Goal: Task Accomplishment & Management: Use online tool/utility

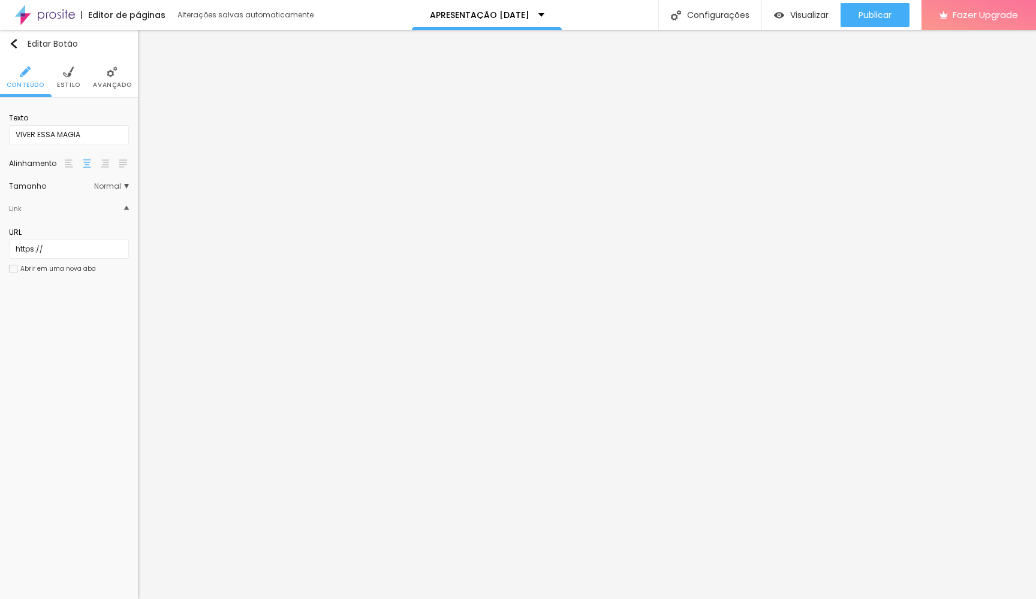
click at [71, 76] on img at bounding box center [68, 72] width 11 height 11
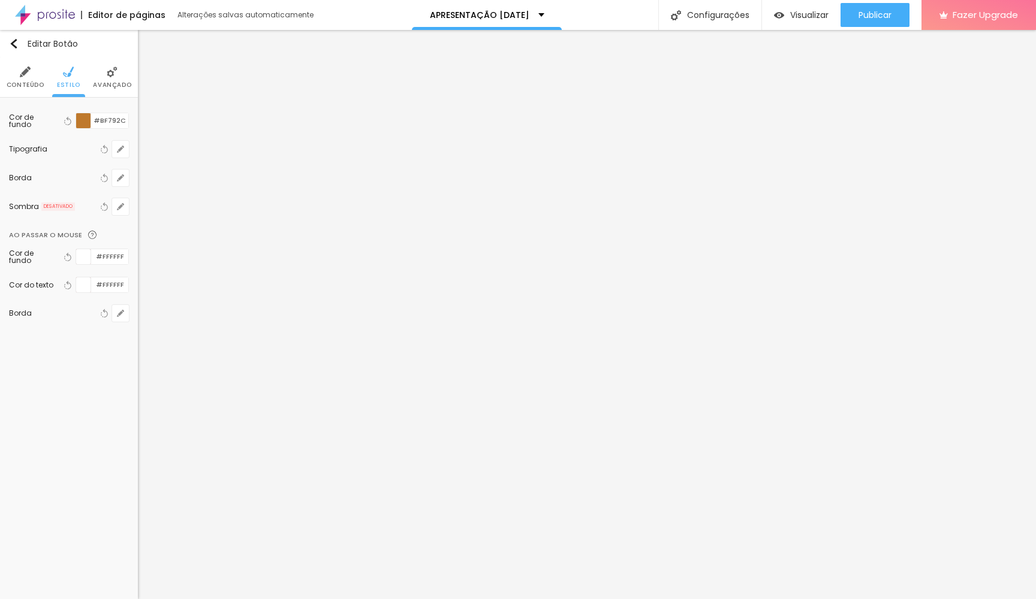
click at [28, 76] on img at bounding box center [25, 72] width 11 height 11
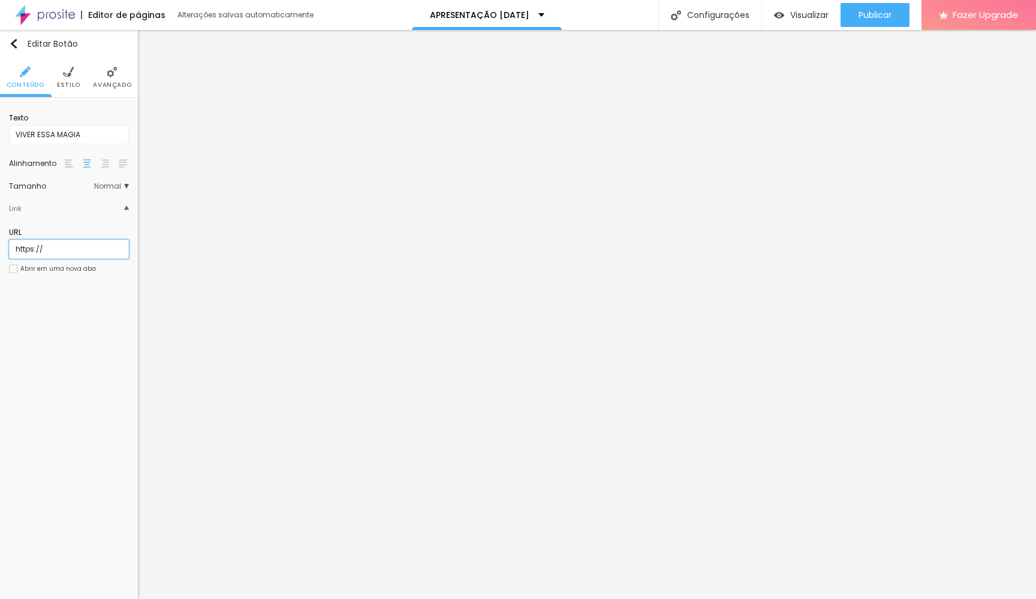
click at [62, 255] on input "https://" at bounding box center [69, 249] width 120 height 19
paste input "calendar.google.com/calendar/u/0/appointments/schedules/AcZssZ3IQV3P_YlyXKEmbUM…"
type input "[URL][DOMAIN_NAME]"
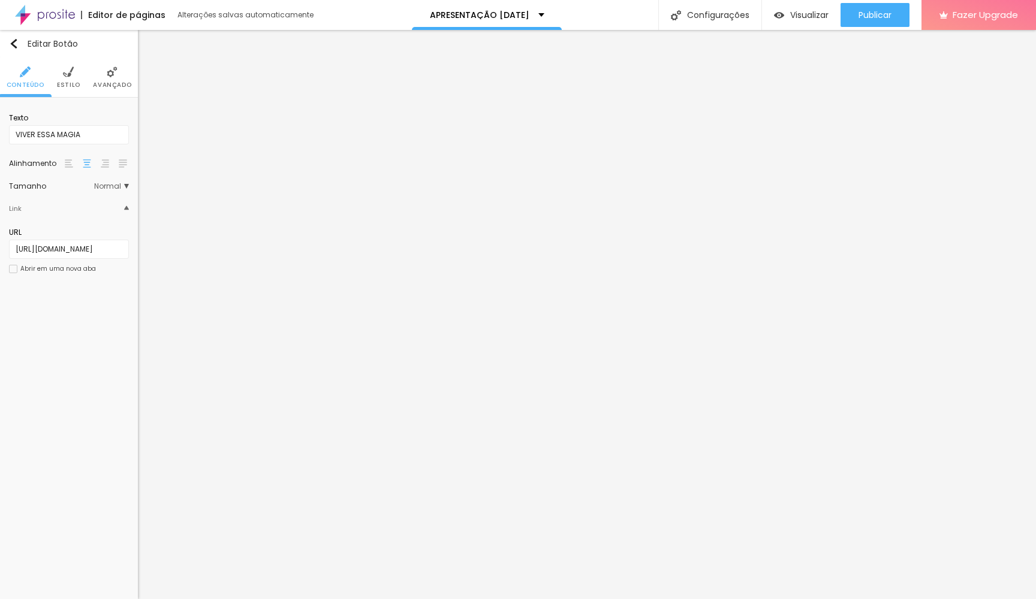
click at [13, 273] on div at bounding box center [13, 269] width 8 height 8
click at [76, 79] on li "Estilo" at bounding box center [68, 78] width 23 height 40
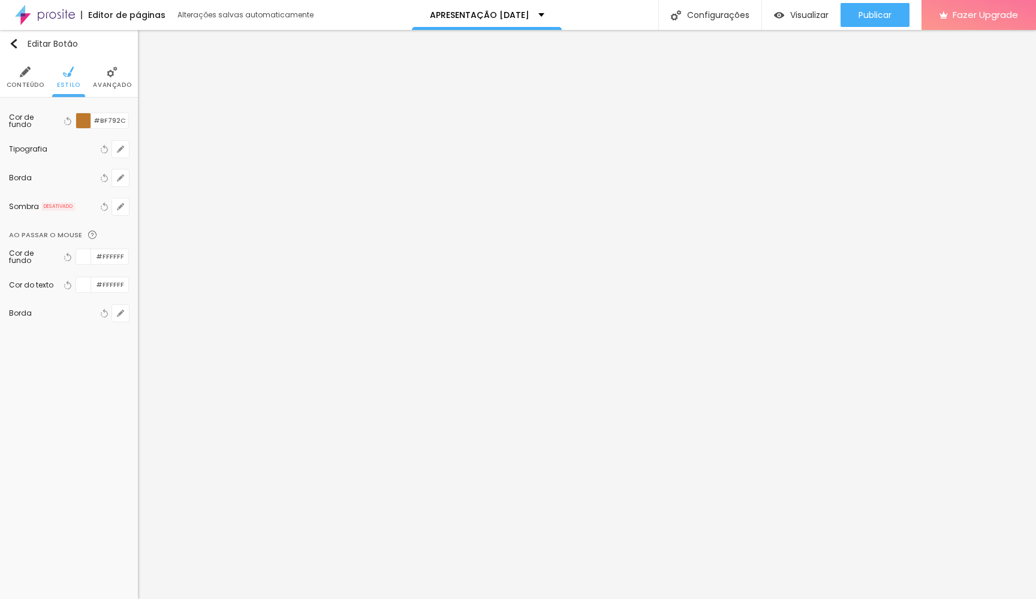
click at [110, 76] on img at bounding box center [112, 72] width 11 height 11
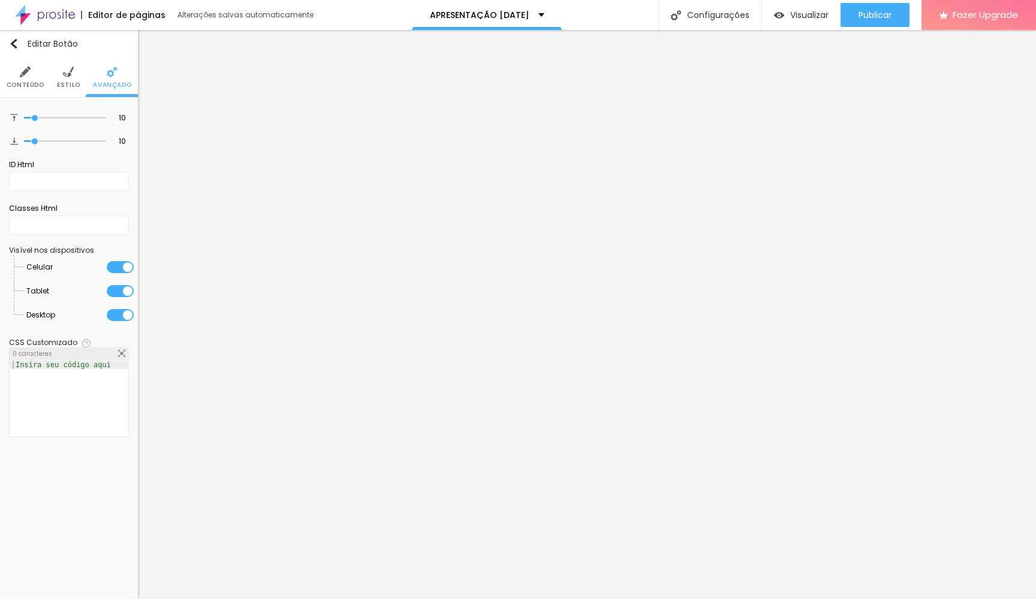
click at [31, 77] on img at bounding box center [25, 72] width 11 height 11
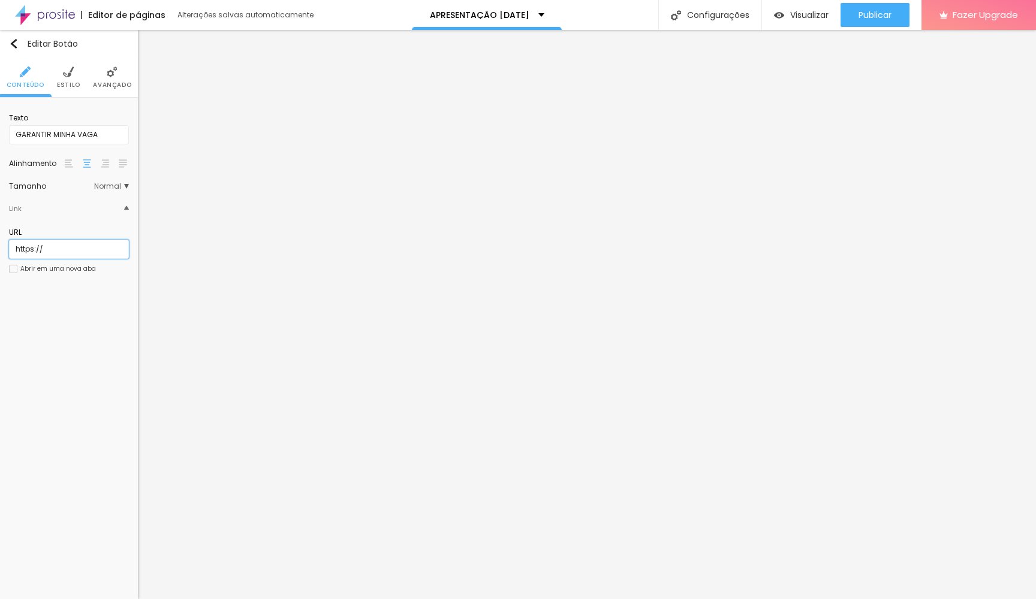
click at [73, 253] on input "https://" at bounding box center [69, 249] width 120 height 19
paste input "calendar.google.com/calendar/u/0/appointments/schedules/AcZssZ3IQV3P_YlyXKEmbUM…"
type input "[URL][DOMAIN_NAME]"
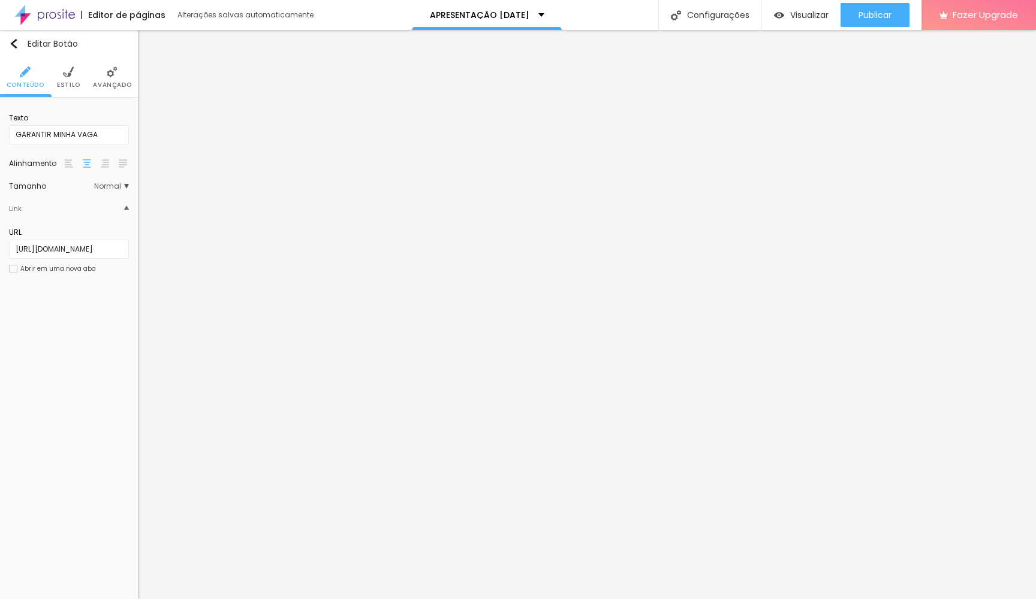
click at [13, 273] on div at bounding box center [13, 269] width 8 height 8
click at [84, 256] on input "https://" at bounding box center [69, 249] width 120 height 19
paste input "calendar.google.com/calendar/u/0/appointments/schedules/AcZssZ3IQV3P_YlyXKEmbUM…"
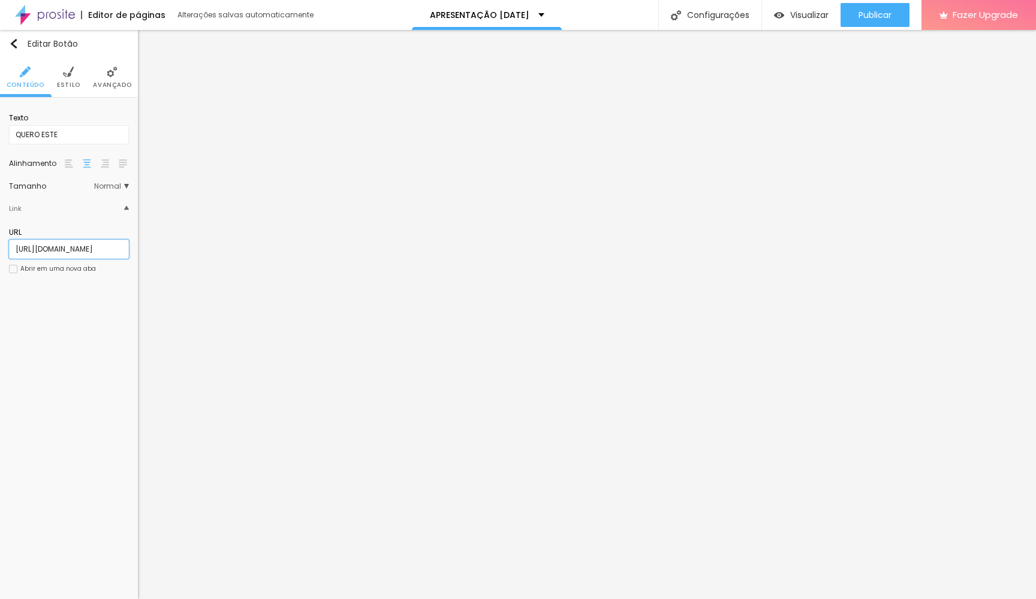
type input "[URL][DOMAIN_NAME]"
click at [11, 273] on div at bounding box center [13, 269] width 8 height 8
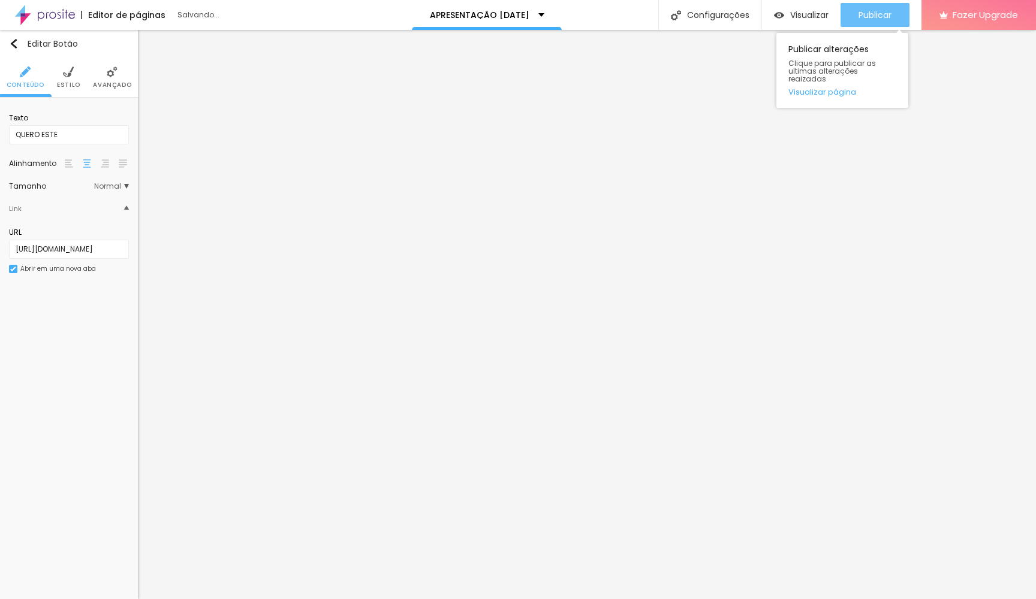
click at [873, 13] on span "Publicar" at bounding box center [874, 15] width 33 height 10
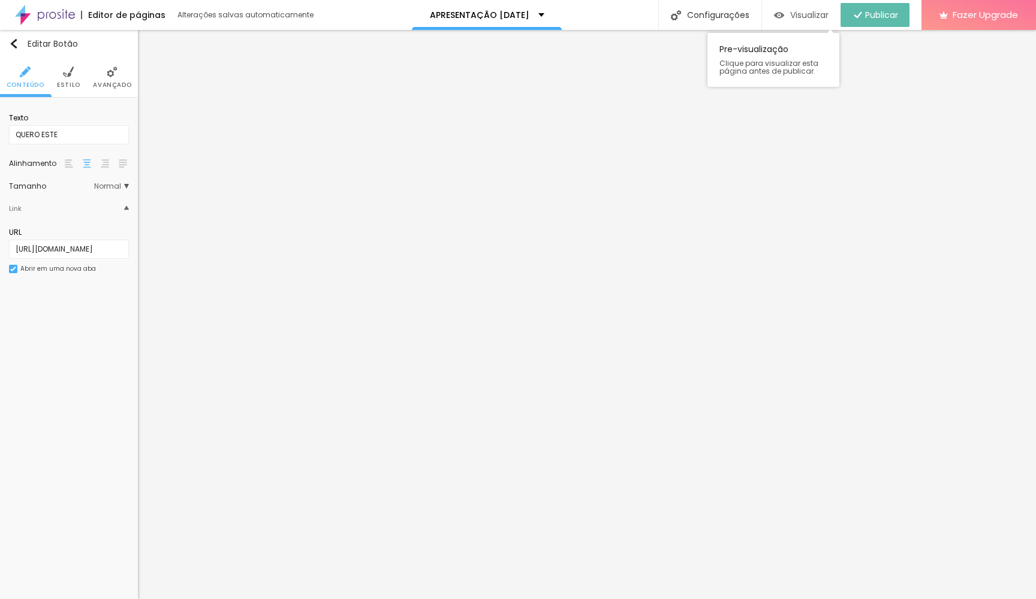
click at [808, 17] on span "Visualizar" at bounding box center [809, 15] width 38 height 10
click at [70, 249] on input "https://" at bounding box center [69, 249] width 120 height 19
paste input "calendar.app.google/gC28Bw9NMrVLAyCr5"
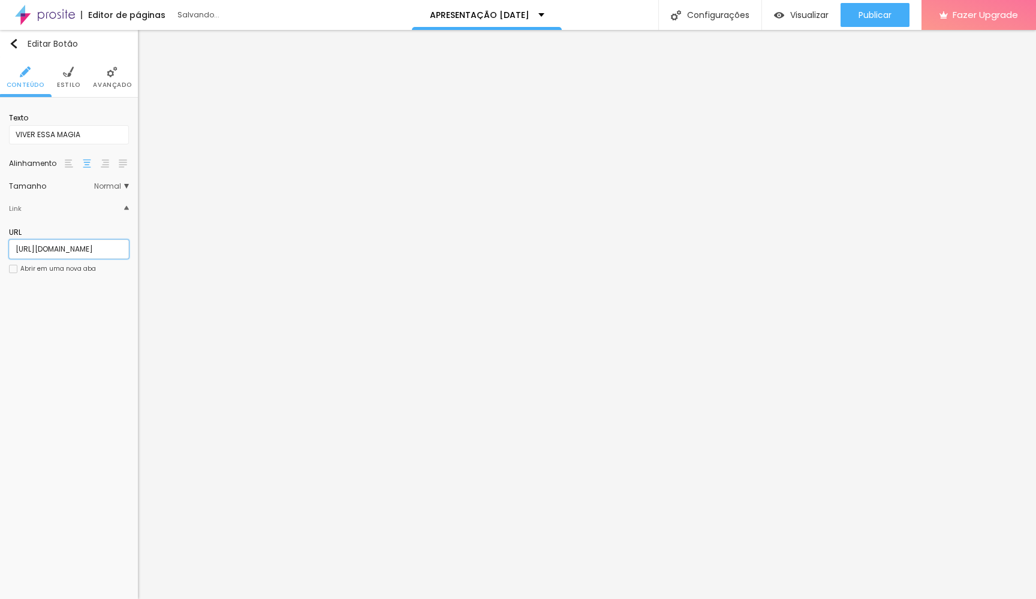
type input "[URL][DOMAIN_NAME]"
click at [15, 273] on div at bounding box center [13, 269] width 8 height 8
click at [60, 257] on input "https://" at bounding box center [69, 249] width 120 height 19
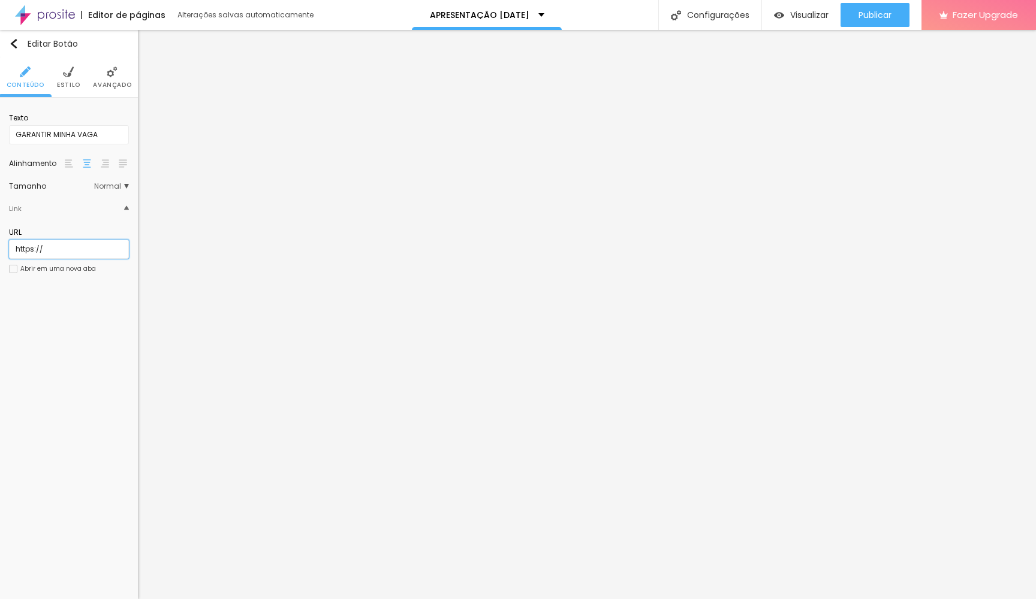
paste input "calendar.app.google/gC28Bw9NMrVLAyCr5"
type input "[URL][DOMAIN_NAME]"
click at [11, 273] on div at bounding box center [13, 269] width 8 height 8
click at [65, 252] on input "https://" at bounding box center [69, 249] width 120 height 19
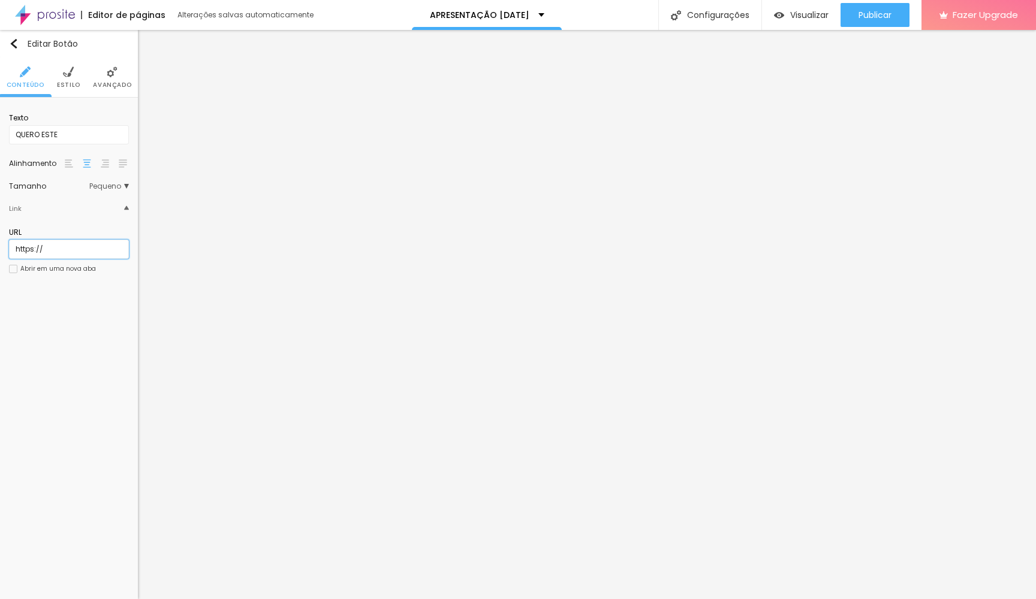
click at [65, 252] on input "https://" at bounding box center [69, 249] width 120 height 19
paste input "calendar.app.google/gC28Bw9NMrVLAyCr5"
type input "[URL][DOMAIN_NAME]"
click at [13, 272] on div at bounding box center [13, 269] width 8 height 8
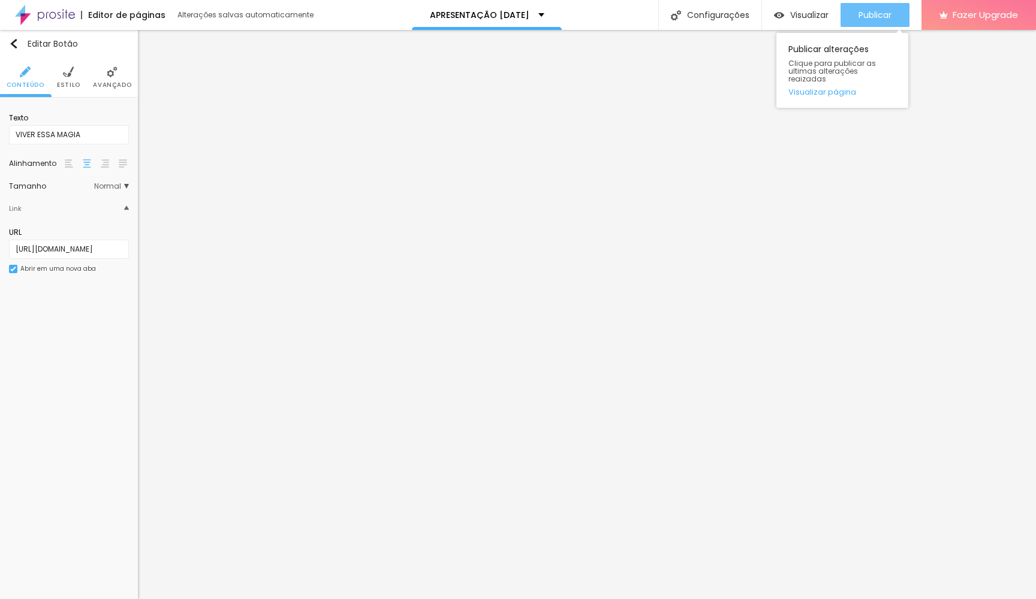
click at [864, 17] on span "Publicar" at bounding box center [874, 15] width 33 height 10
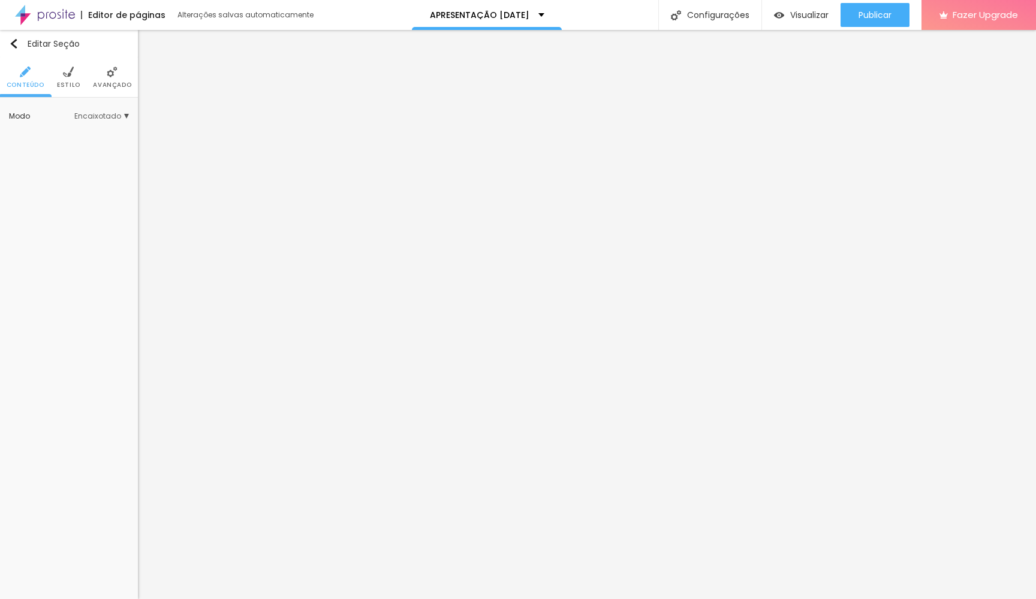
click at [112, 77] on img at bounding box center [112, 72] width 11 height 11
click at [111, 70] on img at bounding box center [112, 72] width 11 height 11
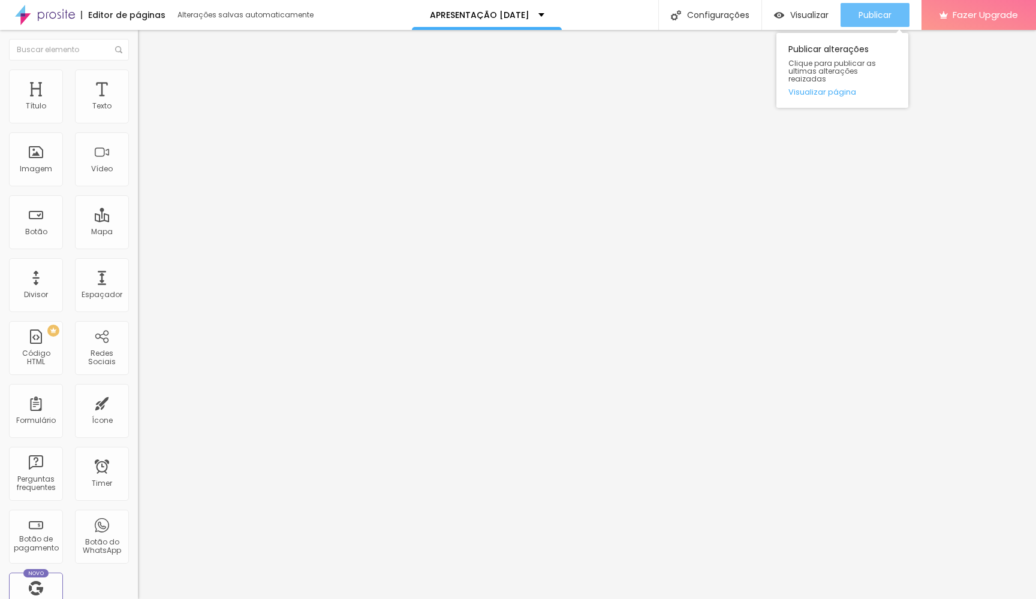
click at [868, 13] on span "Publicar" at bounding box center [874, 15] width 33 height 10
click at [823, 17] on span "Visualizar" at bounding box center [809, 15] width 38 height 10
click at [816, 18] on span "Visualizar" at bounding box center [809, 15] width 38 height 10
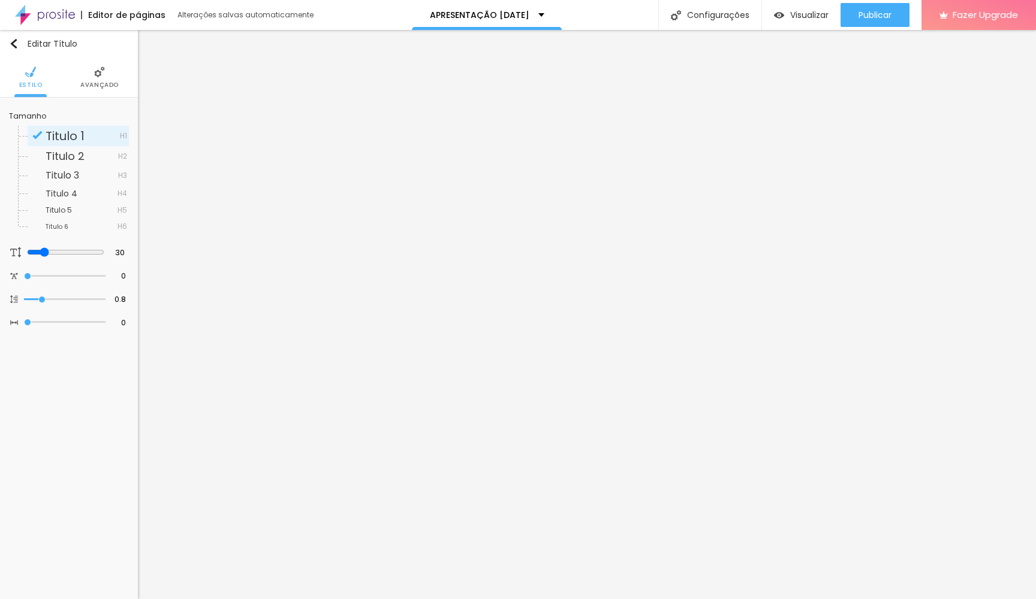
click at [93, 82] on span "Avançado" at bounding box center [99, 85] width 38 height 6
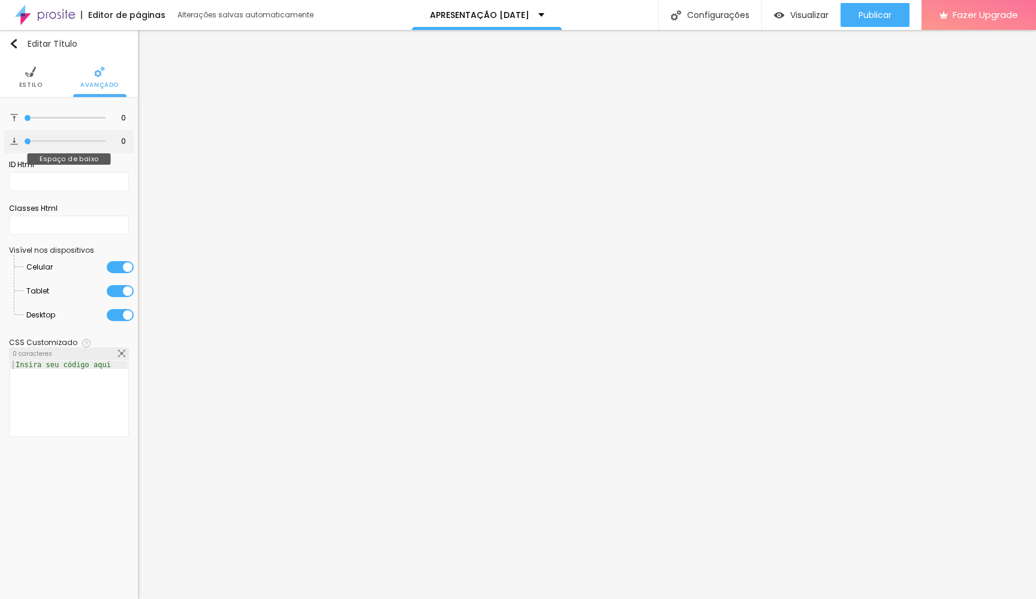
drag, startPoint x: 26, startPoint y: 141, endPoint x: 38, endPoint y: 141, distance: 12.0
click at [38, 141] on div at bounding box center [65, 141] width 82 height 12
type input "1"
type input "3"
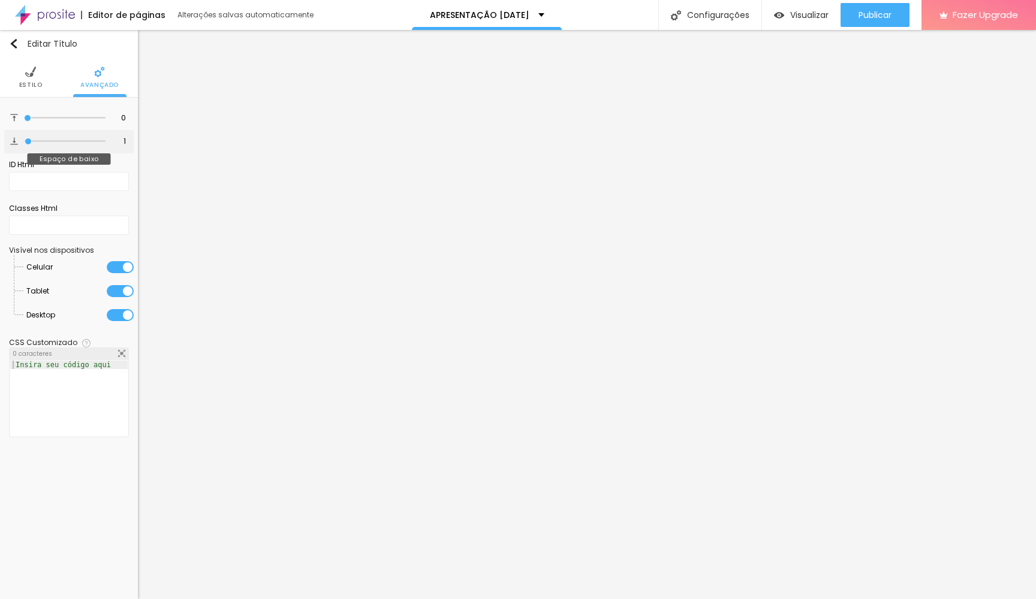
type input "3"
type input "5"
type input "6"
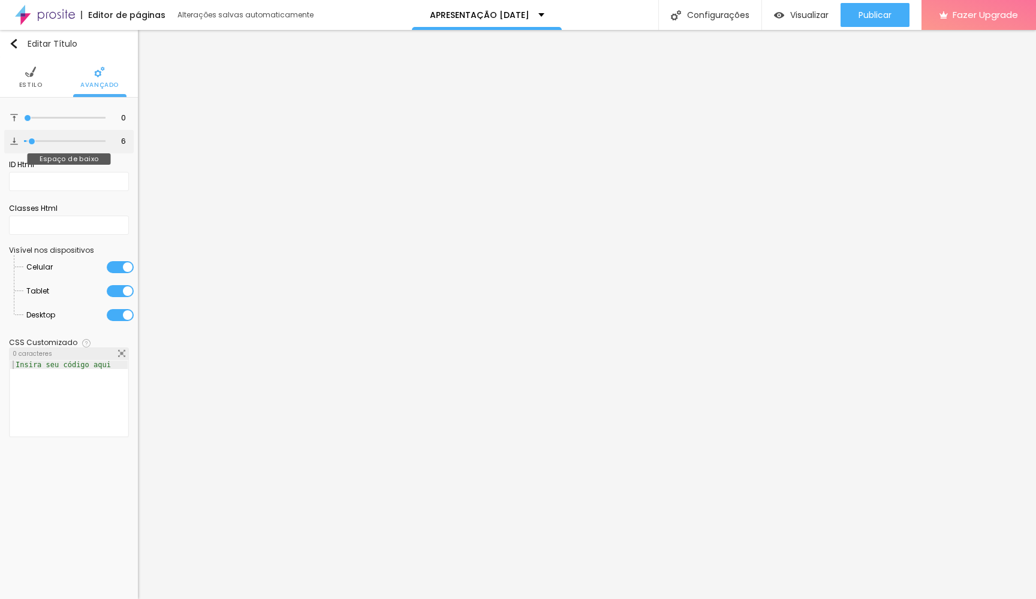
type input "7"
type input "8"
type input "9"
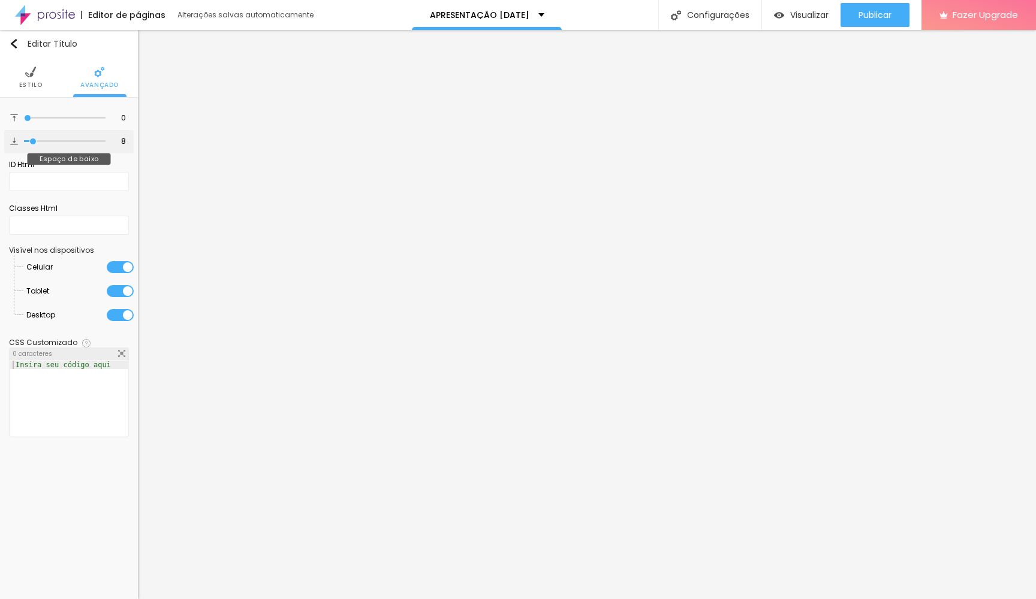
type input "9"
type input "10"
type input "11"
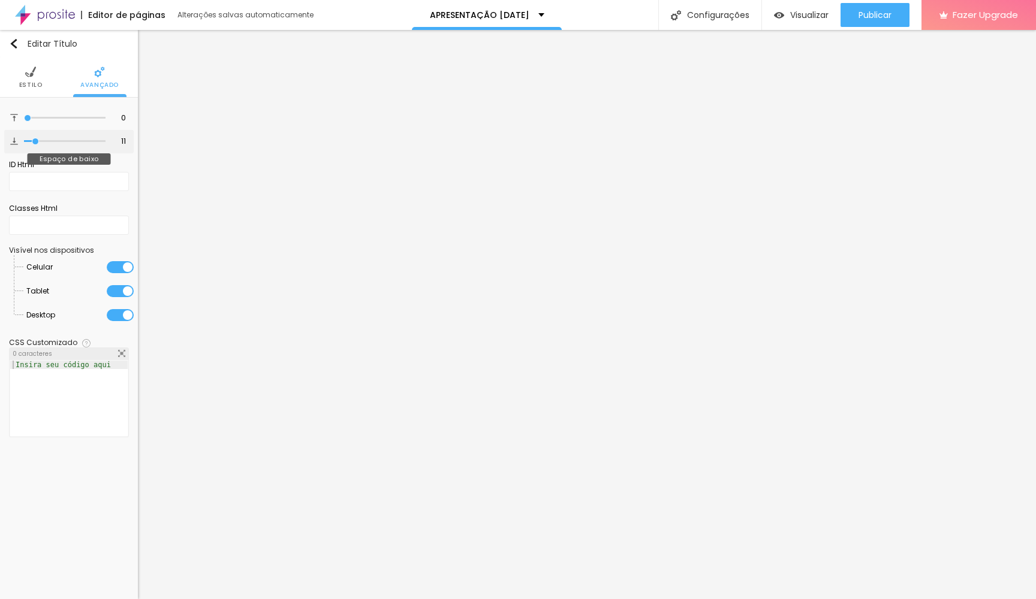
type input "10"
type input "9"
type input "8"
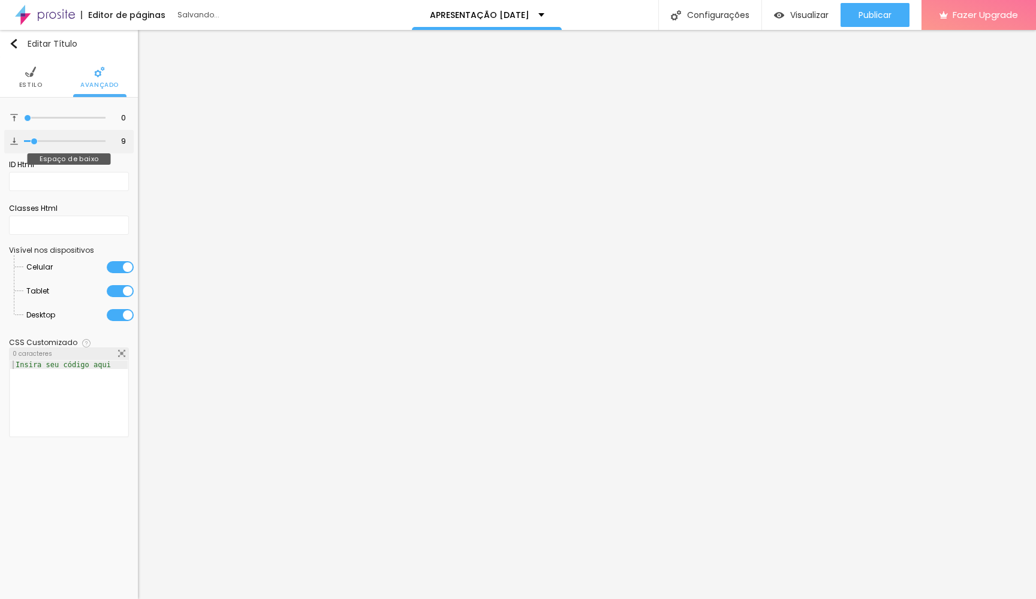
type input "8"
drag, startPoint x: 28, startPoint y: 145, endPoint x: 34, endPoint y: 145, distance: 6.6
type input "8"
click at [34, 144] on input "range" at bounding box center [65, 141] width 82 height 6
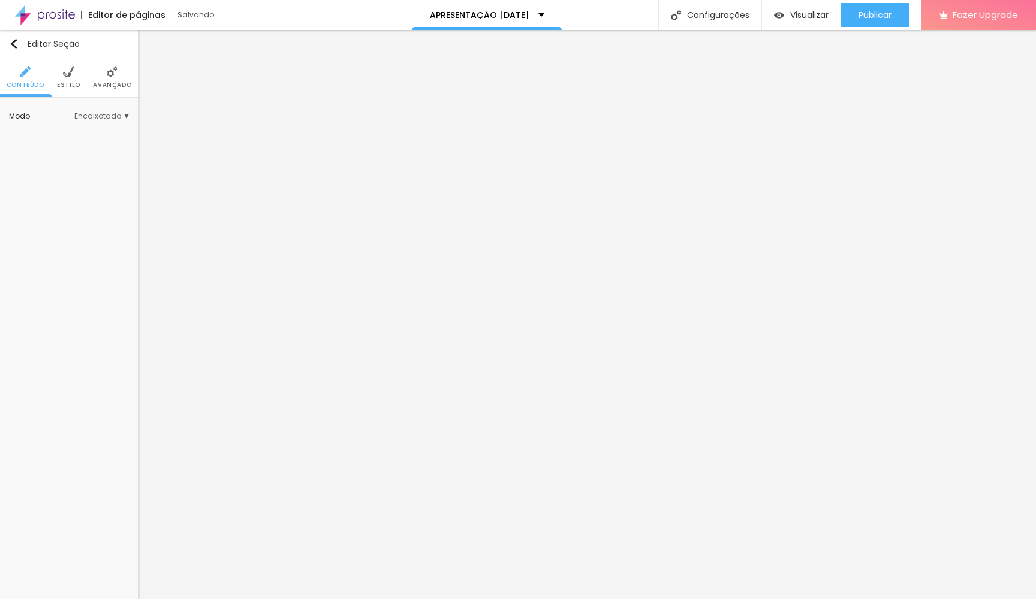
click at [79, 75] on ul "Conteúdo Estilo Avançado" at bounding box center [69, 78] width 138 height 40
click at [60, 77] on li "Estilo" at bounding box center [68, 78] width 23 height 40
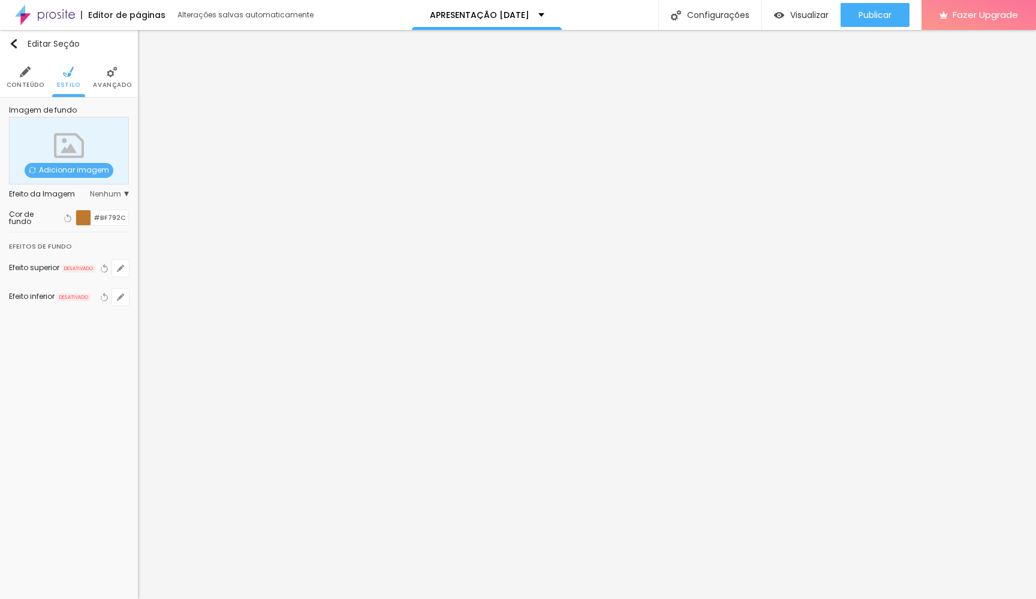
click at [113, 74] on img at bounding box center [112, 72] width 11 height 11
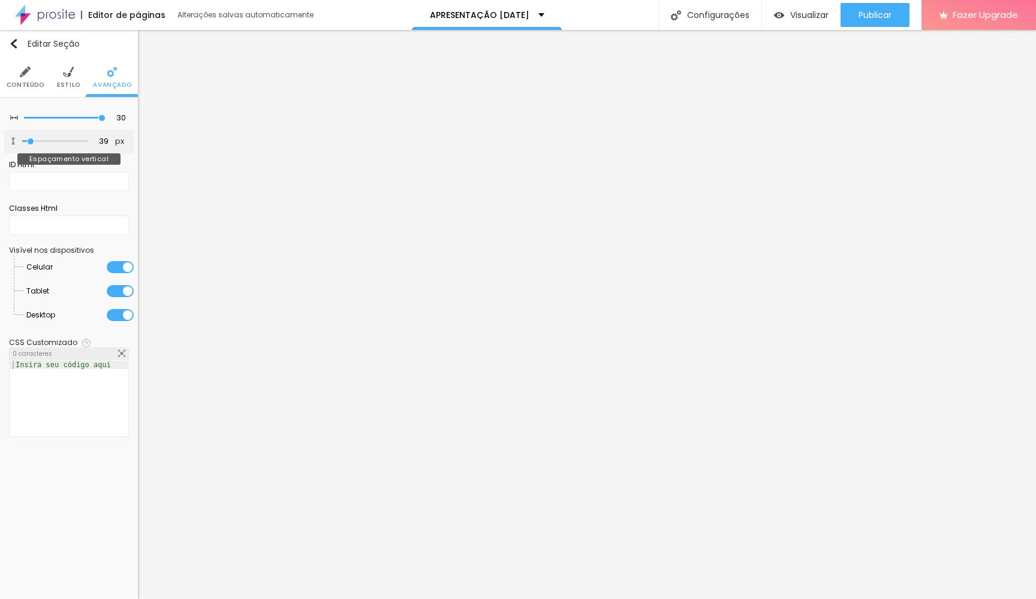
type input "34"
type input "23"
type input "18"
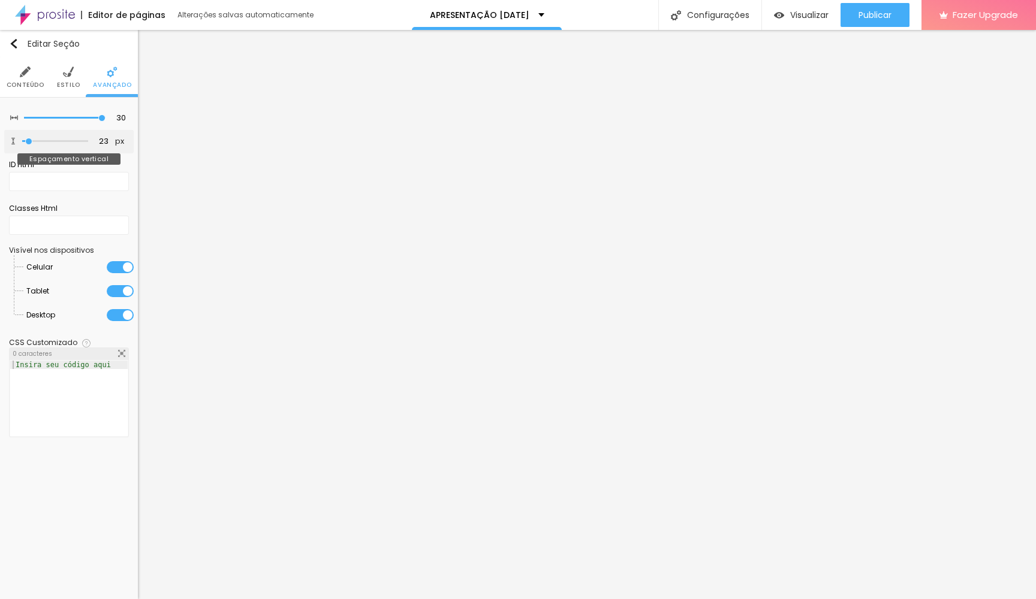
type input "18"
type input "13"
type input "7"
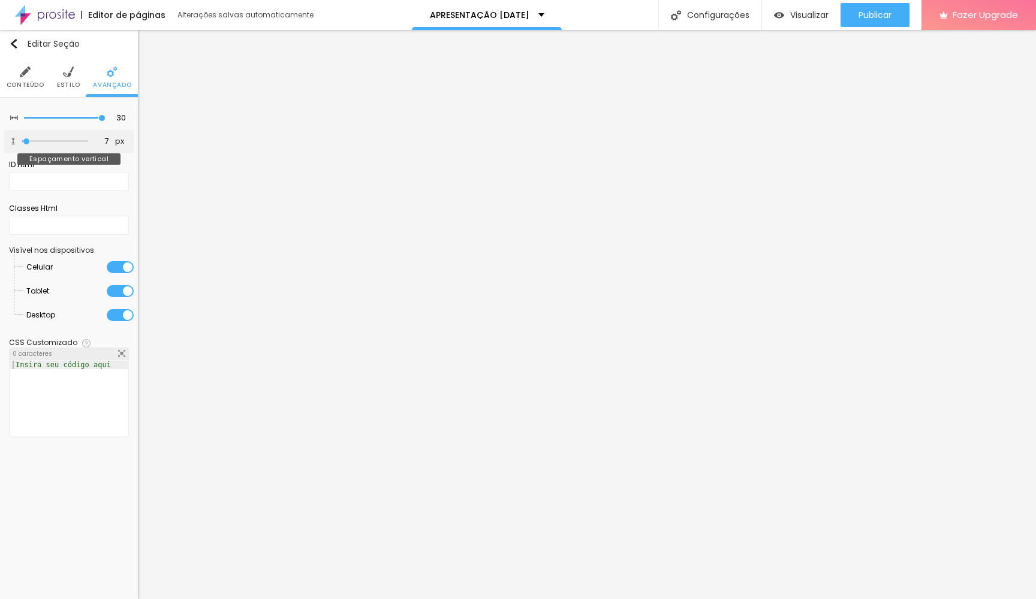
type input "2"
type input "0"
type input "2"
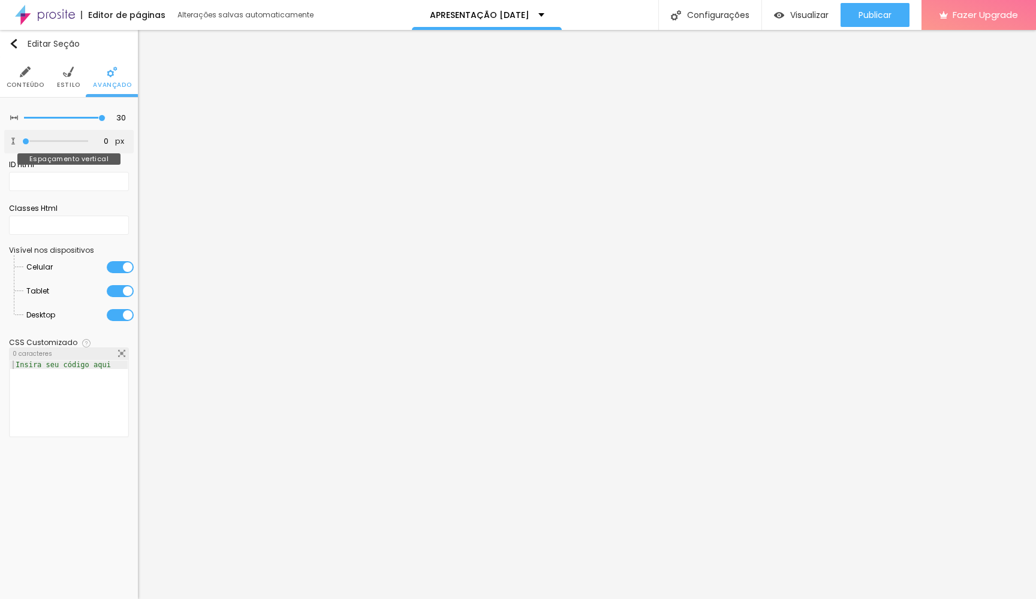
type input "2"
type input "7"
type input "13"
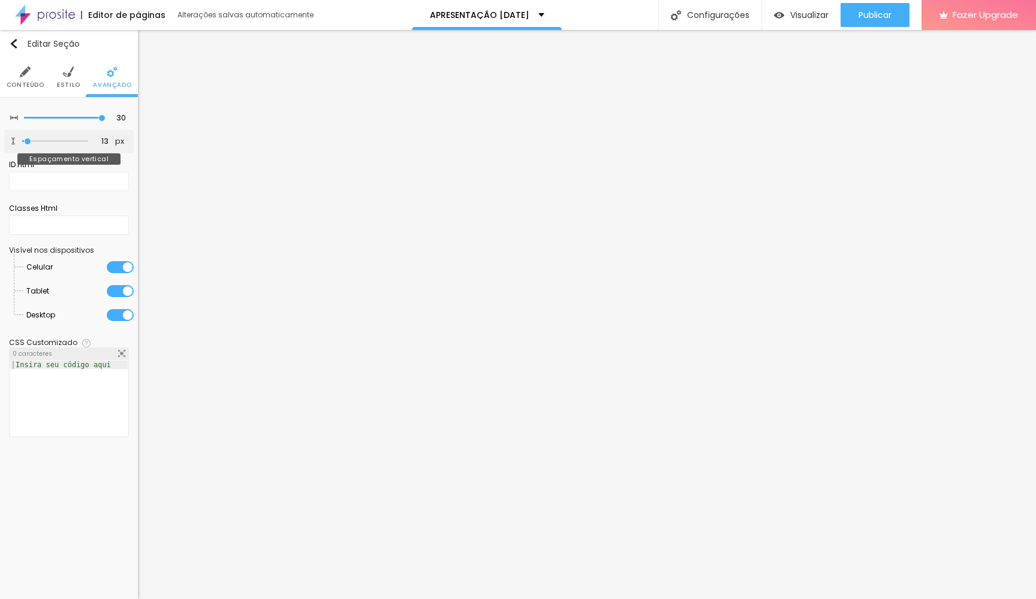
type input "18"
type input "23"
type input "18"
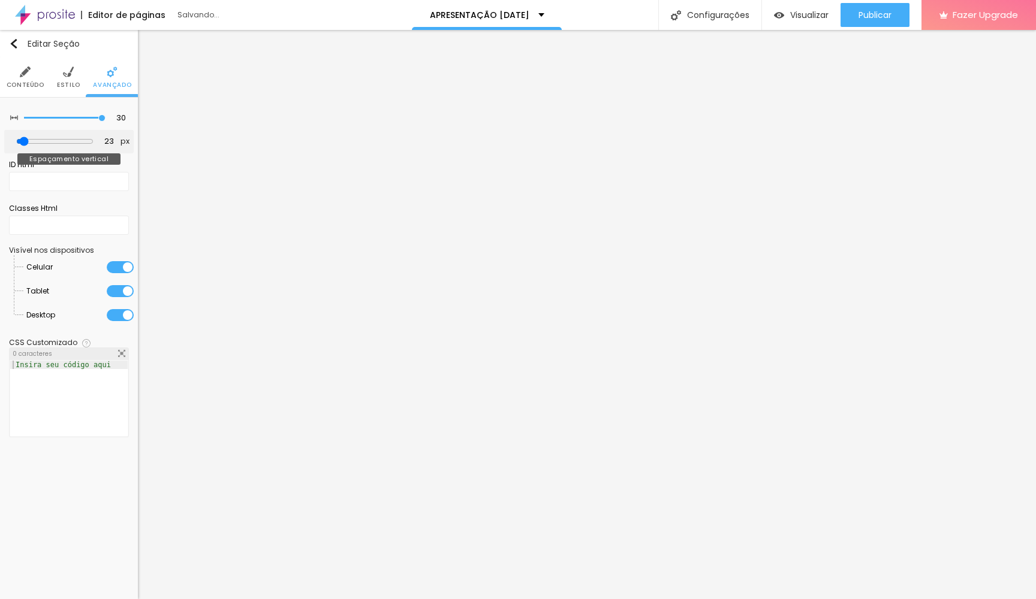
type input "18"
type input "13"
type input "18"
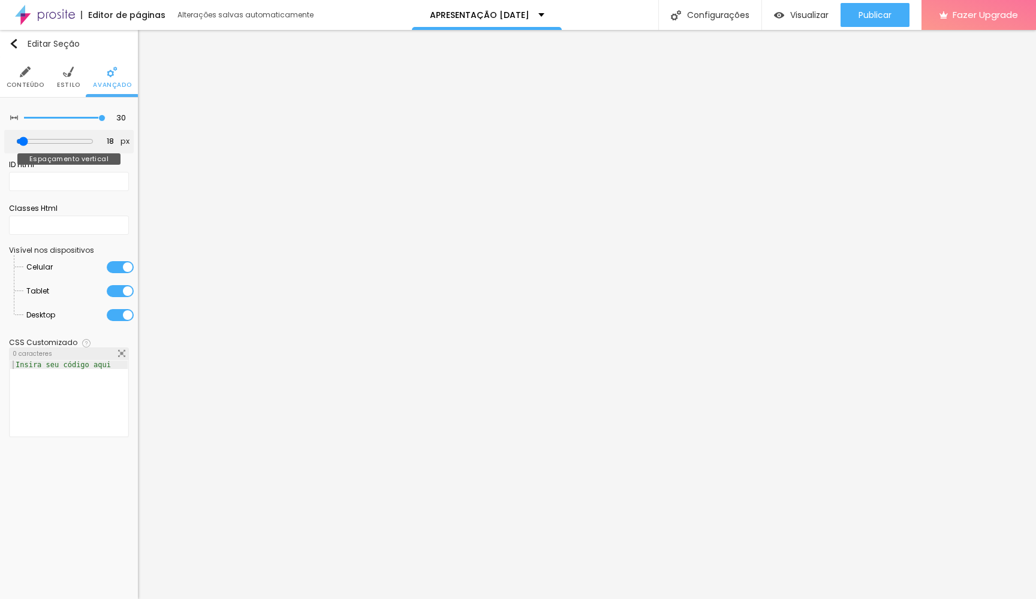
type input "18"
click at [29, 145] on input "range" at bounding box center [54, 142] width 77 height 10
type input "25"
type input "20"
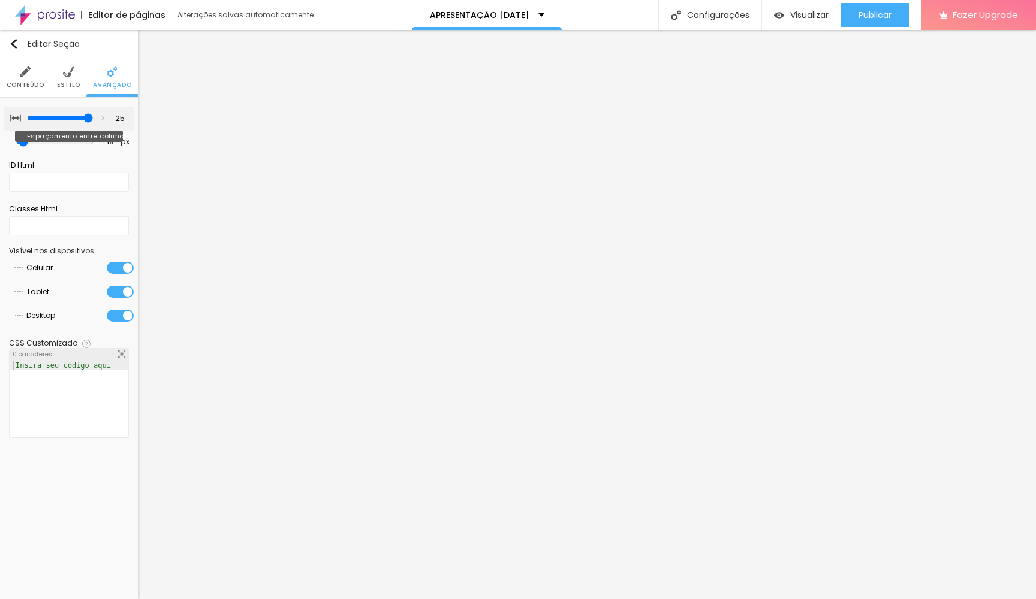
type input "20"
type input "15"
type input "20"
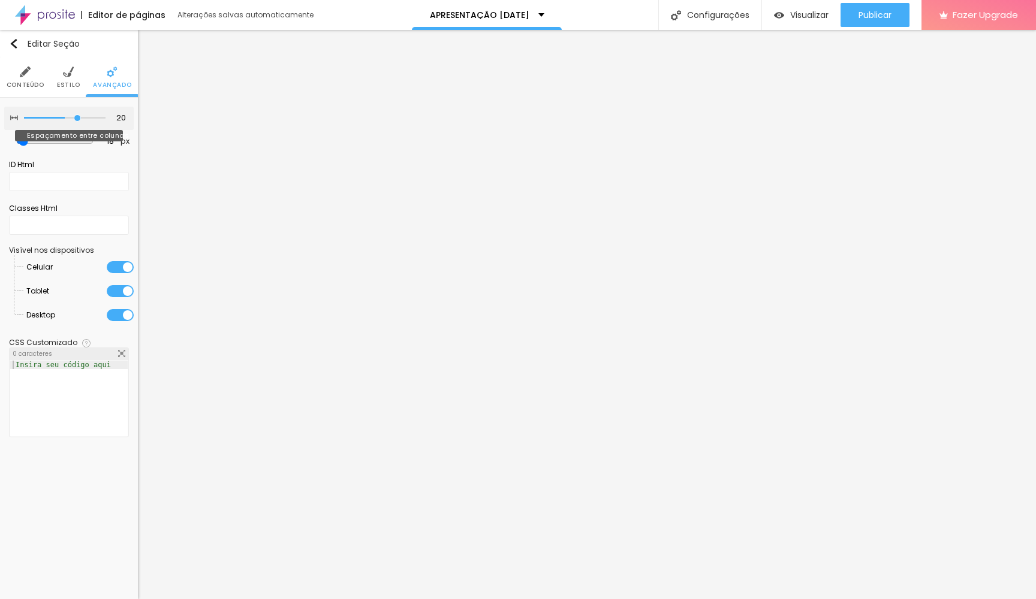
type input "25"
type input "30"
drag, startPoint x: 99, startPoint y: 118, endPoint x: 132, endPoint y: 116, distance: 33.6
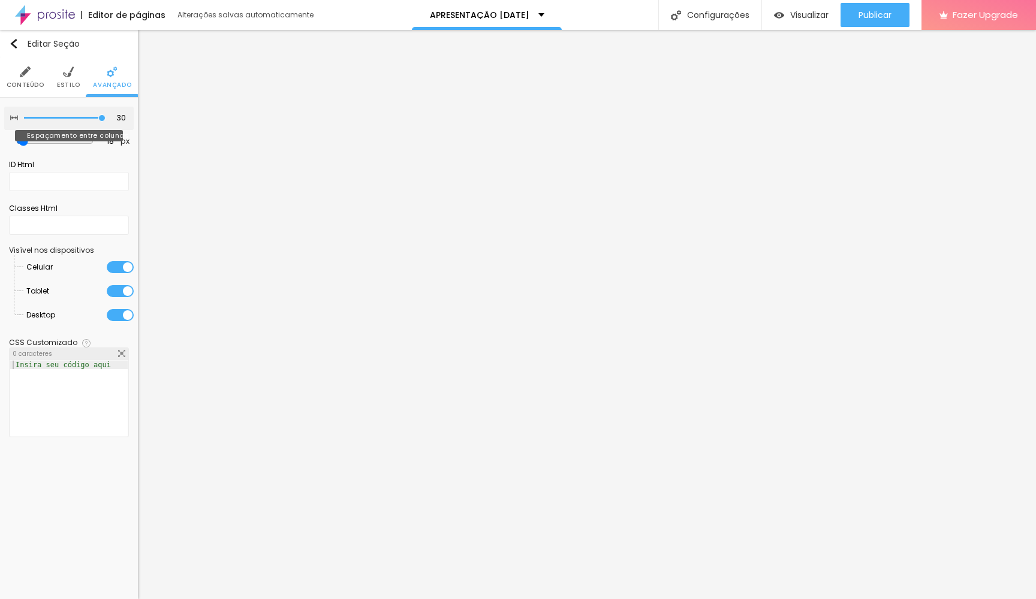
click at [132, 116] on div "30 Espaçamento entre colunas" at bounding box center [68, 118] width 129 height 23
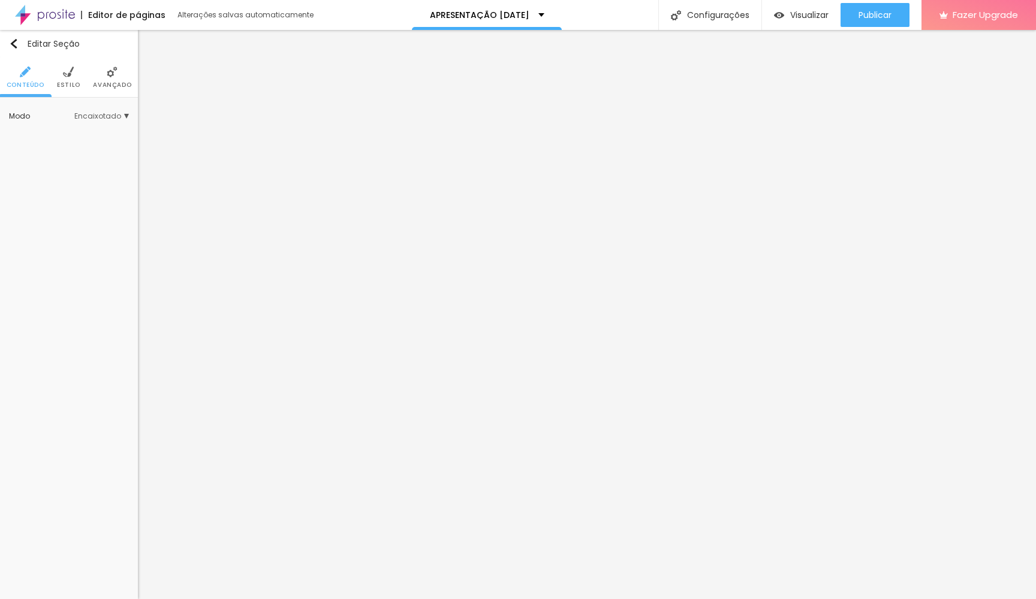
click at [74, 76] on li "Estilo" at bounding box center [68, 78] width 23 height 40
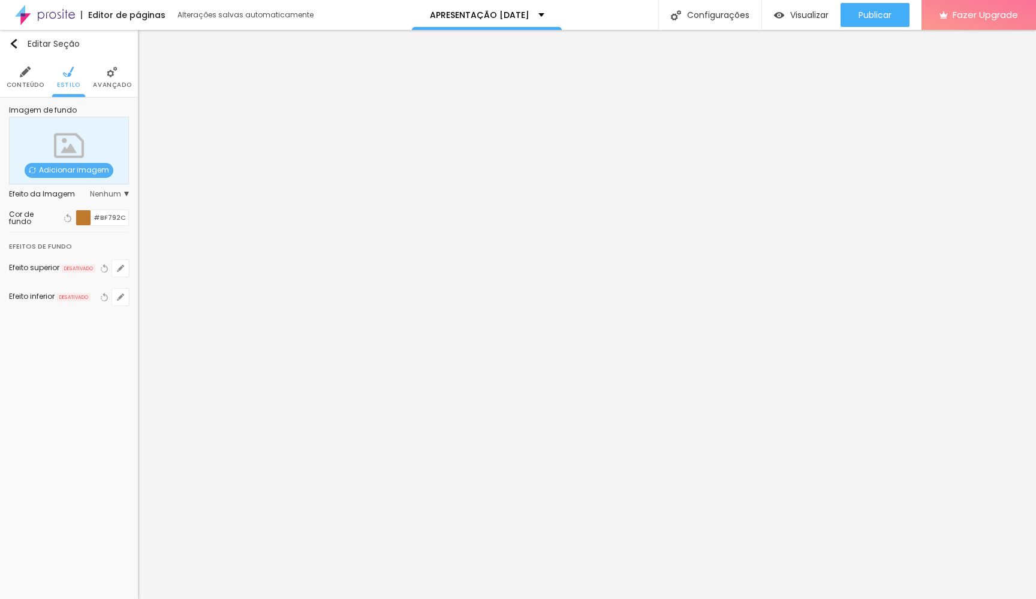
click at [111, 82] on span "Avançado" at bounding box center [112, 85] width 38 height 6
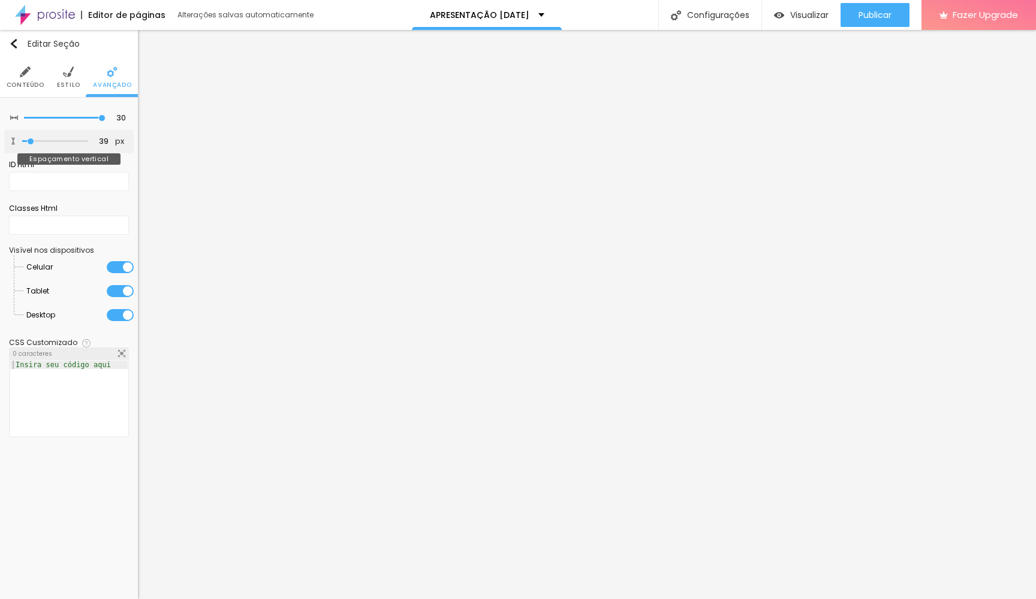
type input "18"
type input "13"
type input "7"
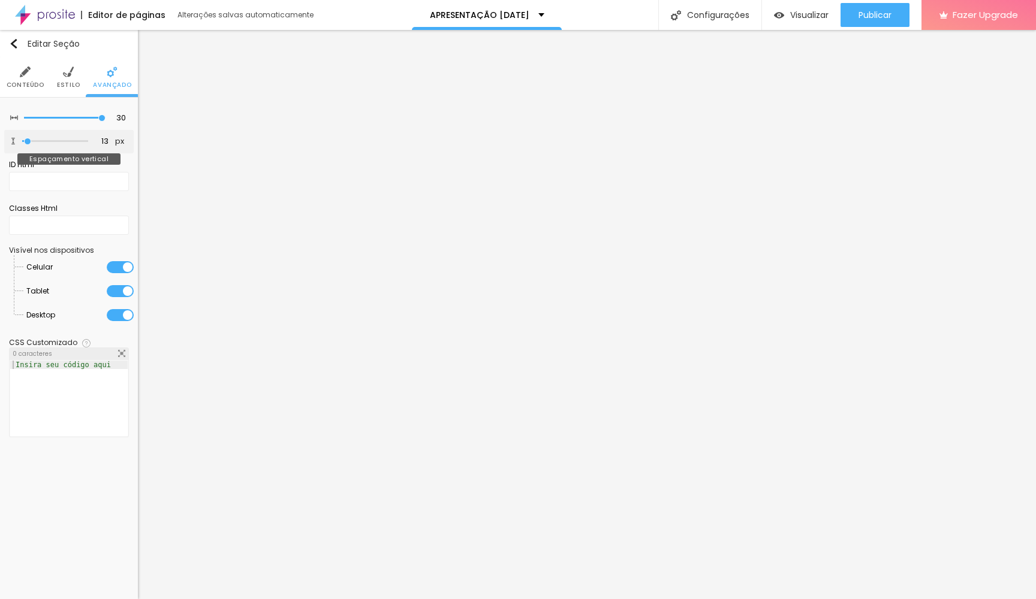
type input "7"
type input "2"
type input "0"
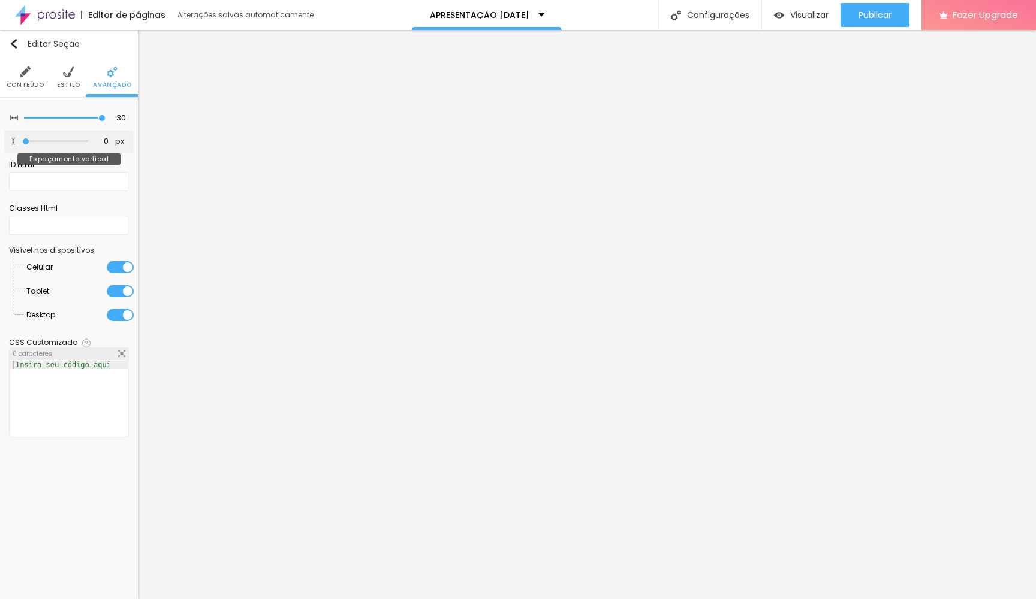
click at [25, 144] on input "range" at bounding box center [55, 141] width 66 height 6
type input "2"
type input "7"
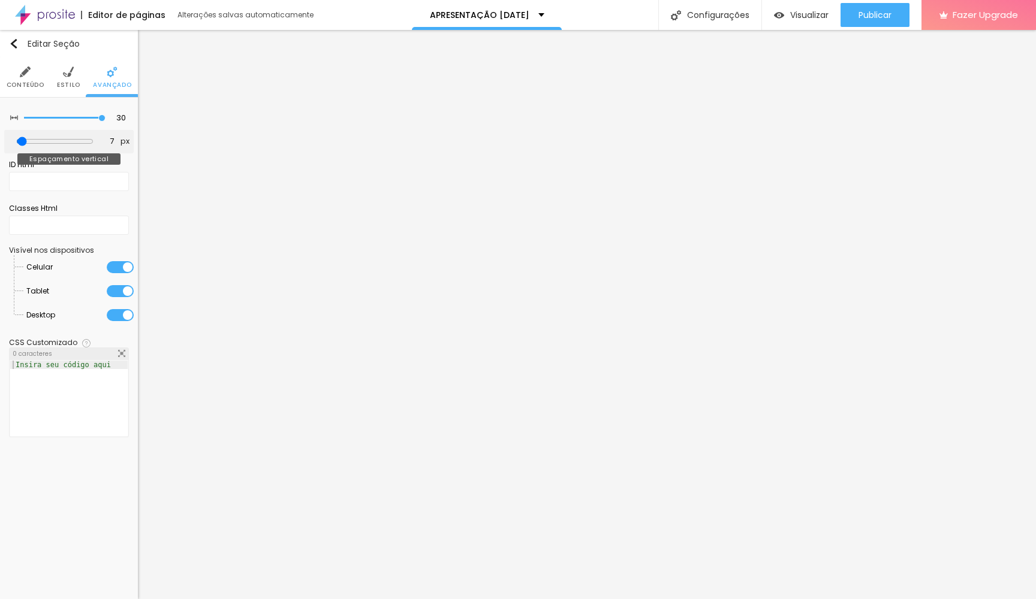
type input "13"
type input "18"
type input "13"
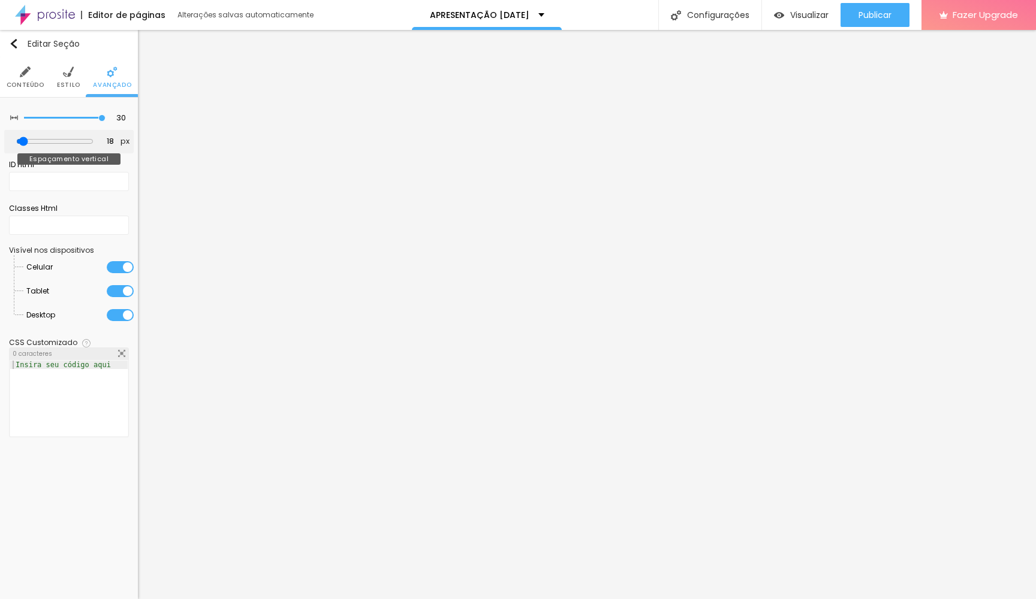
type input "13"
type input "7"
type input "13"
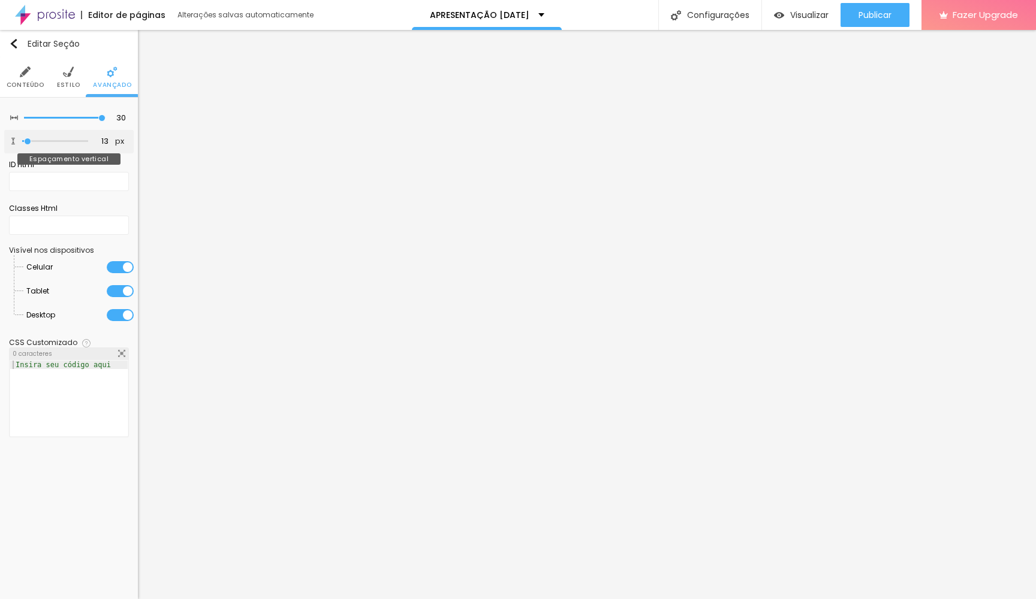
type input "18"
type input "23"
type input "18"
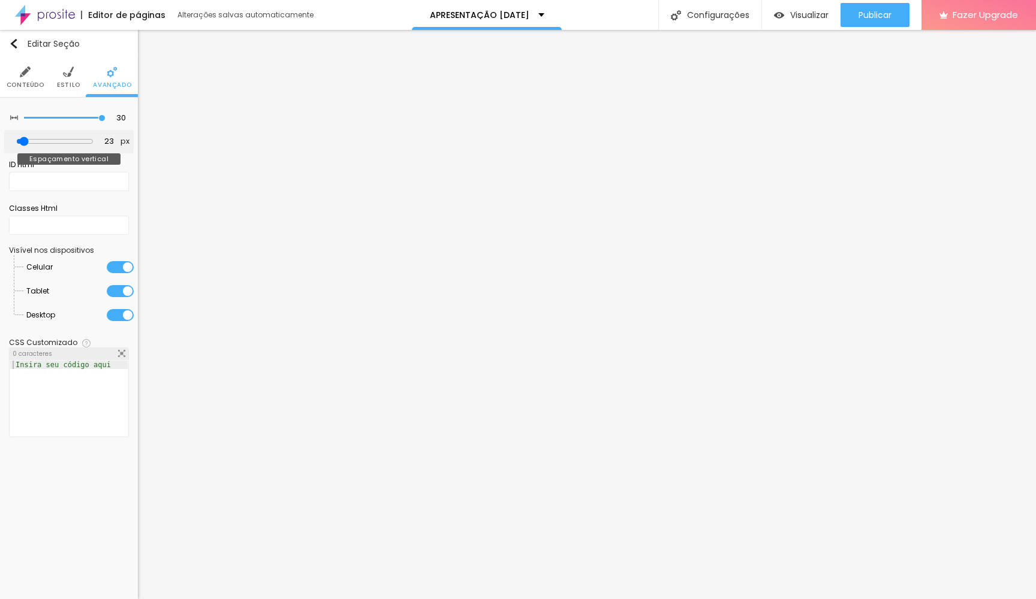
type input "18"
click at [29, 144] on input "range" at bounding box center [54, 142] width 77 height 10
click at [824, 14] on span "Visualizar" at bounding box center [809, 15] width 38 height 10
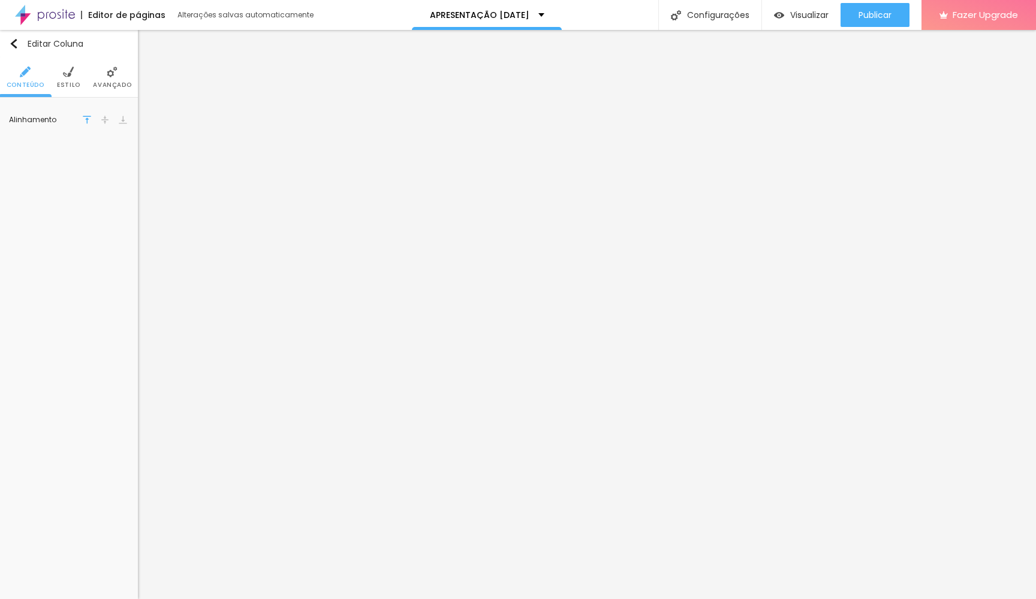
click at [116, 80] on li "Avançado" at bounding box center [112, 78] width 38 height 40
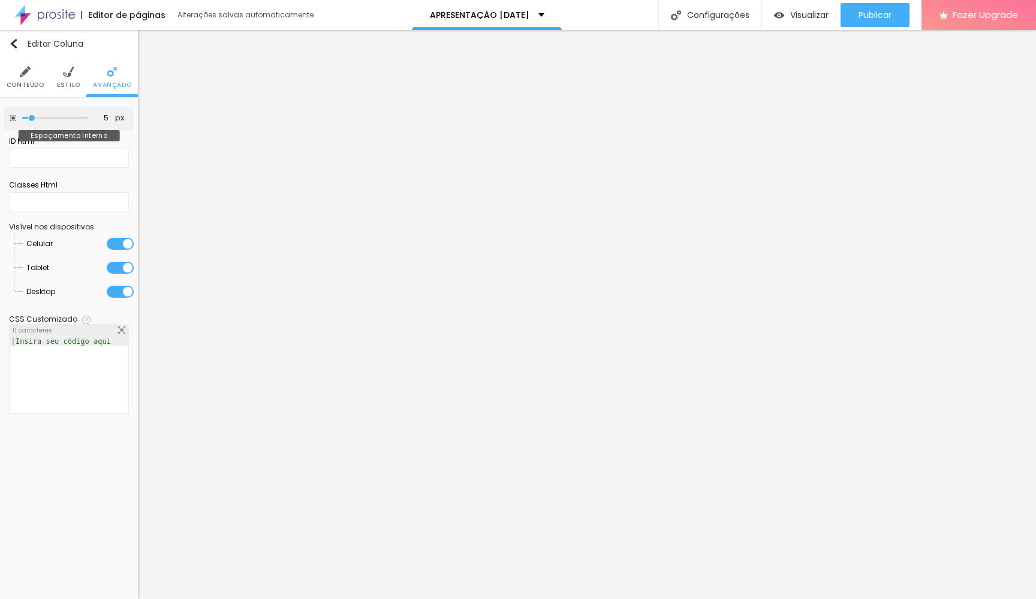
type input "0"
drag, startPoint x: 33, startPoint y: 118, endPoint x: 13, endPoint y: 114, distance: 20.2
type input "0"
click at [14, 114] on div "0 px Espaçamento Interno" at bounding box center [68, 118] width 129 height 23
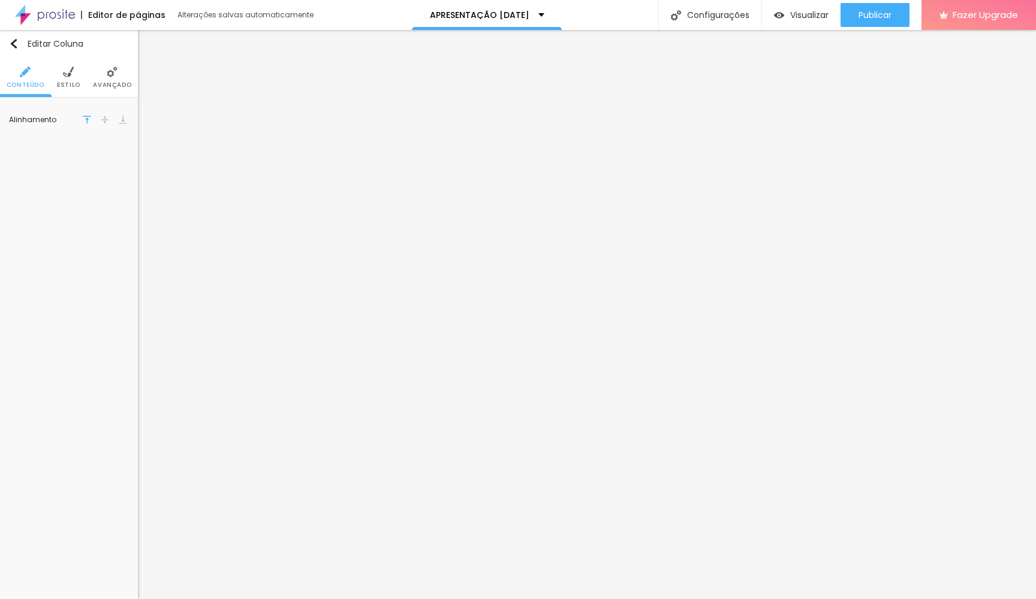
click at [73, 76] on img at bounding box center [68, 72] width 11 height 11
click at [111, 80] on li "Avançado" at bounding box center [112, 78] width 38 height 40
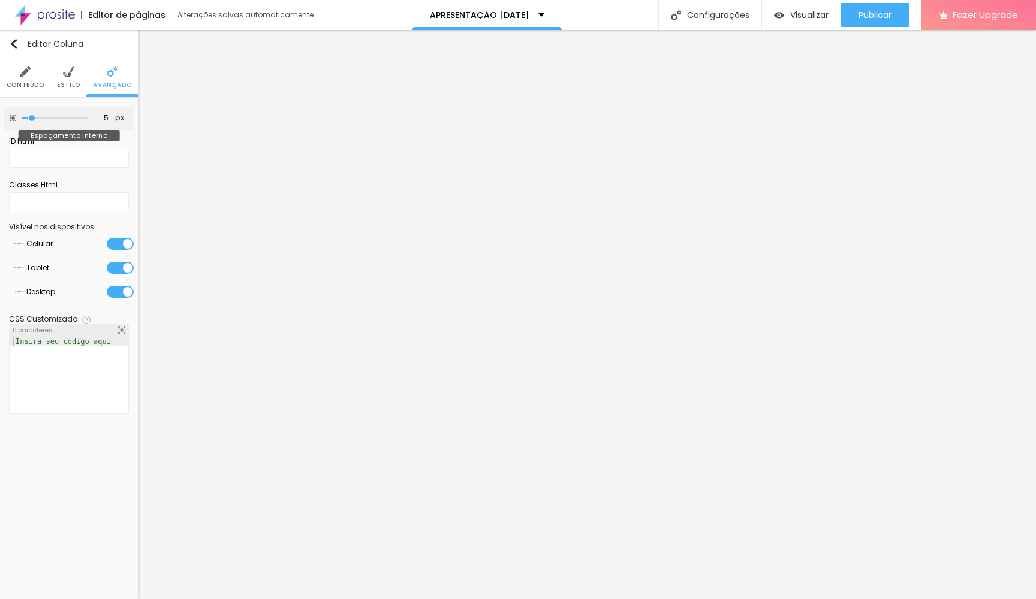
type input "0"
drag, startPoint x: 29, startPoint y: 118, endPoint x: 15, endPoint y: 116, distance: 14.6
type input "0"
click at [15, 116] on div "0 px Espaçamento Interno" at bounding box center [68, 118] width 129 height 23
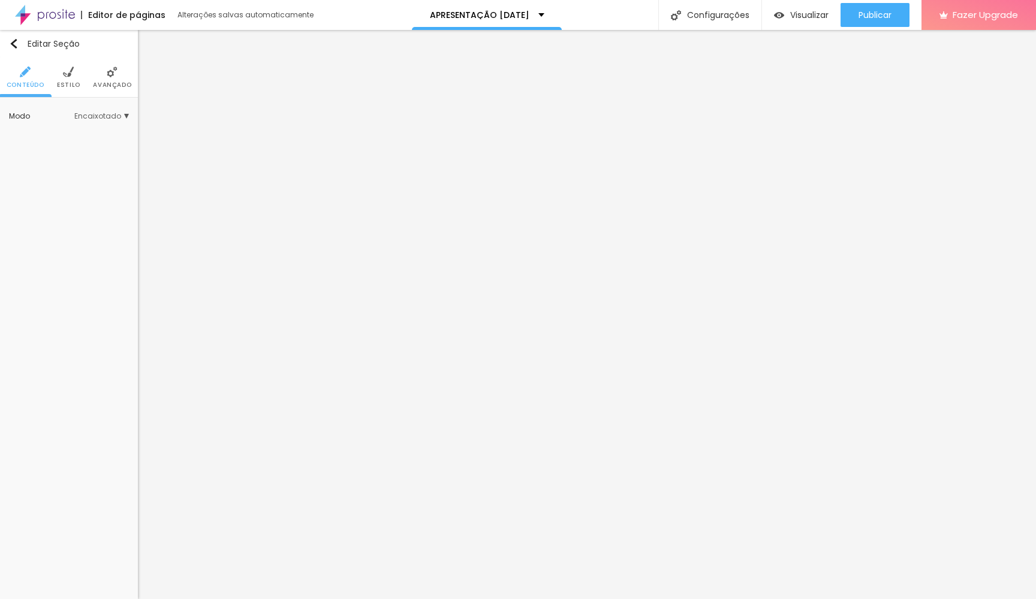
click at [70, 82] on span "Estilo" at bounding box center [68, 85] width 23 height 6
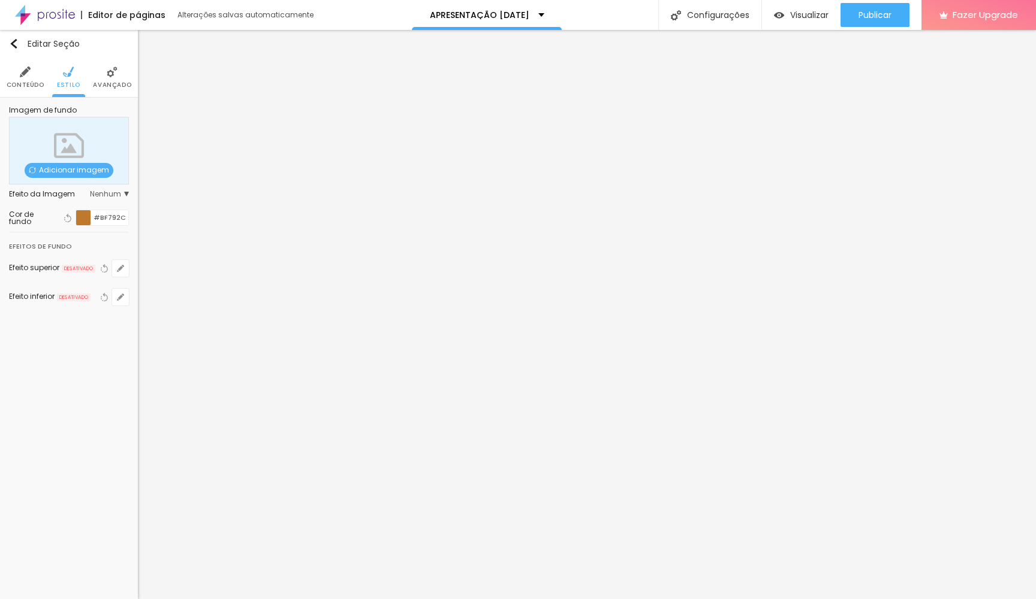
click at [119, 72] on li "Avançado" at bounding box center [112, 78] width 38 height 40
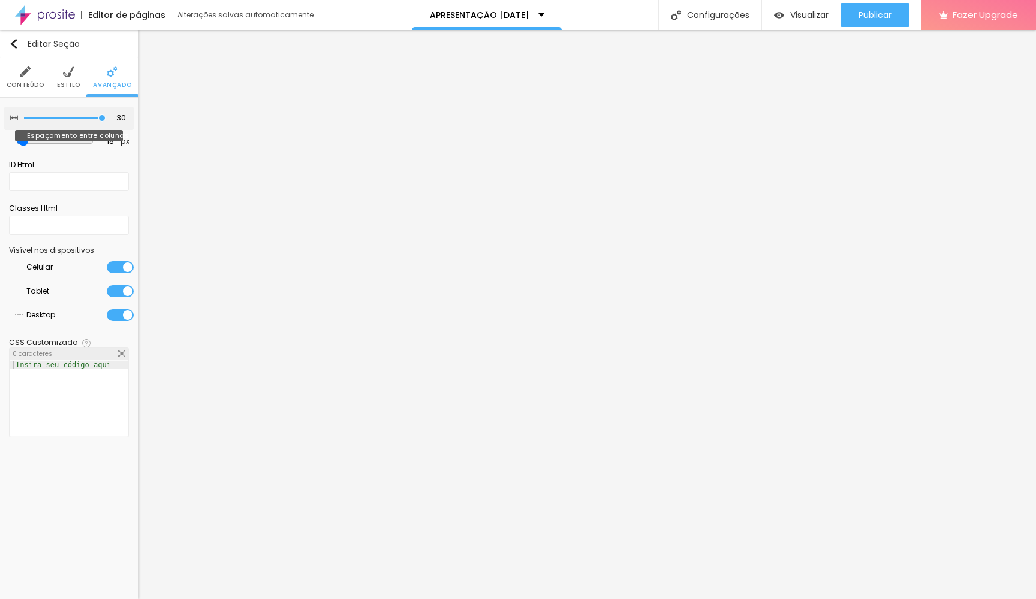
type input "25"
type input "20"
type input "15"
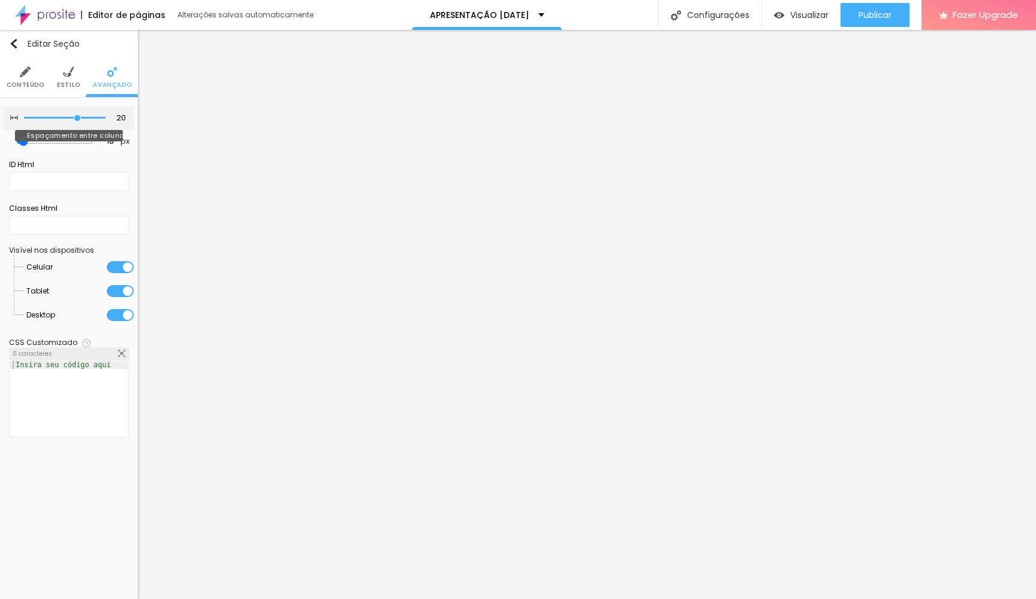
type input "15"
type input "10"
type input "5"
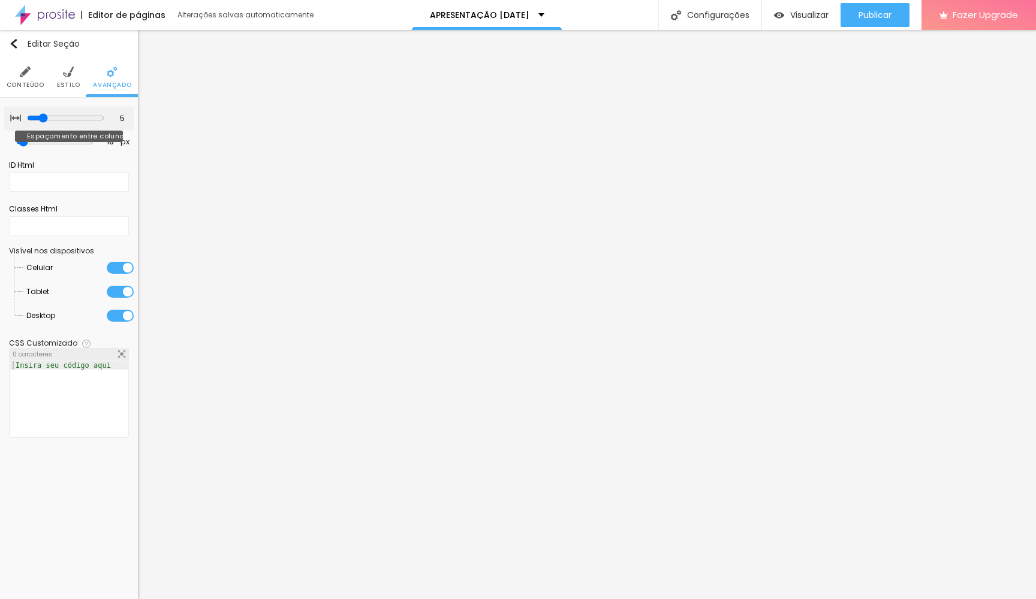
type input "0"
type input "10"
type input "15"
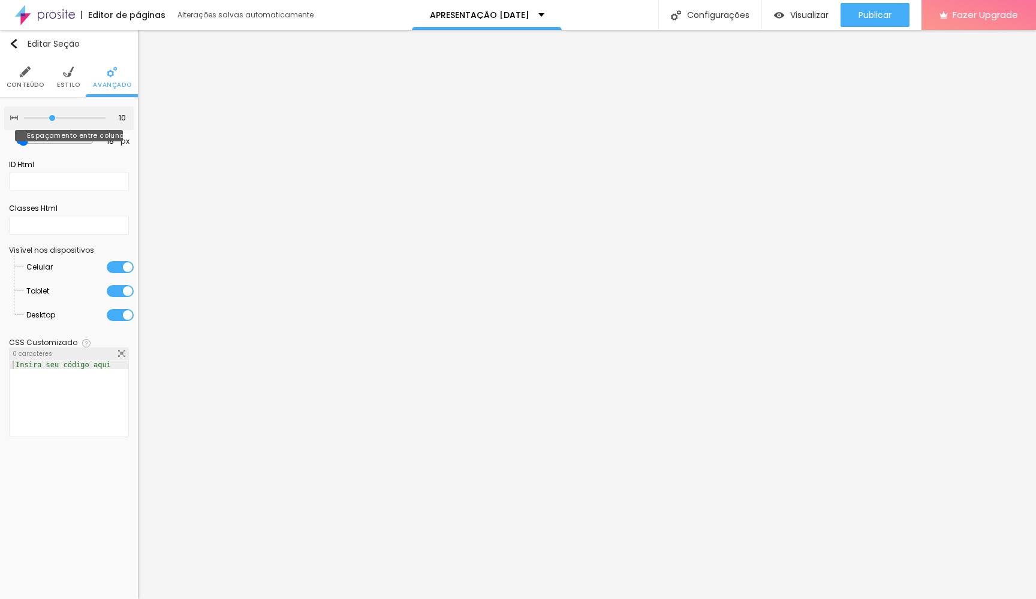
type input "15"
type input "25"
type input "30"
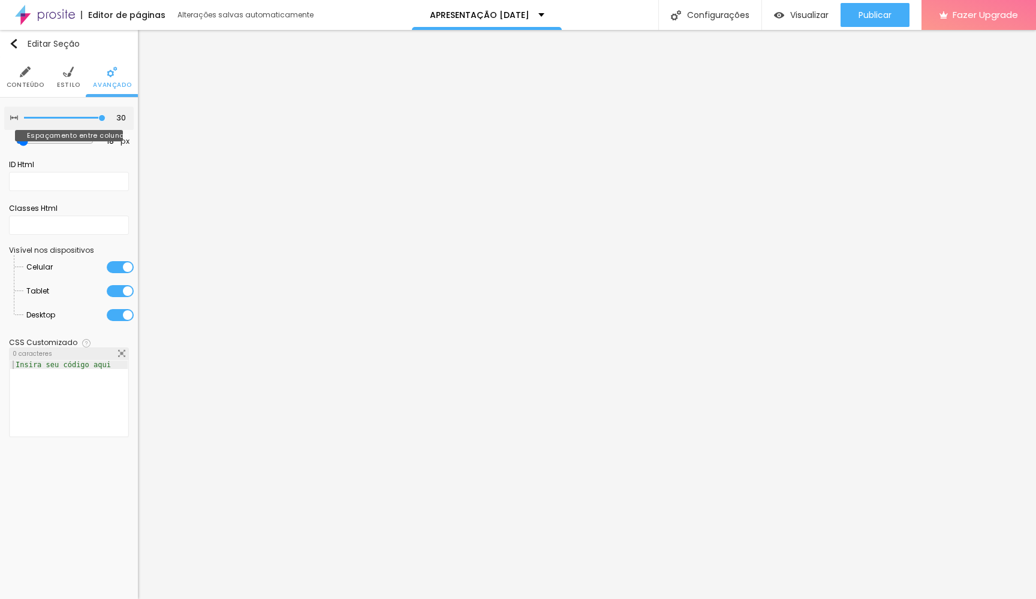
drag, startPoint x: 100, startPoint y: 119, endPoint x: 232, endPoint y: 130, distance: 132.3
click at [232, 130] on div "Título Texto Imagem Vídeo Botão Mapa Divisor Espaçador PREMIUM Código HTML Rede…" at bounding box center [518, 314] width 1036 height 569
type input "7"
type input "2"
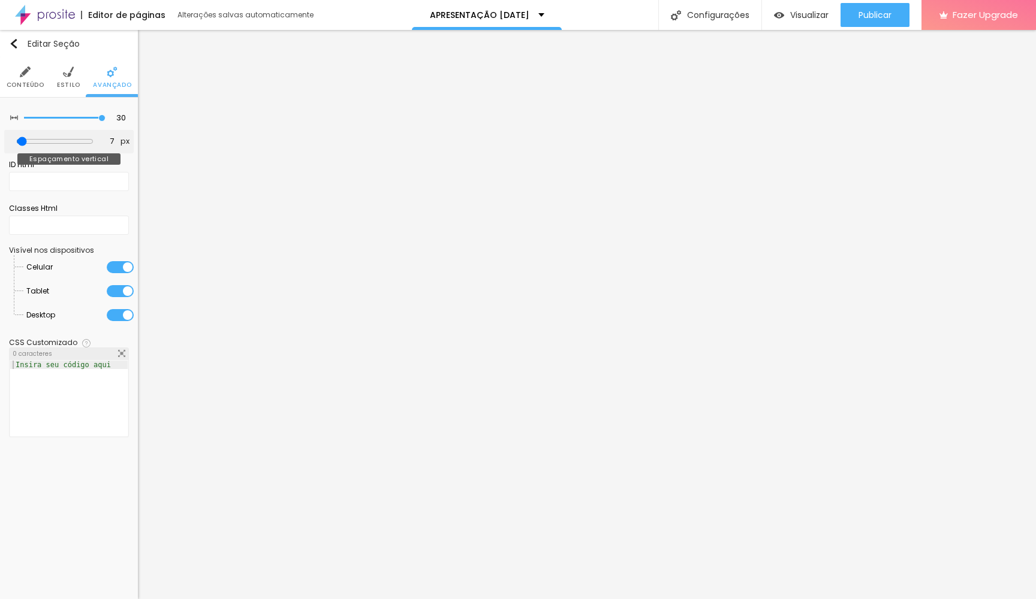
type input "2"
type input "0"
drag, startPoint x: 28, startPoint y: 143, endPoint x: 19, endPoint y: 144, distance: 8.5
click at [19, 144] on div "0 px Espaçamento vertical" at bounding box center [68, 141] width 129 height 23
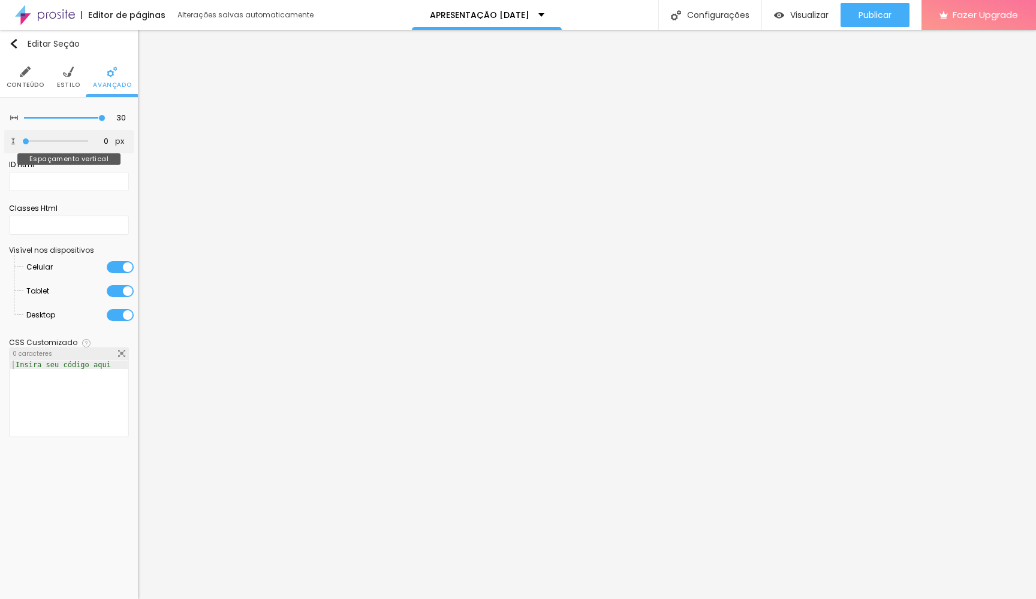
type input "2"
type input "7"
type input "13"
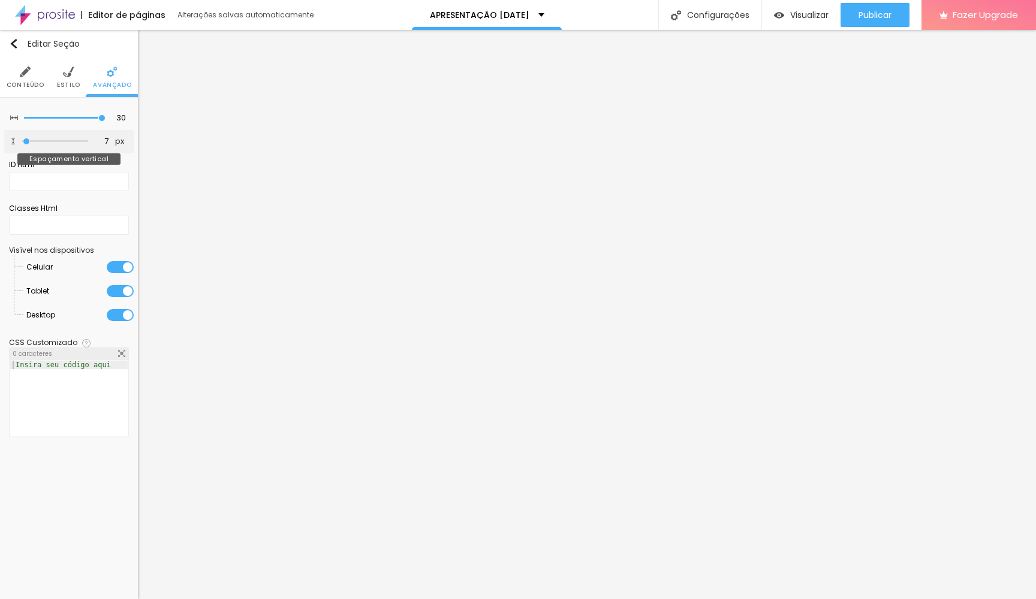
type input "13"
type input "18"
type input "23"
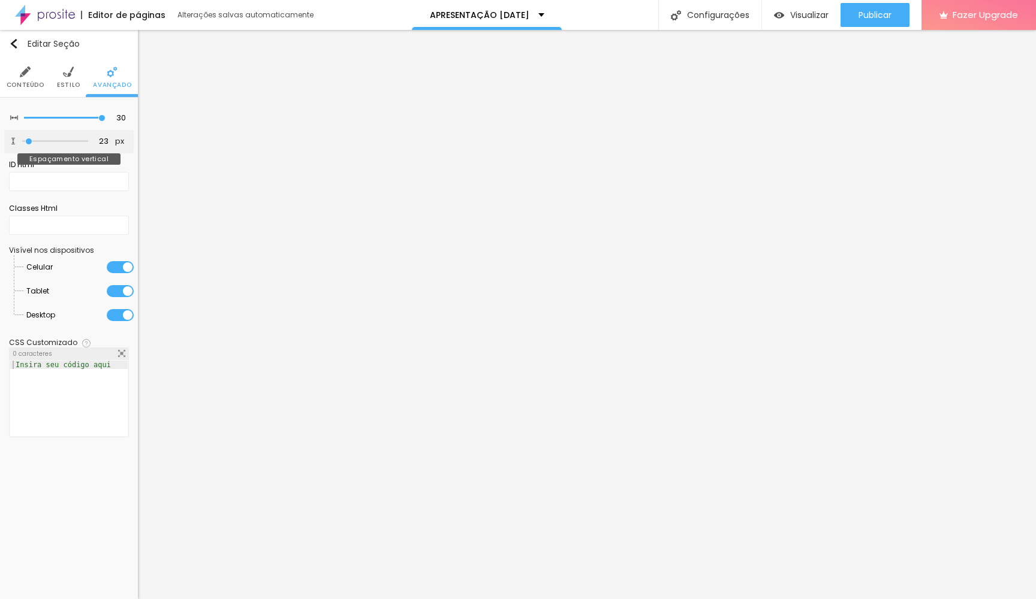
type input "28"
type input "23"
type input "18"
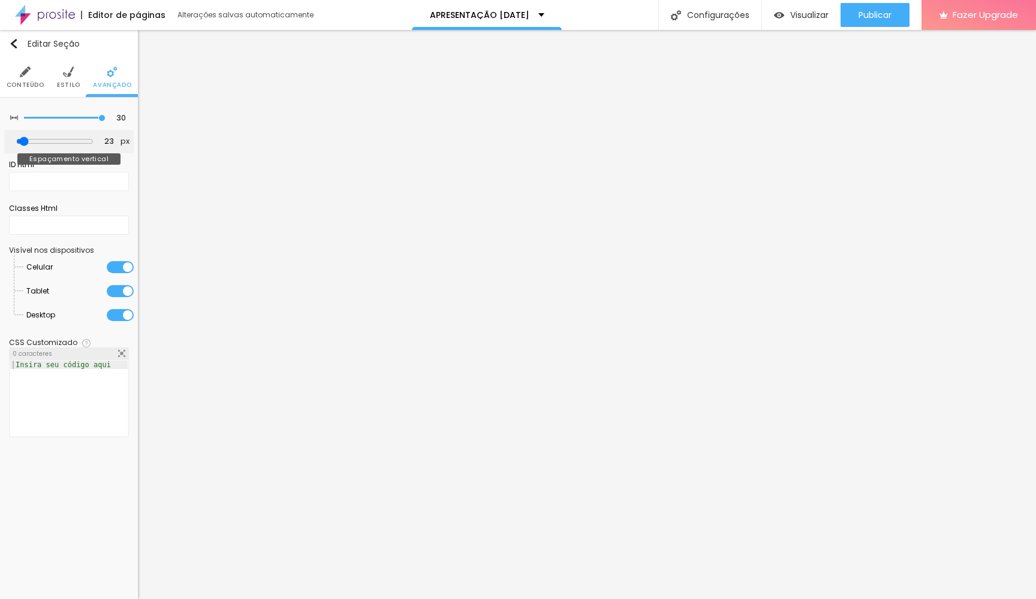
type input "18"
type input "13"
click at [28, 144] on input "range" at bounding box center [55, 141] width 66 height 6
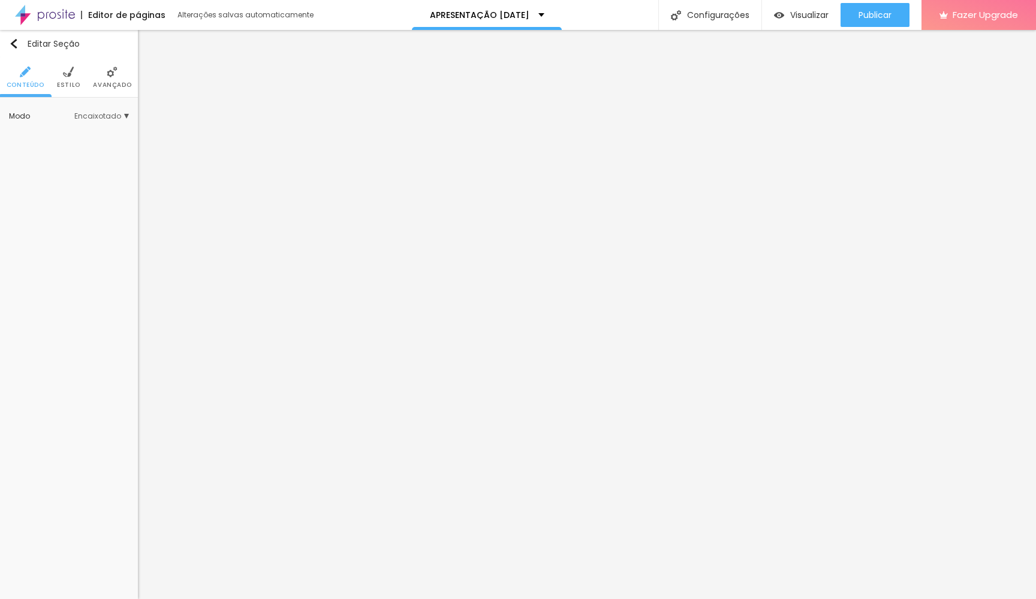
click at [106, 77] on li "Avançado" at bounding box center [112, 78] width 38 height 40
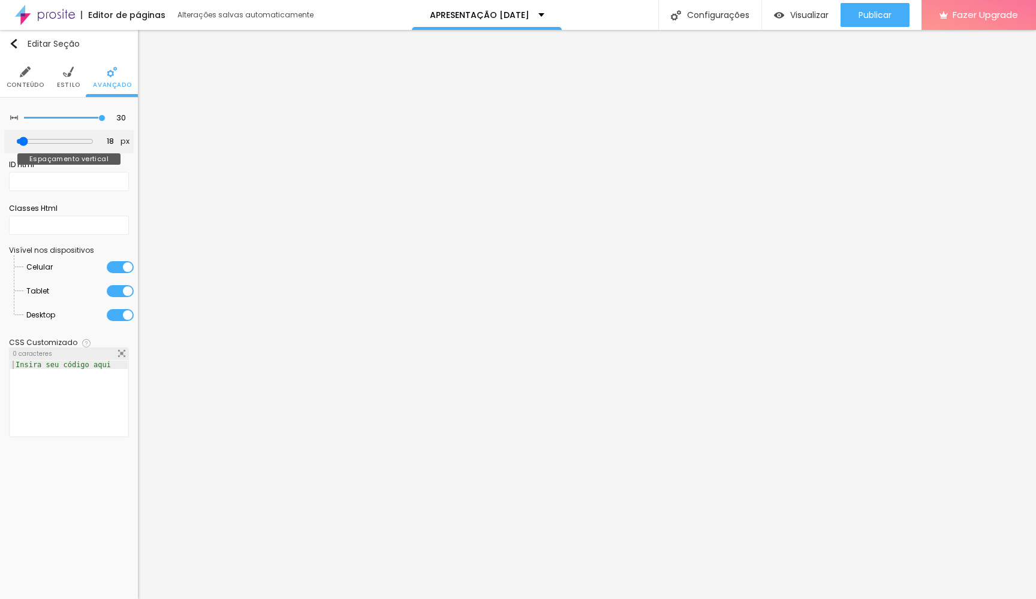
type input "13"
type input "7"
type input "13"
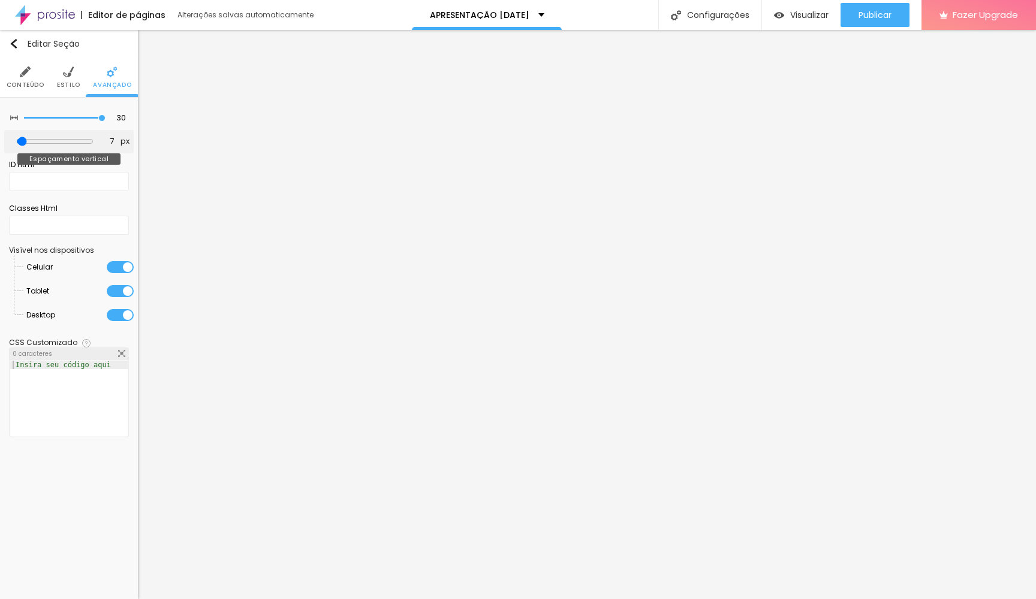
type input "13"
type input "18"
type input "23"
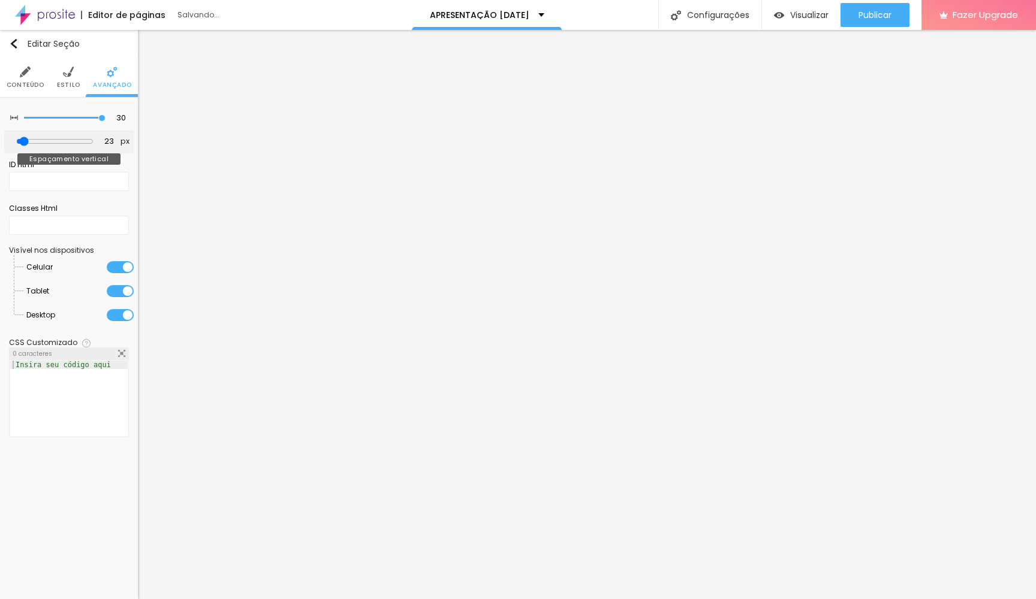
type input "18"
type input "13"
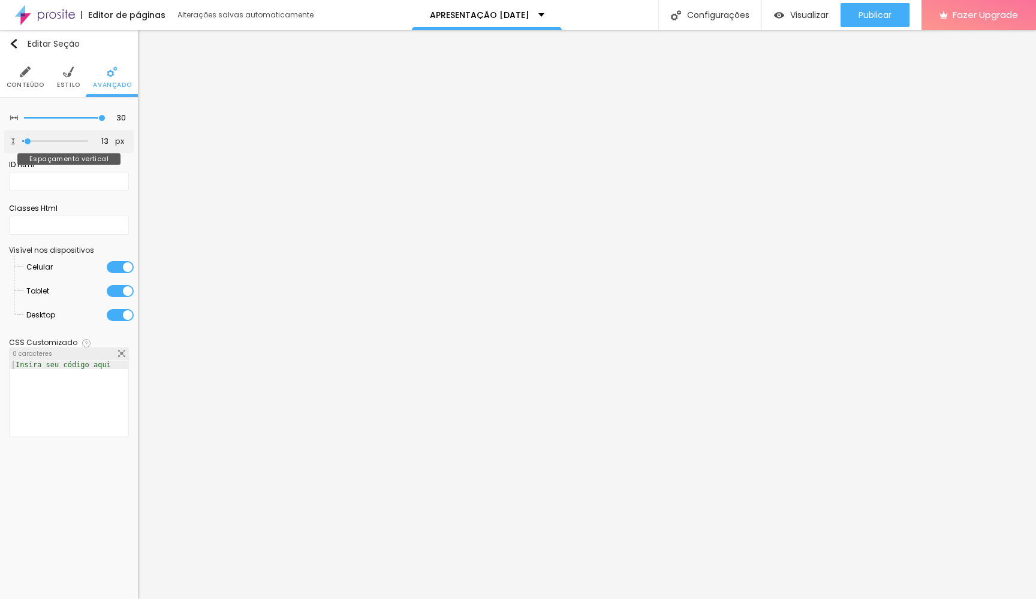
click at [28, 144] on input "range" at bounding box center [55, 141] width 66 height 6
click at [797, 13] on span "Visualizar" at bounding box center [809, 15] width 38 height 10
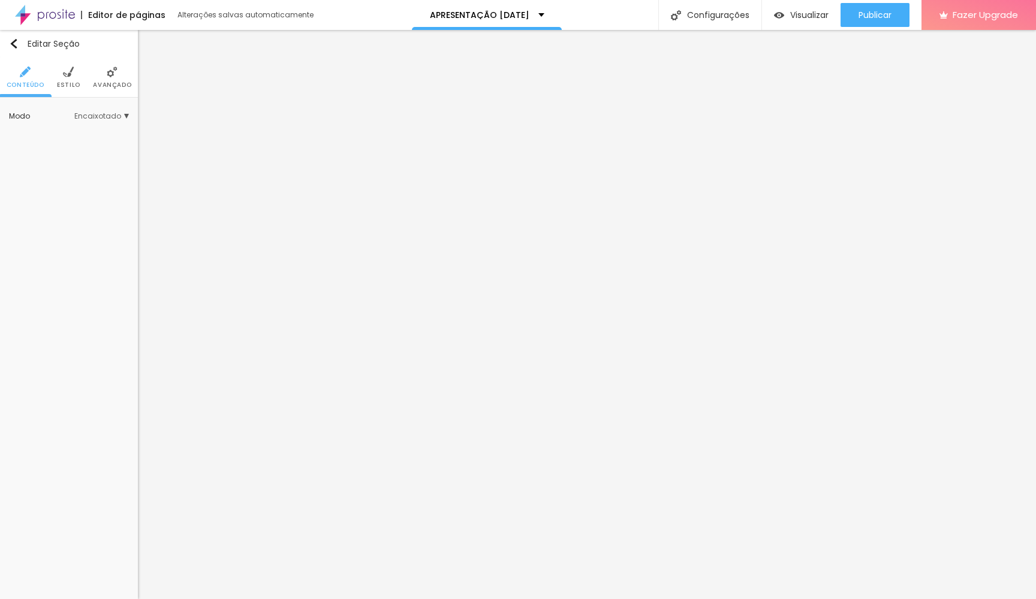
click at [71, 77] on li "Estilo" at bounding box center [68, 78] width 23 height 40
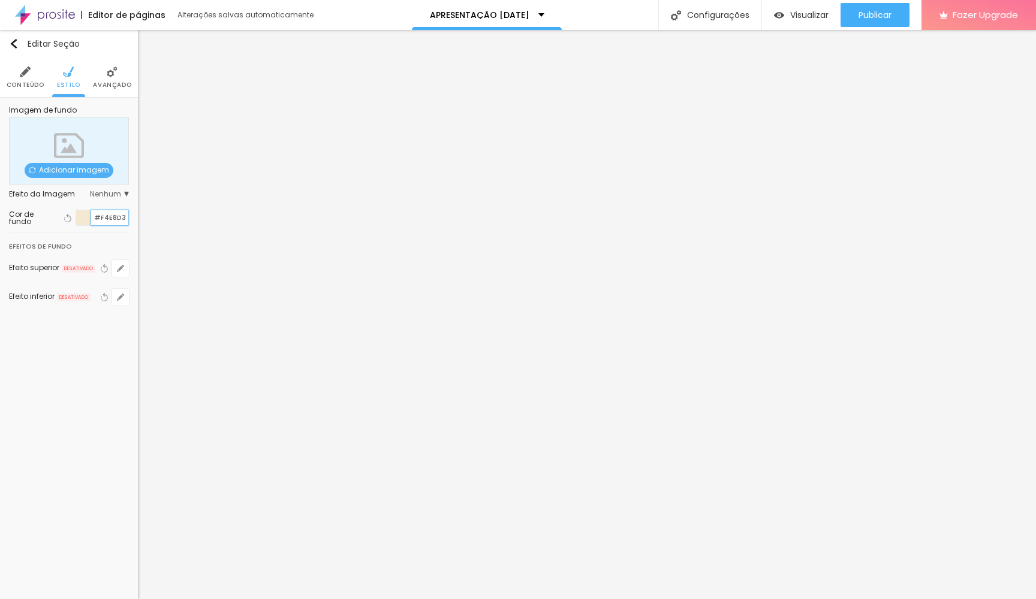
click at [110, 213] on input "#F4E8D3" at bounding box center [109, 217] width 37 height 15
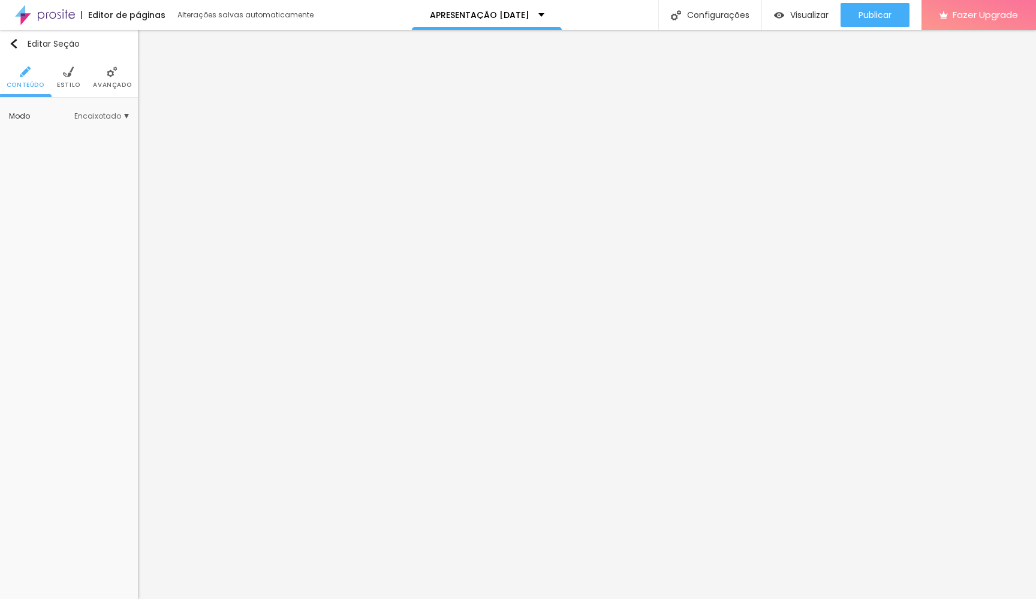
click at [69, 77] on li "Estilo" at bounding box center [68, 78] width 23 height 40
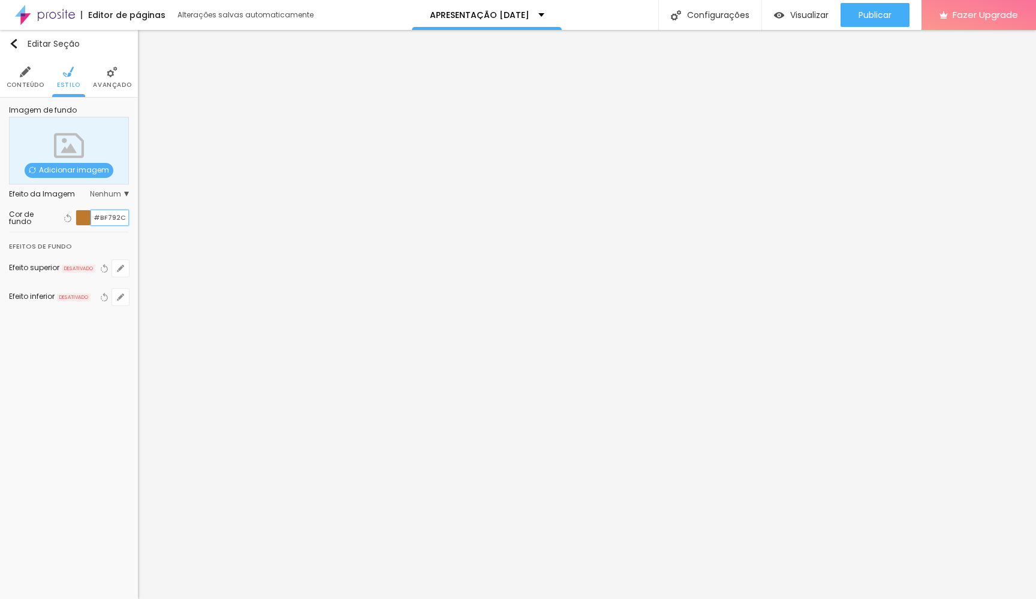
click at [100, 215] on input "#BF792C" at bounding box center [109, 217] width 37 height 15
paste input "F4E8D3"
type input "#F4E8D3"
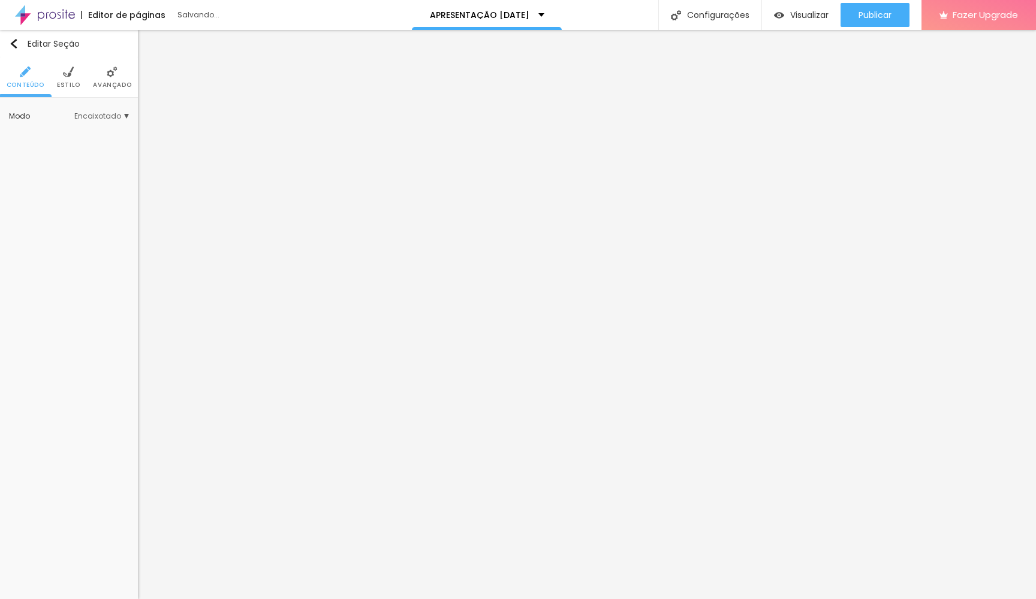
click at [70, 72] on img at bounding box center [68, 72] width 11 height 11
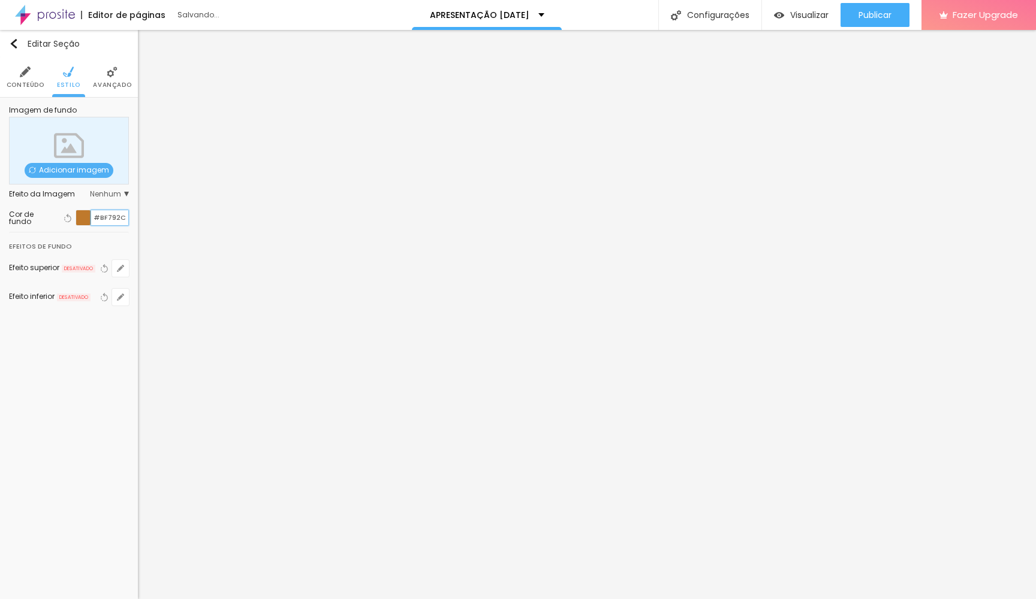
click at [100, 215] on input "#BF792C" at bounding box center [109, 217] width 37 height 15
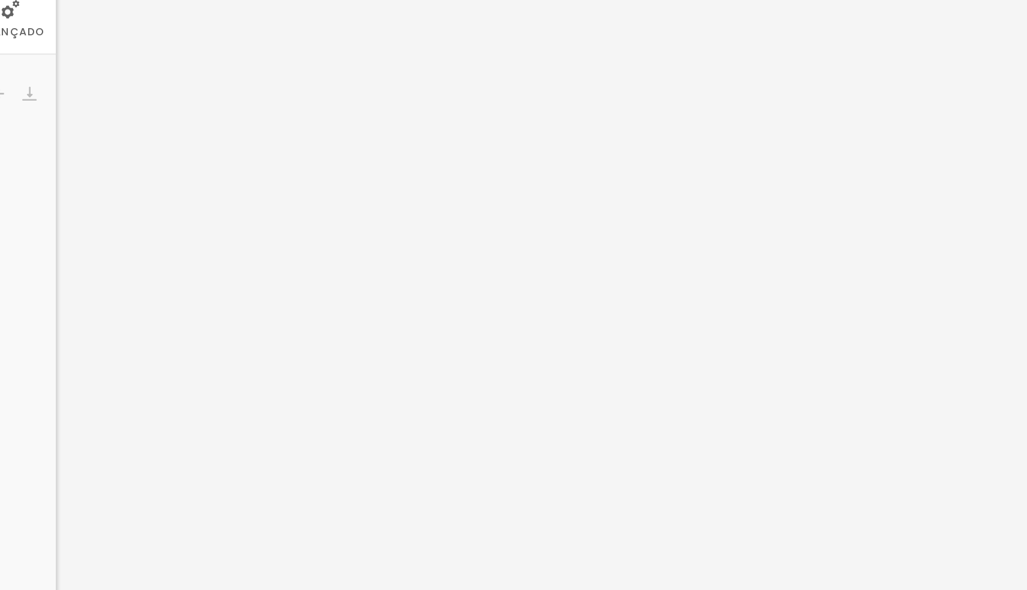
scroll to position [8, 0]
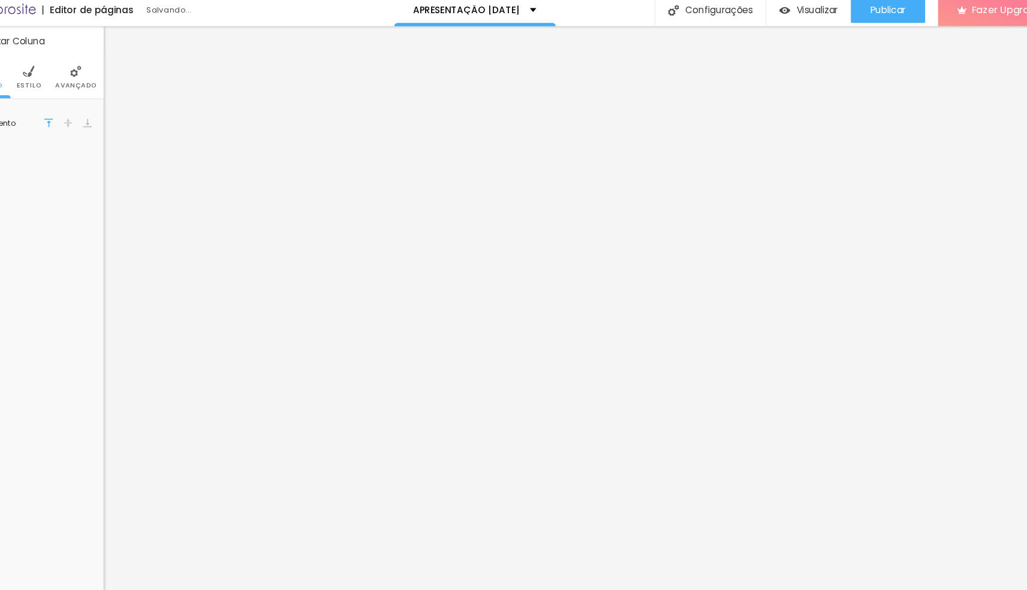
click at [63, 67] on img at bounding box center [68, 72] width 11 height 11
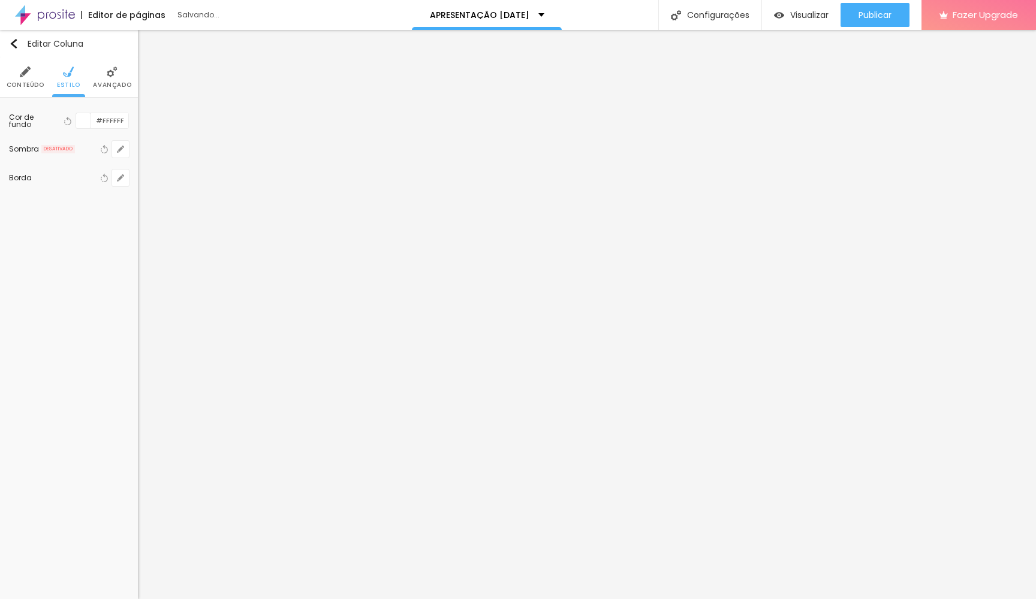
scroll to position [0, 0]
click at [113, 119] on input "#FFFFFF" at bounding box center [109, 120] width 37 height 15
paste input "BF792C"
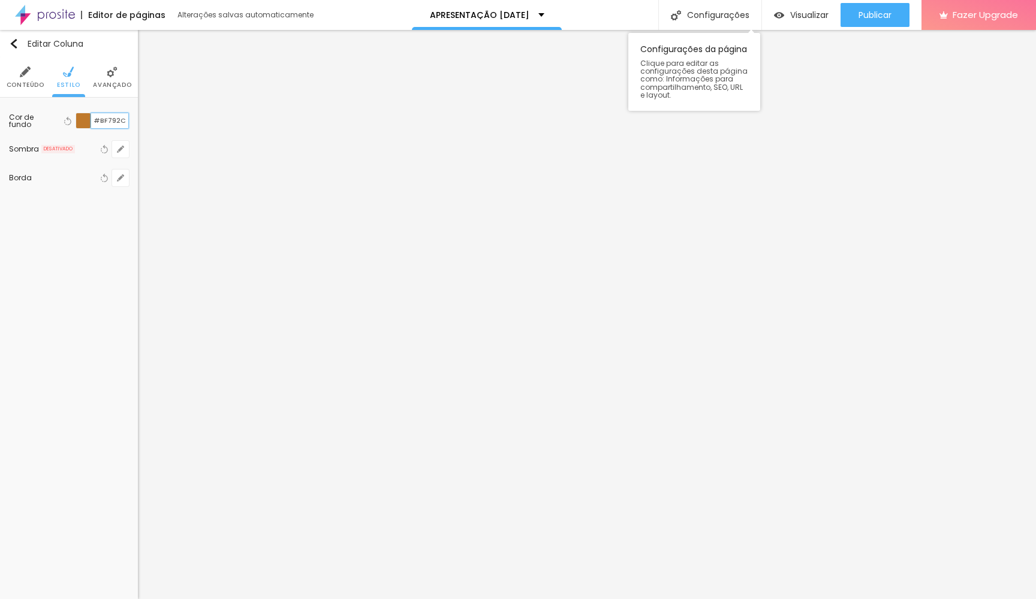
type input "#BF792C"
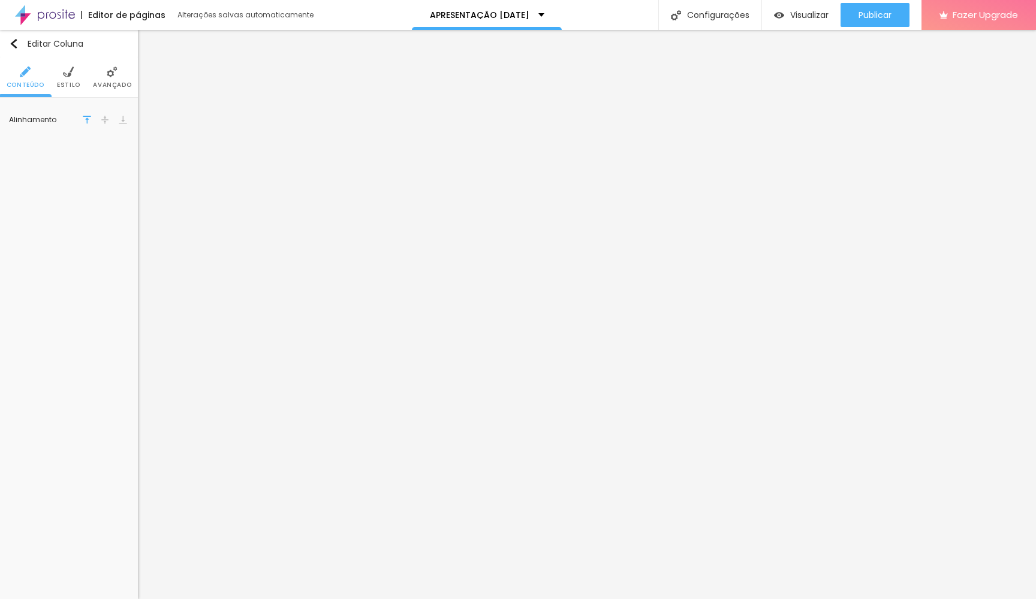
click at [68, 76] on img at bounding box center [68, 72] width 11 height 11
click at [100, 124] on input "#BF792C" at bounding box center [109, 120] width 37 height 15
paste input "44230A"
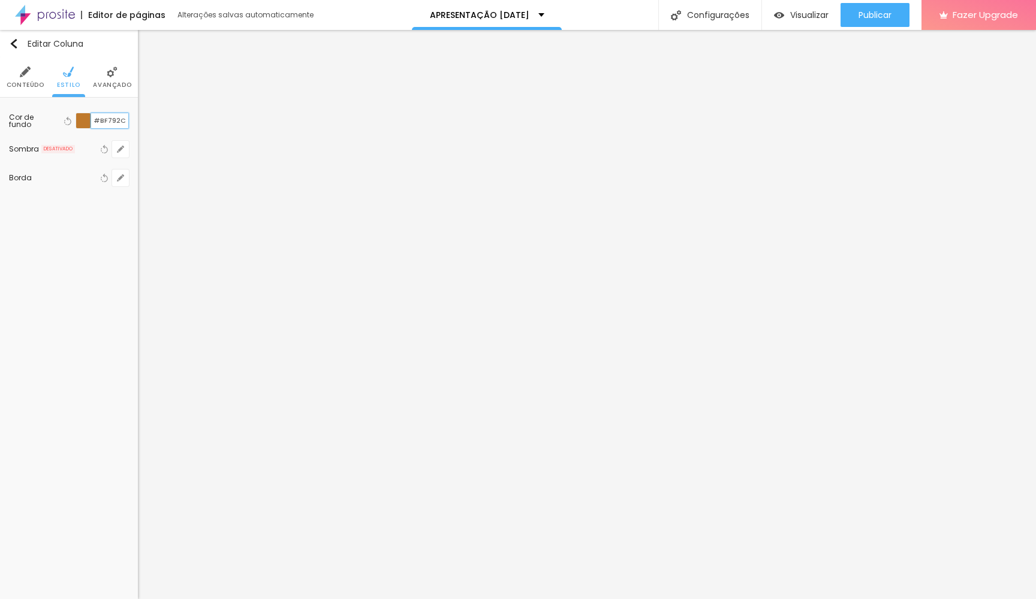
type input "#44230A"
click at [64, 69] on img at bounding box center [68, 72] width 11 height 11
click at [98, 116] on input "#938954" at bounding box center [109, 120] width 37 height 11
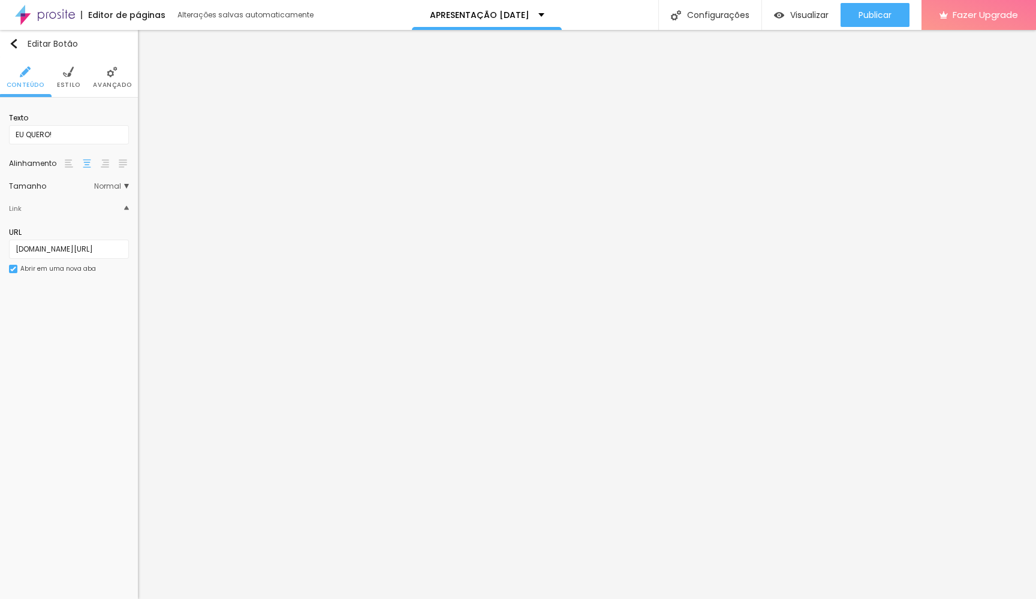
click at [66, 78] on li "Estilo" at bounding box center [68, 78] width 23 height 40
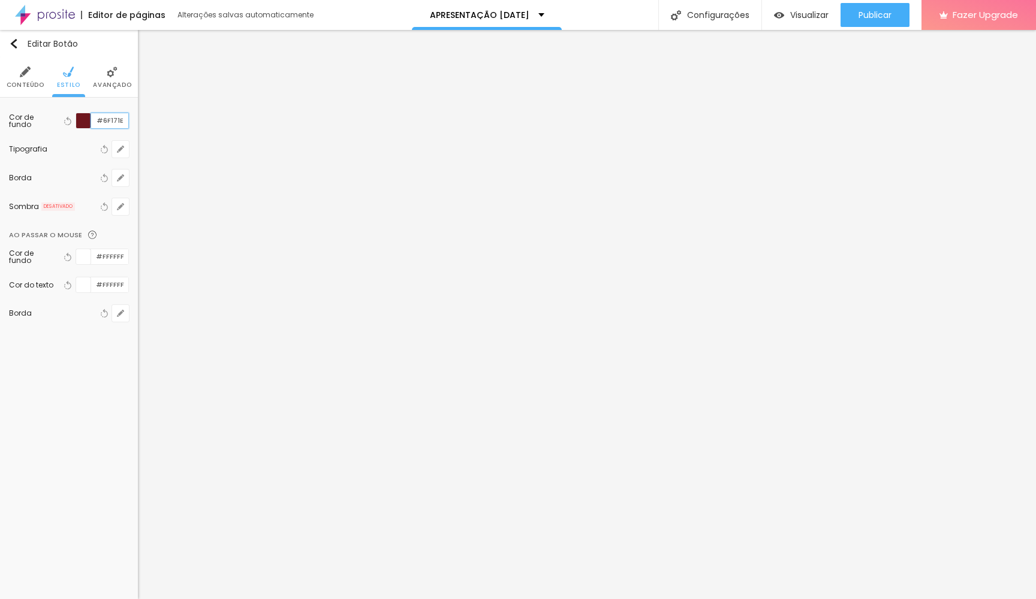
click at [110, 121] on input "#6F171E" at bounding box center [109, 120] width 37 height 15
paste input "938954"
type input "#938954"
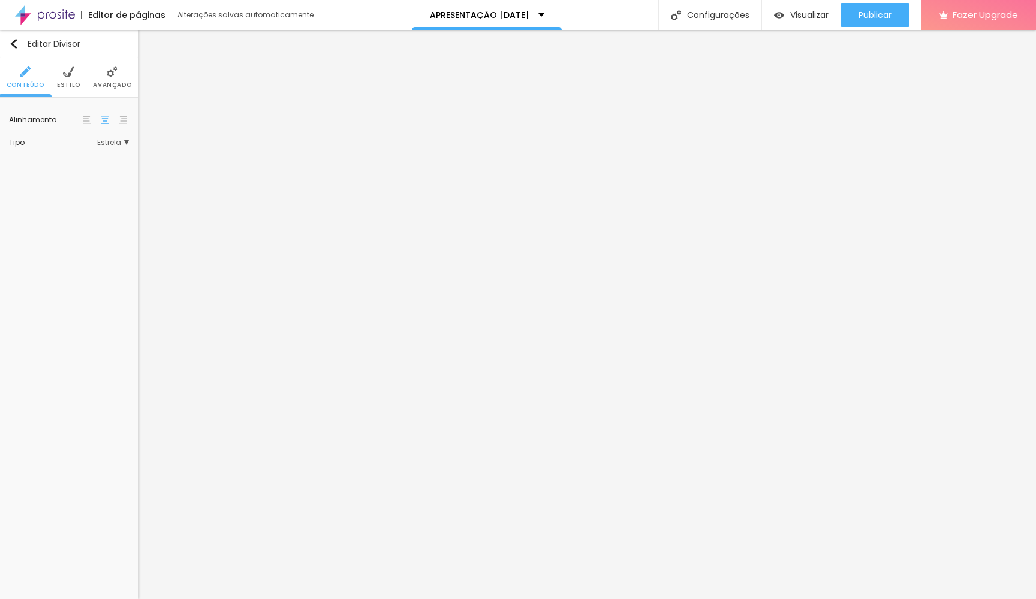
click at [71, 65] on li "Estilo" at bounding box center [68, 78] width 23 height 40
type input "36"
type input "34"
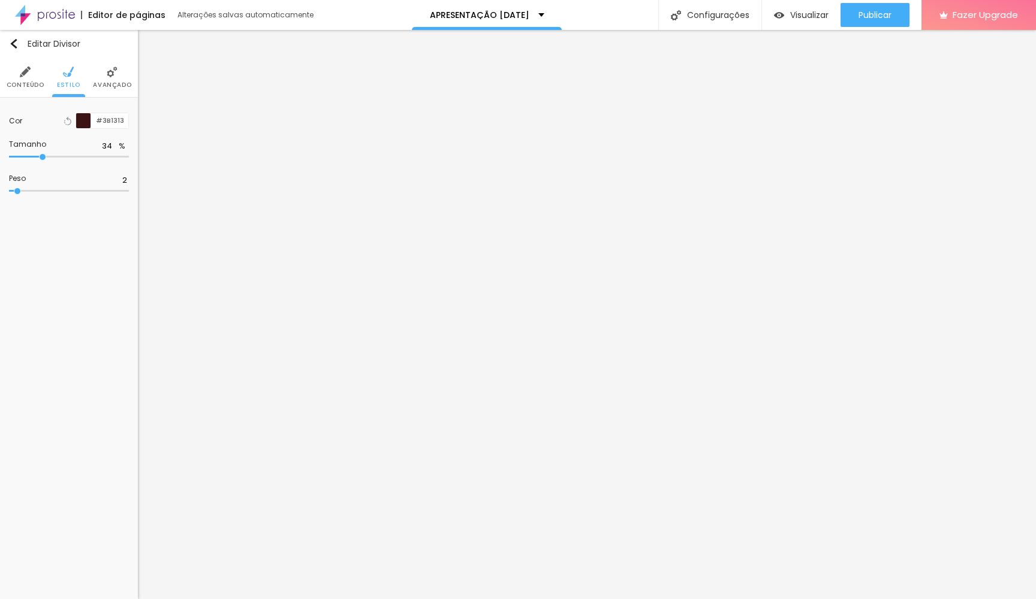
type input "33"
type input "32"
type input "31"
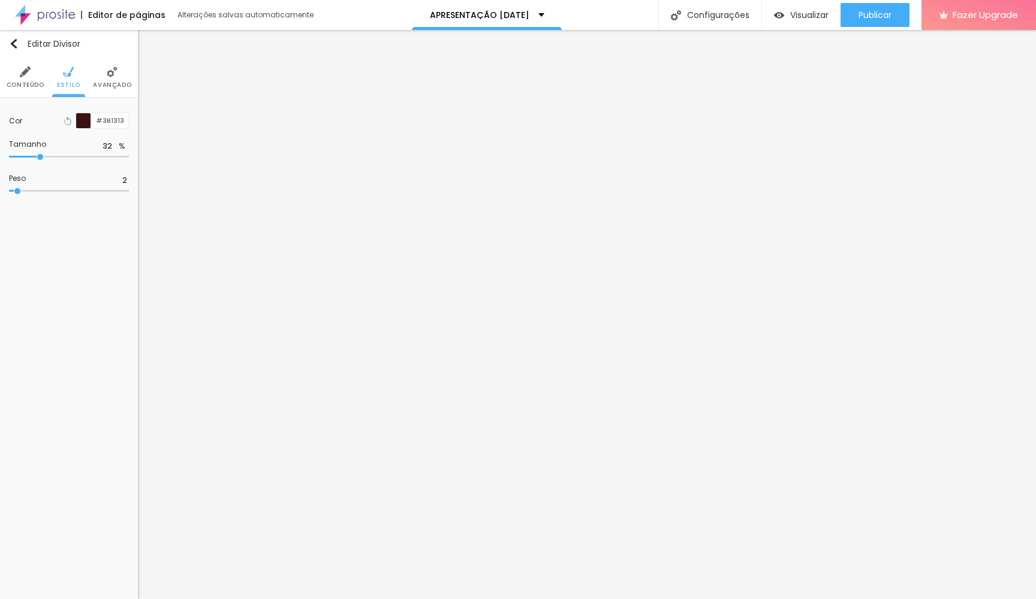
type input "31"
type input "32"
type input "33"
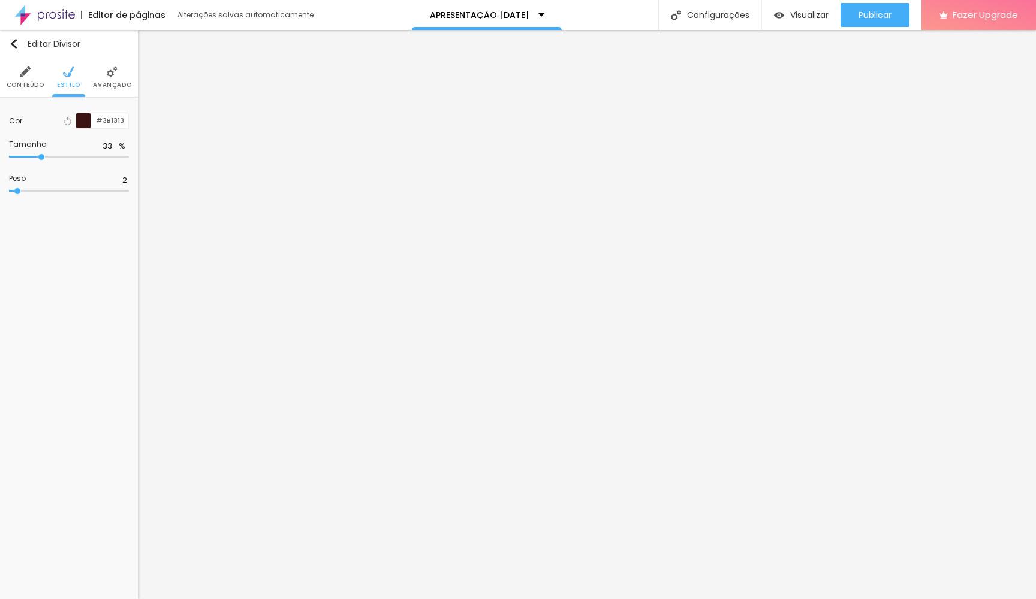
type input "34"
type input "35"
type input "36"
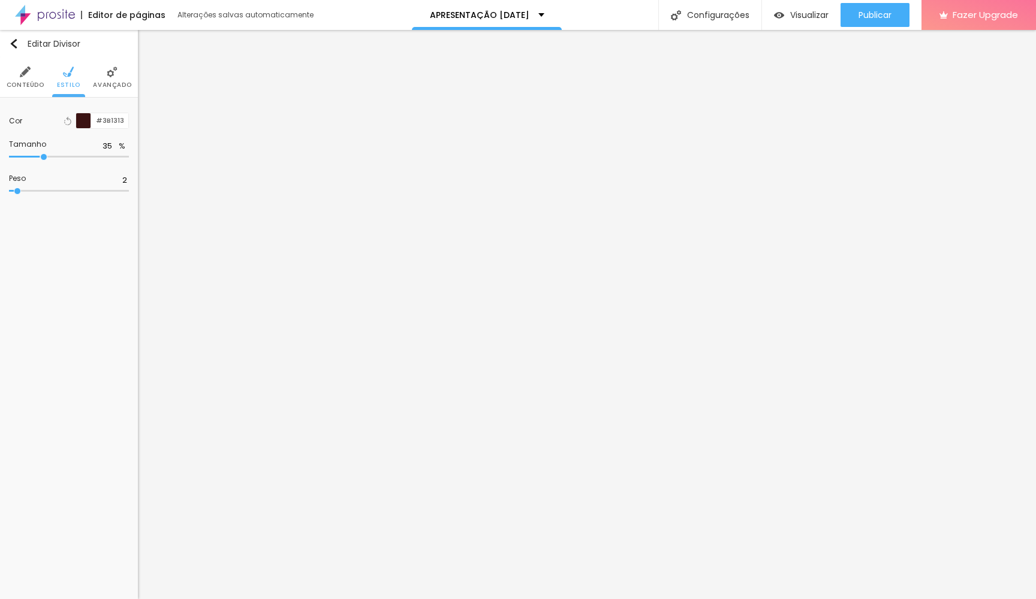
type input "36"
type input "37"
type input "38"
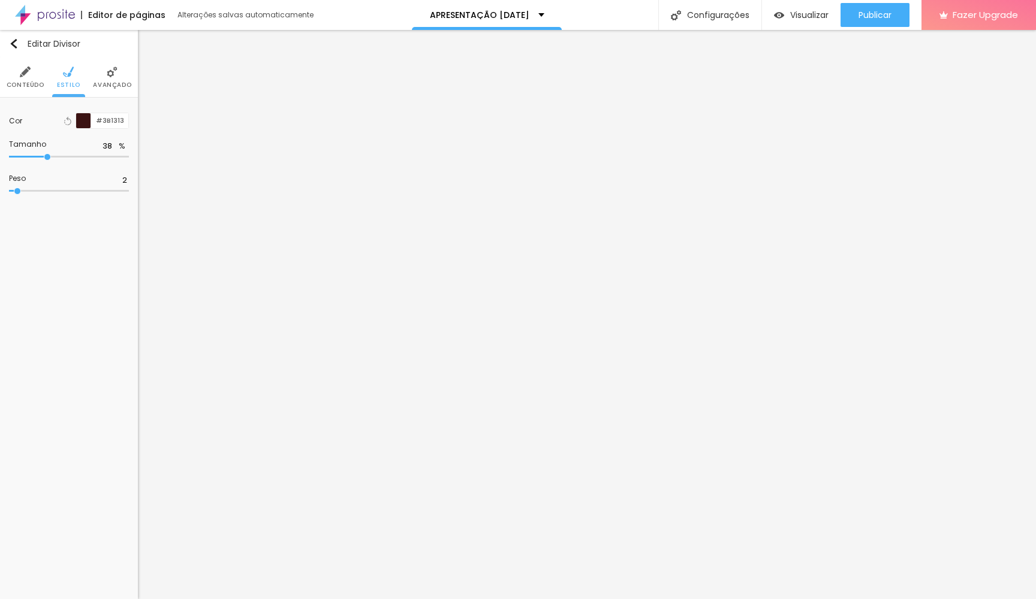
click at [48, 158] on input "range" at bounding box center [69, 157] width 120 height 6
click at [19, 194] on input "range" at bounding box center [69, 191] width 120 height 6
click at [101, 74] on li "Avançado" at bounding box center [112, 78] width 38 height 40
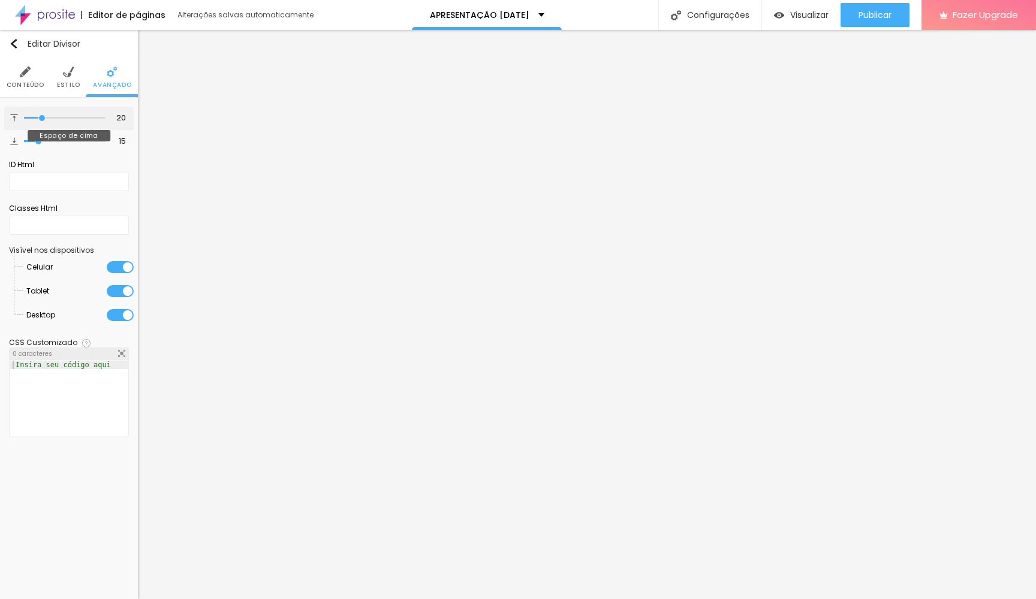
type input "18"
click at [39, 120] on input "range" at bounding box center [65, 118] width 82 height 6
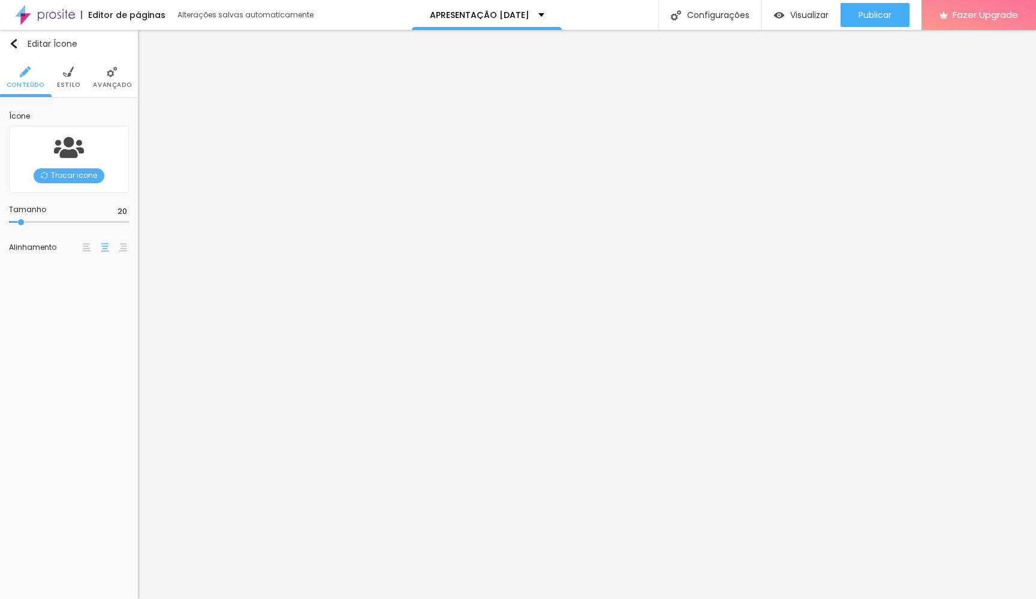
click at [73, 73] on img at bounding box center [68, 72] width 11 height 11
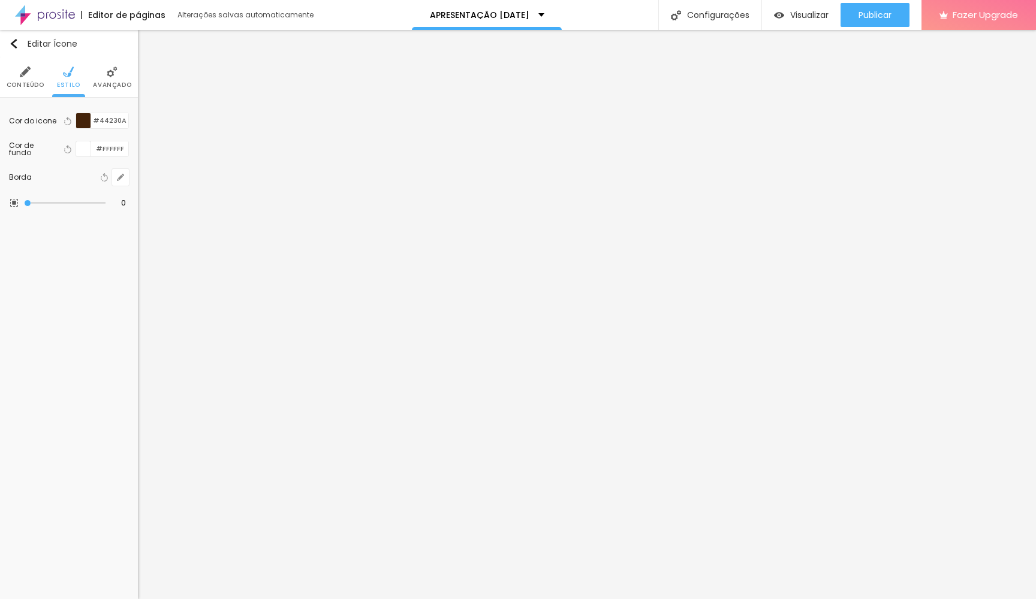
click at [109, 71] on img at bounding box center [112, 72] width 11 height 11
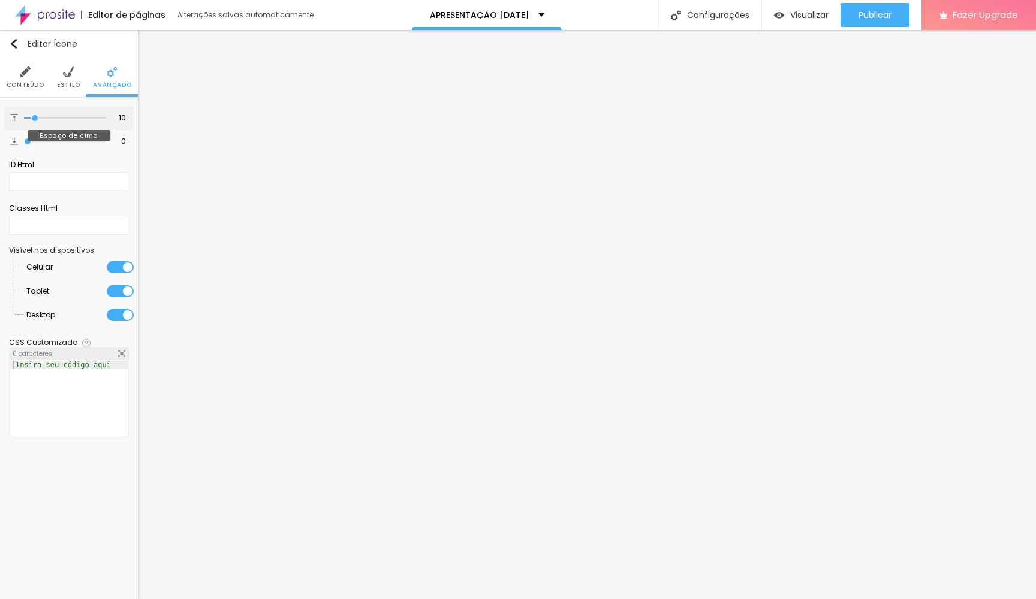
drag, startPoint x: 28, startPoint y: 117, endPoint x: 35, endPoint y: 117, distance: 7.2
click at [35, 117] on input "range" at bounding box center [65, 118] width 82 height 6
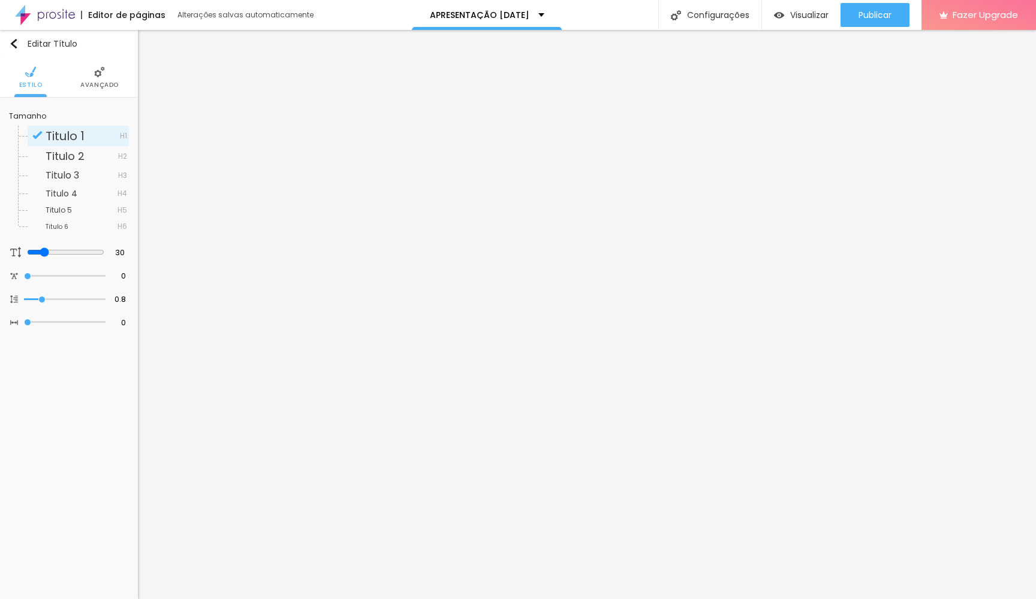
click at [108, 75] on li "Avançado" at bounding box center [99, 78] width 38 height 40
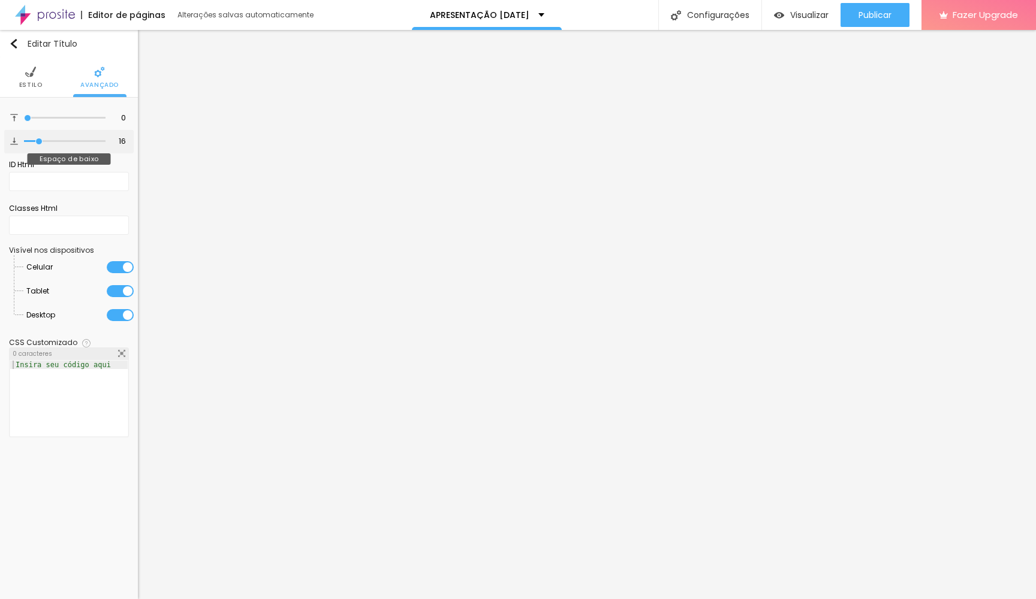
click at [40, 142] on input "range" at bounding box center [65, 141] width 82 height 6
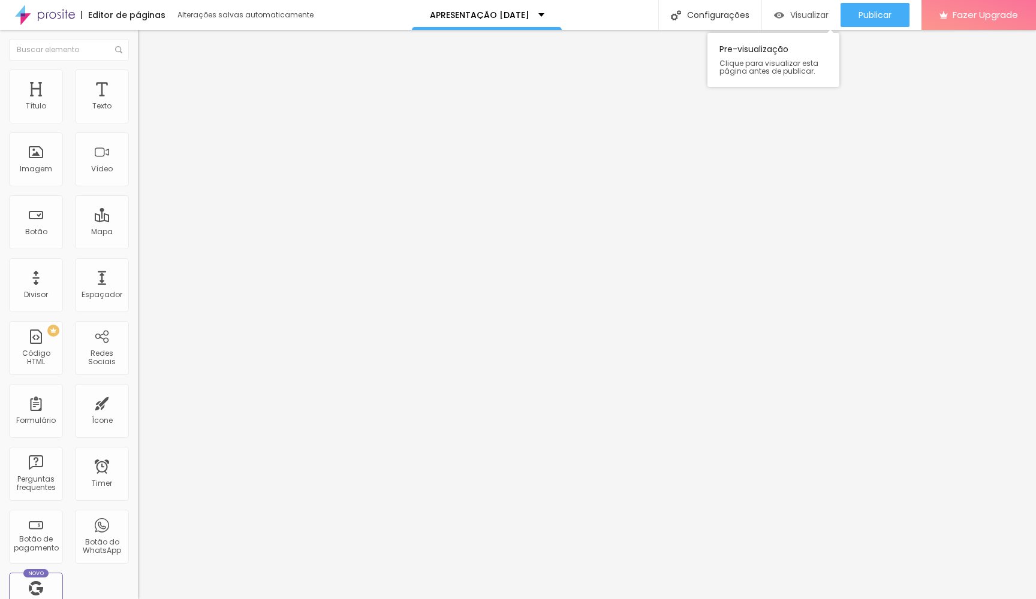
click at [802, 14] on span "Visualizar" at bounding box center [809, 15] width 38 height 10
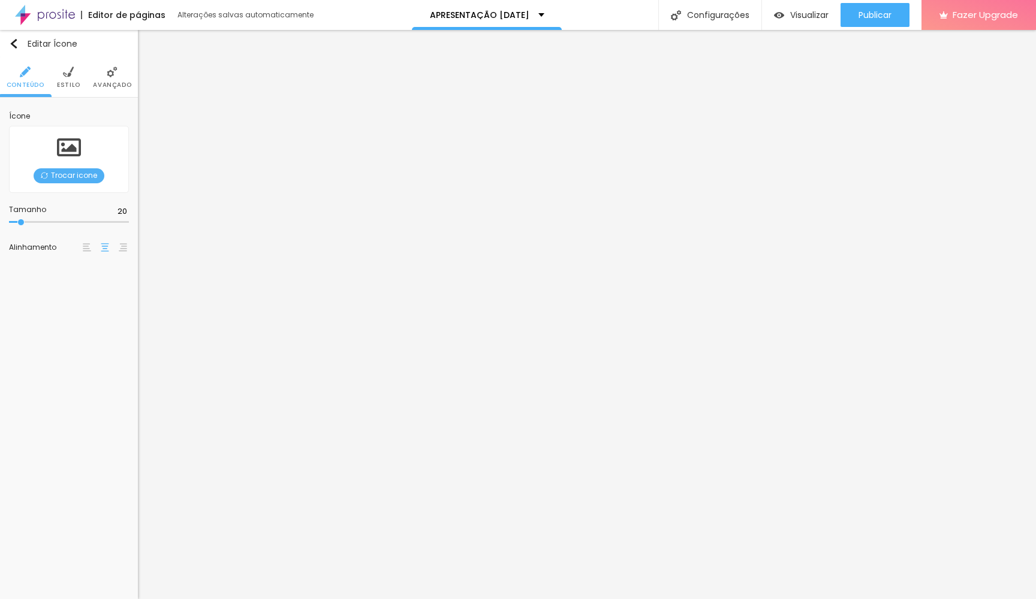
click at [74, 73] on li "Estilo" at bounding box center [68, 78] width 23 height 40
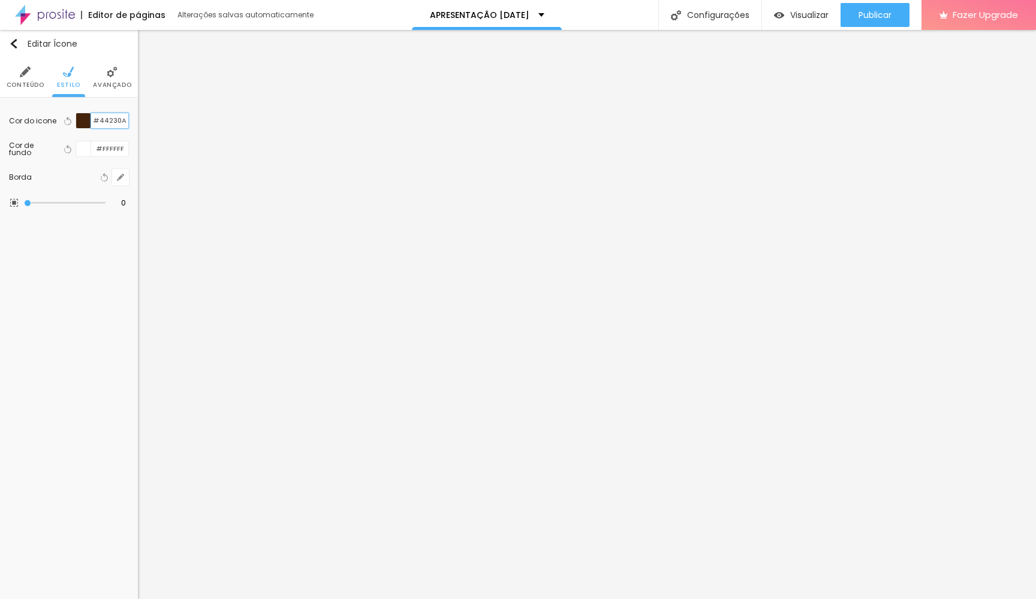
click at [101, 117] on input "#44230A" at bounding box center [109, 120] width 37 height 15
paste input "04330D"
click at [823, 12] on span "Visualizar" at bounding box center [809, 15] width 38 height 10
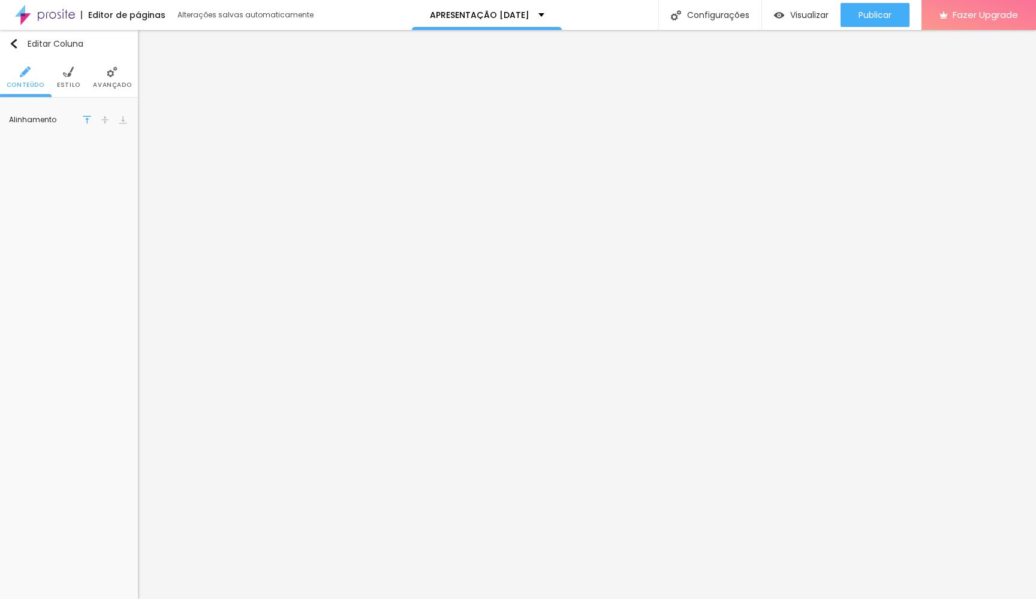
click at [71, 76] on img at bounding box center [68, 72] width 11 height 11
click at [121, 177] on icon "button" at bounding box center [120, 178] width 5 height 5
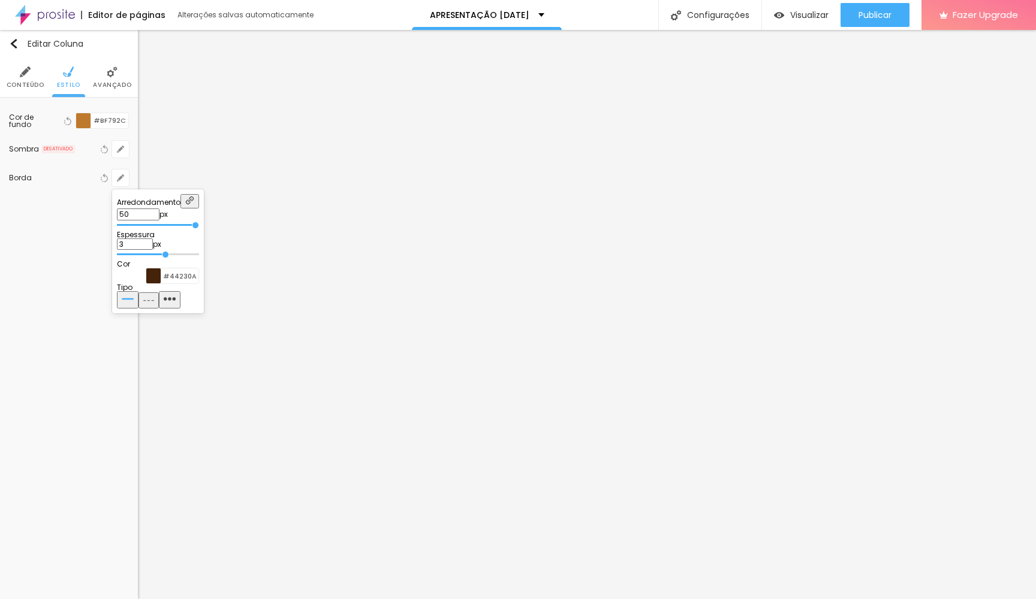
click at [161, 283] on div at bounding box center [153, 275] width 15 height 15
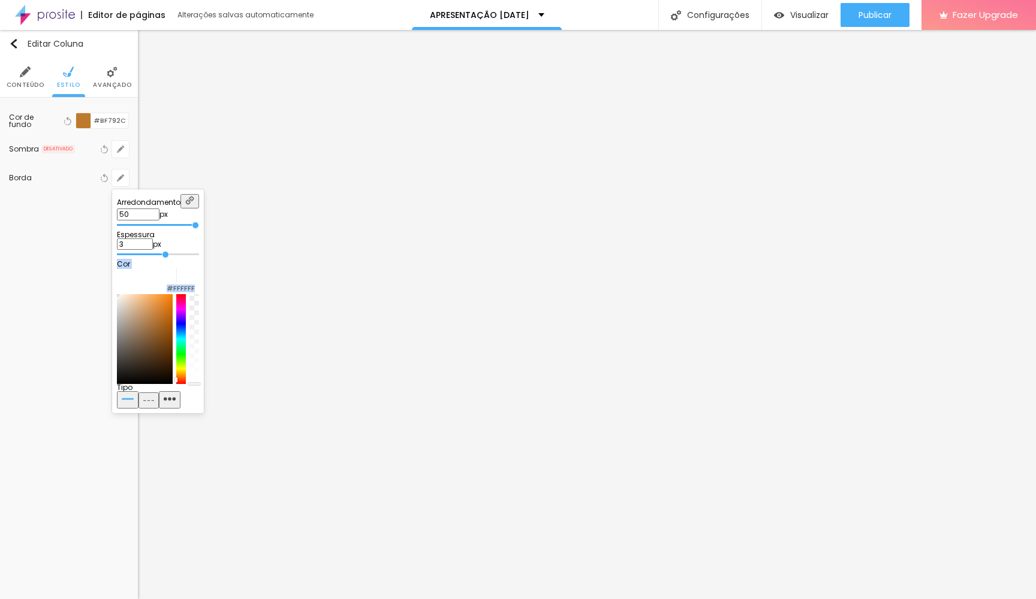
drag, startPoint x: 198, startPoint y: 322, endPoint x: 117, endPoint y: 276, distance: 92.3
click at [117, 277] on div "Arredondamento 50 px Espessura 3 px Cor #FFFFFF Tipo" at bounding box center [158, 301] width 82 height 215
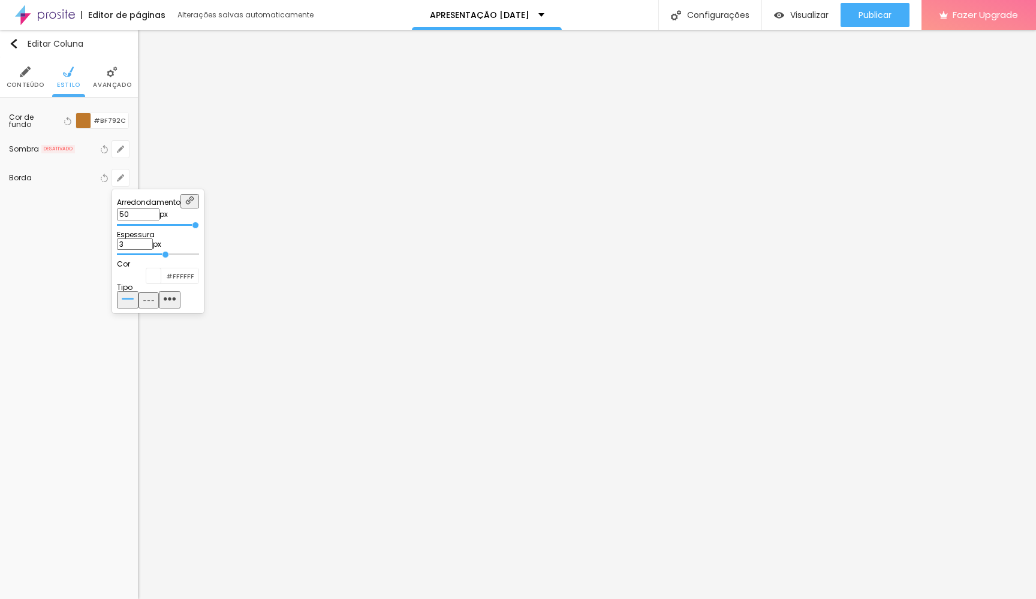
click at [319, 253] on div at bounding box center [518, 299] width 1036 height 599
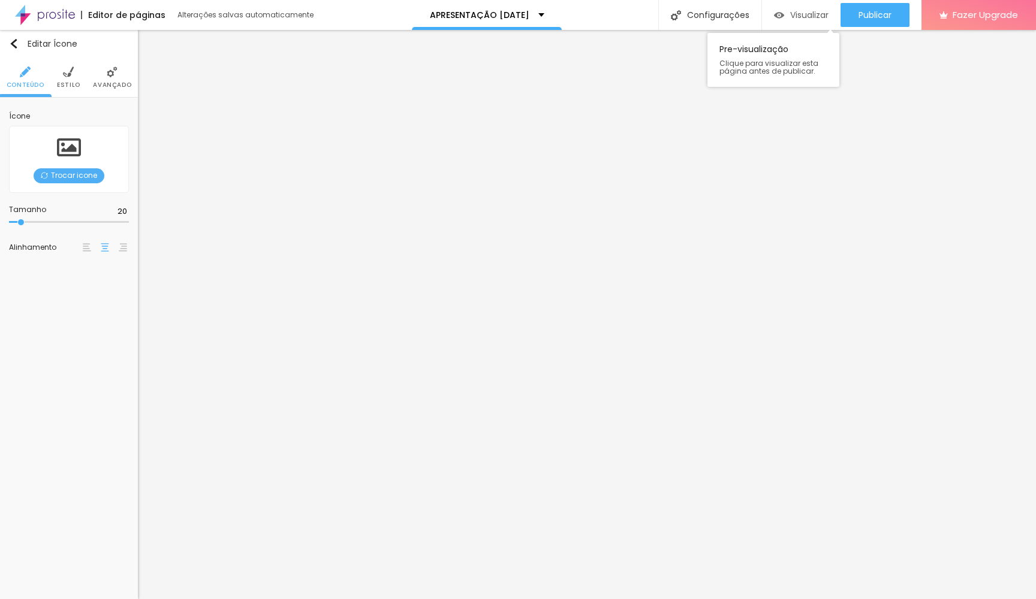
click at [790, 14] on span "Visualizar" at bounding box center [809, 15] width 38 height 10
click at [70, 79] on li "Estilo" at bounding box center [68, 78] width 23 height 40
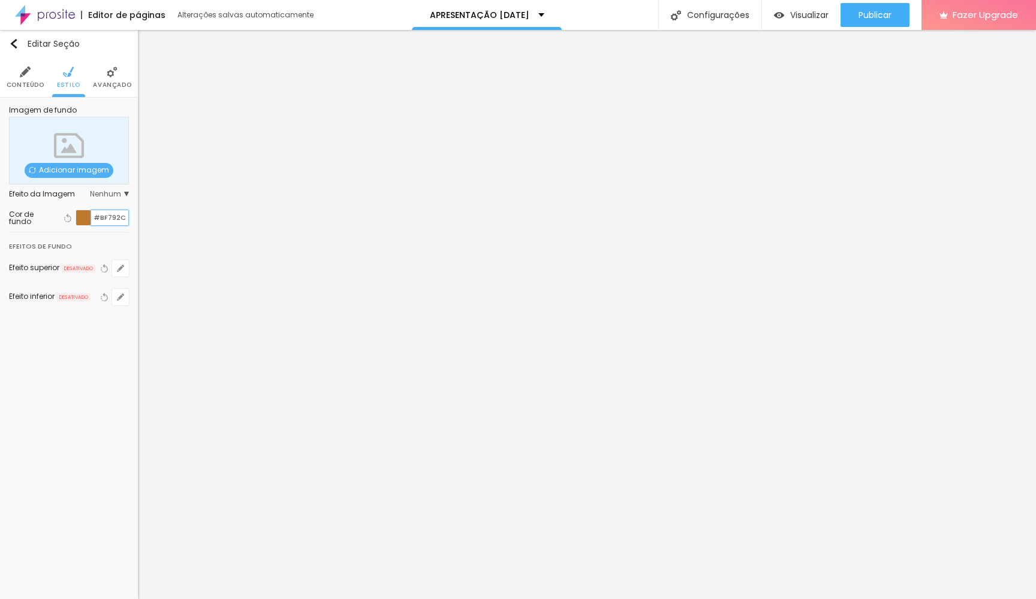
click at [116, 215] on input "#BF792C" at bounding box center [109, 217] width 37 height 15
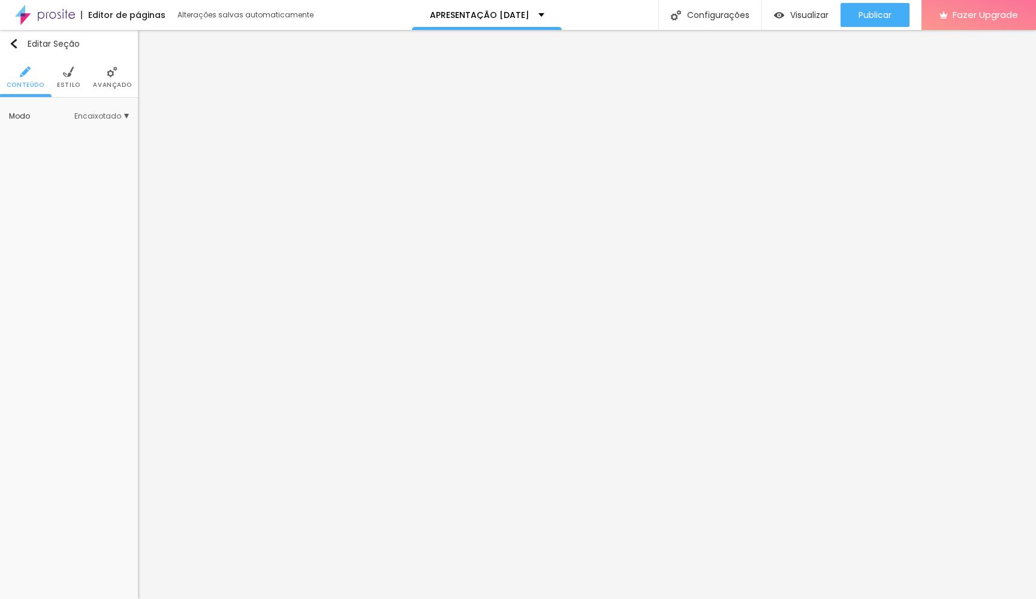
click at [71, 74] on img at bounding box center [68, 72] width 11 height 11
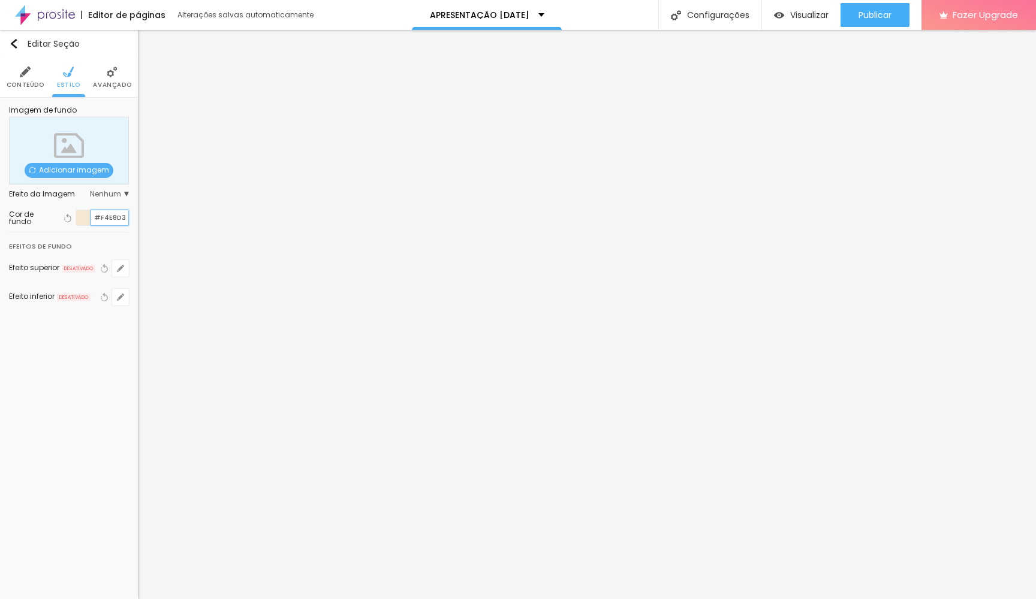
click at [110, 210] on input "#F4E8D3" at bounding box center [109, 217] width 37 height 15
paste input "BF792C"
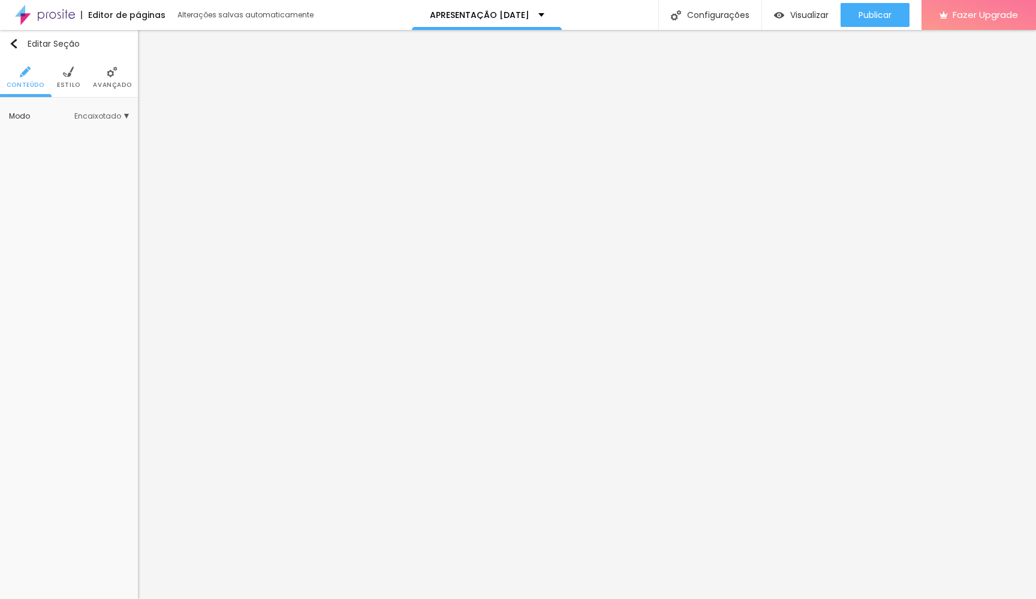
click at [73, 74] on img at bounding box center [68, 72] width 11 height 11
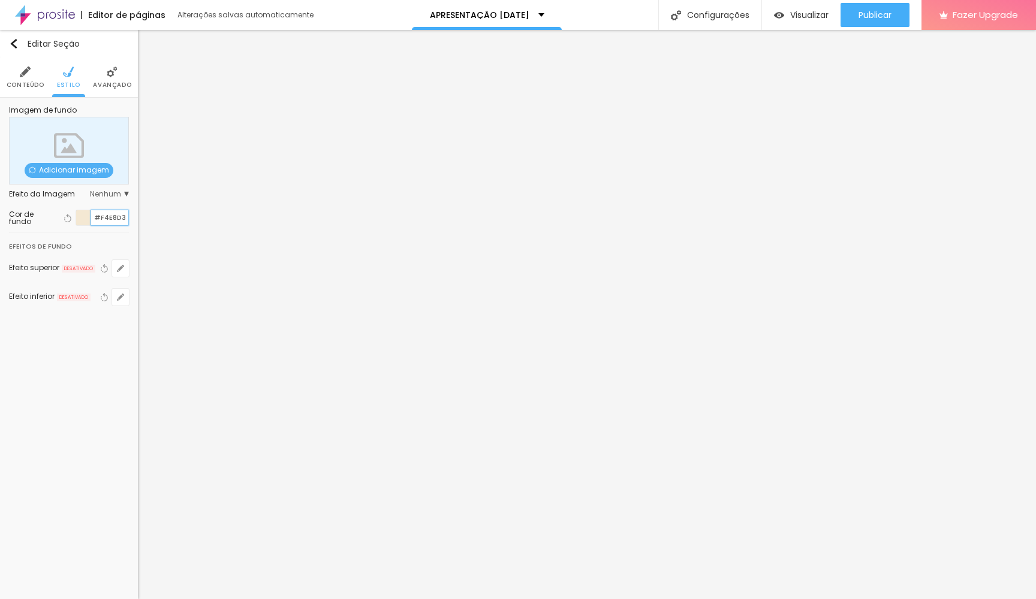
click at [105, 219] on input "#F4E8D3" at bounding box center [109, 217] width 37 height 15
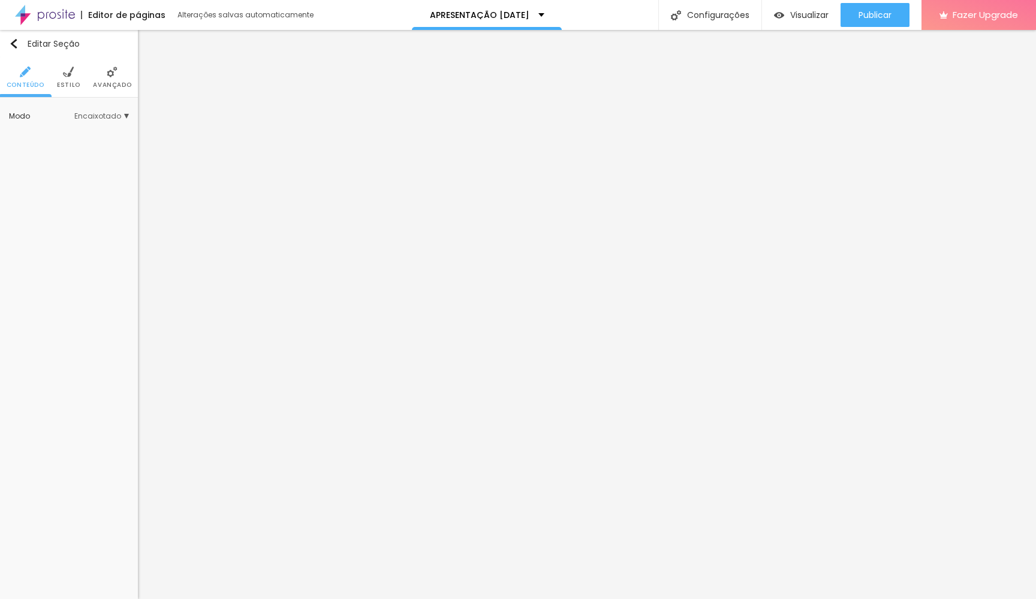
click at [70, 70] on img at bounding box center [68, 72] width 11 height 11
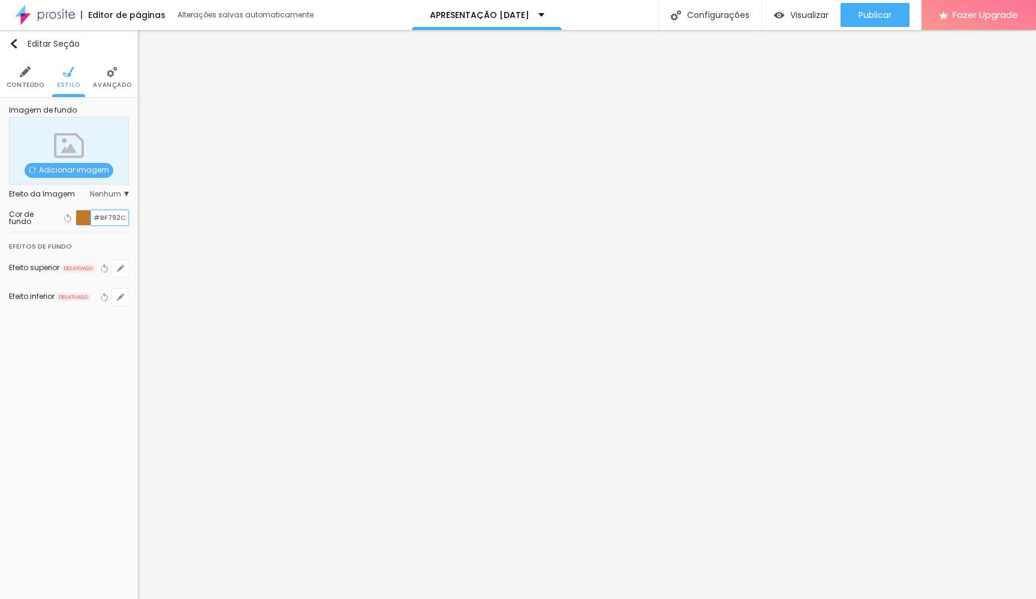
click at [110, 216] on input "#BF792C" at bounding box center [109, 217] width 37 height 15
paste input "F4E8D3"
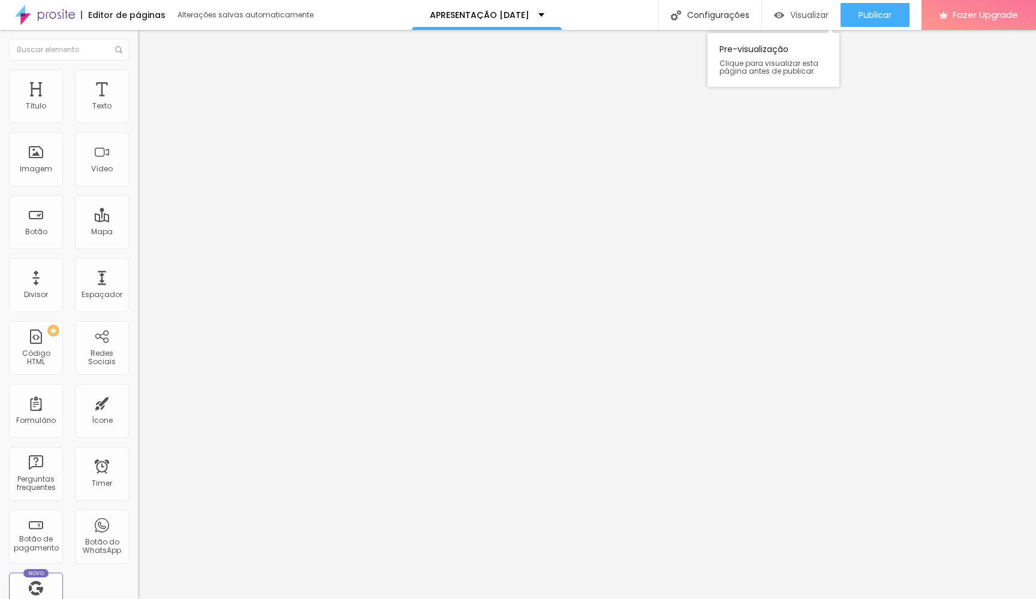
click at [777, 19] on img "button" at bounding box center [779, 15] width 10 height 10
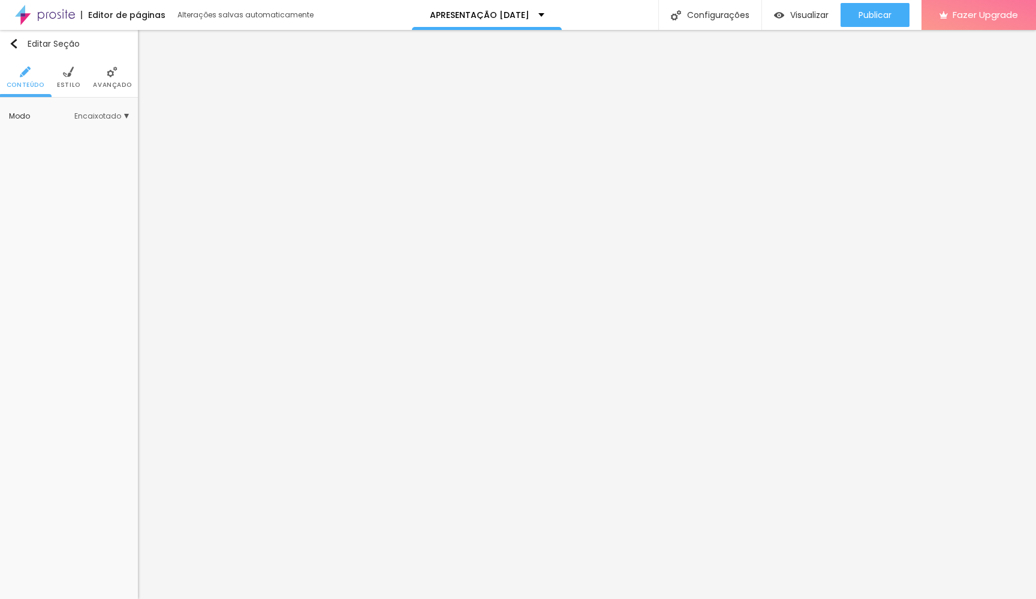
click at [68, 74] on img at bounding box center [68, 72] width 11 height 11
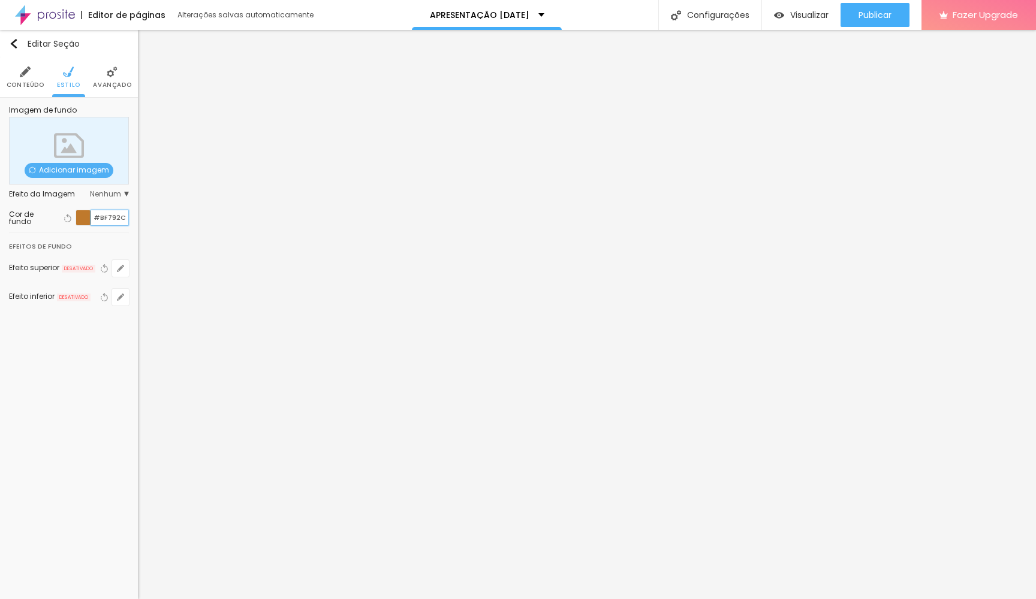
click at [108, 213] on input "#BF792C" at bounding box center [109, 217] width 37 height 15
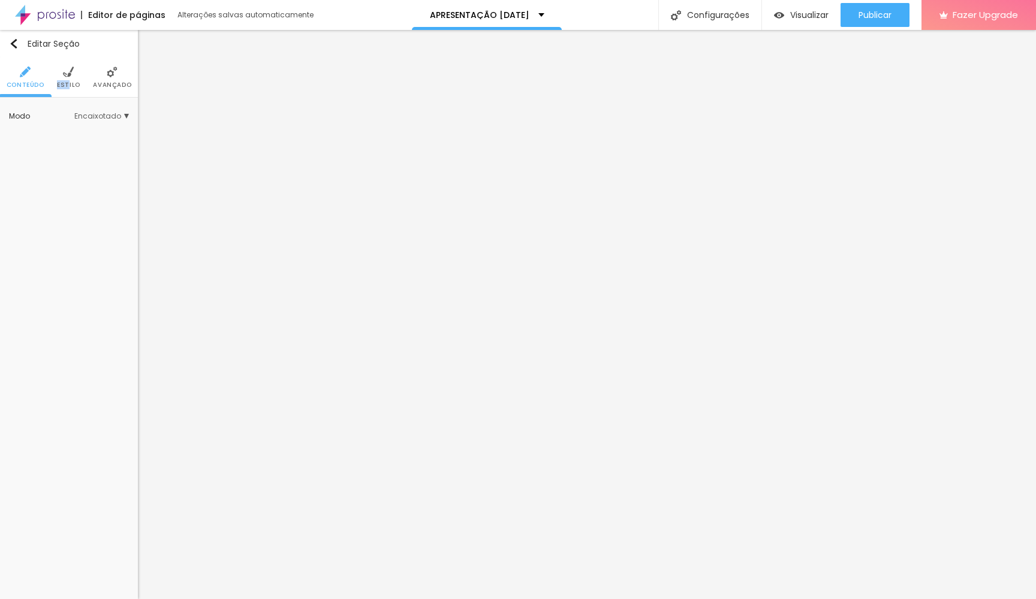
click at [68, 80] on li "Estilo" at bounding box center [68, 78] width 23 height 40
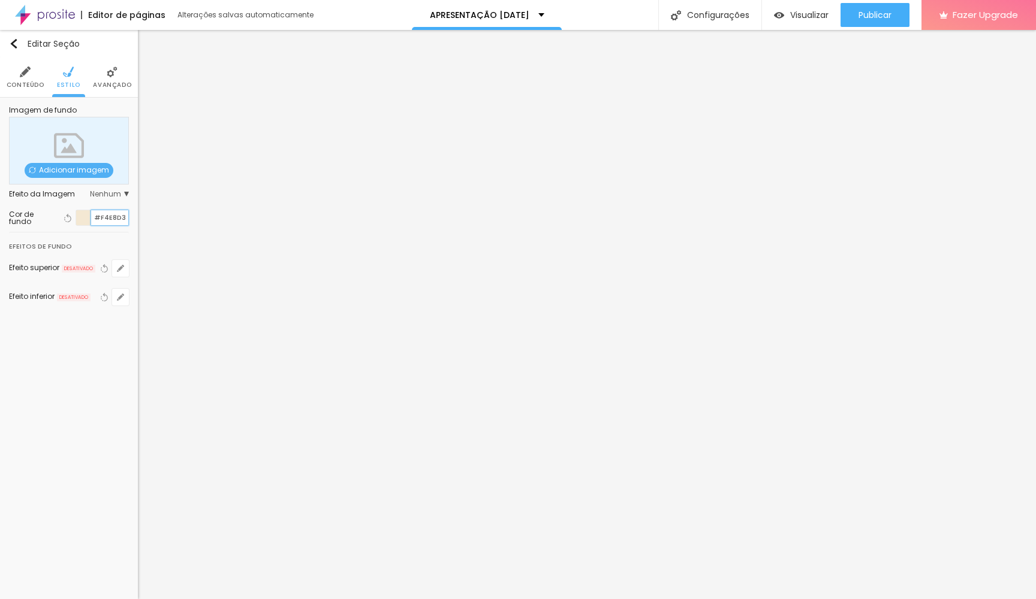
click at [108, 213] on input "#F4E8D3" at bounding box center [109, 217] width 37 height 15
paste input "BF792C"
click at [137, 159] on div "Imagem de fundo Adicionar imagem Efeito da Imagem Nenhum Nenhum Parallax Cor de…" at bounding box center [69, 213] width 138 height 231
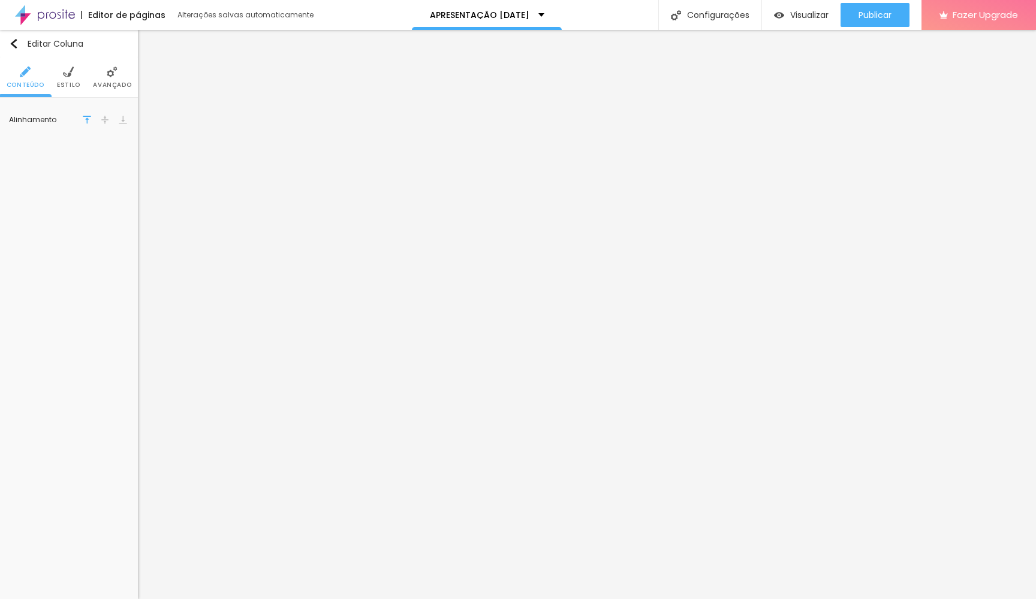
click at [68, 72] on img at bounding box center [68, 72] width 11 height 11
click at [125, 177] on button "button" at bounding box center [120, 178] width 17 height 17
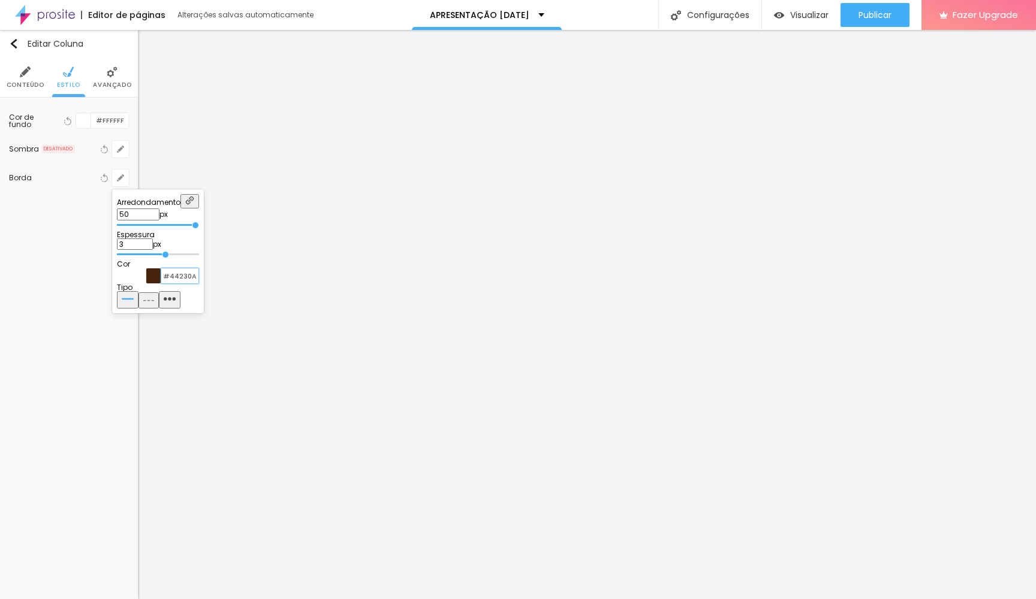
click at [198, 281] on input "#44230A" at bounding box center [179, 275] width 37 height 15
click at [325, 232] on div at bounding box center [518, 299] width 1036 height 599
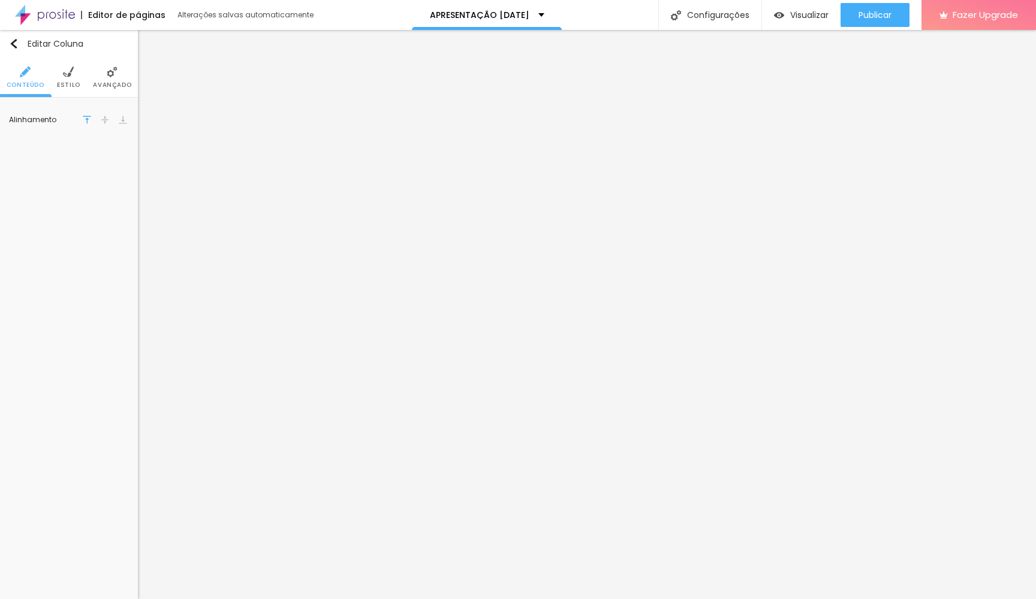
click at [62, 82] on span "Estilo" at bounding box center [68, 85] width 23 height 6
click at [125, 176] on button "button" at bounding box center [120, 178] width 17 height 17
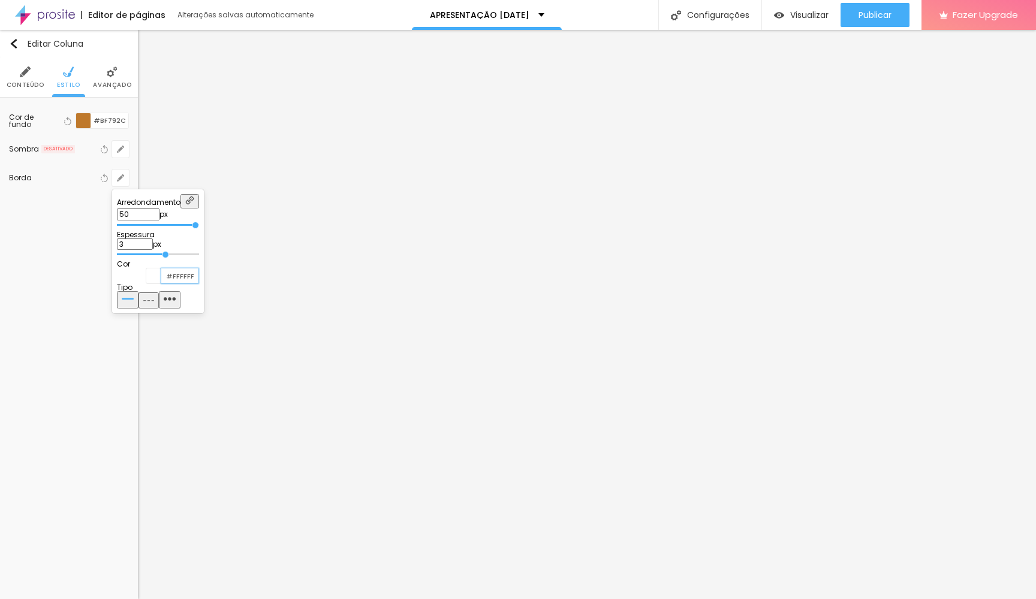
click at [198, 283] on input "#FFFFFF" at bounding box center [179, 275] width 37 height 15
paste input "44230A"
click at [226, 366] on div at bounding box center [518, 299] width 1036 height 599
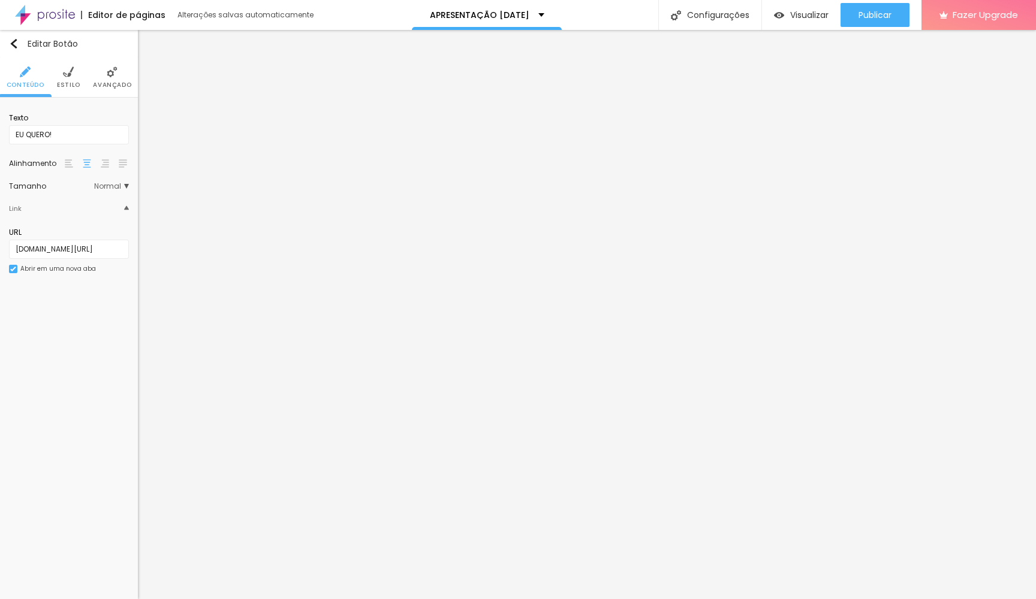
click at [64, 76] on img at bounding box center [68, 72] width 11 height 11
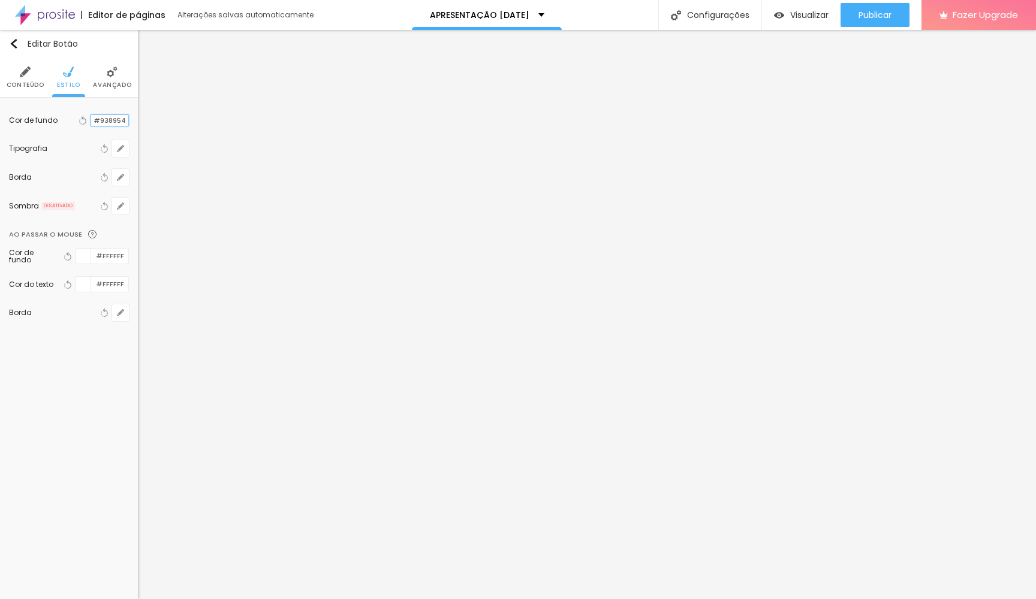
click at [113, 119] on input "#938954" at bounding box center [109, 120] width 37 height 11
click at [73, 74] on img at bounding box center [68, 72] width 11 height 11
click at [121, 176] on icon "button" at bounding box center [120, 177] width 7 height 7
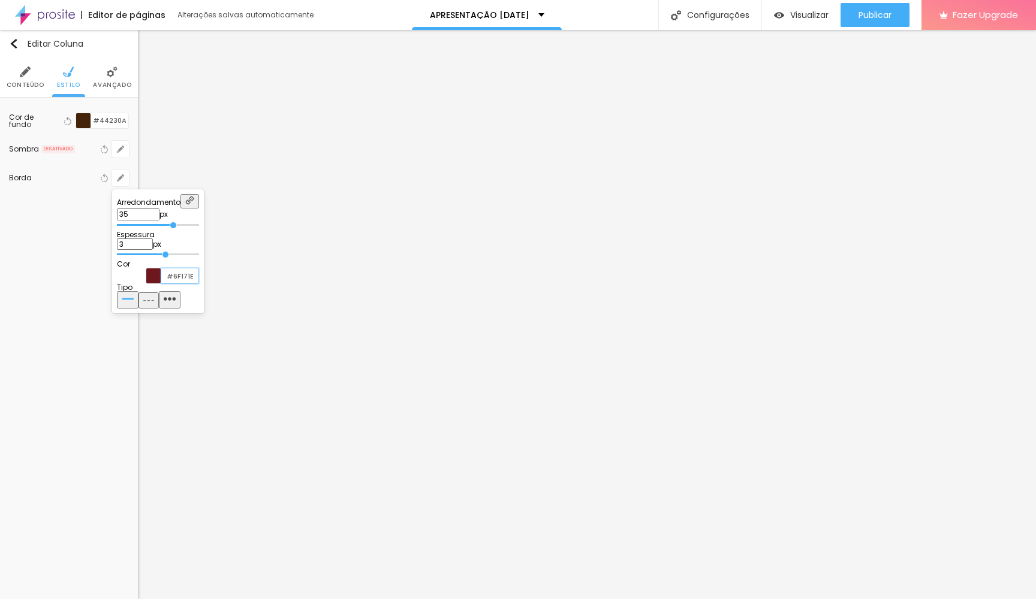
click at [198, 283] on input "#6F171E" at bounding box center [179, 275] width 37 height 15
paste input "938954"
click at [980, 256] on div at bounding box center [518, 299] width 1036 height 599
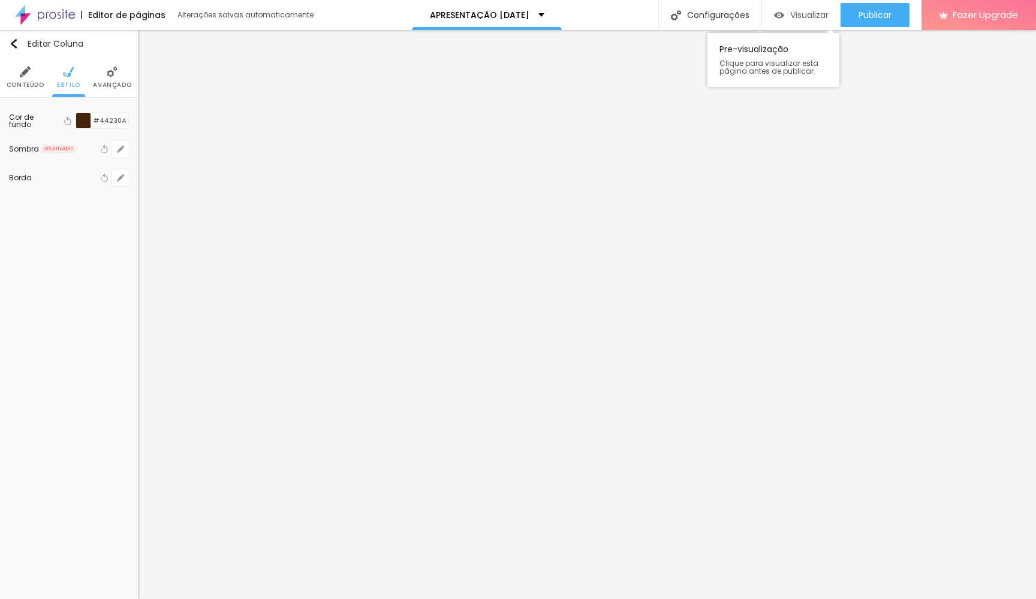
click at [808, 15] on span "Visualizar" at bounding box center [809, 15] width 38 height 10
click at [67, 75] on img at bounding box center [68, 72] width 11 height 11
click at [86, 120] on div at bounding box center [83, 120] width 15 height 15
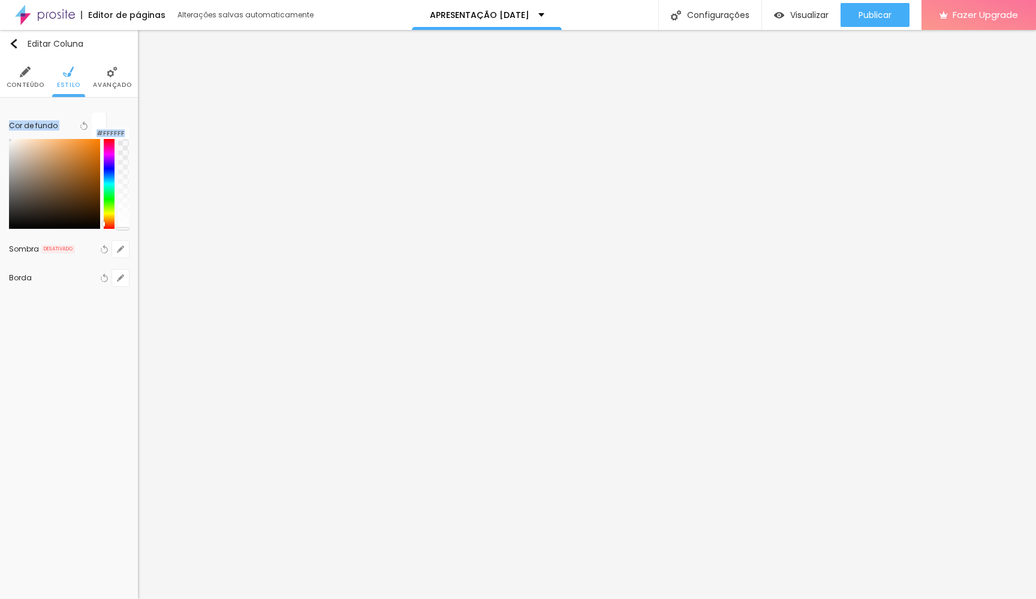
drag, startPoint x: 49, startPoint y: 151, endPoint x: 0, endPoint y: 122, distance: 56.9
click at [0, 123] on div "Cor de fundo Voltar ao padrão #FFFFFF Sombra DESATIVADO Voltar ao padrão Borda …" at bounding box center [69, 200] width 138 height 204
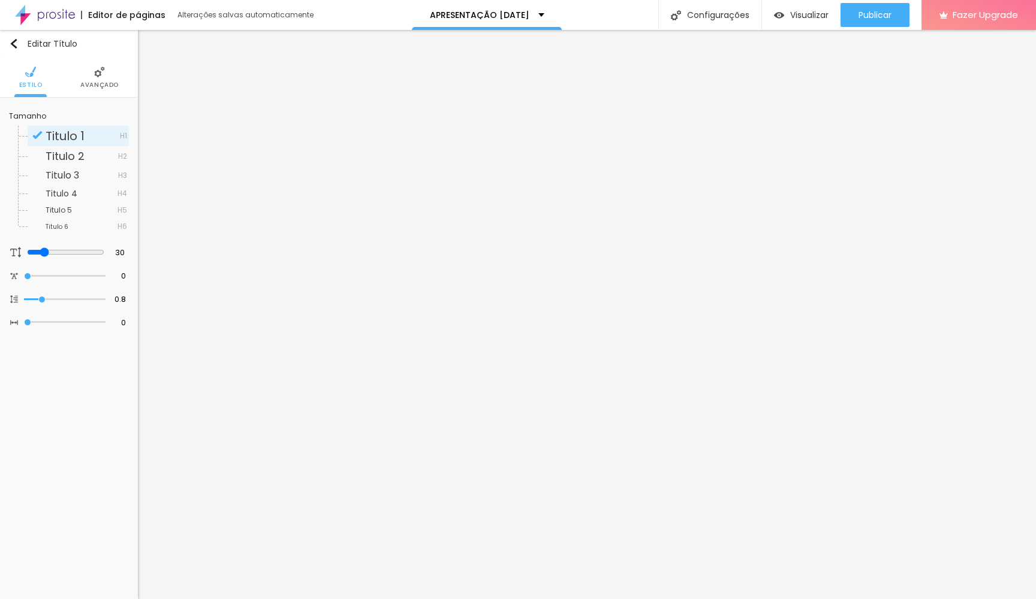
click at [96, 82] on span "Avançado" at bounding box center [99, 85] width 38 height 6
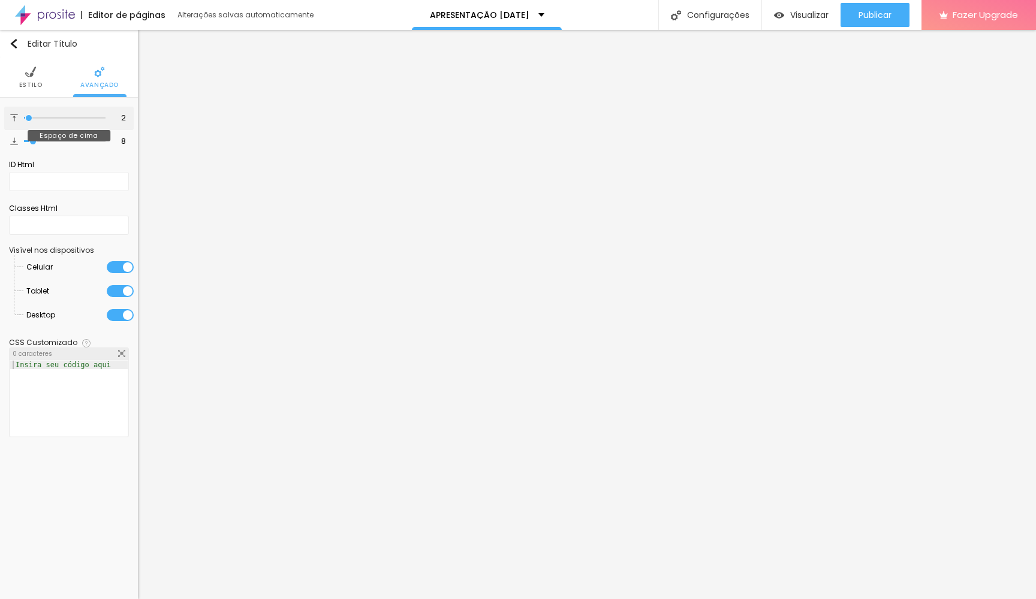
click at [30, 119] on input "range" at bounding box center [65, 118] width 82 height 6
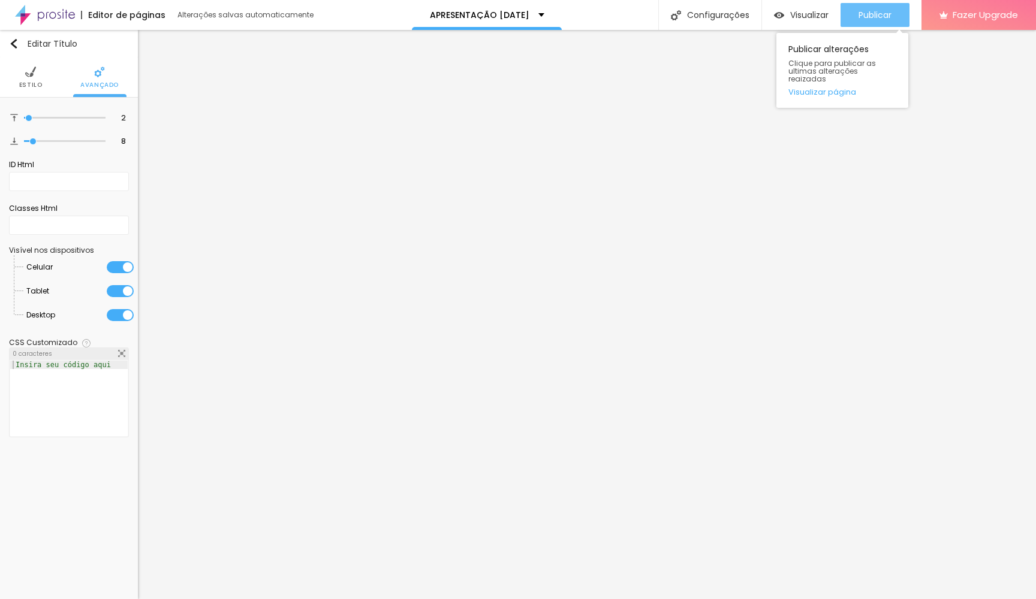
click at [874, 10] on span "Publicar" at bounding box center [874, 15] width 33 height 10
click at [802, 18] on span "Visualizar" at bounding box center [809, 15] width 38 height 10
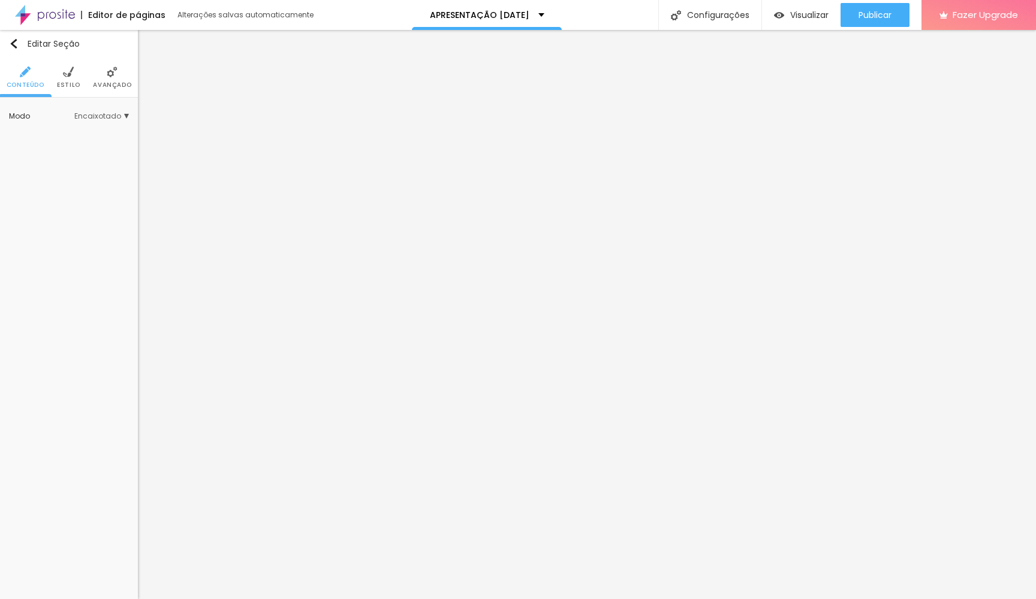
click at [64, 76] on img at bounding box center [68, 72] width 11 height 11
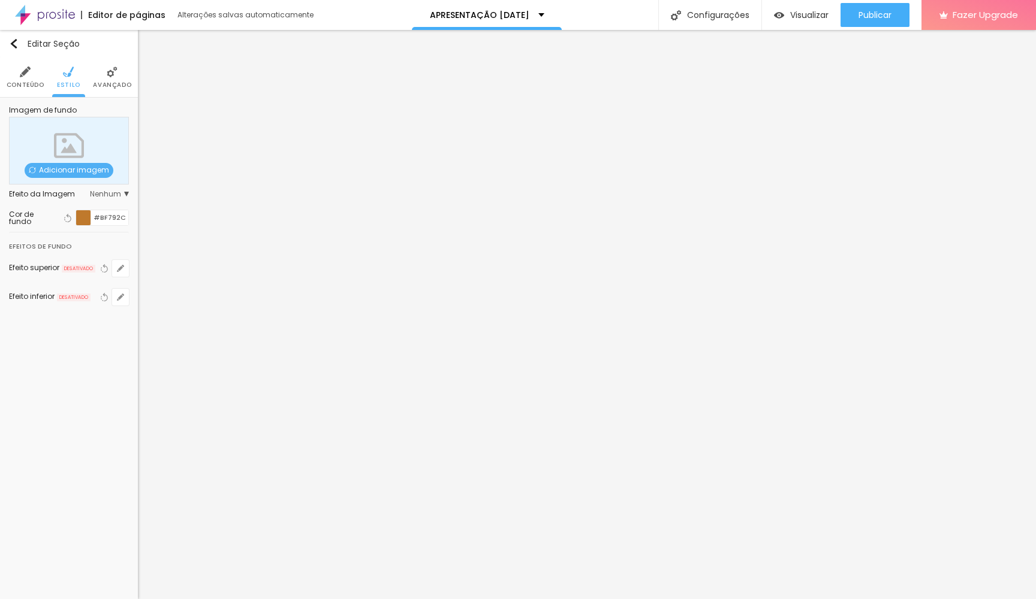
click at [108, 67] on img at bounding box center [112, 72] width 11 height 11
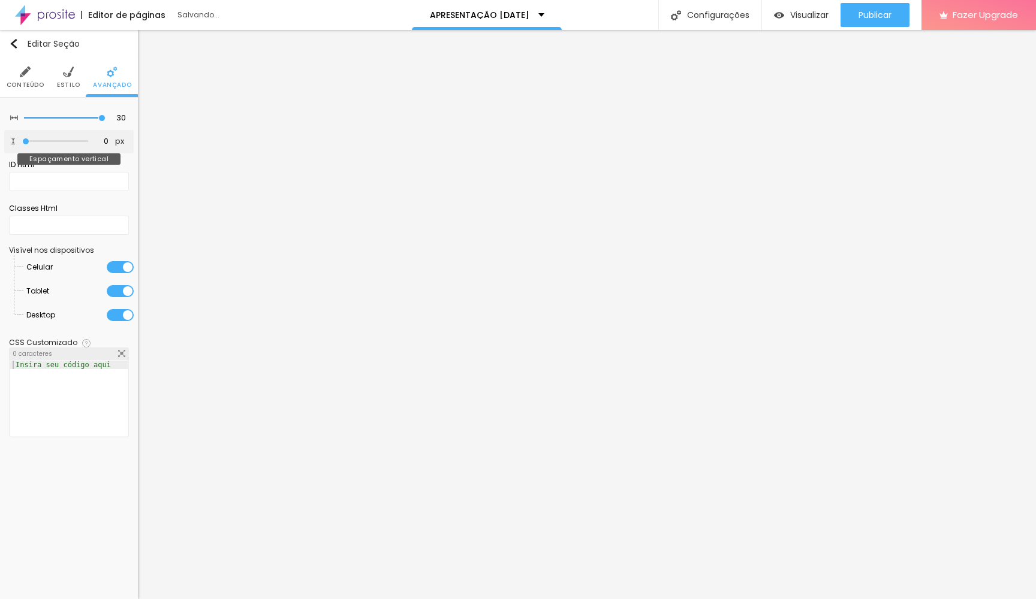
drag, startPoint x: 29, startPoint y: 145, endPoint x: 22, endPoint y: 145, distance: 6.6
click at [22, 144] on input "range" at bounding box center [55, 141] width 66 height 6
click at [798, 16] on span "Visualizar" at bounding box center [809, 15] width 38 height 10
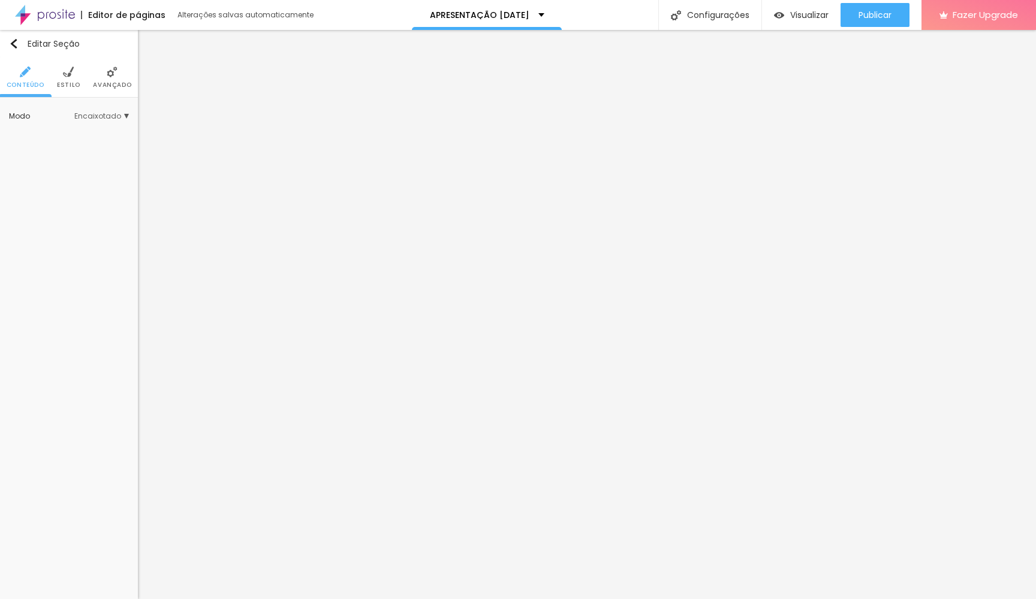
click at [99, 74] on li "Avançado" at bounding box center [112, 78] width 38 height 40
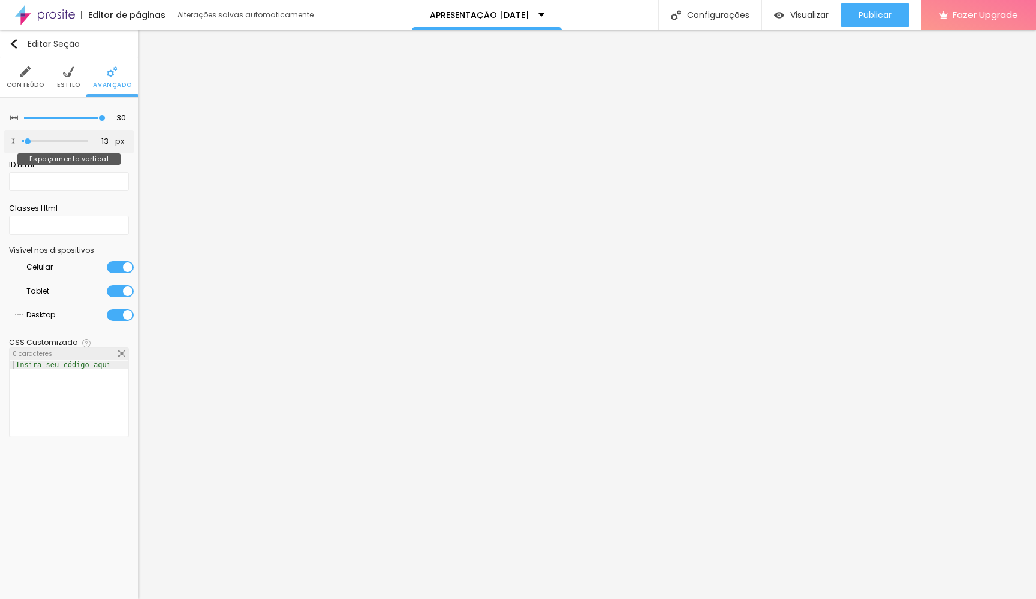
click at [28, 144] on input "range" at bounding box center [55, 141] width 66 height 6
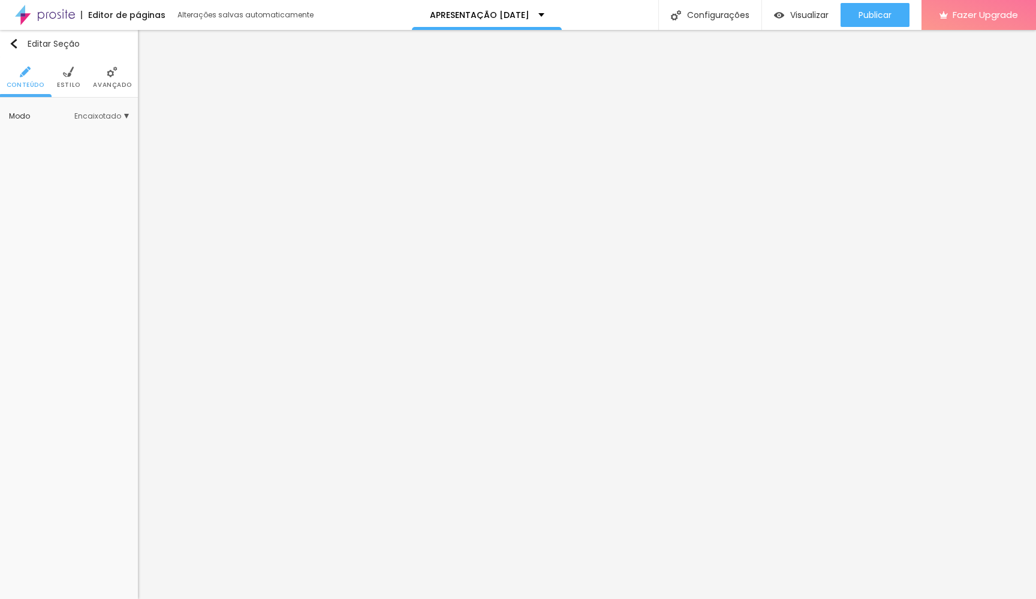
click at [70, 72] on img at bounding box center [68, 72] width 11 height 11
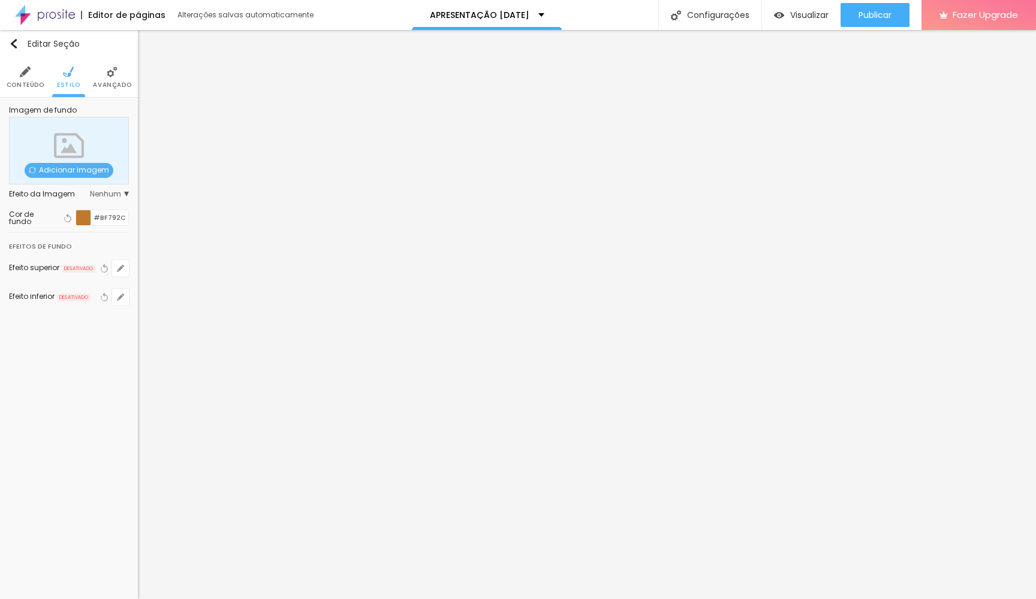
click at [105, 70] on li "Avançado" at bounding box center [112, 78] width 38 height 40
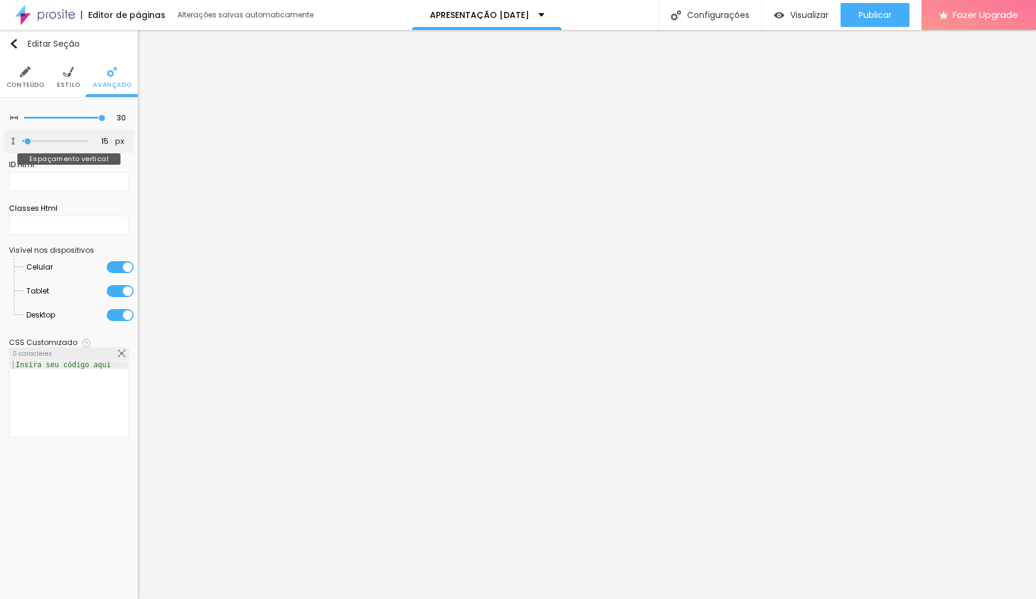
drag, startPoint x: 26, startPoint y: 146, endPoint x: 28, endPoint y: 140, distance: 6.1
click at [28, 140] on div at bounding box center [55, 141] width 66 height 12
drag, startPoint x: 96, startPoint y: 116, endPoint x: 210, endPoint y: 122, distance: 114.0
click at [210, 122] on div "Título Texto Imagem Vídeo Botão Mapa Divisor Espaçador PREMIUM Código HTML Rede…" at bounding box center [518, 314] width 1036 height 569
click at [66, 78] on li "Estilo" at bounding box center [68, 78] width 23 height 40
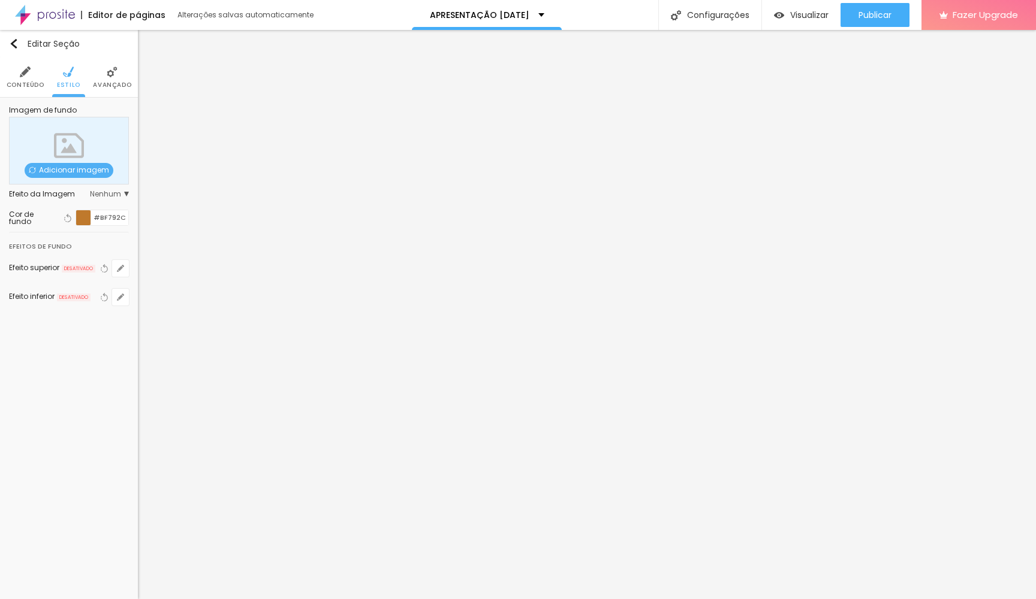
click at [14, 79] on li "Conteúdo" at bounding box center [26, 78] width 38 height 40
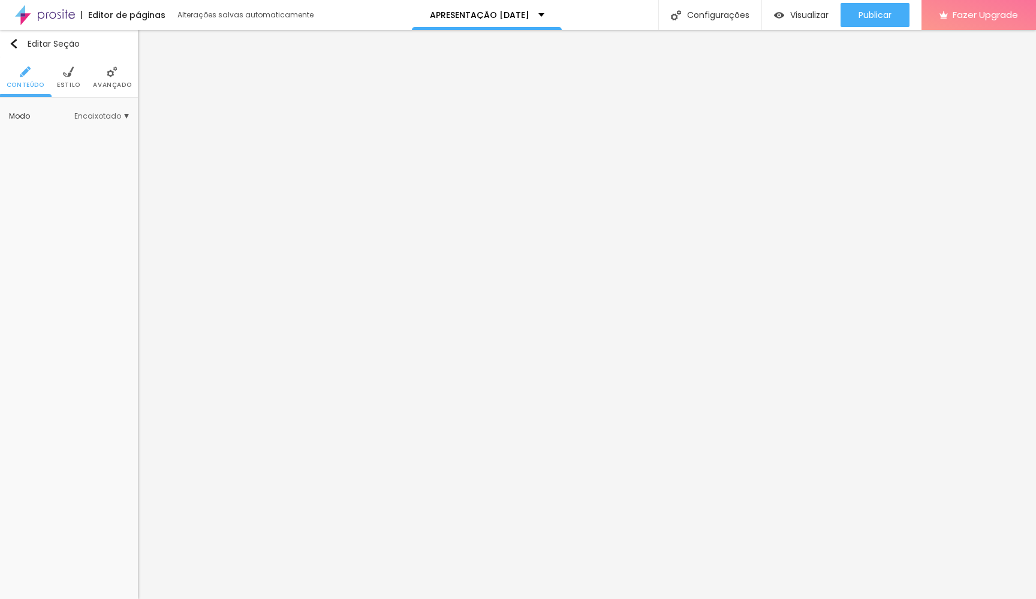
click at [117, 76] on li "Avançado" at bounding box center [112, 78] width 38 height 40
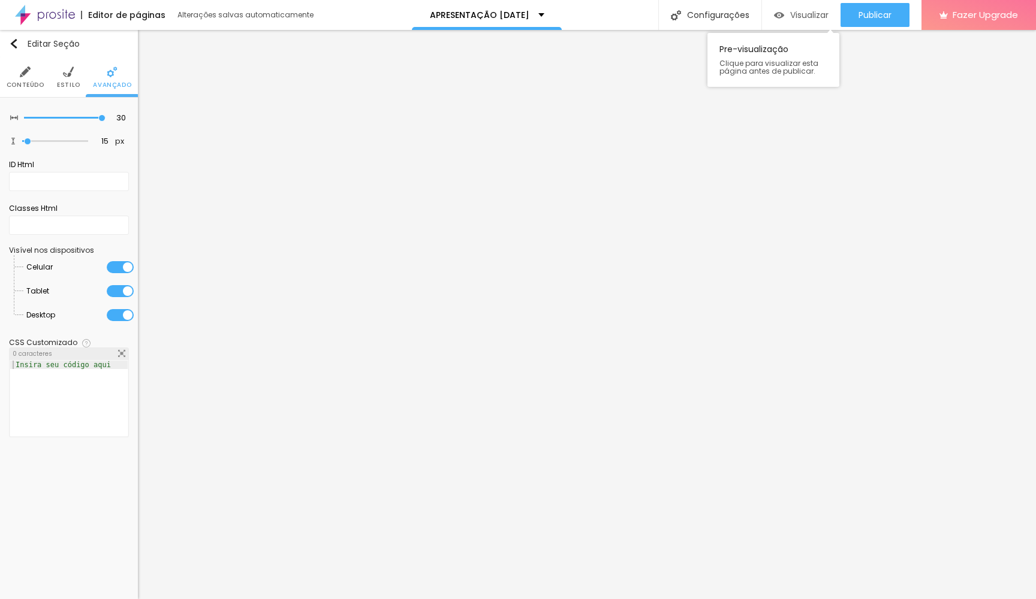
click at [795, 15] on span "Visualizar" at bounding box center [809, 15] width 38 height 10
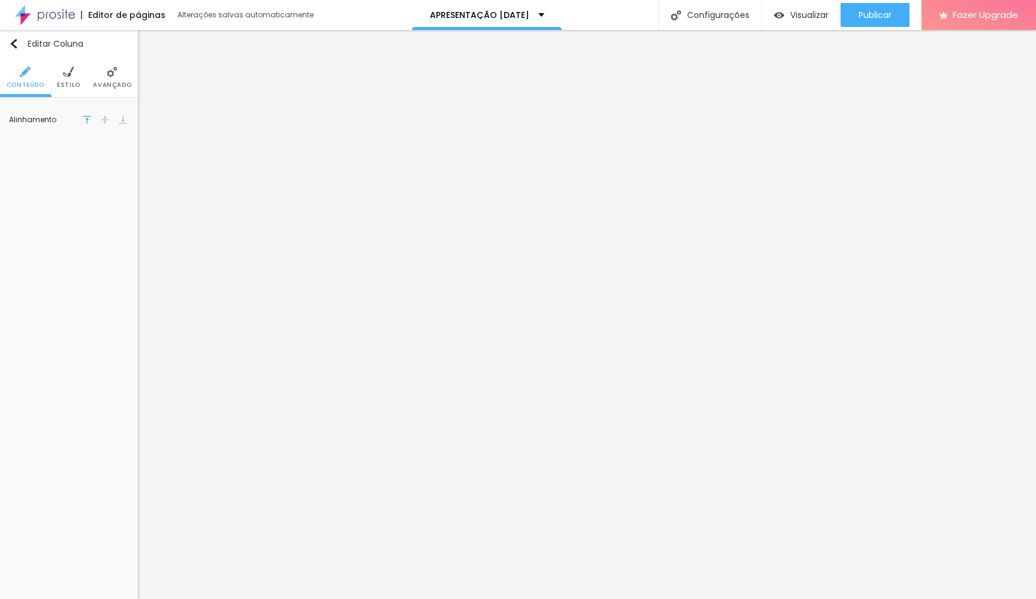
click at [115, 69] on img at bounding box center [112, 72] width 11 height 11
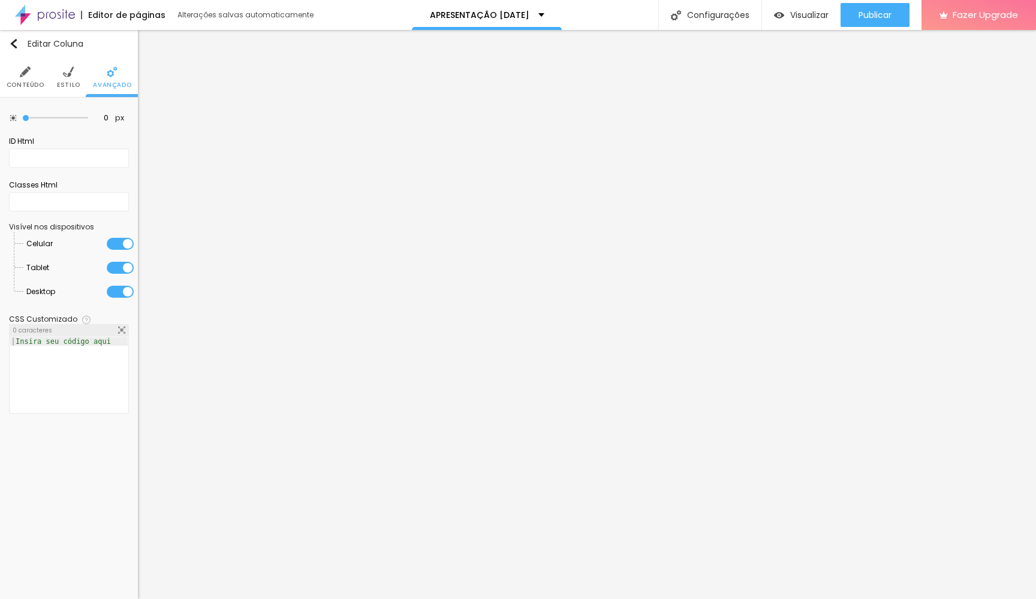
click at [71, 79] on li "Estilo" at bounding box center [68, 78] width 23 height 40
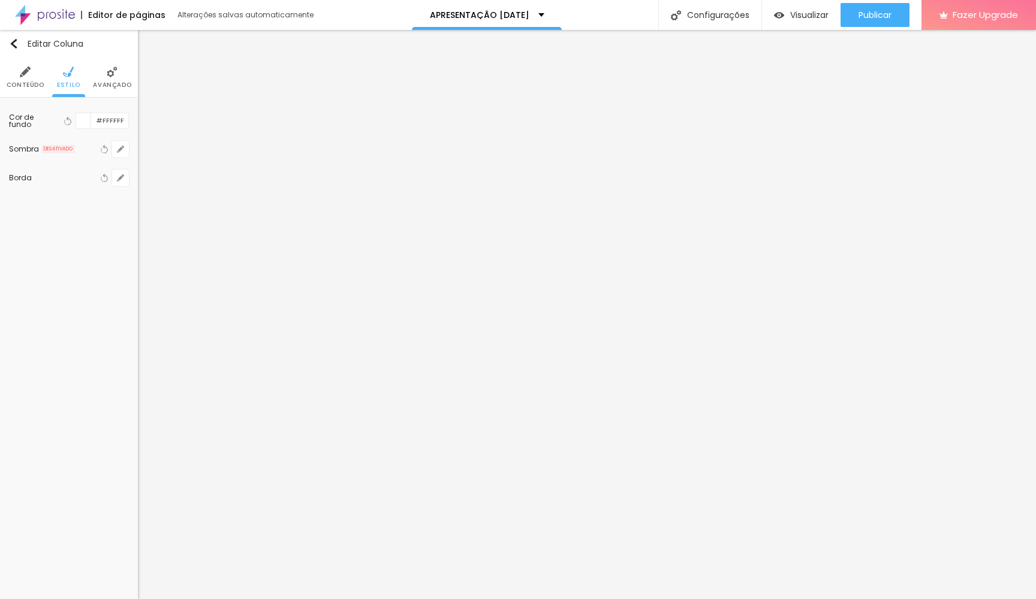
click at [23, 83] on span "Conteúdo" at bounding box center [26, 85] width 38 height 6
click at [60, 79] on li "Estilo" at bounding box center [68, 78] width 23 height 40
click at [104, 117] on input "#44230A" at bounding box center [109, 120] width 37 height 15
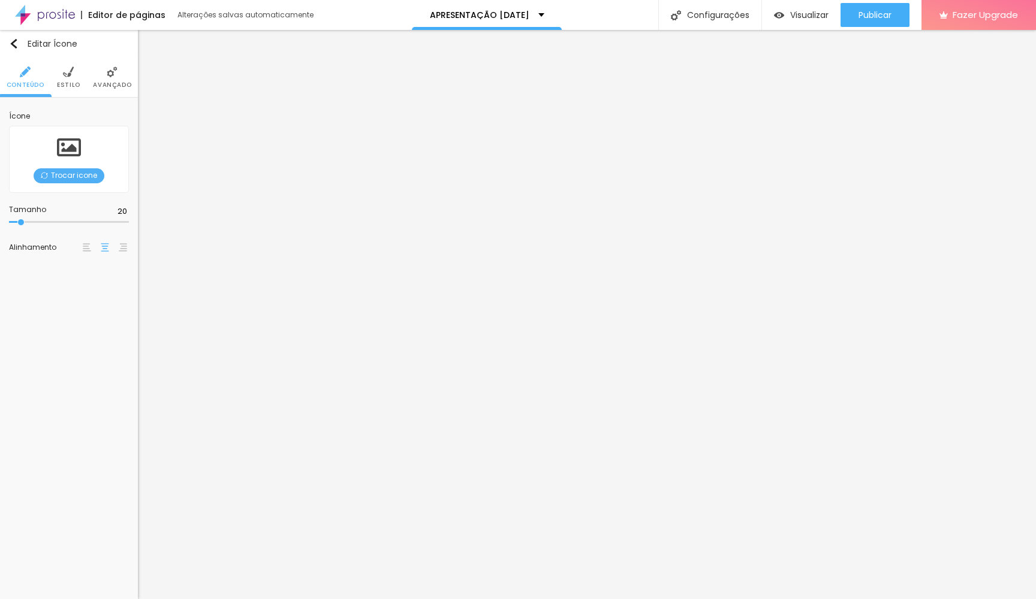
click at [69, 77] on img at bounding box center [68, 72] width 11 height 11
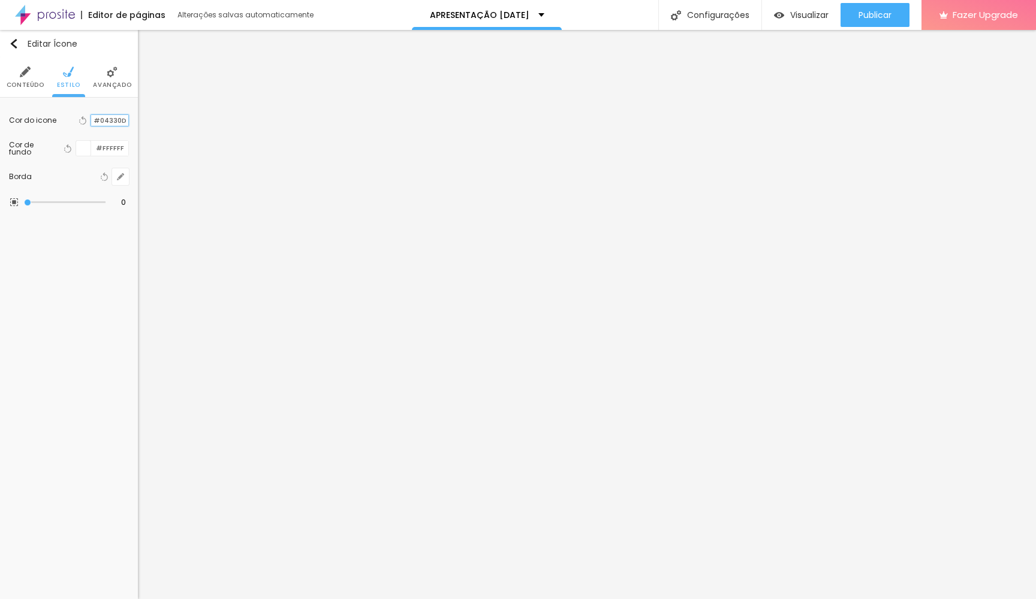
click at [105, 126] on input "#04330D" at bounding box center [109, 120] width 37 height 11
paste input "BF792C"
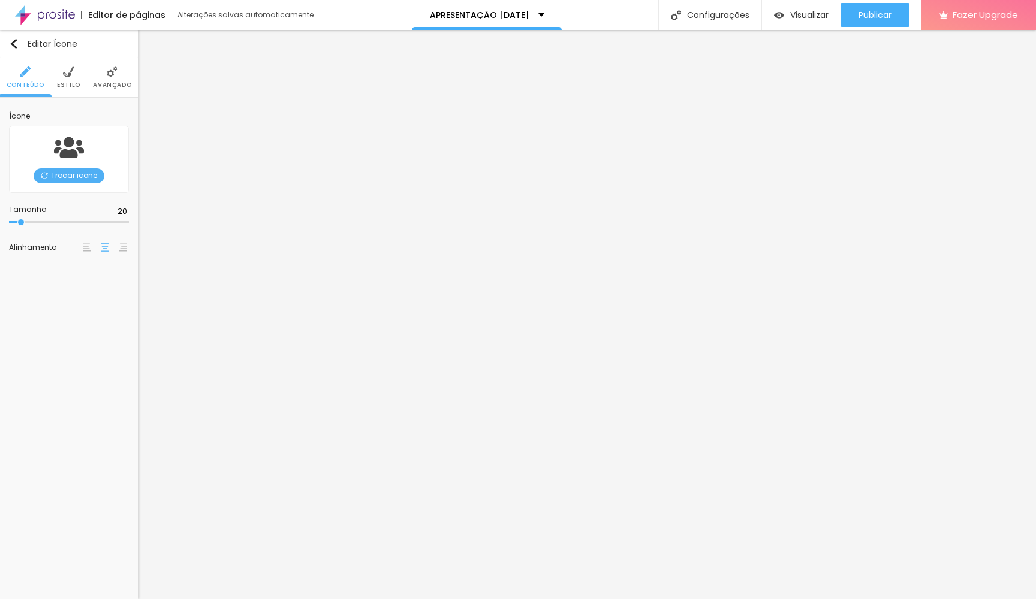
click at [73, 77] on img at bounding box center [68, 72] width 11 height 11
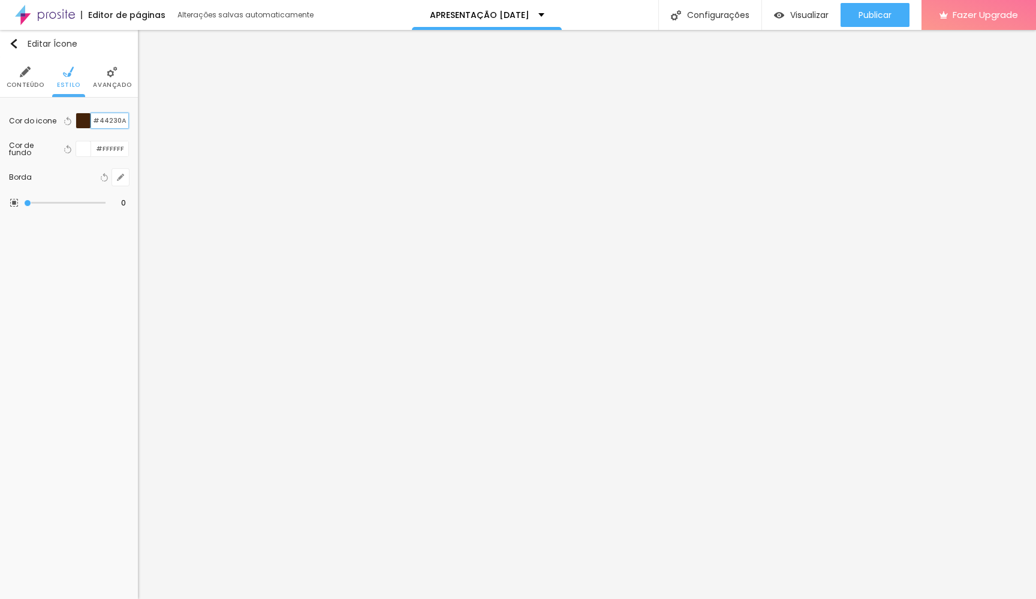
click at [106, 120] on input "#44230A" at bounding box center [109, 120] width 37 height 15
paste input "BF792C"
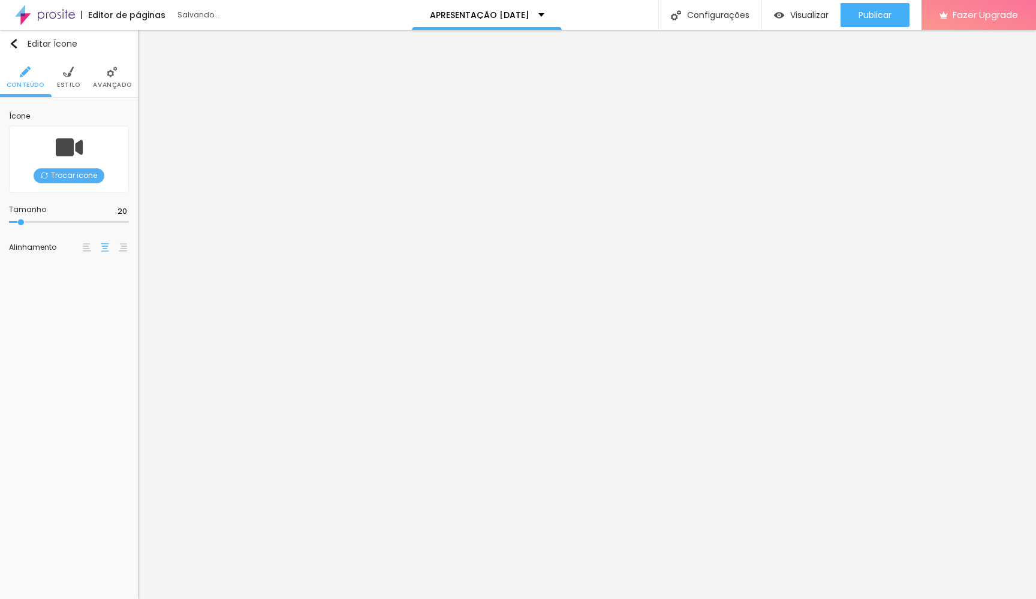
click at [75, 82] on span "Estilo" at bounding box center [68, 85] width 23 height 6
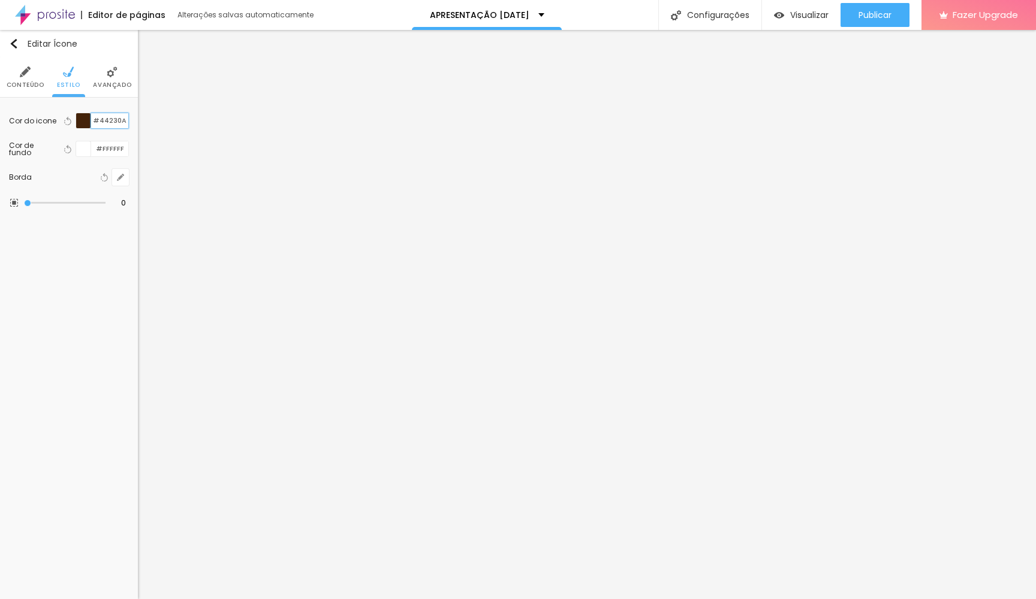
click at [113, 121] on input "#44230A" at bounding box center [109, 120] width 37 height 15
paste input "BF792C"
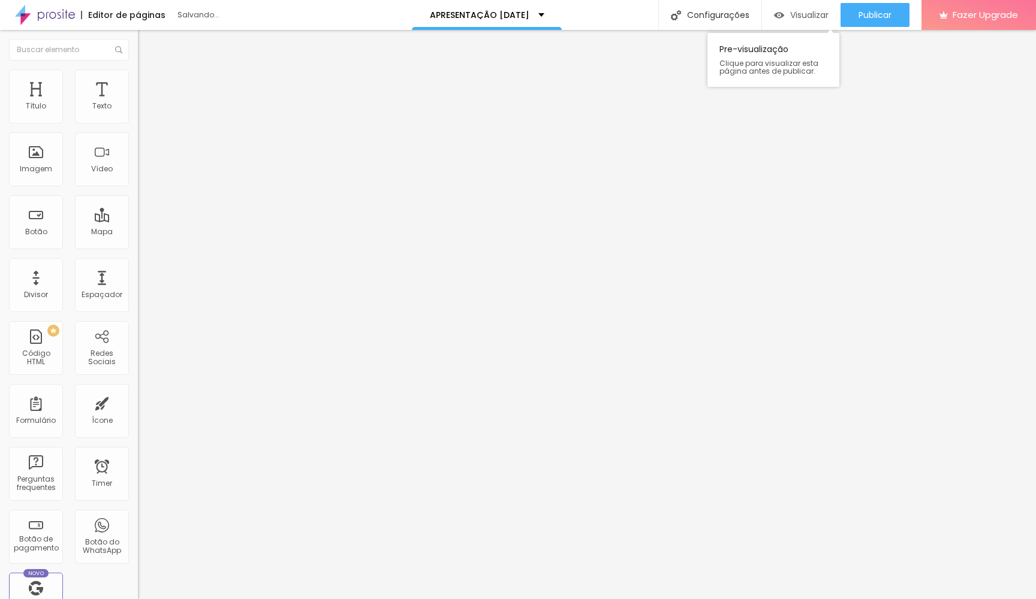
click at [818, 6] on div "Visualizar" at bounding box center [801, 15] width 55 height 24
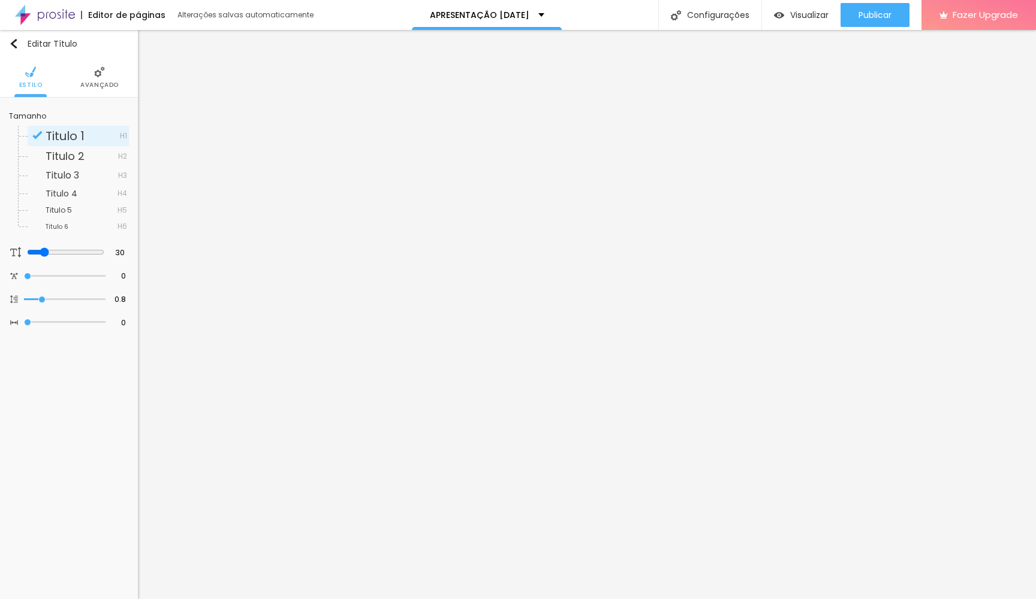
click at [104, 82] on span "Avançado" at bounding box center [99, 85] width 38 height 6
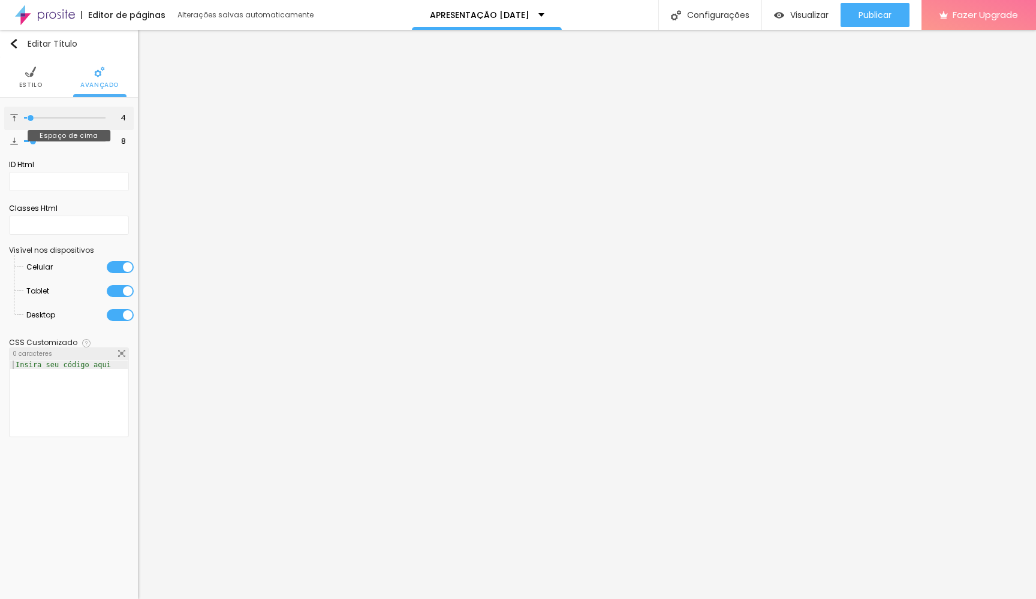
click at [31, 119] on input "range" at bounding box center [65, 118] width 82 height 6
click at [32, 80] on li "Estilo" at bounding box center [30, 78] width 23 height 40
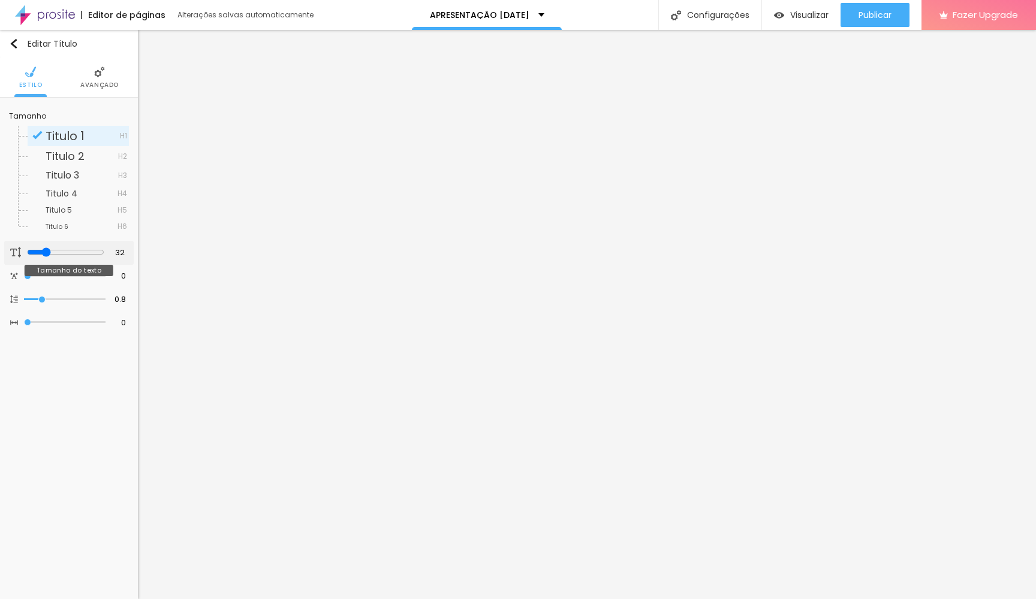
click at [44, 252] on input "range" at bounding box center [65, 253] width 77 height 10
click at [790, 13] on span "Visualizar" at bounding box center [809, 15] width 38 height 10
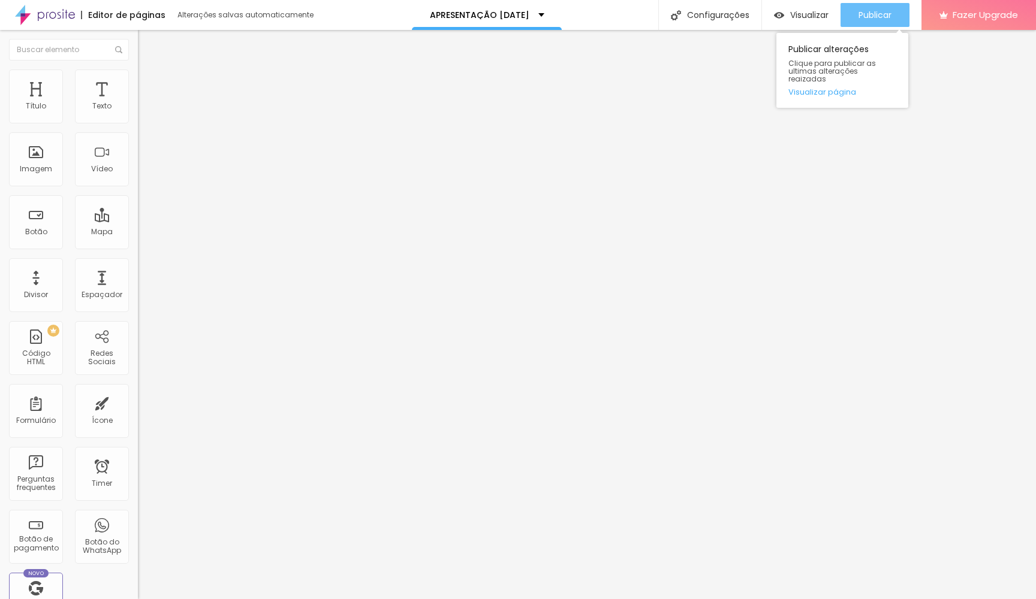
click at [870, 11] on span "Publicar" at bounding box center [874, 15] width 33 height 10
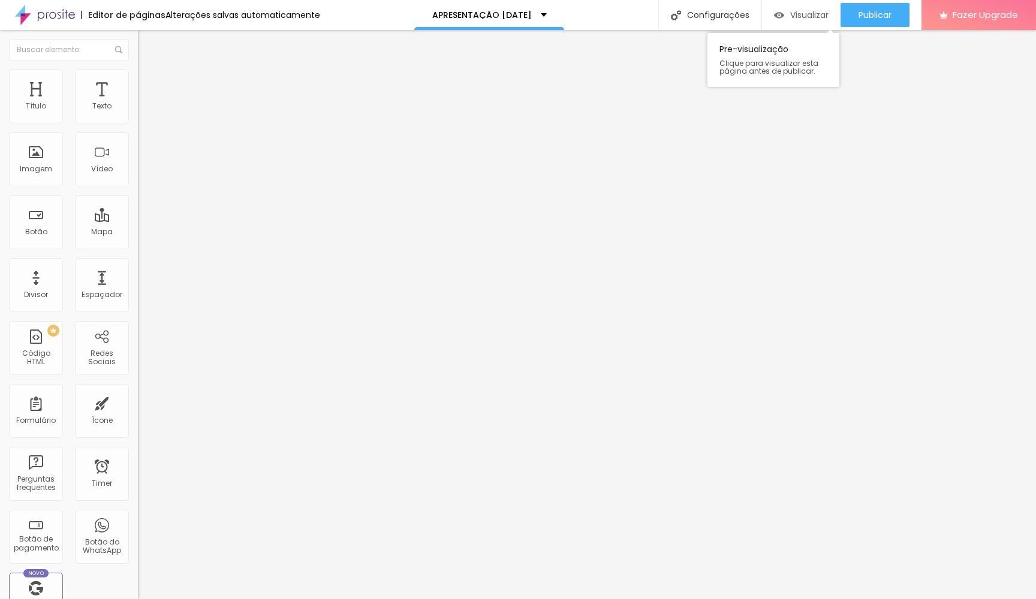
click at [810, 13] on span "Visualizar" at bounding box center [809, 15] width 38 height 10
click at [816, 11] on span "Visualizar" at bounding box center [809, 15] width 38 height 10
click at [138, 80] on li "Avançado" at bounding box center [207, 76] width 138 height 12
click at [877, 19] on span "Publicar" at bounding box center [874, 15] width 33 height 10
click at [810, 12] on span "Visualizar" at bounding box center [809, 15] width 38 height 10
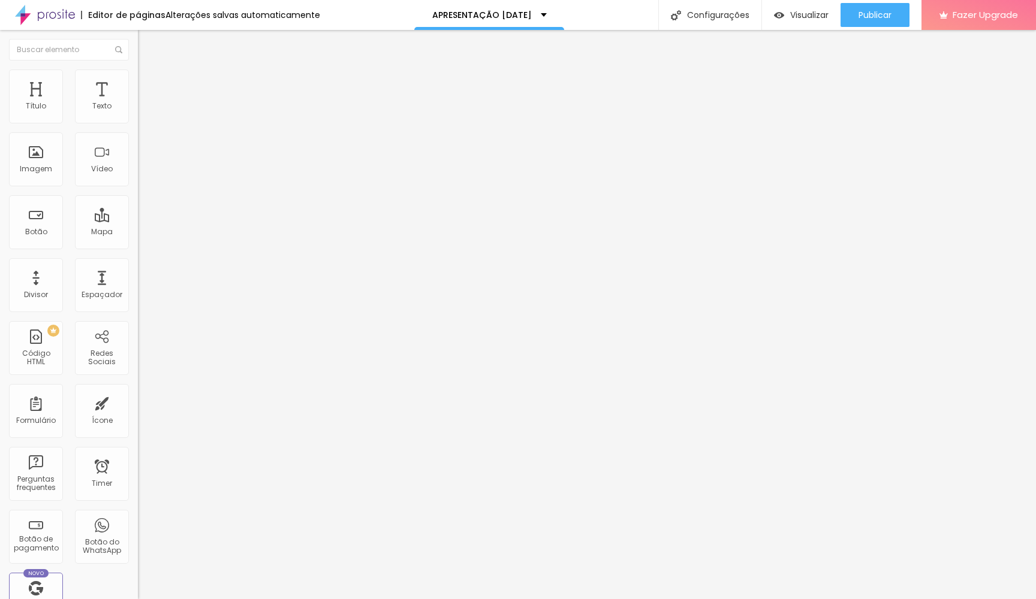
click at [149, 82] on span "Avançado" at bounding box center [169, 78] width 40 height 10
type input "15"
click at [138, 221] on input "range" at bounding box center [176, 226] width 77 height 10
type input "14"
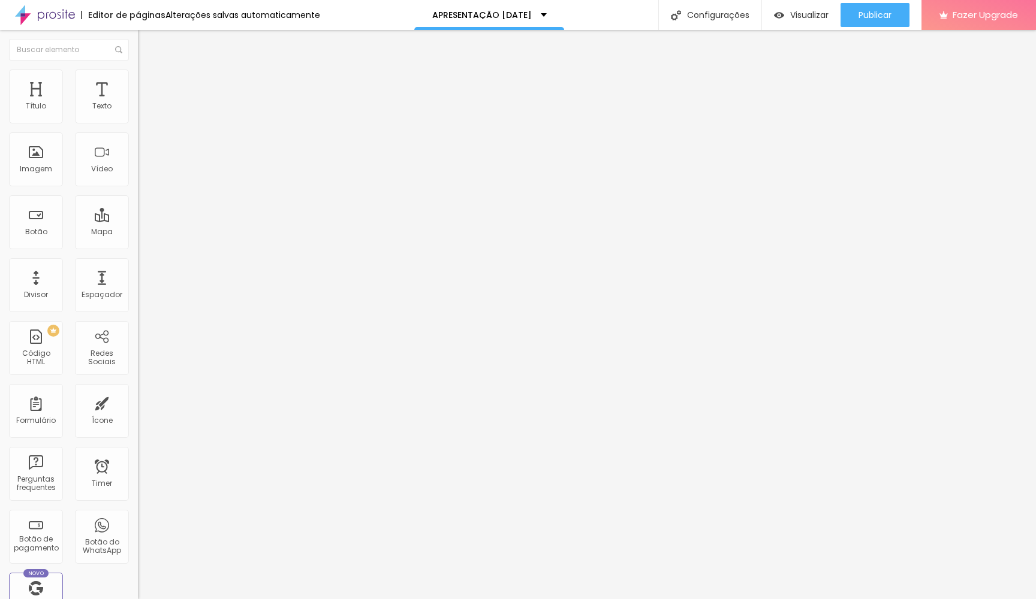
type input "14"
type input "13"
type input "12"
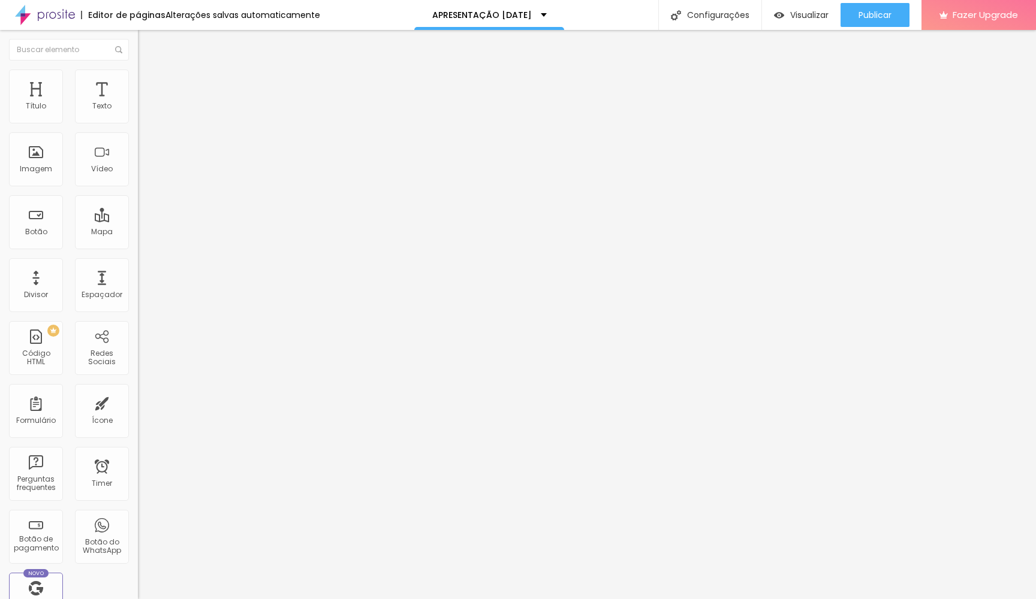
type input "13"
type input "14"
click at [138, 221] on input "range" at bounding box center [176, 226] width 77 height 10
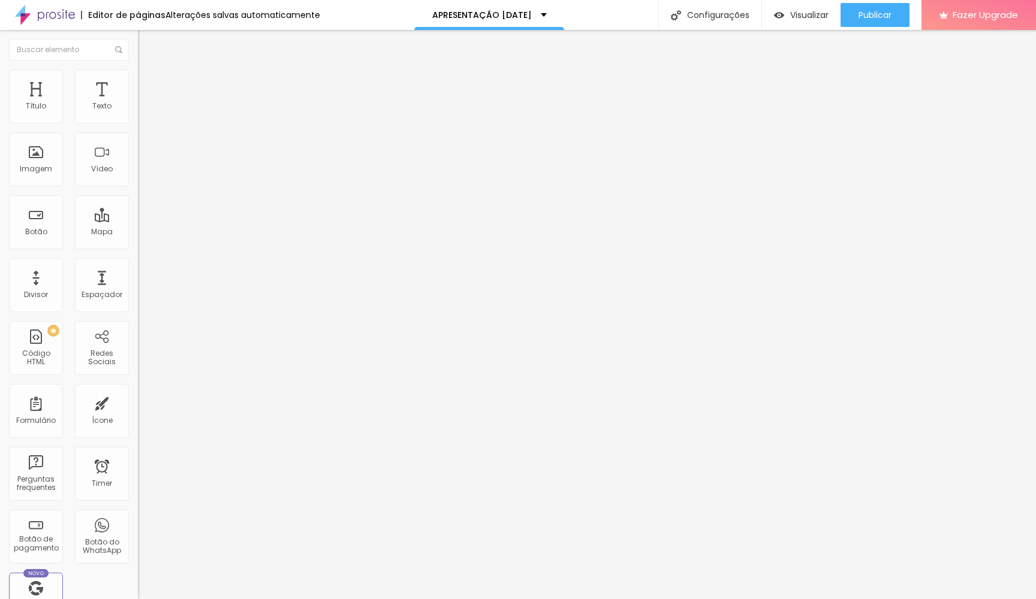
type input "15"
type input "16"
click at [138, 221] on input "range" at bounding box center [176, 226] width 77 height 10
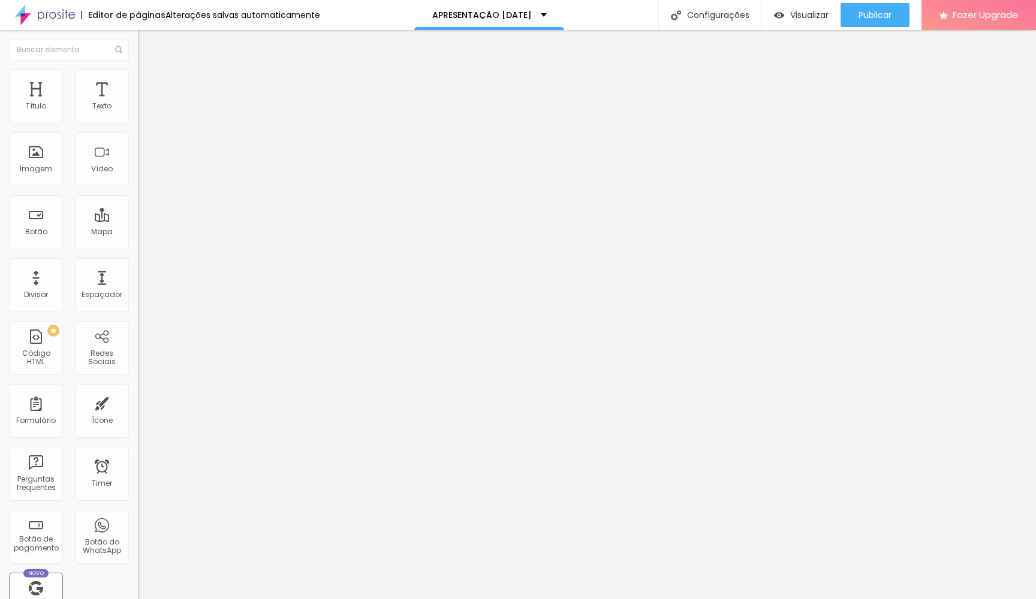
type input "19"
type input "18"
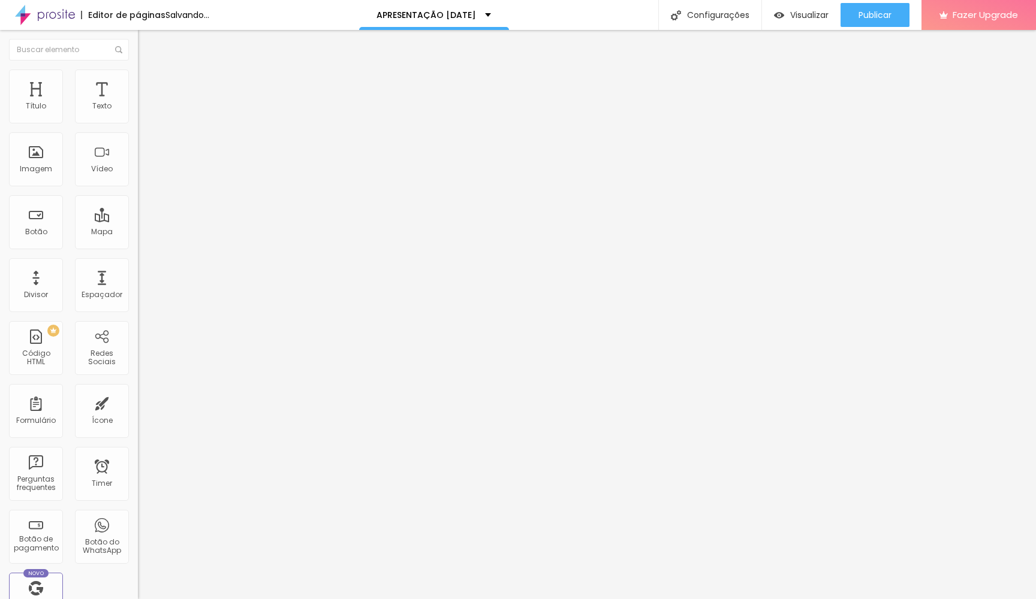
click at [138, 221] on input "range" at bounding box center [176, 226] width 77 height 10
click at [138, 70] on li "Estilo" at bounding box center [207, 64] width 138 height 12
click at [138, 180] on button "button" at bounding box center [146, 174] width 17 height 13
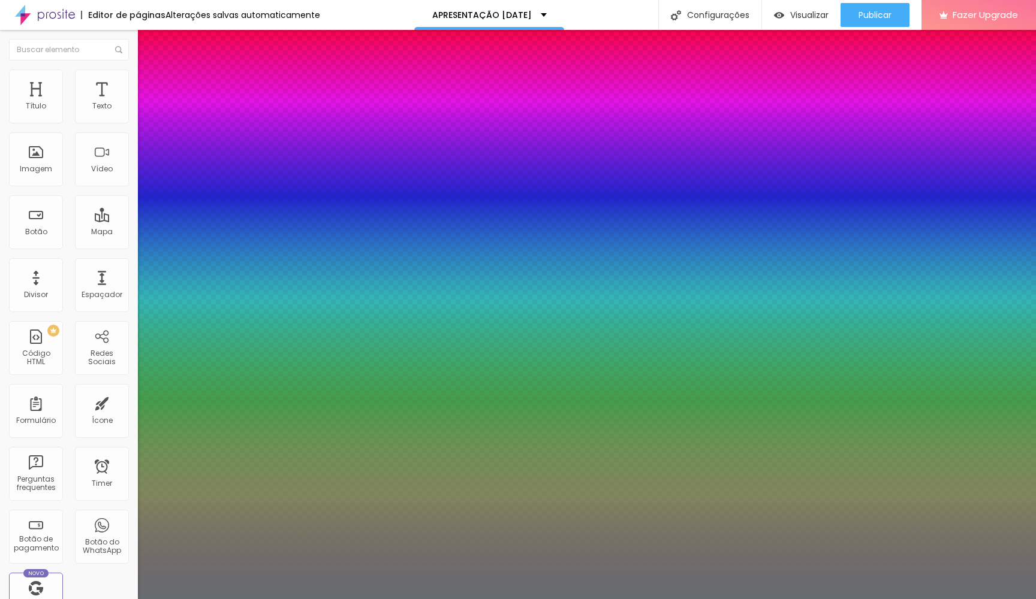
type input "1"
type input "0.5"
type input "13"
type input "1"
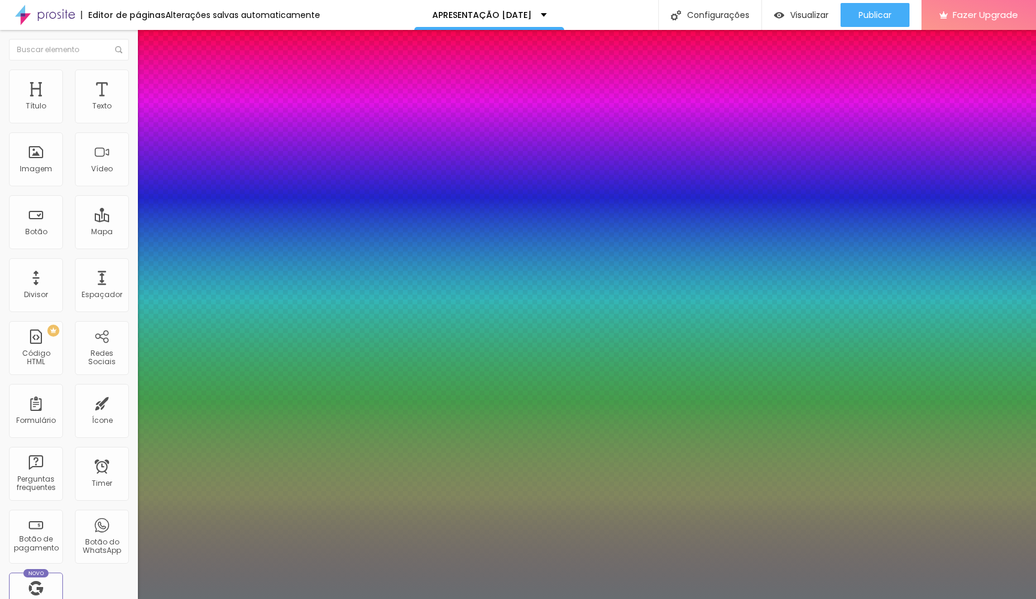
type input "0.5"
type input "1"
type input "0.5"
type input "1"
type input "0.5"
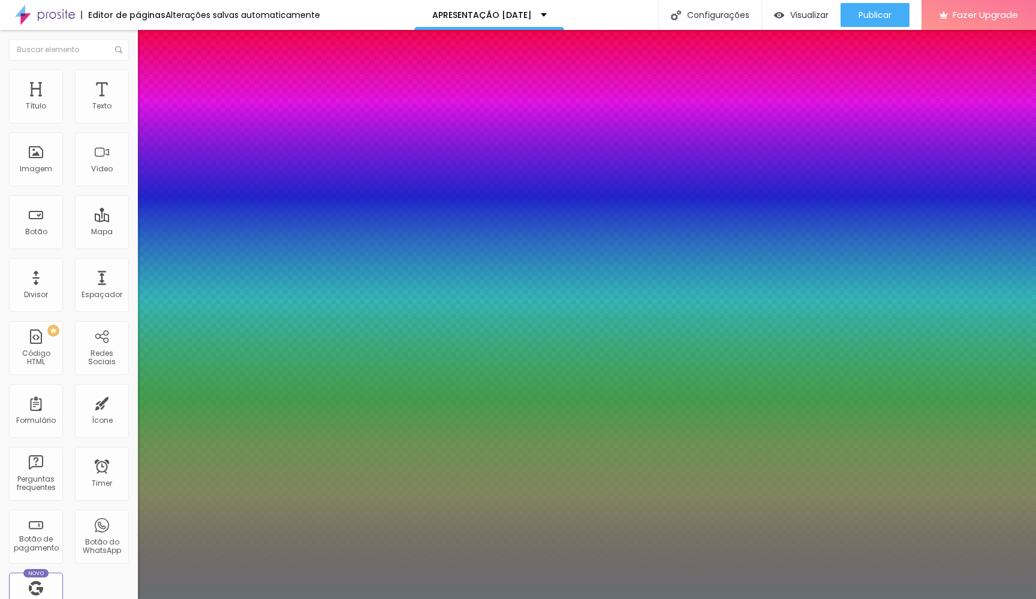
type input "12"
type input "1"
type input "0.5"
type input "12"
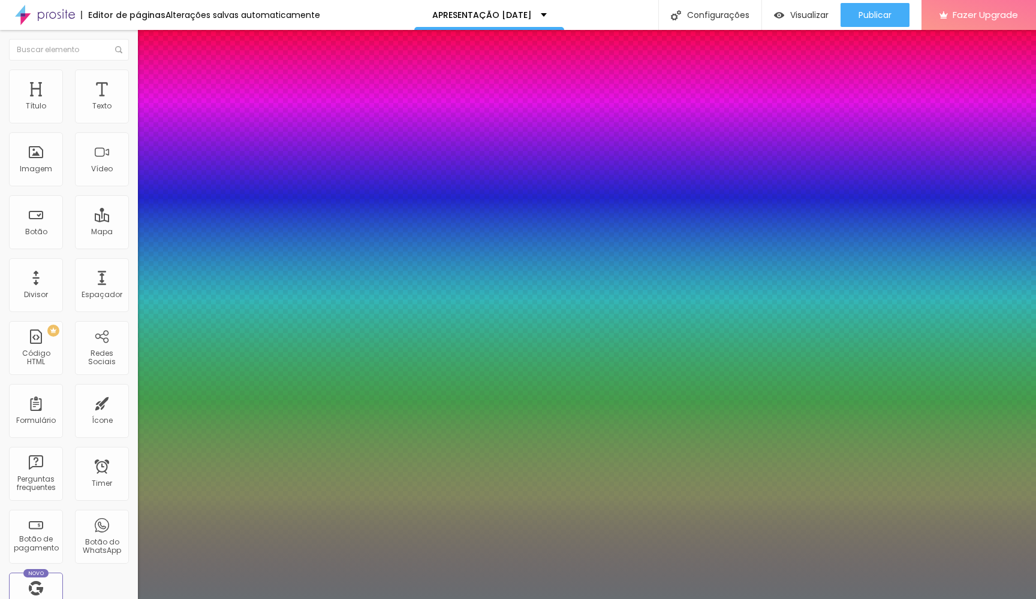
type input "1"
type input "0.5"
type input "1"
type input "0.5"
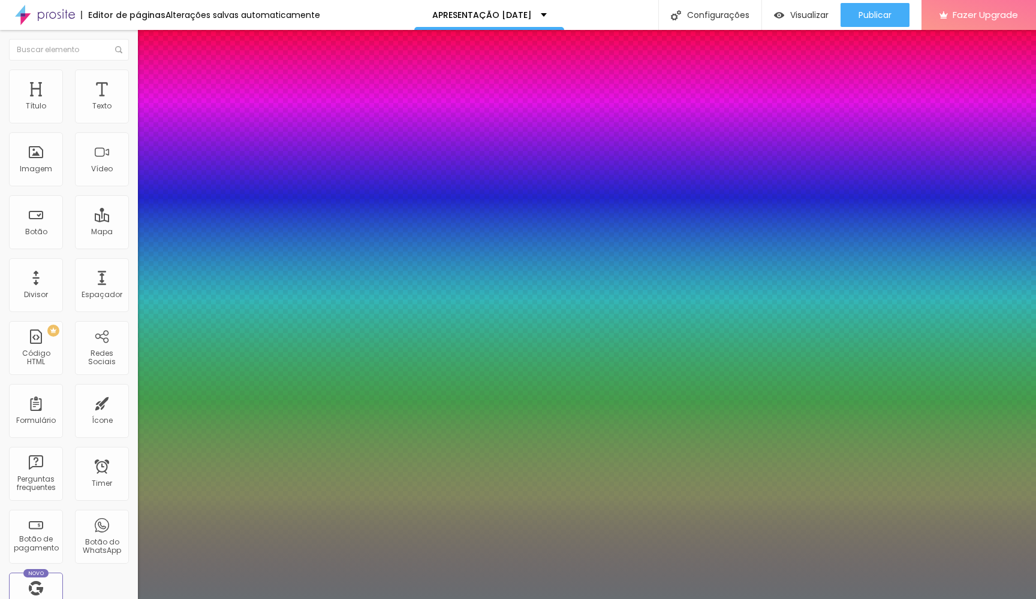
click at [189, 599] on div at bounding box center [518, 599] width 1036 height 0
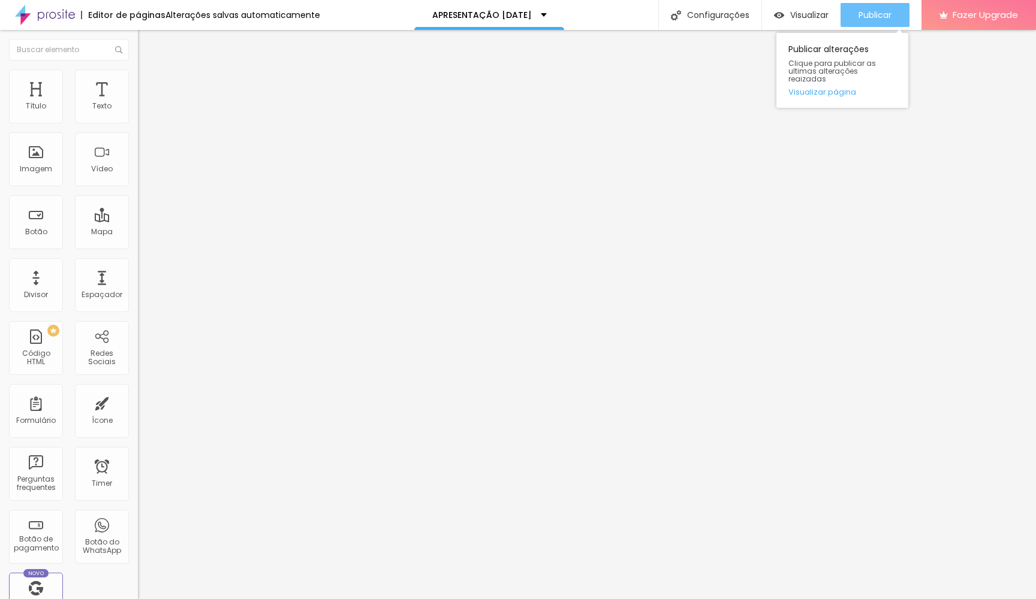
click at [866, 14] on span "Publicar" at bounding box center [874, 15] width 33 height 10
click at [867, 20] on span "Publicar" at bounding box center [874, 15] width 33 height 10
click at [815, 13] on span "Visualizar" at bounding box center [809, 15] width 38 height 10
click at [138, 113] on input "QUERO ESTE" at bounding box center [210, 107] width 144 height 12
drag, startPoint x: 41, startPoint y: 133, endPoint x: 114, endPoint y: 132, distance: 73.1
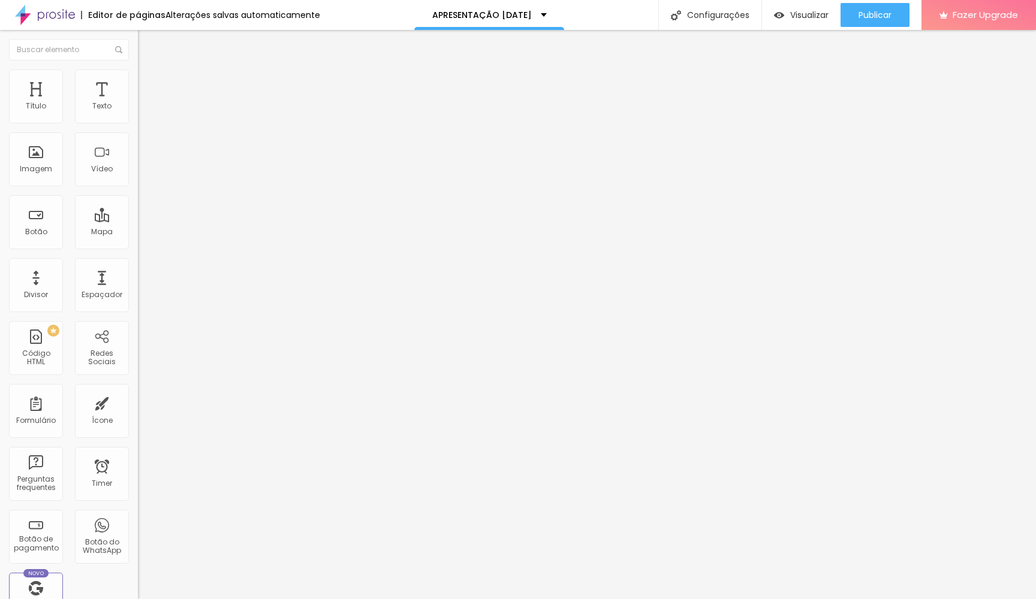
click at [138, 113] on input "QUERO ESTE REGISTRO" at bounding box center [210, 107] width 144 height 12
type input "QUERO O MEU"
click at [863, 16] on span "Publicar" at bounding box center [874, 15] width 33 height 10
click at [138, 113] on input "QUERO ESTE" at bounding box center [210, 107] width 144 height 12
type input "QUERO O MEU"
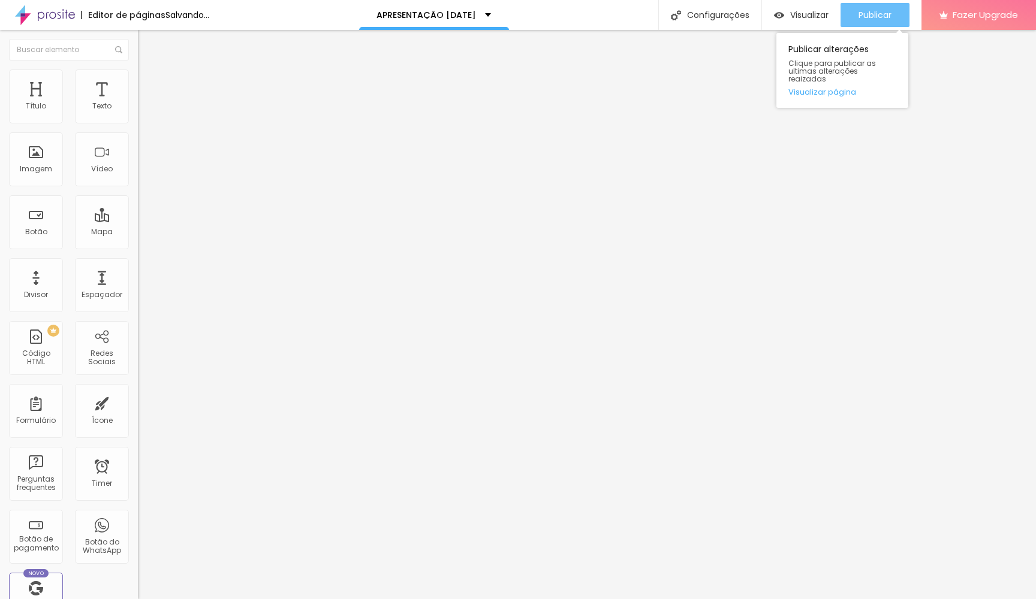
click at [881, 19] on span "Publicar" at bounding box center [874, 15] width 33 height 10
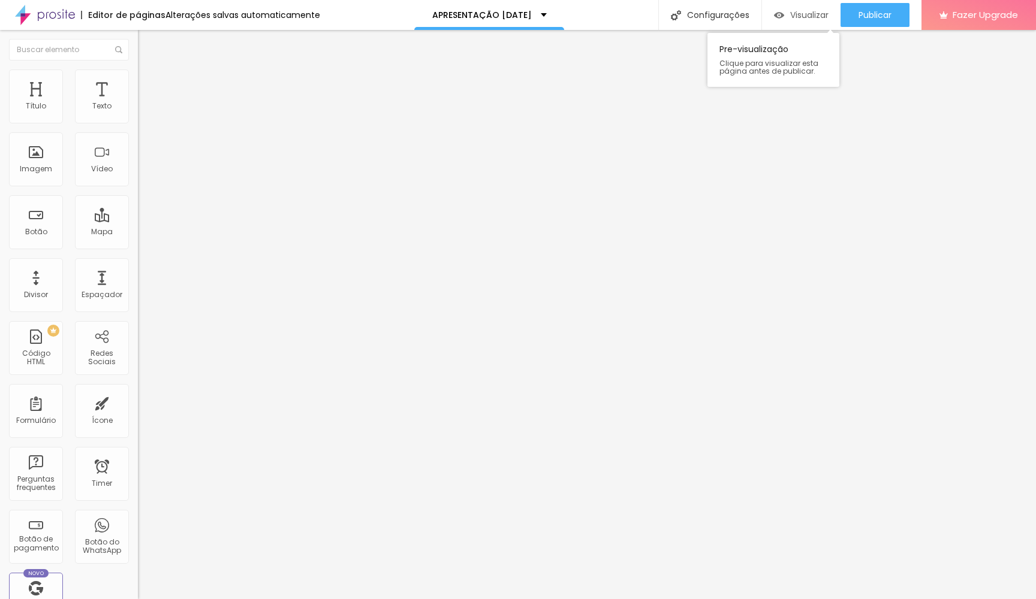
click at [810, 14] on span "Visualizar" at bounding box center [809, 15] width 38 height 10
click at [138, 115] on button "button" at bounding box center [146, 108] width 17 height 13
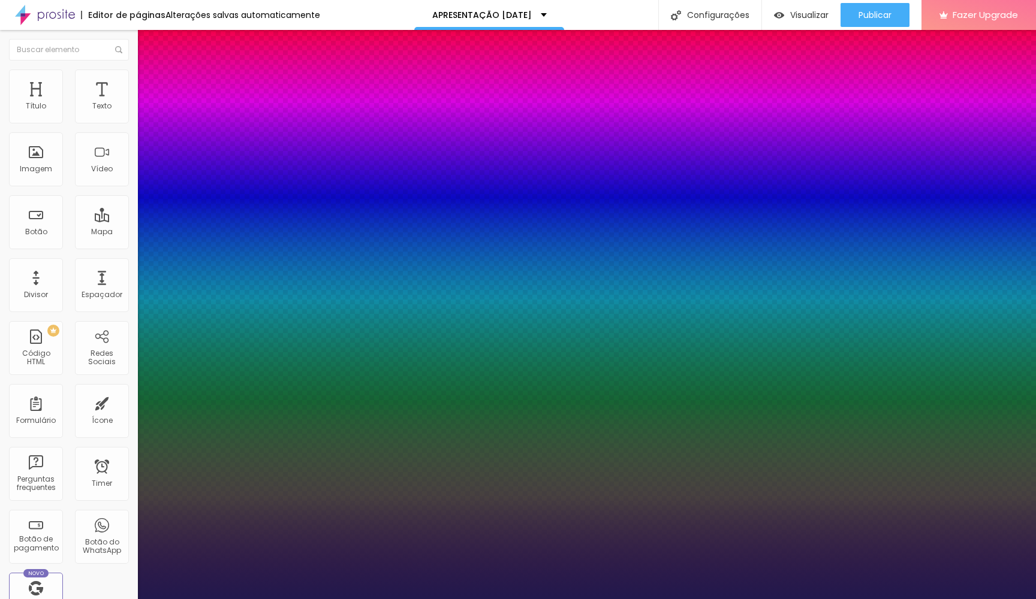
type input "1"
click at [496, 599] on div at bounding box center [518, 599] width 1036 height 0
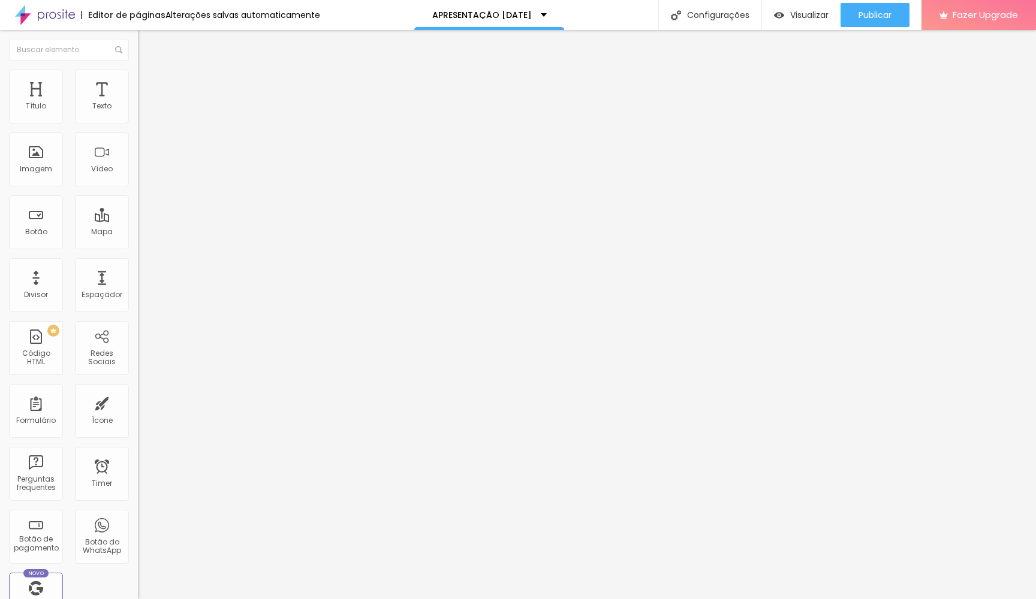
click at [143, 111] on icon "button" at bounding box center [146, 107] width 7 height 7
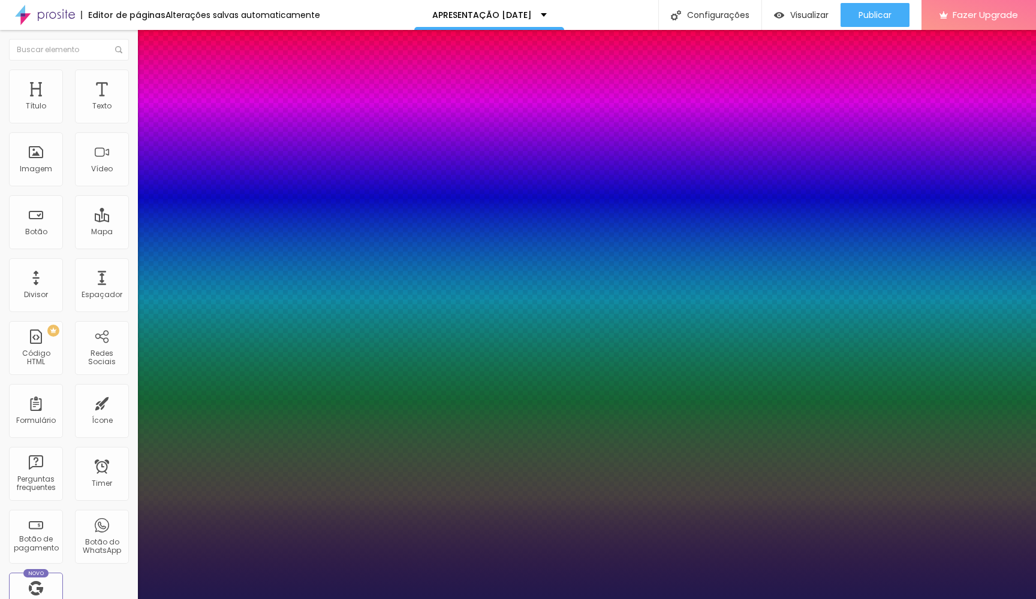
type input "1"
click at [608, 599] on div at bounding box center [518, 599] width 1036 height 0
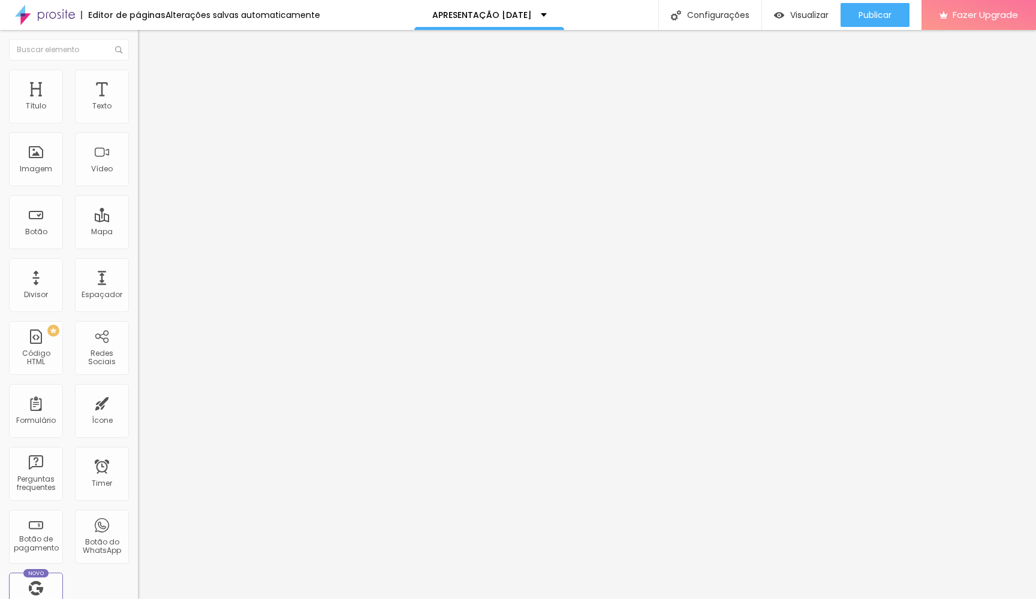
click at [138, 115] on button "button" at bounding box center [146, 108] width 17 height 13
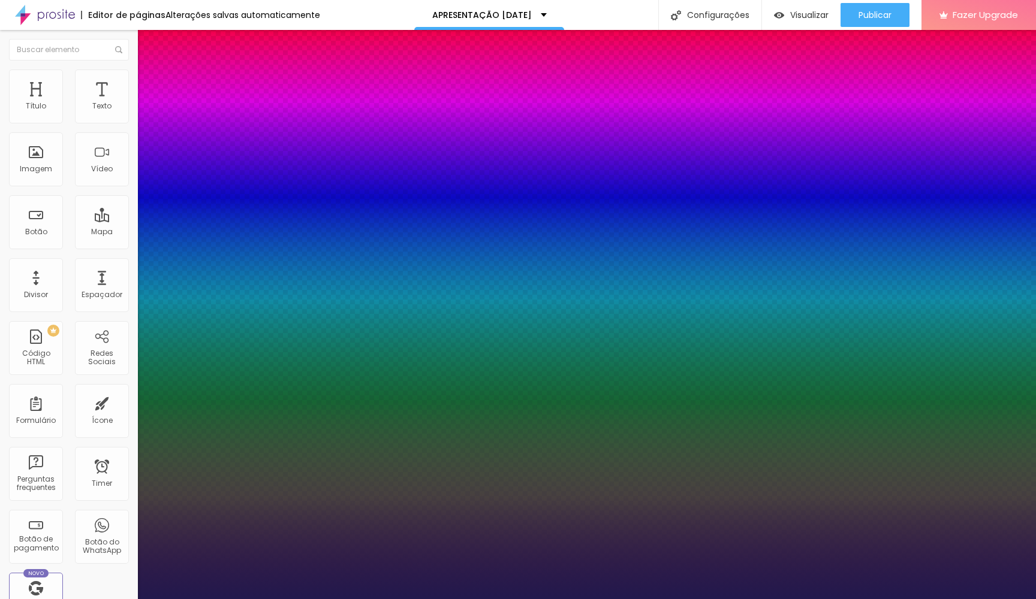
type input "1"
click at [297, 599] on div at bounding box center [518, 599] width 1036 height 0
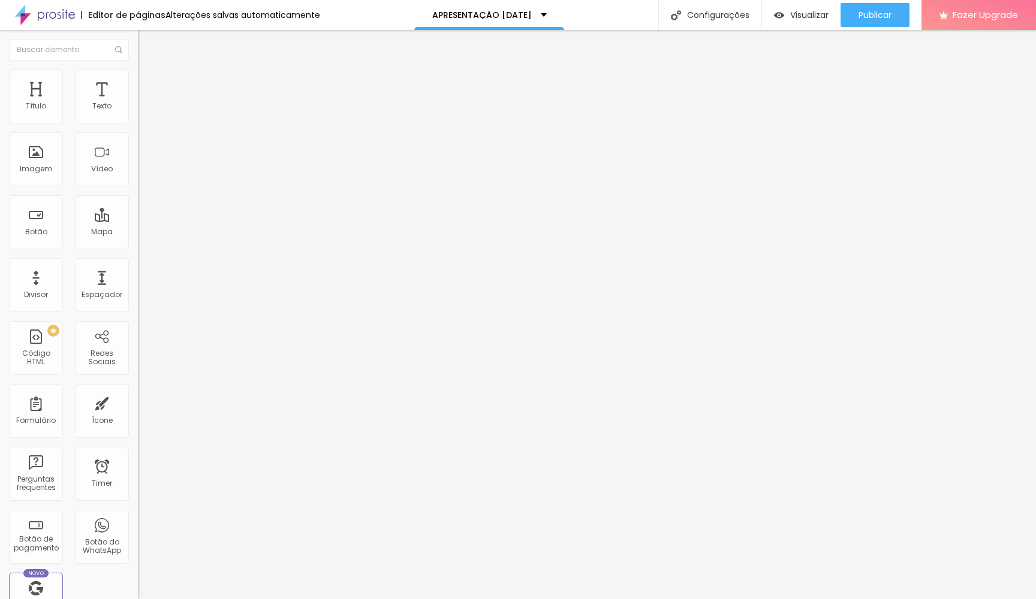
click at [138, 145] on button "button" at bounding box center [146, 149] width 17 height 13
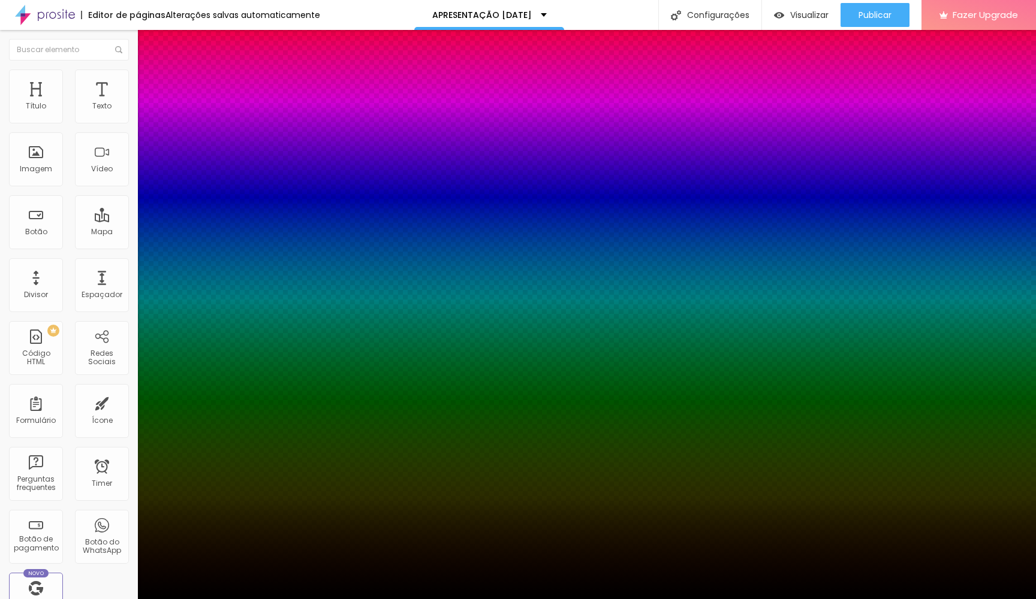
click at [123, 599] on div at bounding box center [518, 599] width 1036 height 0
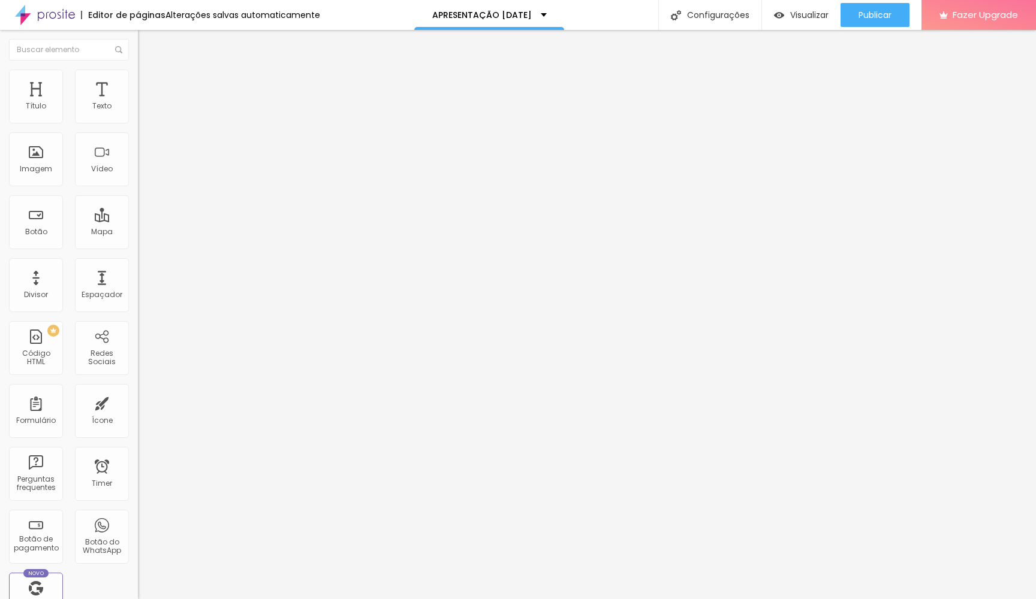
click at [143, 111] on icon "button" at bounding box center [146, 107] width 7 height 7
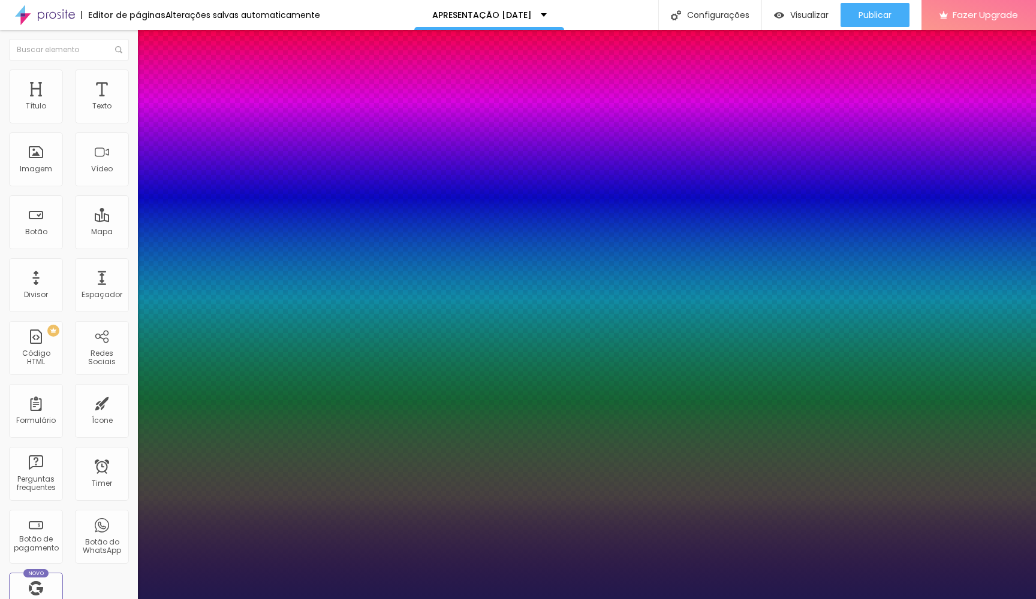
type input "1"
click at [283, 599] on div at bounding box center [518, 599] width 1036 height 0
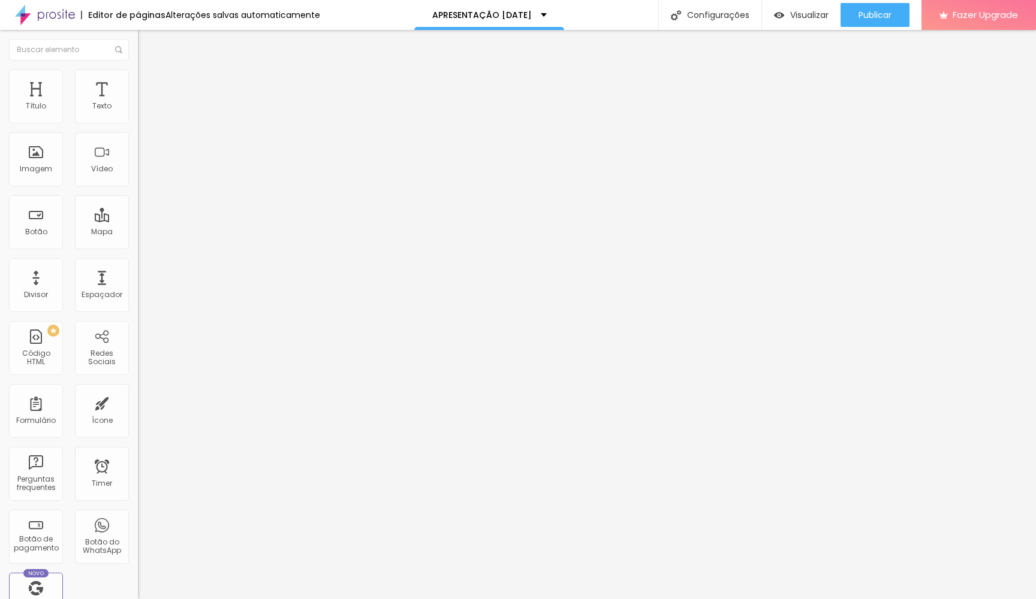
click at [138, 114] on button "button" at bounding box center [146, 108] width 17 height 13
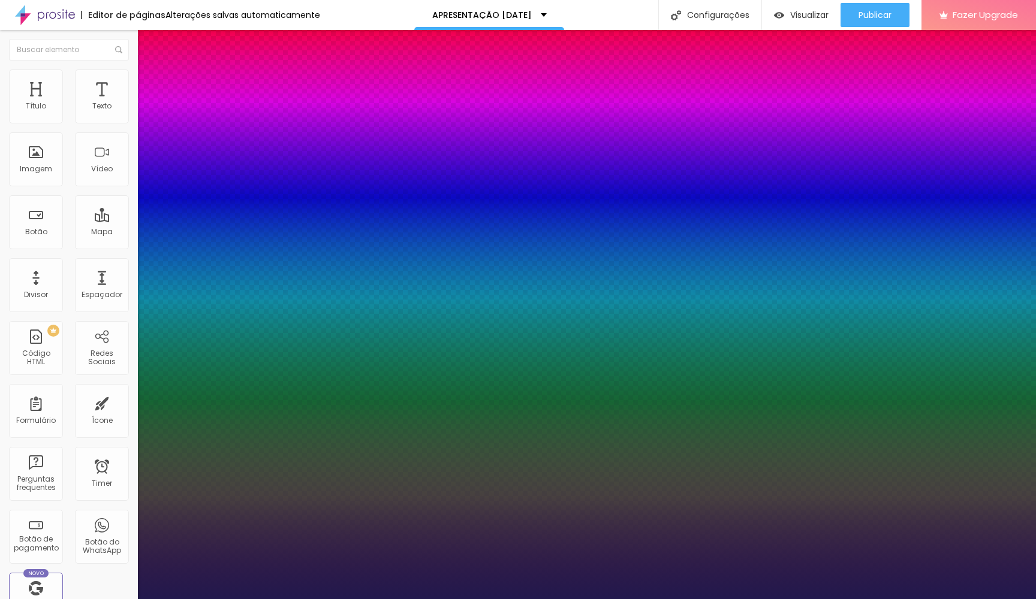
type input "1"
click at [819, 599] on div at bounding box center [518, 599] width 1036 height 0
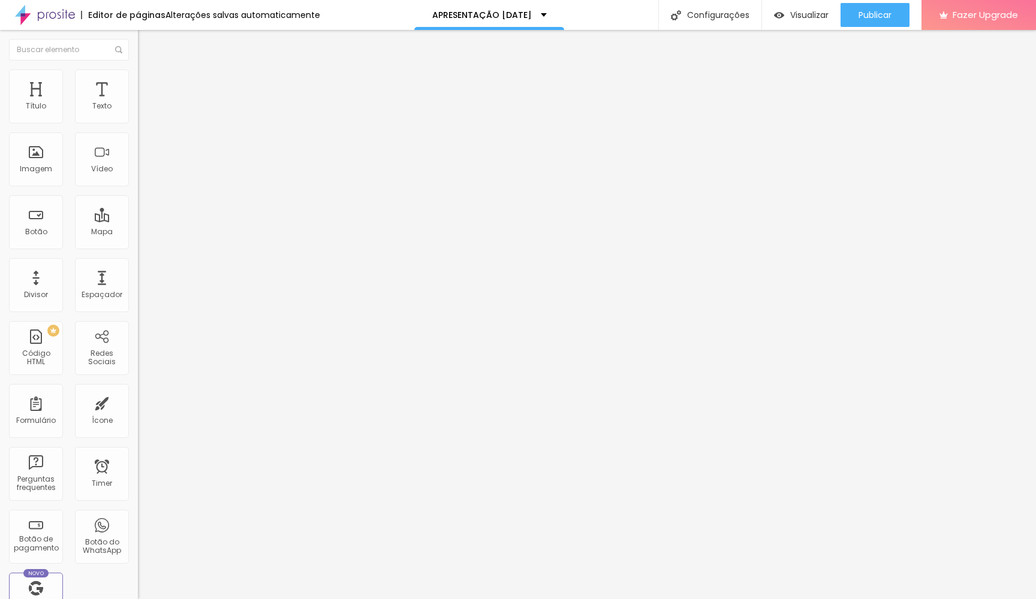
click at [138, 115] on button "button" at bounding box center [146, 108] width 17 height 13
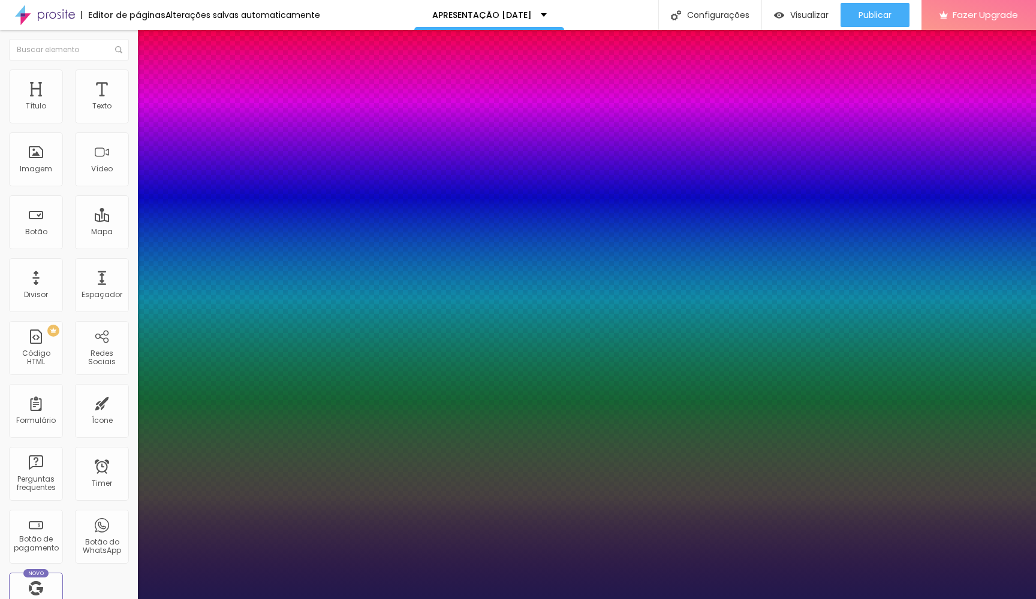
type input "1"
click at [913, 599] on div at bounding box center [518, 599] width 1036 height 0
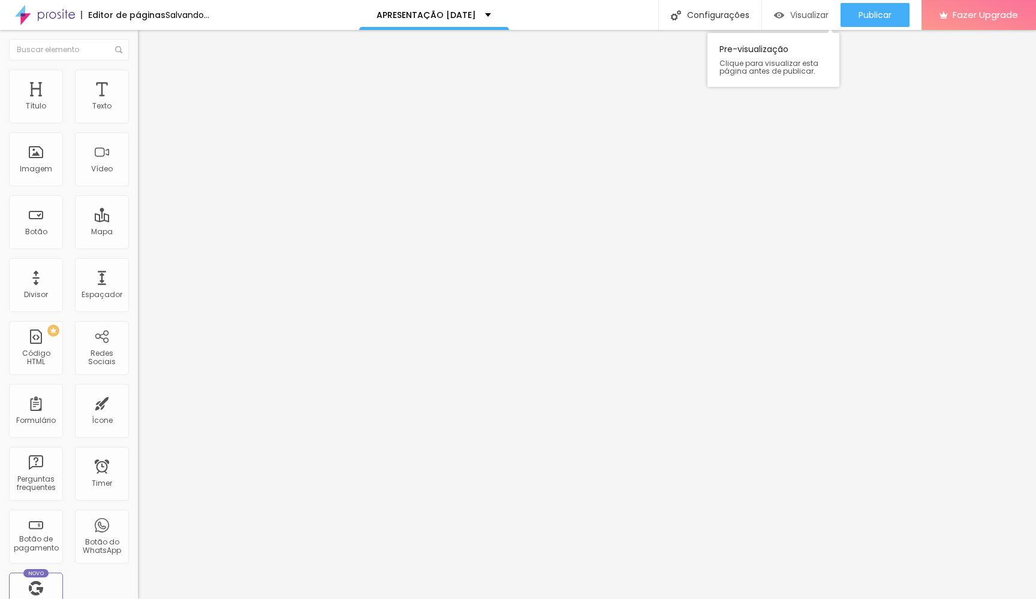
click at [798, 11] on span "Visualizar" at bounding box center [809, 15] width 38 height 10
click at [820, 16] on span "Visualizar" at bounding box center [809, 15] width 38 height 10
click at [138, 113] on input "GARANTIR MINHA VAGA" at bounding box center [210, 107] width 144 height 12
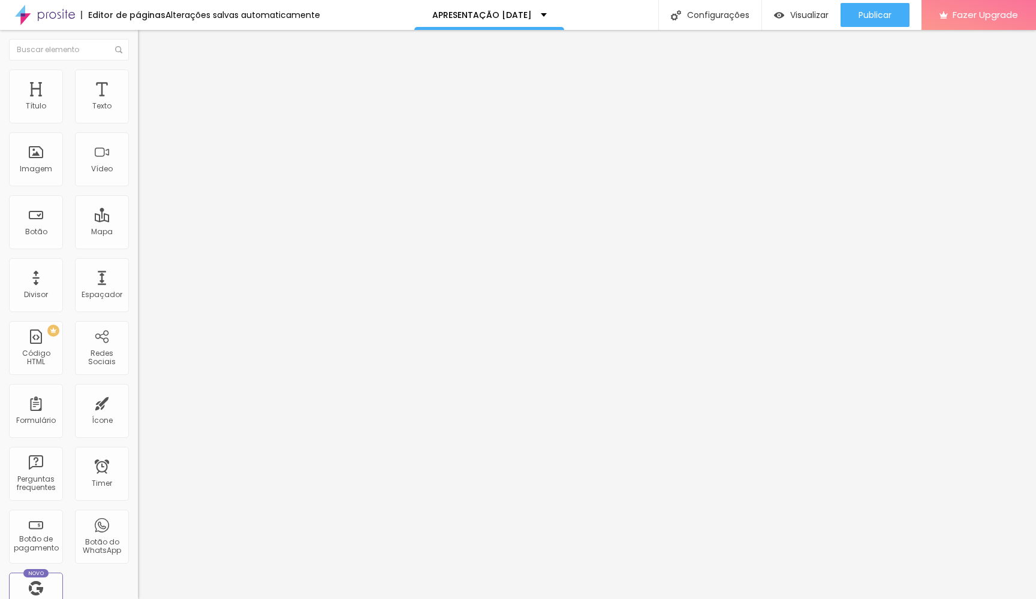
paste input "QUERO MEU [DATE] SOUL"
type input "QUERO MEU [DATE] SOUL"
click at [808, 19] on span "Visualizar" at bounding box center [809, 15] width 38 height 10
click at [138, 77] on li "Estilo" at bounding box center [207, 76] width 138 height 12
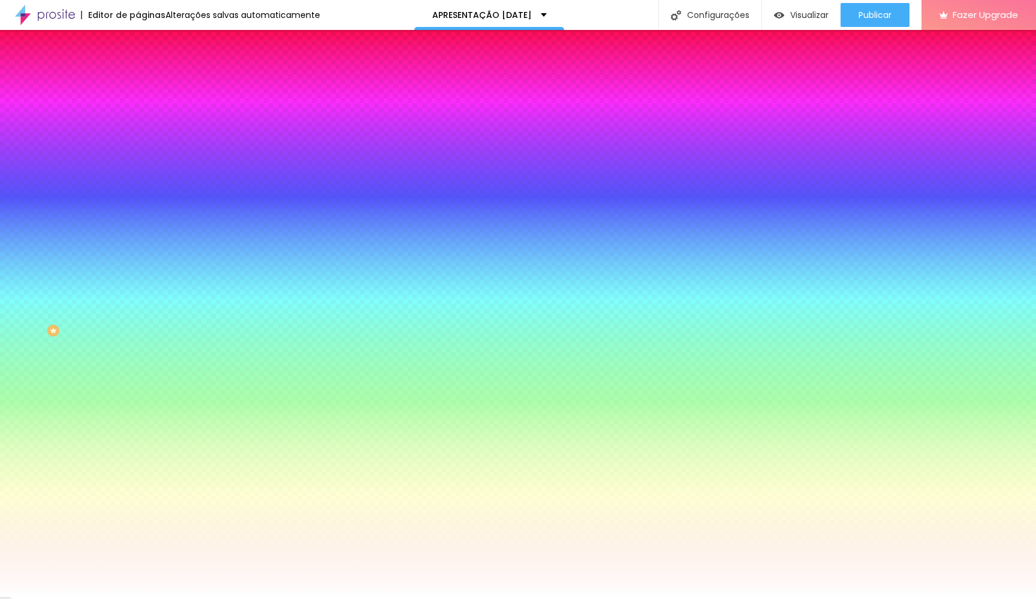
click at [138, 82] on img at bounding box center [143, 87] width 11 height 11
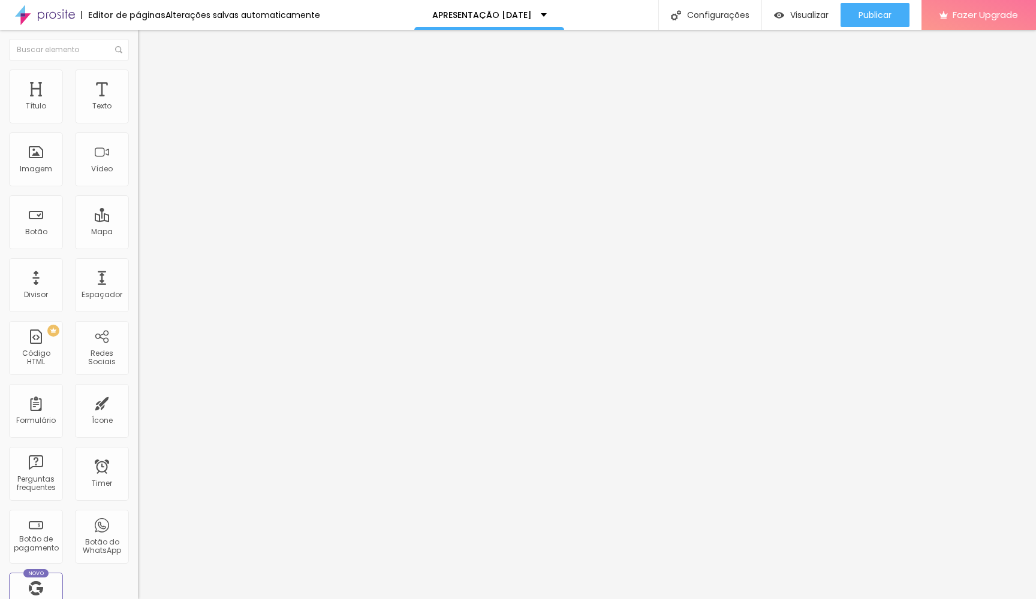
type input "6"
type input "7"
type input "8"
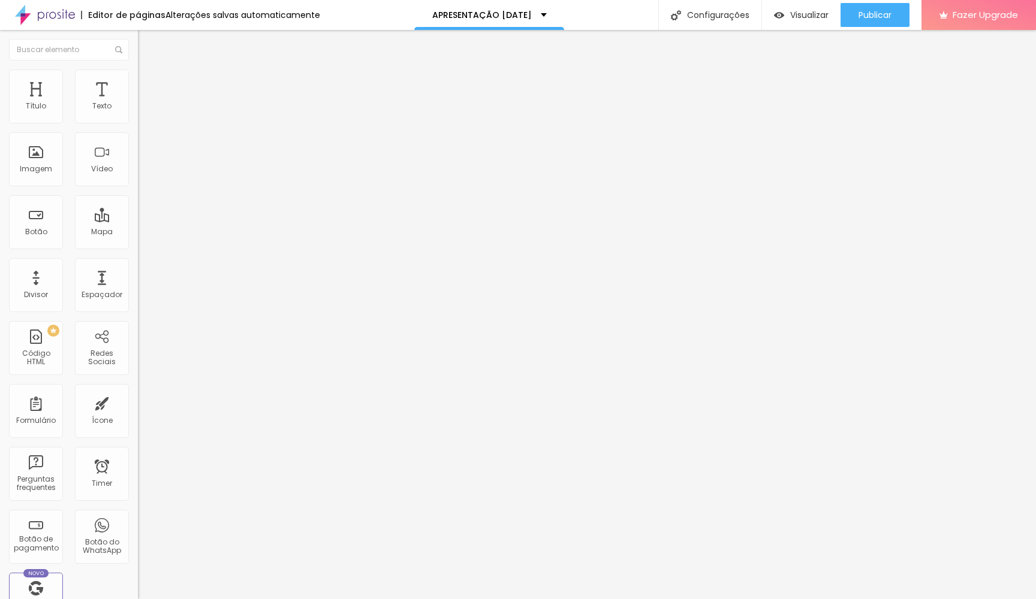
type input "8"
type input "9"
type input "10"
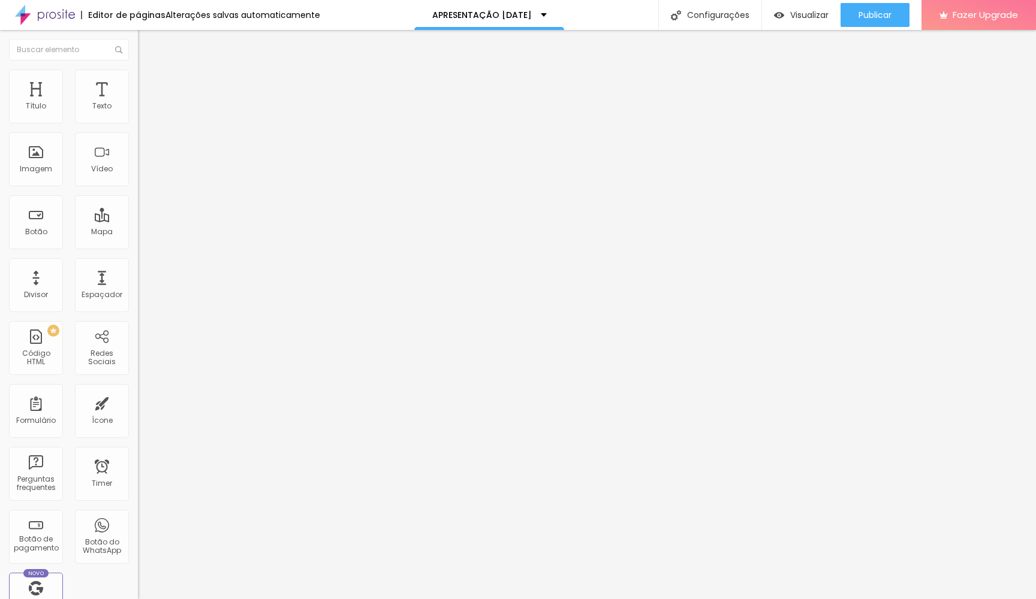
type input "11"
click at [138, 233] on input "range" at bounding box center [176, 238] width 77 height 10
click at [138, 70] on li "Estilo" at bounding box center [207, 76] width 138 height 12
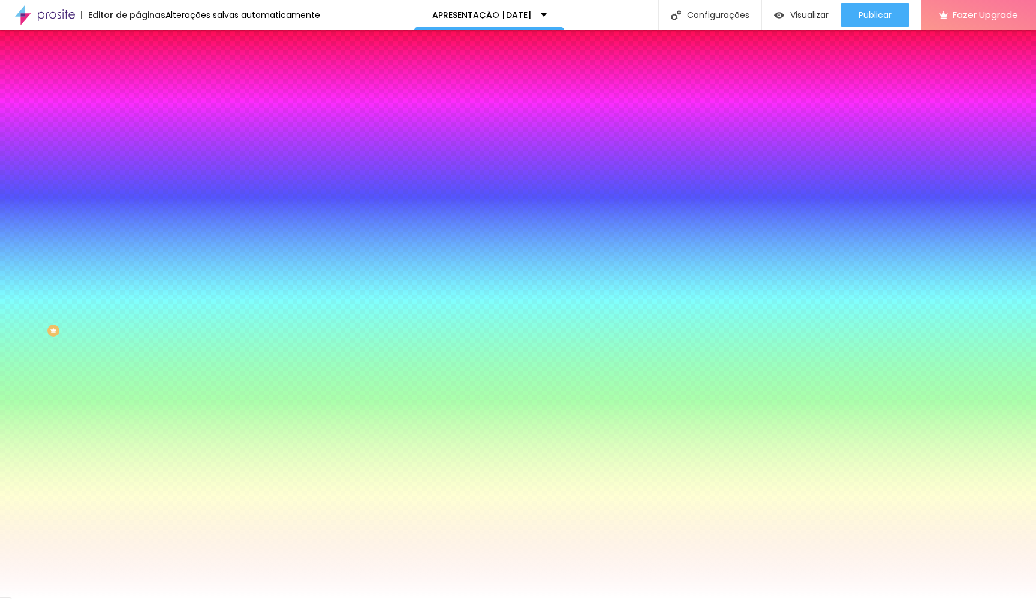
click at [138, 91] on li "Avançado" at bounding box center [207, 88] width 138 height 12
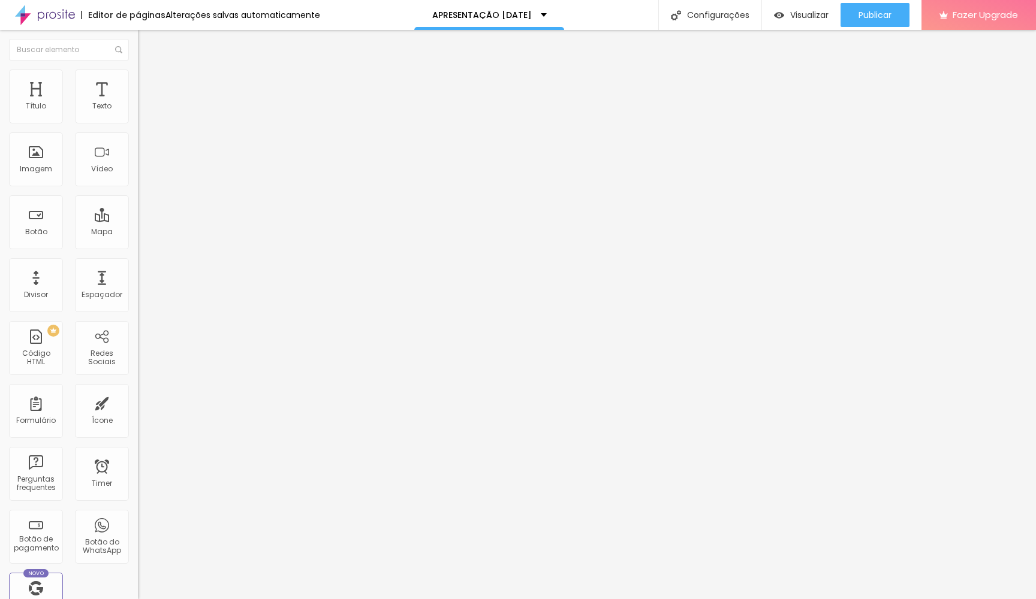
type input "16"
type input "17"
type input "19"
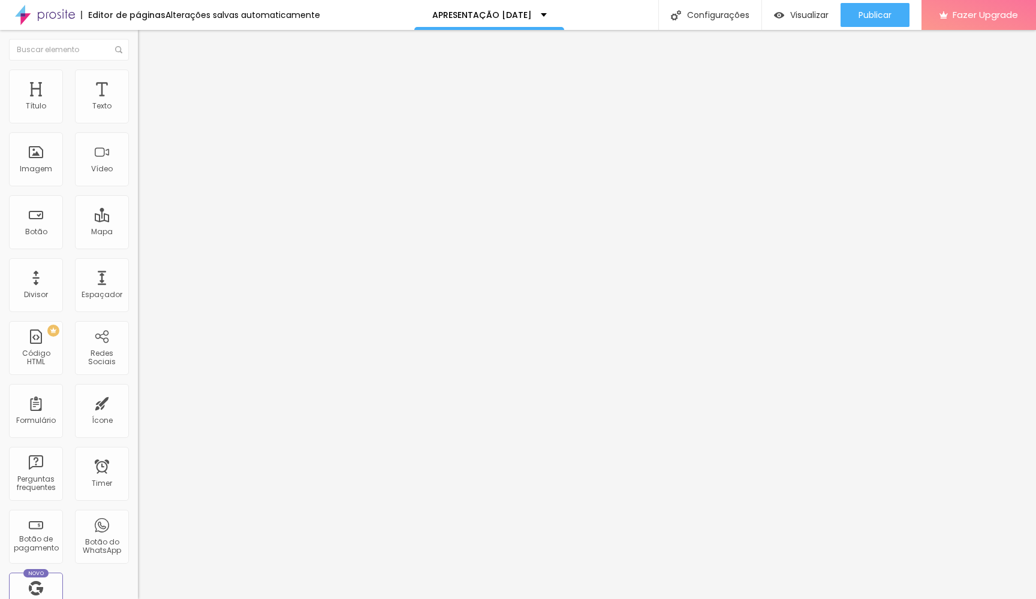
type input "19"
type input "21"
type input "20"
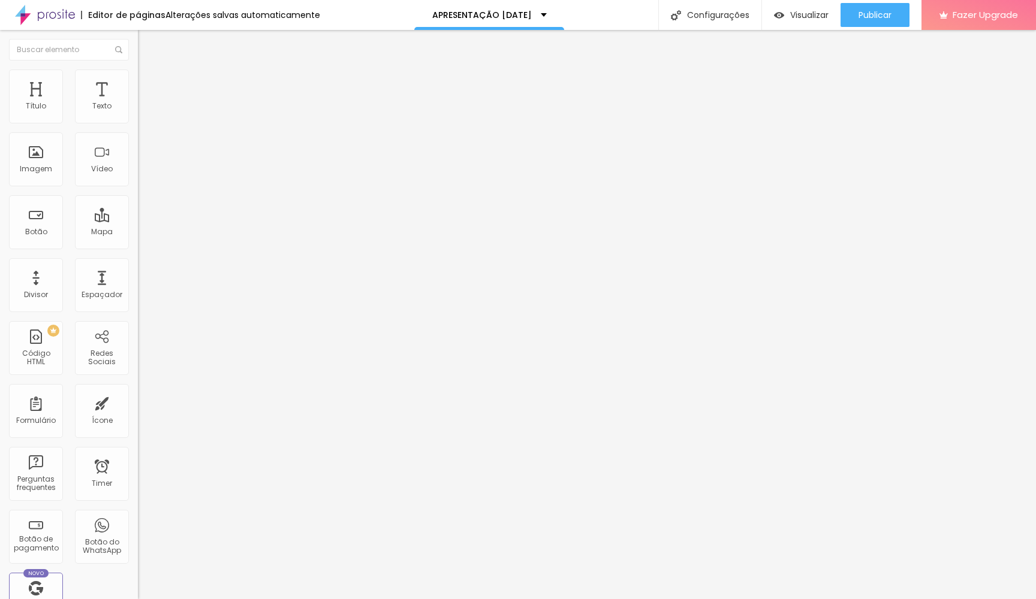
type input "19"
type input "18"
type input "17"
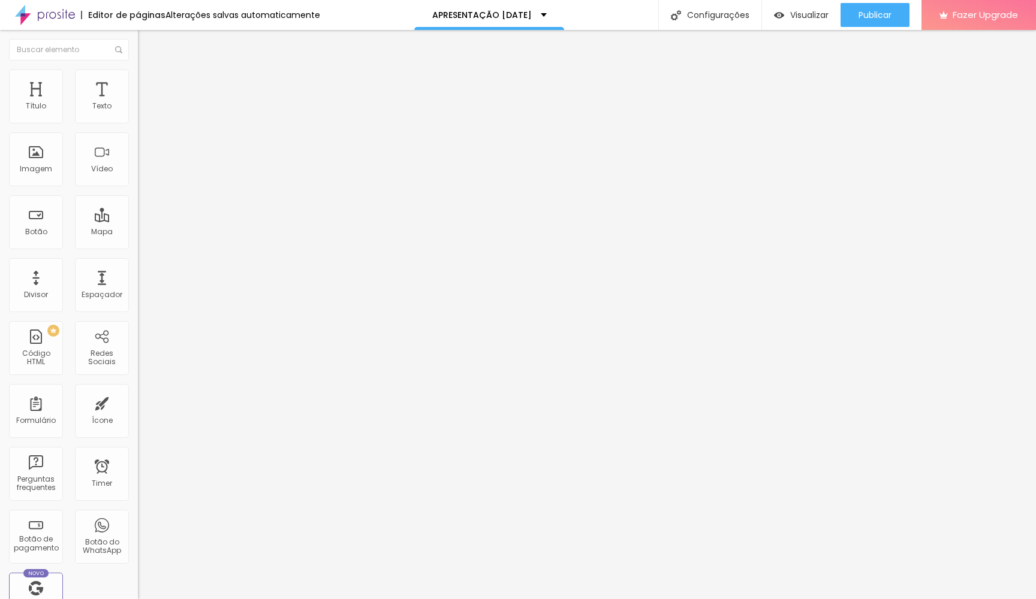
type input "17"
type input "16"
click at [138, 233] on input "range" at bounding box center [176, 238] width 77 height 10
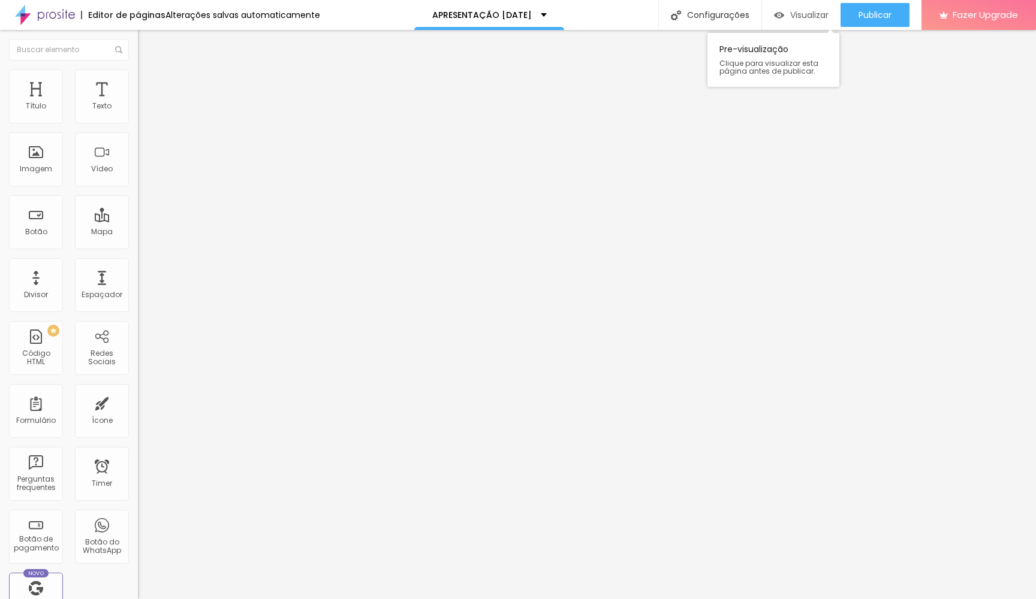
click at [808, 13] on span "Visualizar" at bounding box center [809, 15] width 38 height 10
click at [814, 14] on span "Visualizar" at bounding box center [809, 15] width 38 height 10
click at [138, 73] on img at bounding box center [143, 75] width 11 height 11
type input "27"
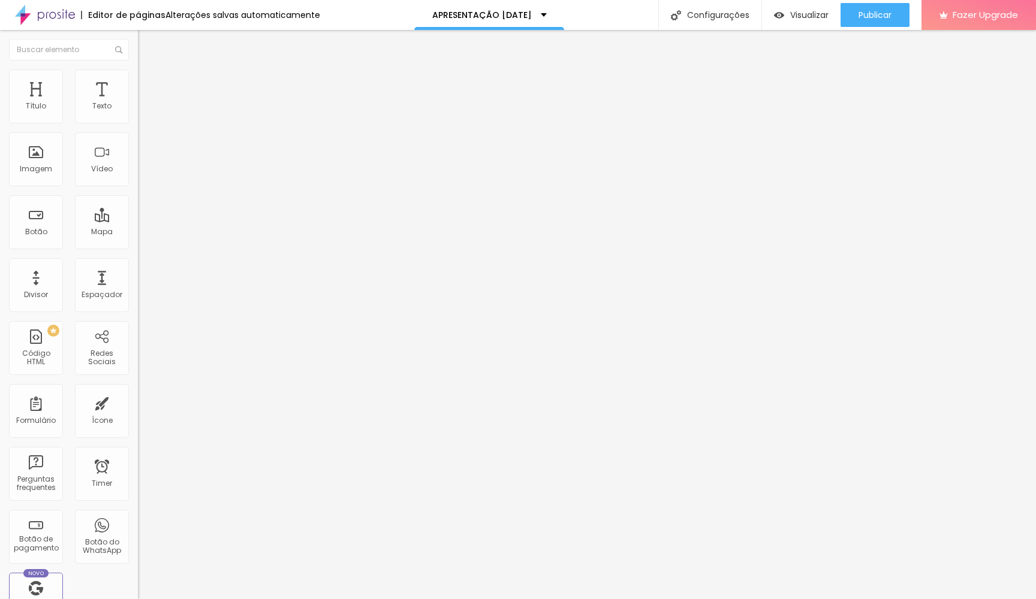
type input "26"
type input "25"
type input "24"
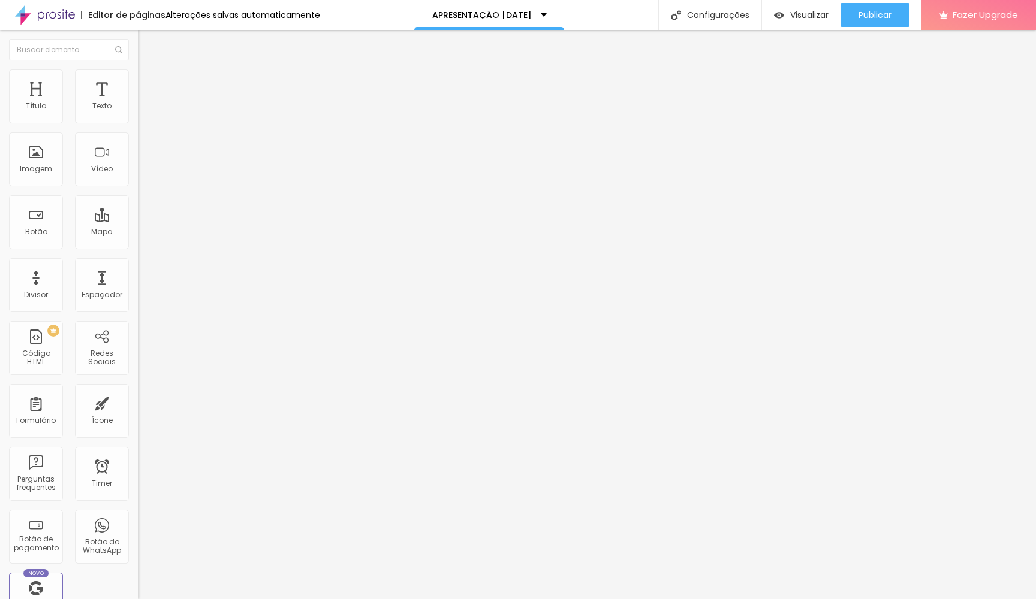
type input "24"
type input "23"
type input "22"
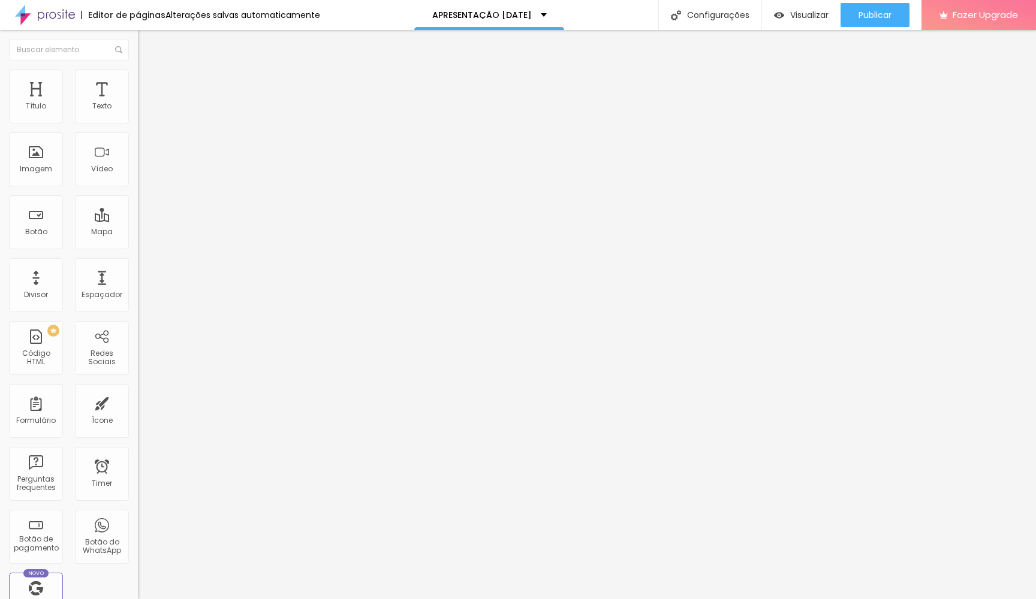
type input "21"
type input "20"
type input "19"
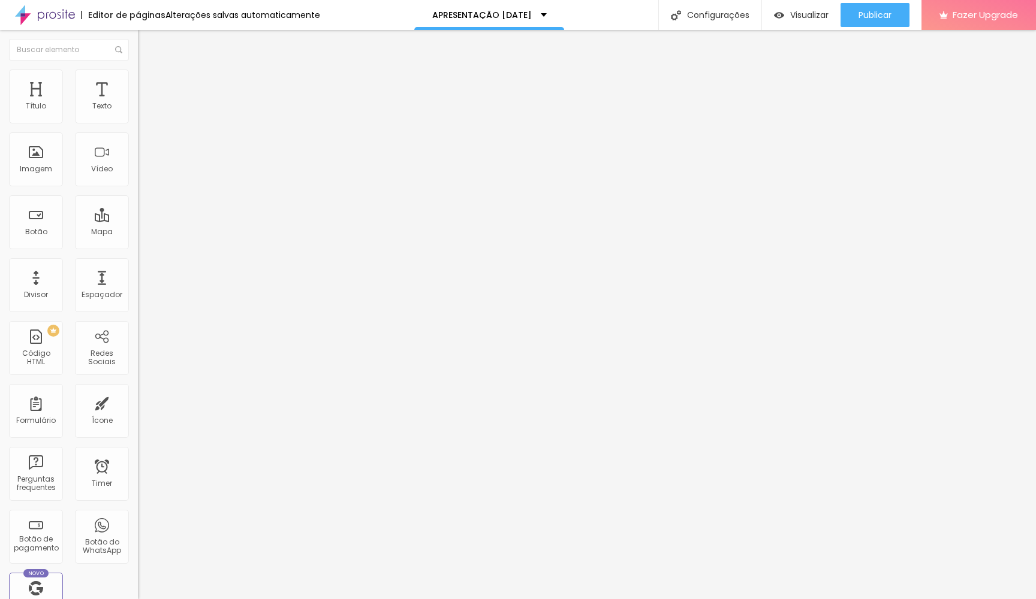
type input "19"
type input "18"
type input "17"
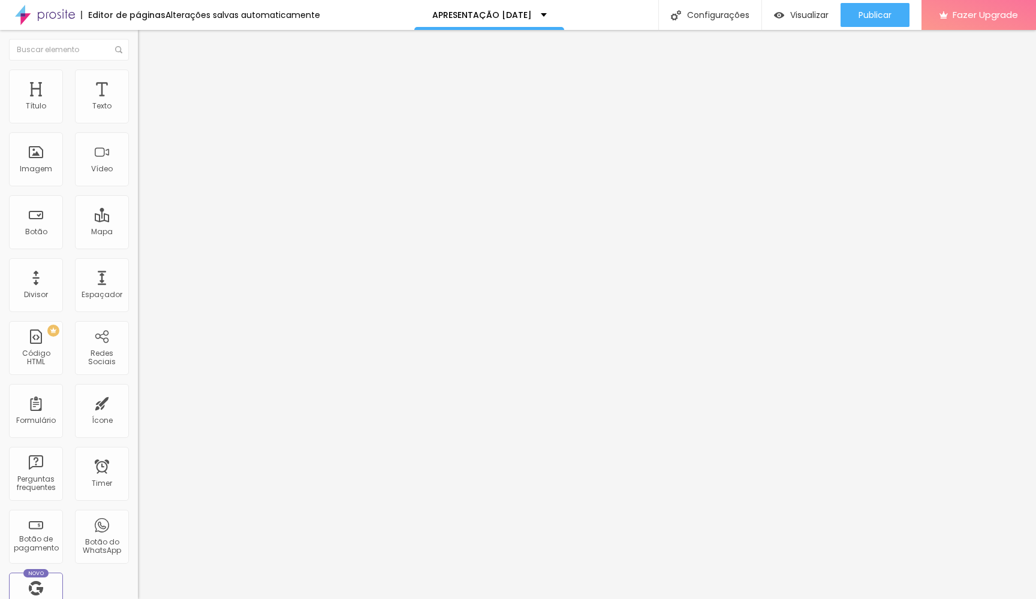
type input "18"
type input "19"
drag, startPoint x: 49, startPoint y: 119, endPoint x: 42, endPoint y: 119, distance: 6.6
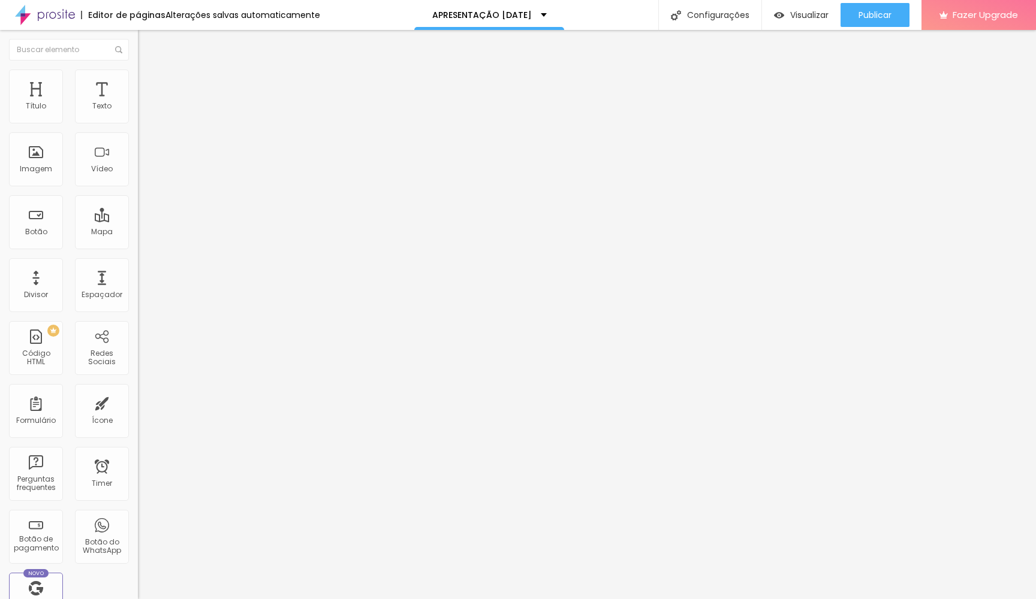
type input "19"
click at [138, 221] on input "range" at bounding box center [176, 226] width 77 height 10
click at [816, 18] on span "Visualizar" at bounding box center [809, 15] width 38 height 10
click at [138, 76] on li "Estilo" at bounding box center [207, 76] width 138 height 12
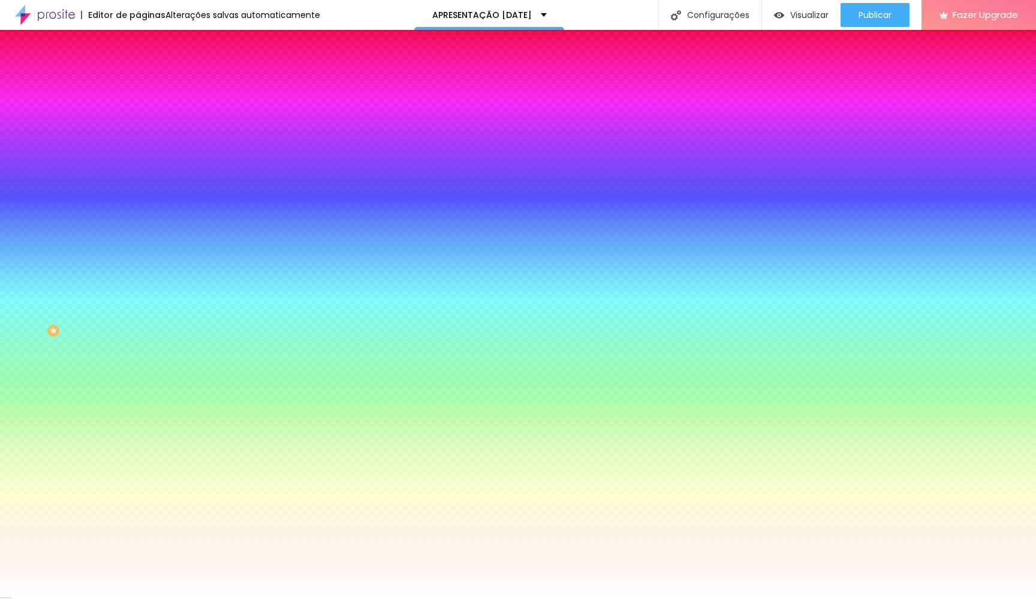
click at [138, 82] on li "Avançado" at bounding box center [207, 88] width 138 height 12
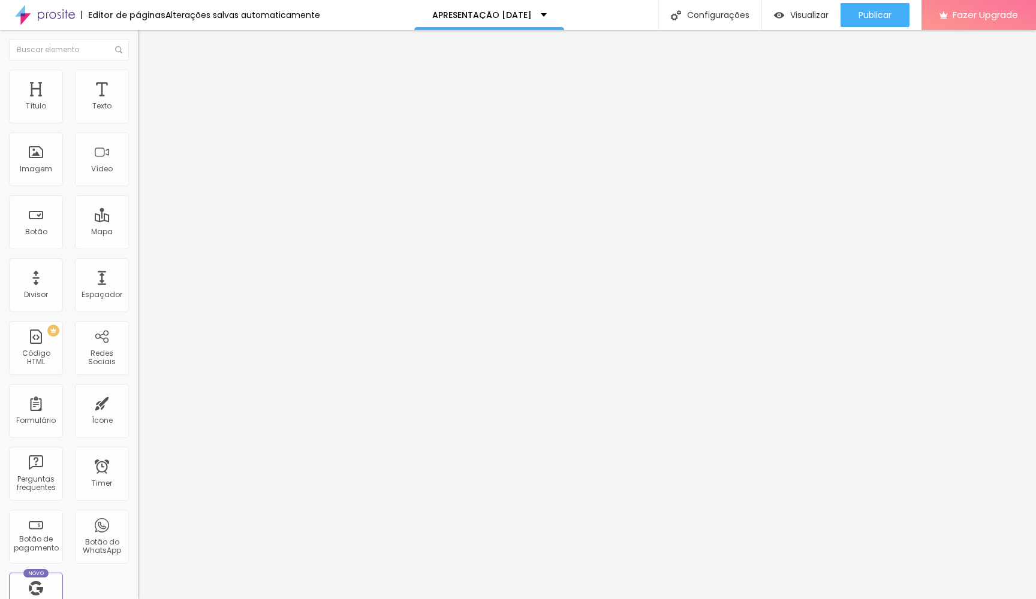
click at [138, 71] on ul "Conteúdo Estilo Avançado" at bounding box center [207, 76] width 138 height 36
click at [138, 74] on img at bounding box center [143, 75] width 11 height 11
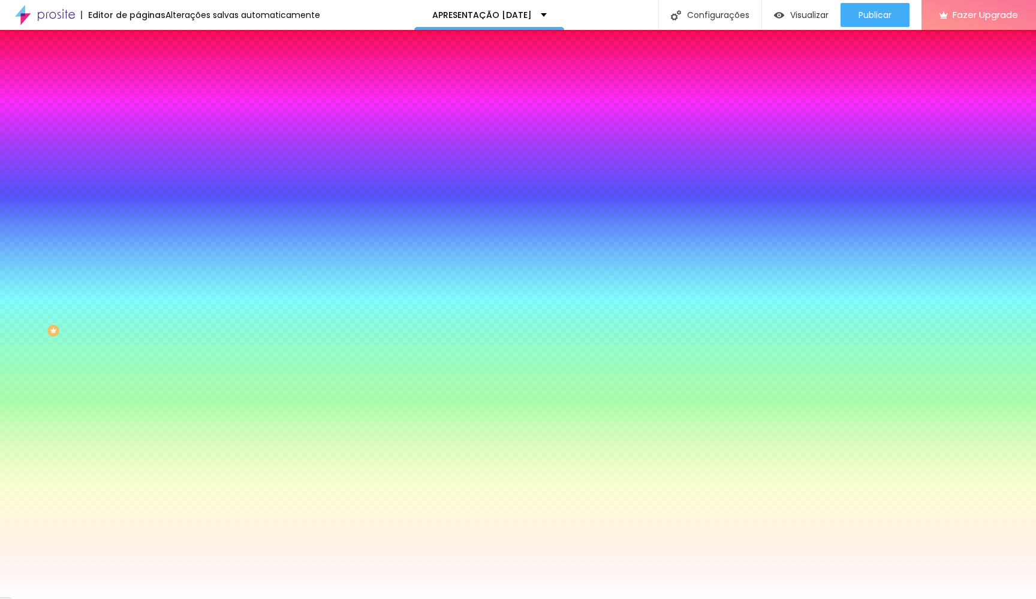
click at [138, 70] on li "Conteúdo" at bounding box center [207, 64] width 138 height 12
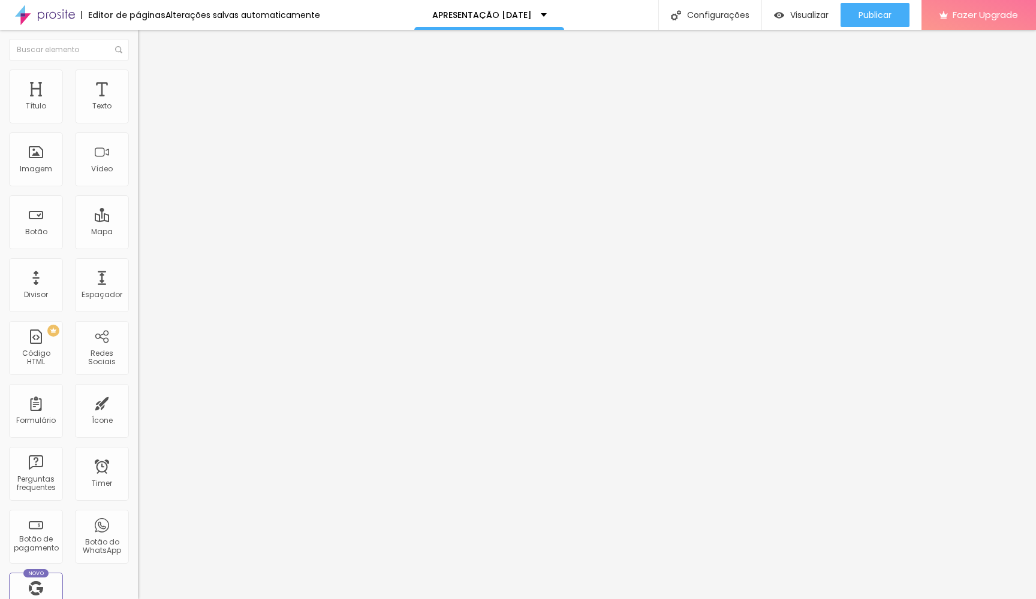
click at [138, 187] on span "Normal" at bounding box center [151, 184] width 27 height 10
click at [138, 213] on div "Grande" at bounding box center [207, 209] width 138 height 7
click at [138, 203] on span "Normal" at bounding box center [151, 198] width 27 height 10
click at [138, 79] on li "Estilo" at bounding box center [207, 76] width 138 height 12
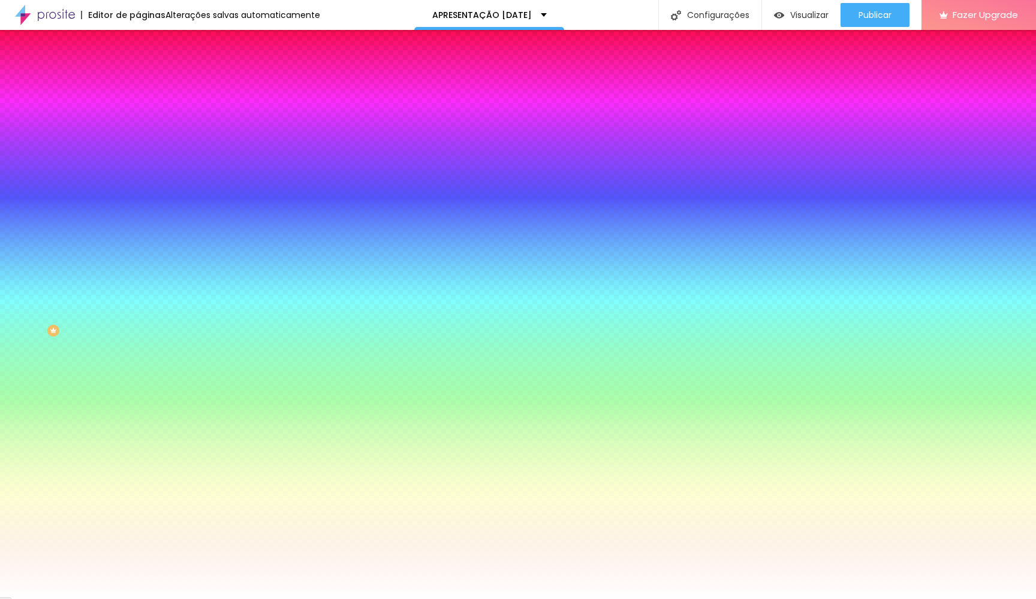
click at [138, 82] on li "Avançado" at bounding box center [207, 88] width 138 height 12
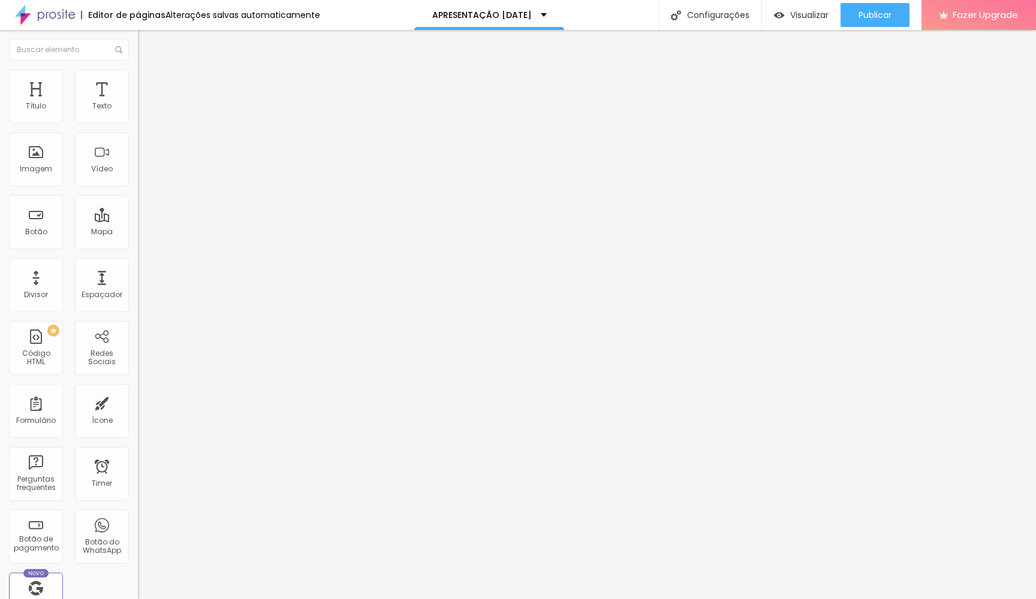
type input "12"
type input "13"
type input "14"
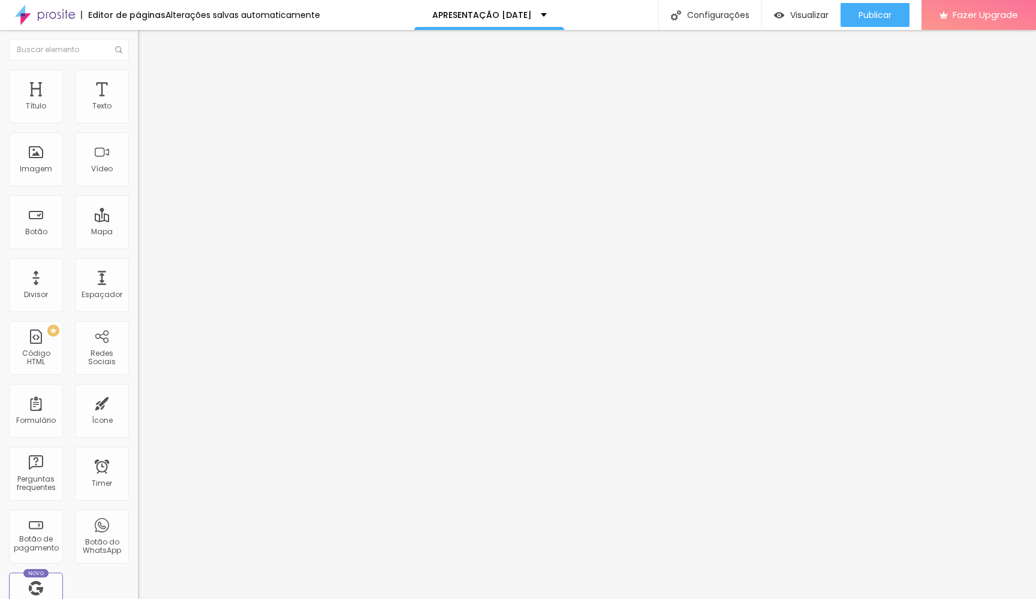
type input "14"
type input "15"
type input "16"
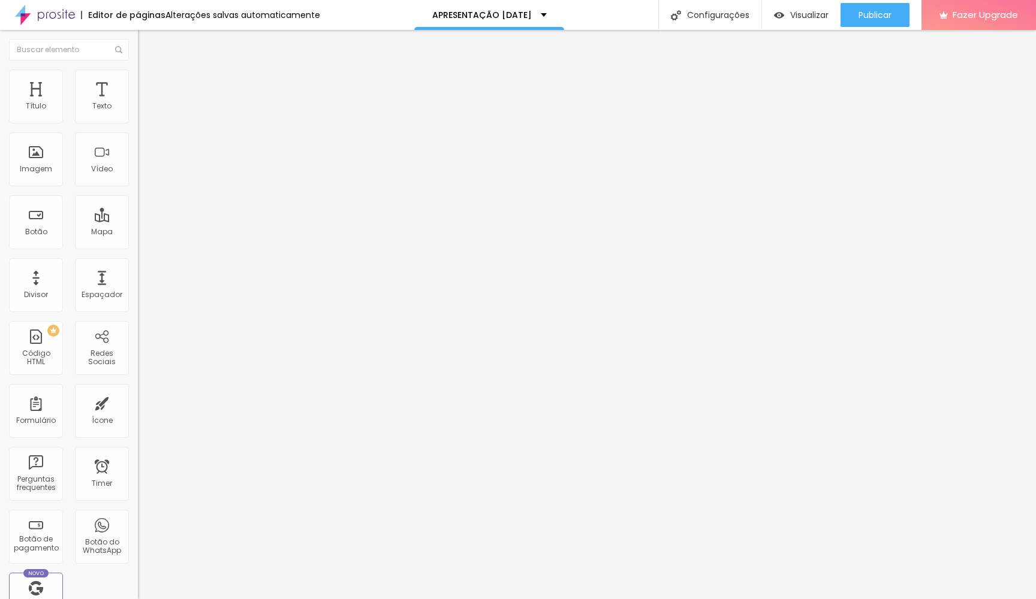
type input "17"
type input "18"
type input "17"
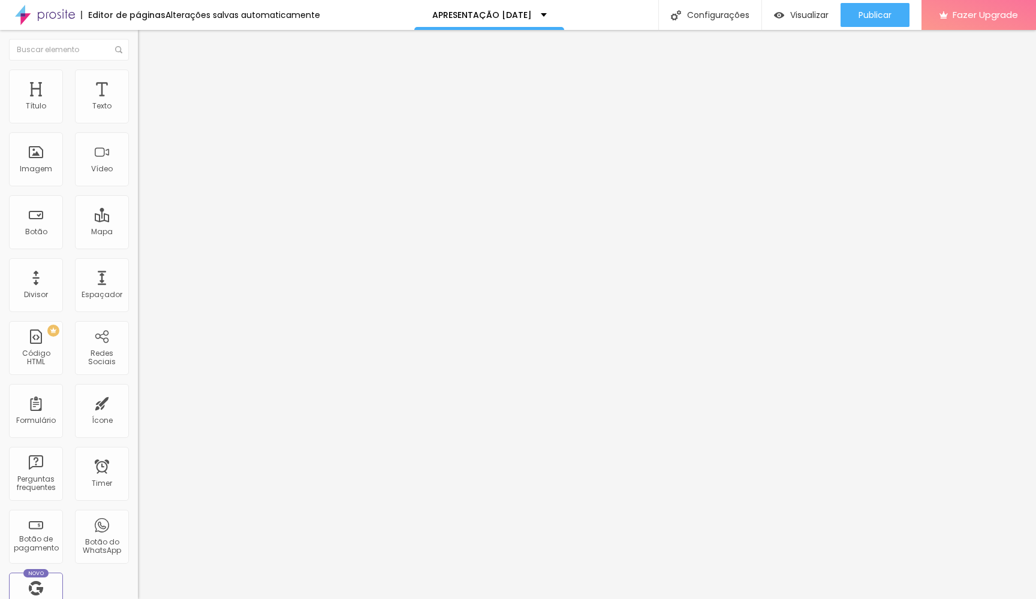
type input "17"
type input "16"
type input "15"
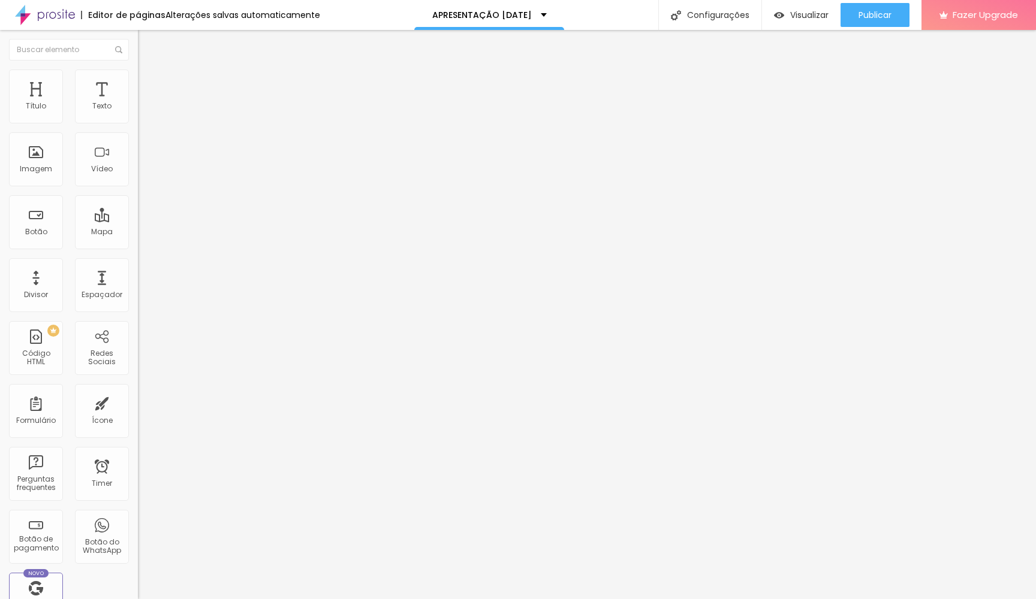
type input "16"
type input "15"
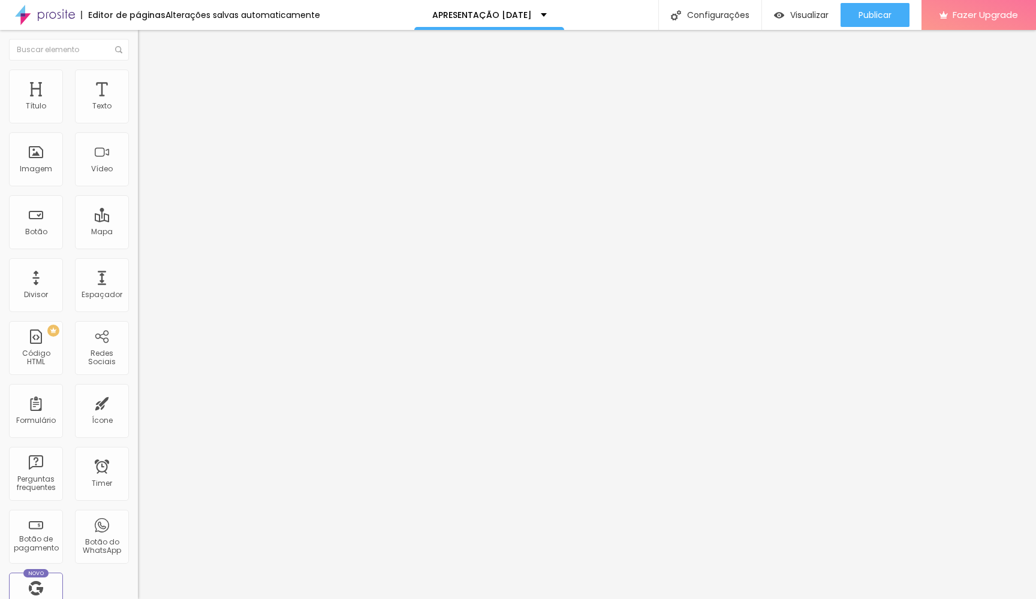
click at [138, 233] on input "range" at bounding box center [176, 238] width 77 height 10
click at [138, 75] on li "Estilo" at bounding box center [207, 76] width 138 height 12
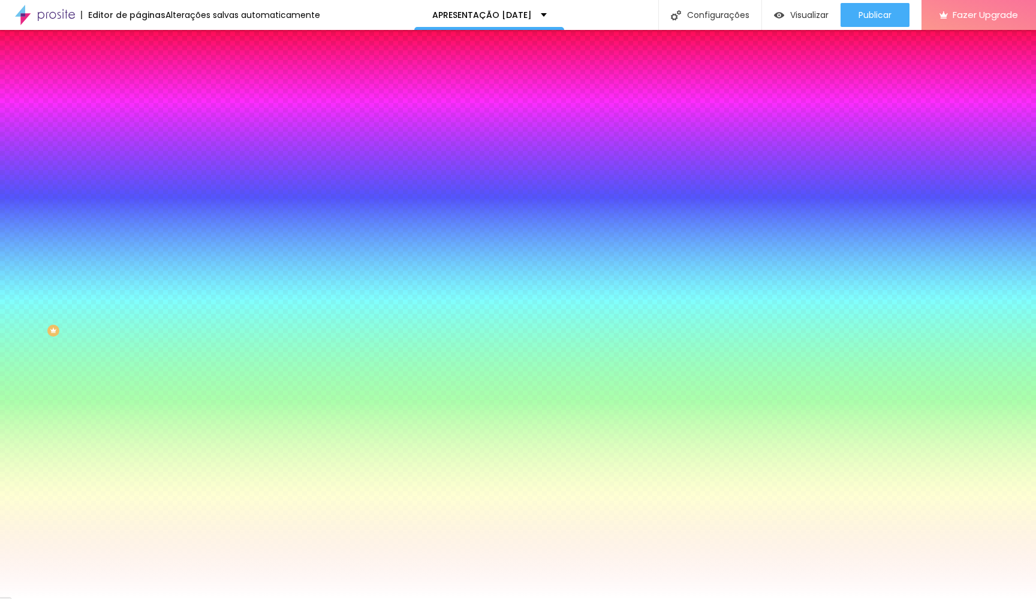
click at [149, 85] on span "Avançado" at bounding box center [169, 90] width 40 height 10
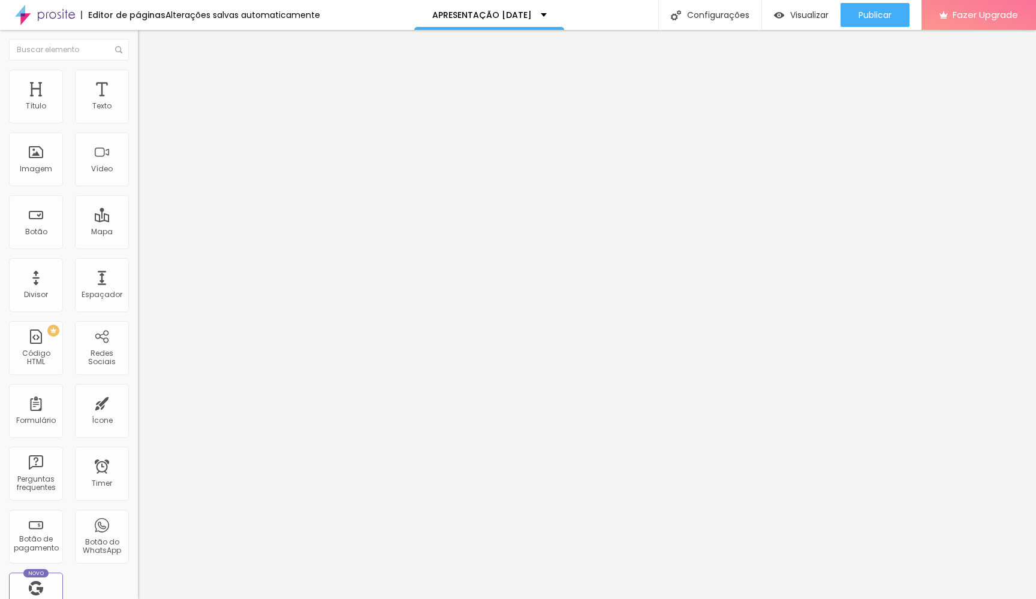
type input "13"
type input "14"
type input "15"
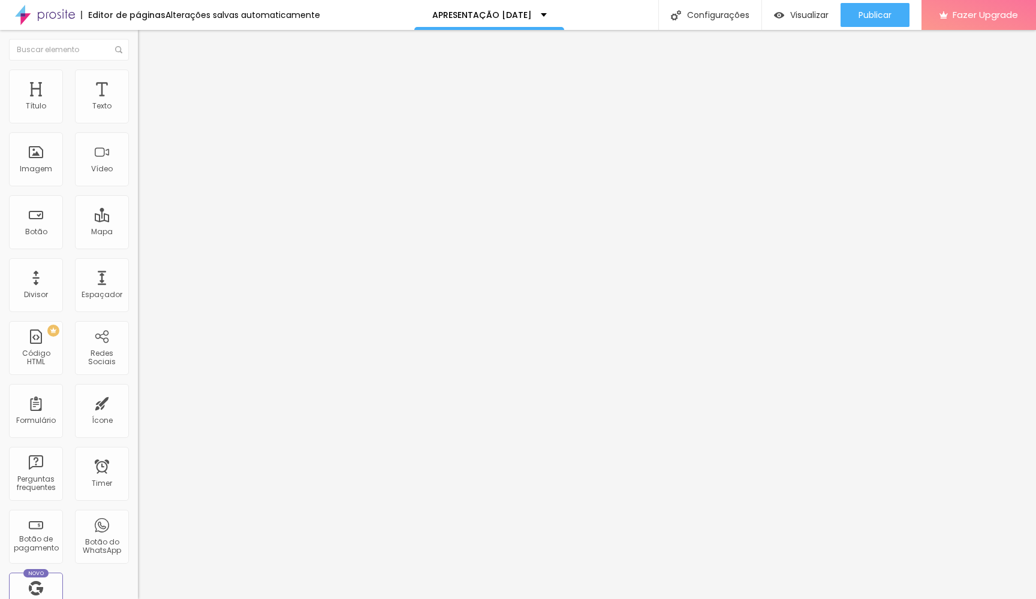
type input "15"
type input "16"
click at [138, 233] on input "range" at bounding box center [176, 238] width 77 height 10
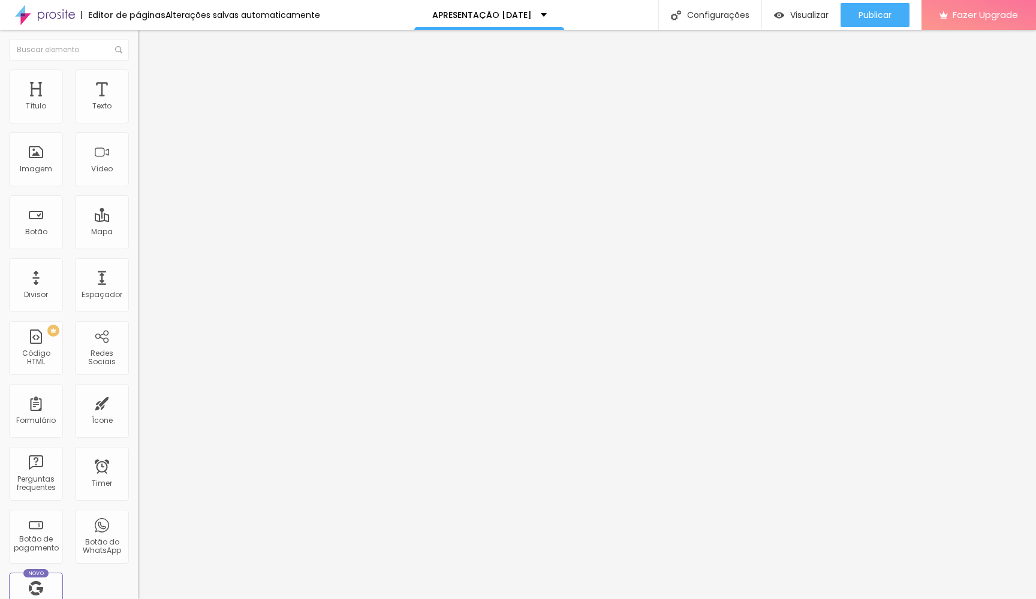
click at [149, 80] on span "Estilo" at bounding box center [158, 78] width 19 height 10
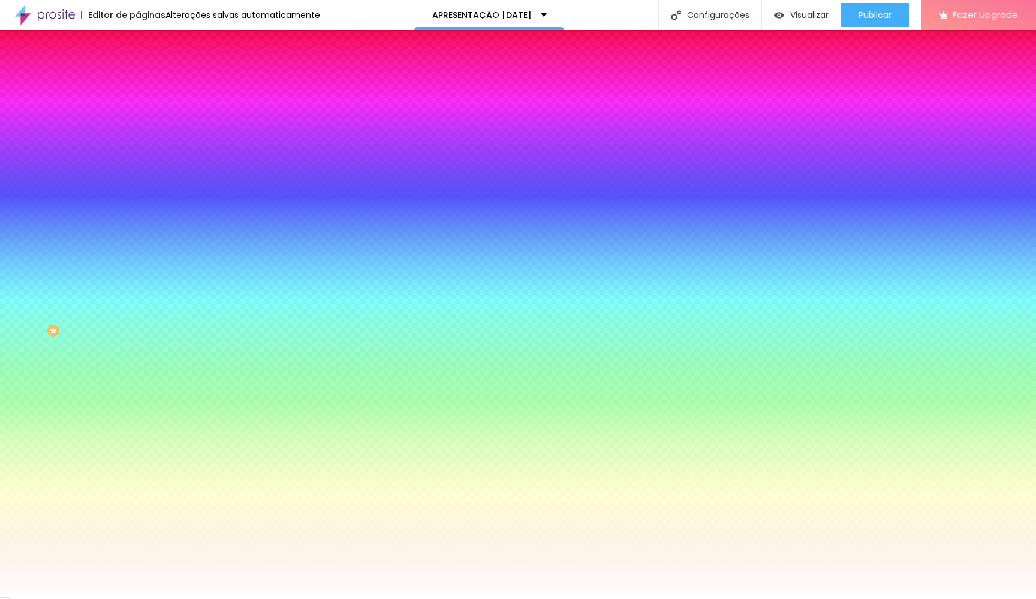
click at [138, 82] on img at bounding box center [143, 87] width 11 height 11
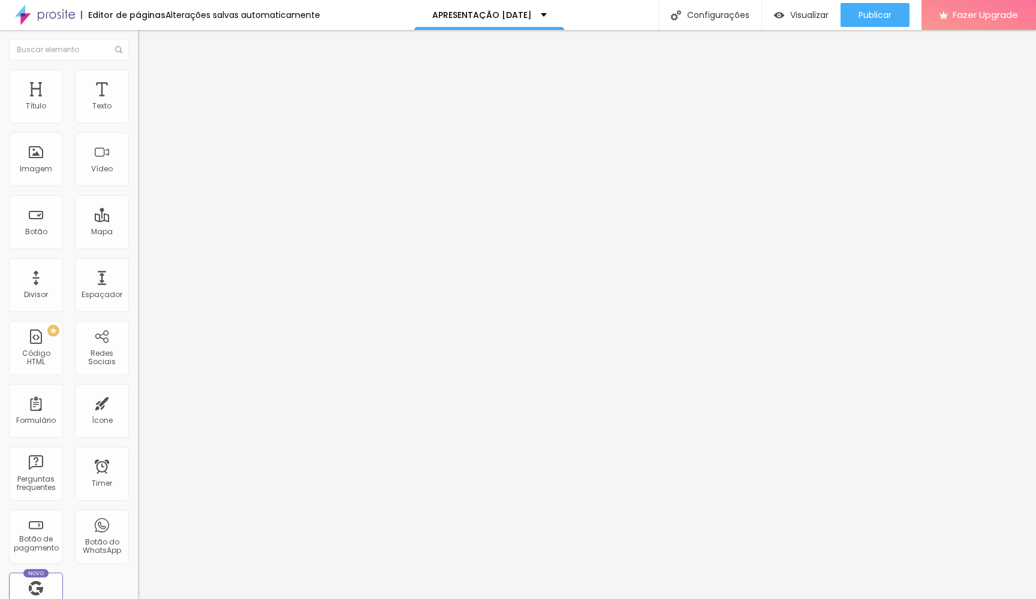
type input "11"
type input "12"
type input "13"
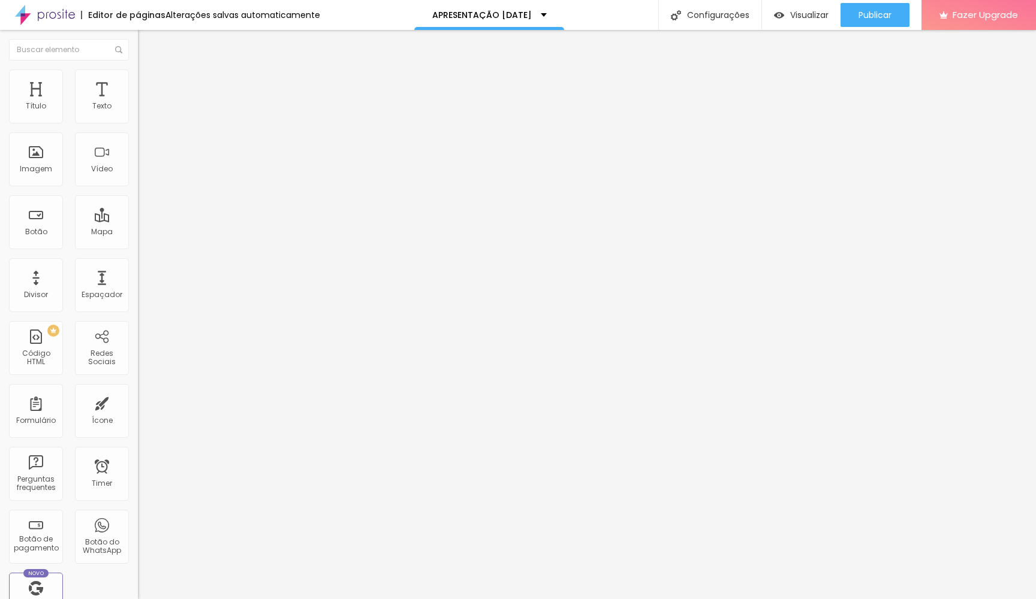
type input "13"
type input "14"
type input "15"
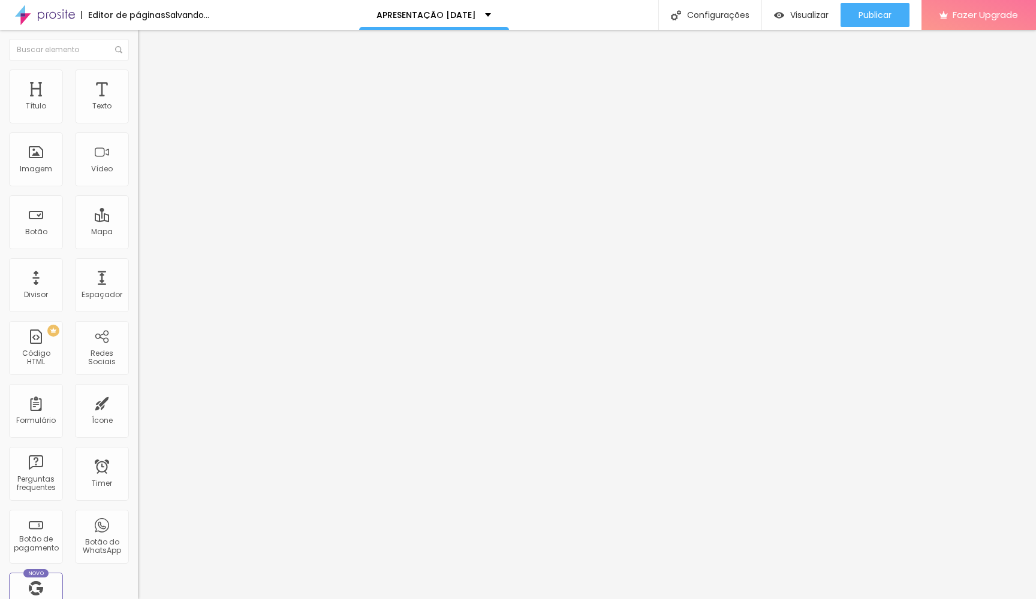
type input "16"
click at [138, 233] on input "range" at bounding box center [176, 238] width 77 height 10
click at [817, 16] on span "Visualizar" at bounding box center [809, 15] width 38 height 10
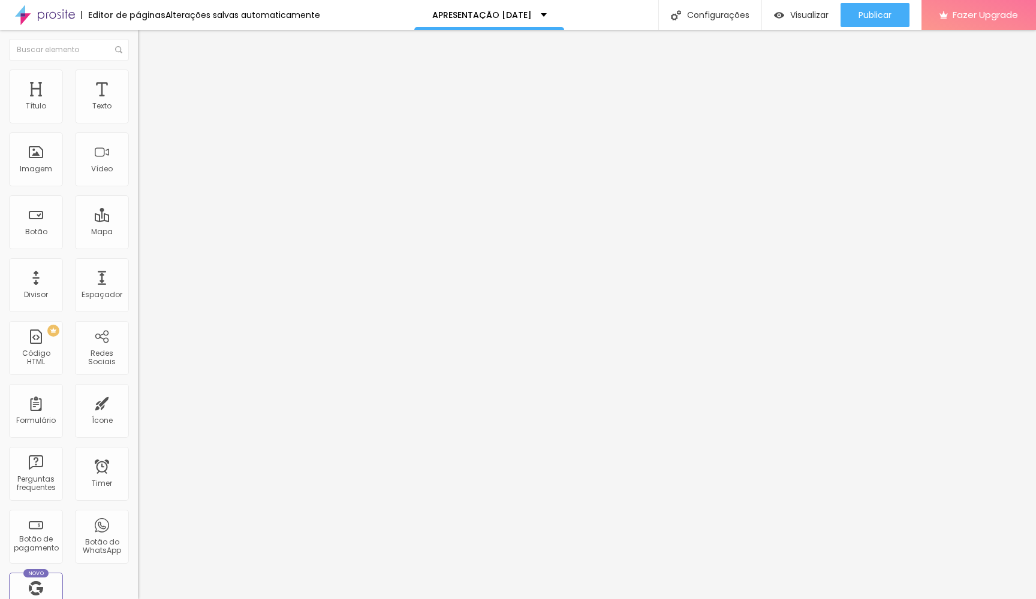
click at [149, 83] on span "Avançado" at bounding box center [169, 78] width 40 height 10
type input "41"
type input "42"
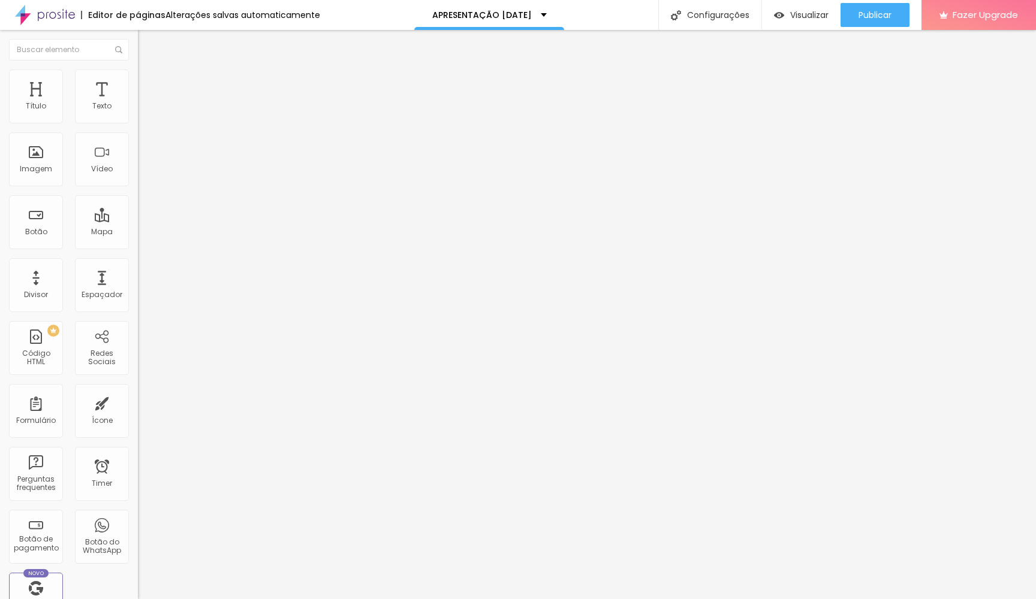
type input "43"
type input "44"
type input "45"
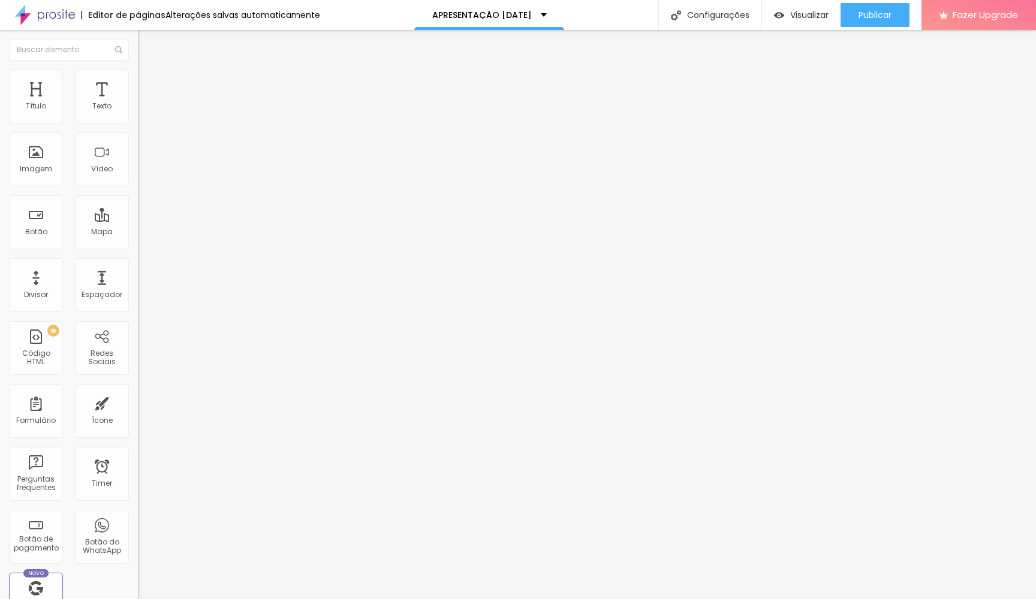
type input "45"
type input "46"
type input "47"
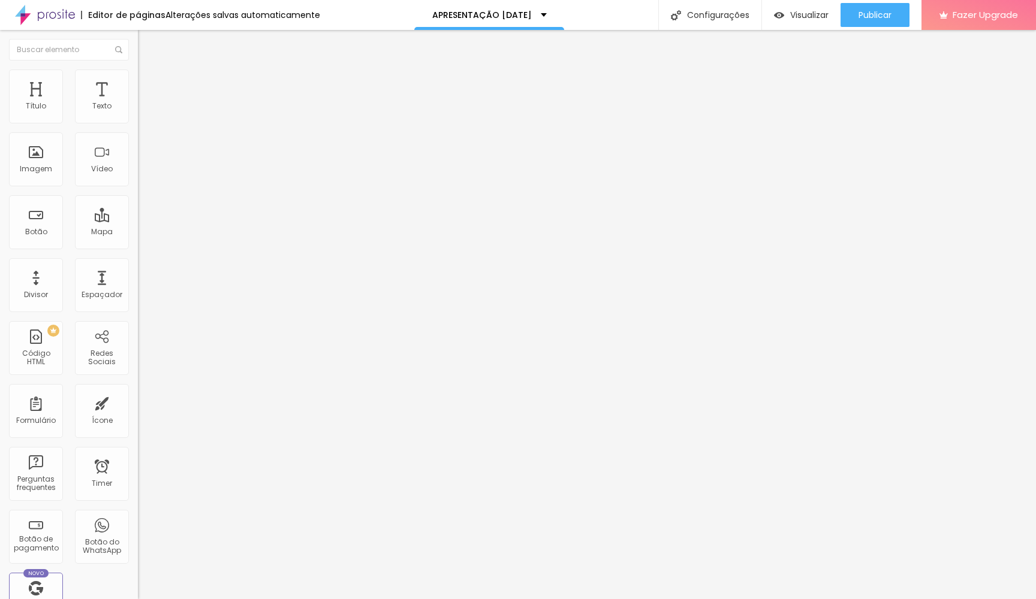
type input "48"
type input "49"
type input "50"
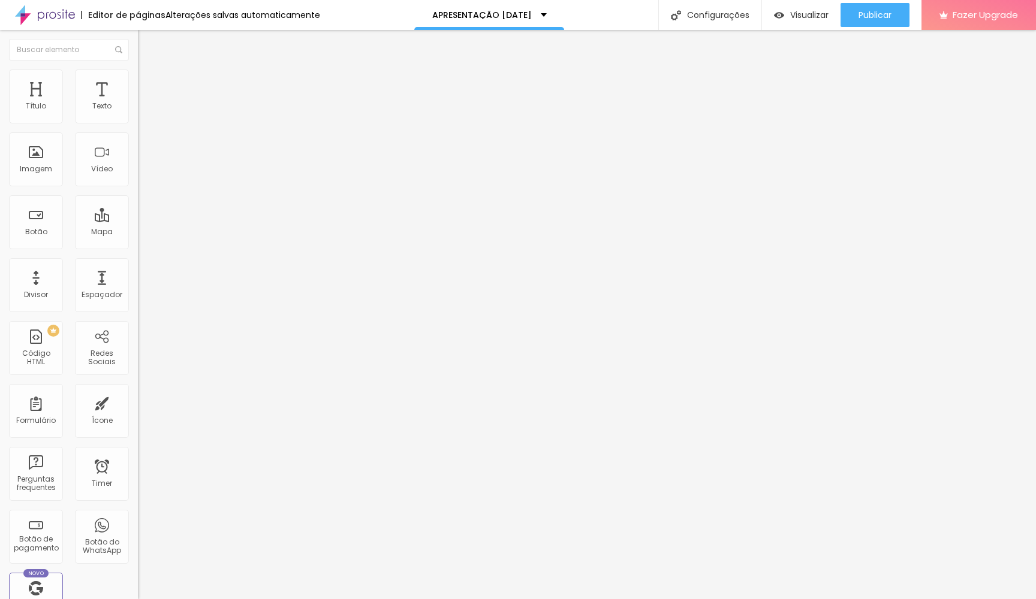
type input "50"
type input "51"
type input "52"
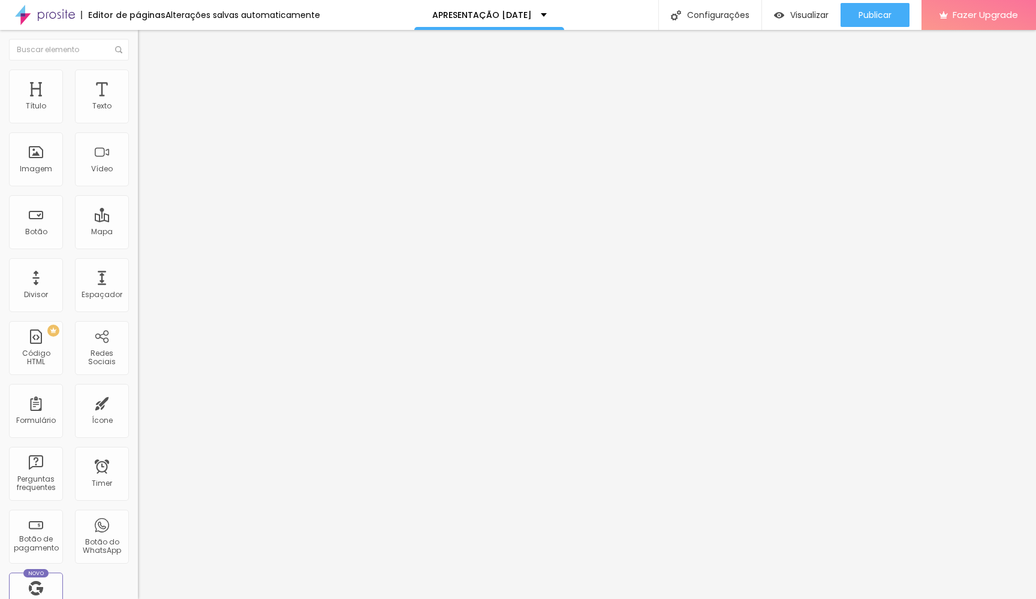
type input "53"
type input "54"
type input "55"
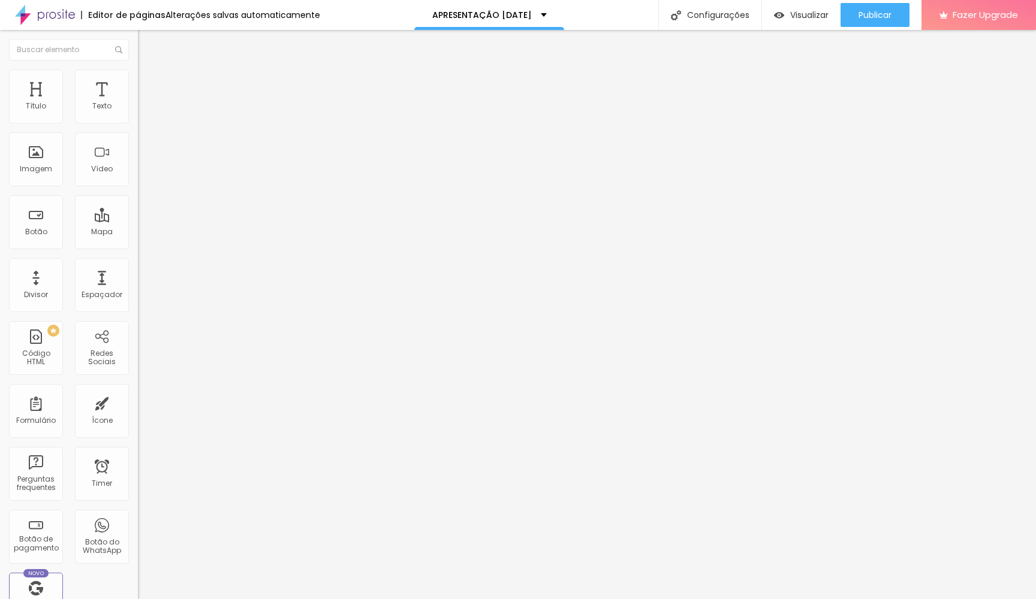
type input "55"
type input "56"
type input "58"
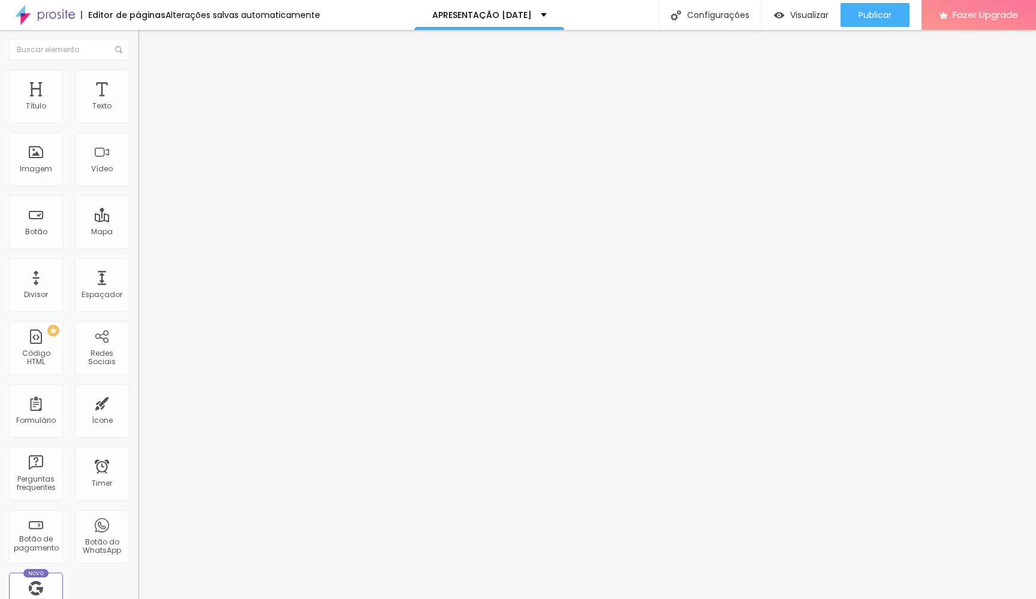
type input "59"
type input "60"
type input "61"
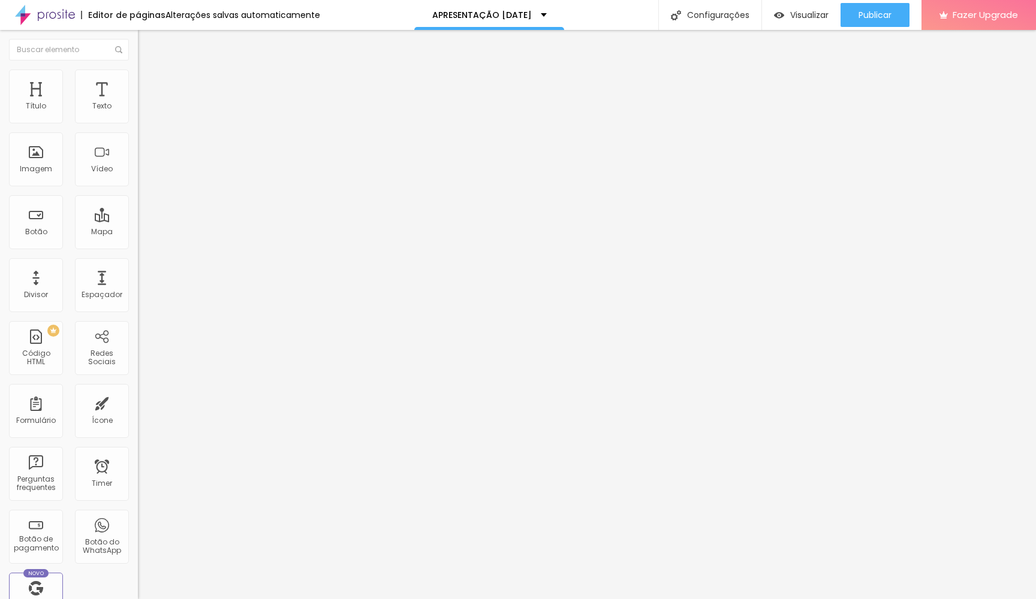
type input "61"
type input "62"
type input "63"
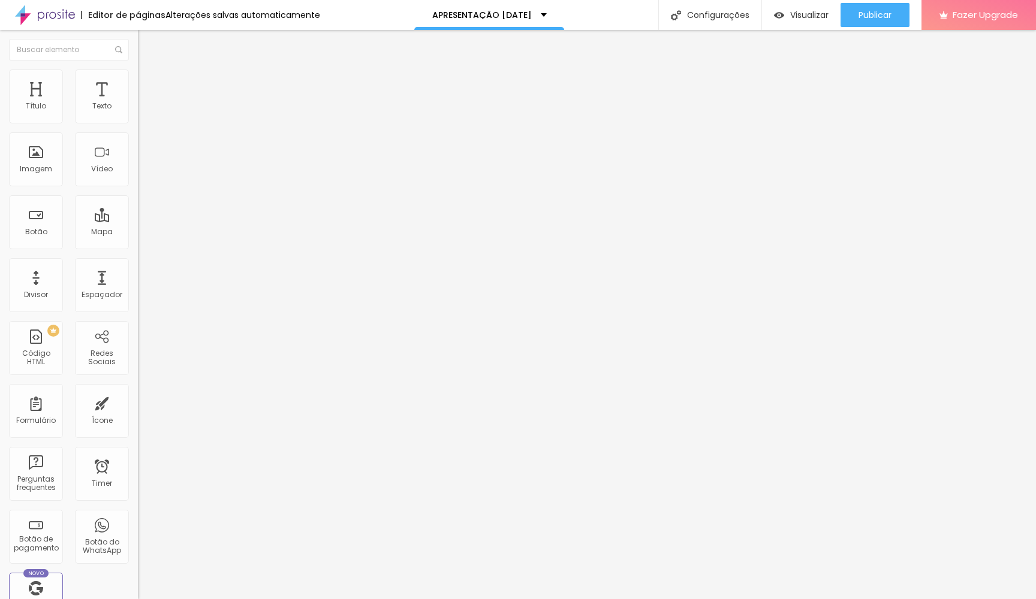
type input "64"
drag, startPoint x: 57, startPoint y: 118, endPoint x: 89, endPoint y: 115, distance: 32.5
click at [138, 221] on input "range" at bounding box center [176, 226] width 77 height 10
click at [810, 16] on span "Visualizar" at bounding box center [809, 15] width 38 height 10
click at [138, 73] on li "Avançado" at bounding box center [207, 76] width 138 height 12
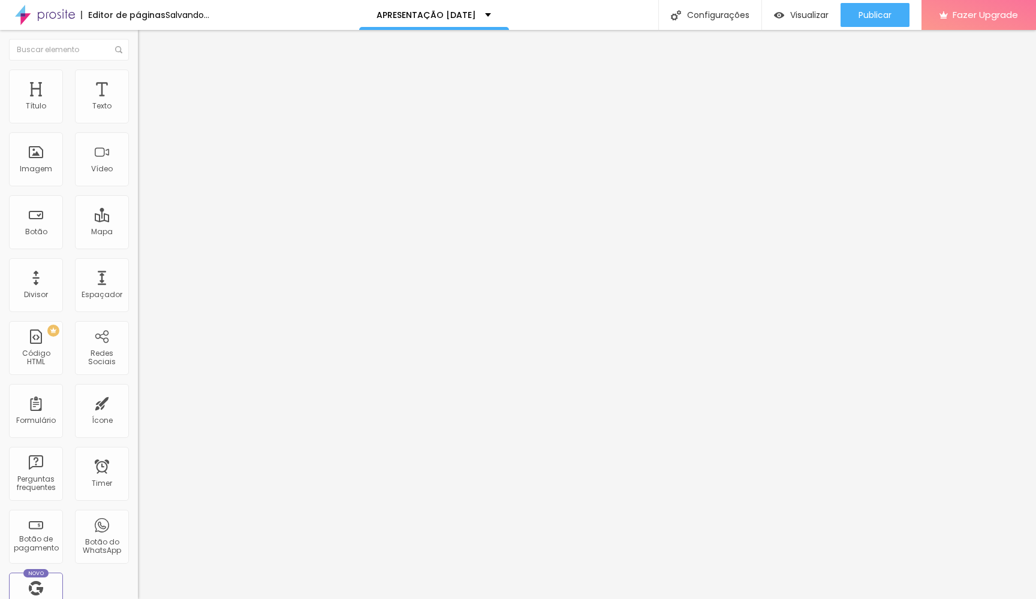
drag, startPoint x: 87, startPoint y: 117, endPoint x: 76, endPoint y: 119, distance: 10.9
click at [138, 221] on input "range" at bounding box center [176, 226] width 77 height 10
click at [819, 20] on span "Visualizar" at bounding box center [809, 15] width 38 height 10
click at [138, 70] on li "Avançado" at bounding box center [207, 76] width 138 height 12
click at [138, 82] on li "Avançado" at bounding box center [207, 76] width 138 height 12
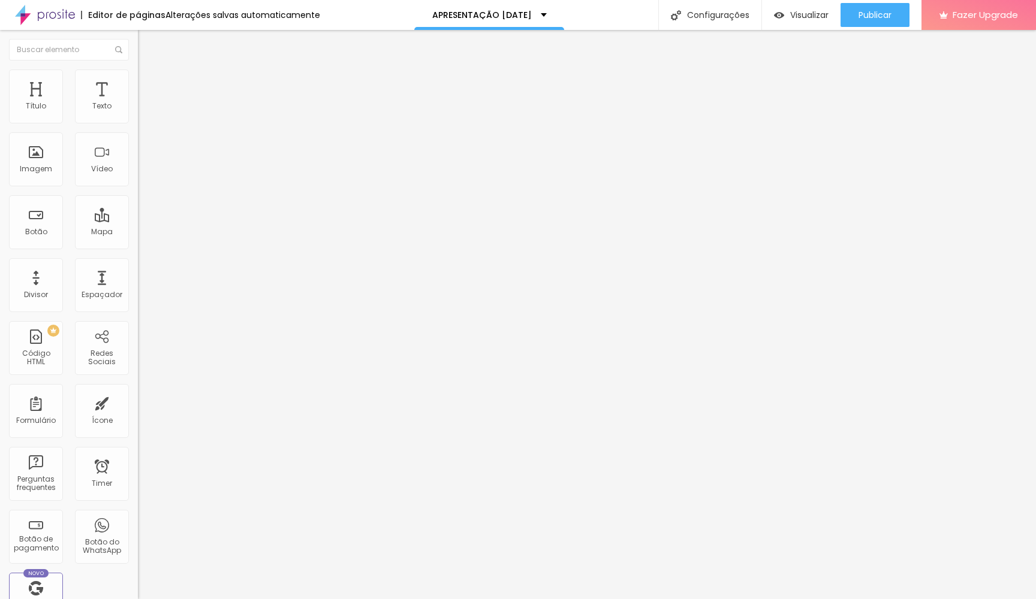
click at [149, 71] on span "Estilo" at bounding box center [158, 66] width 19 height 10
click at [143, 111] on icon "button" at bounding box center [146, 107] width 7 height 7
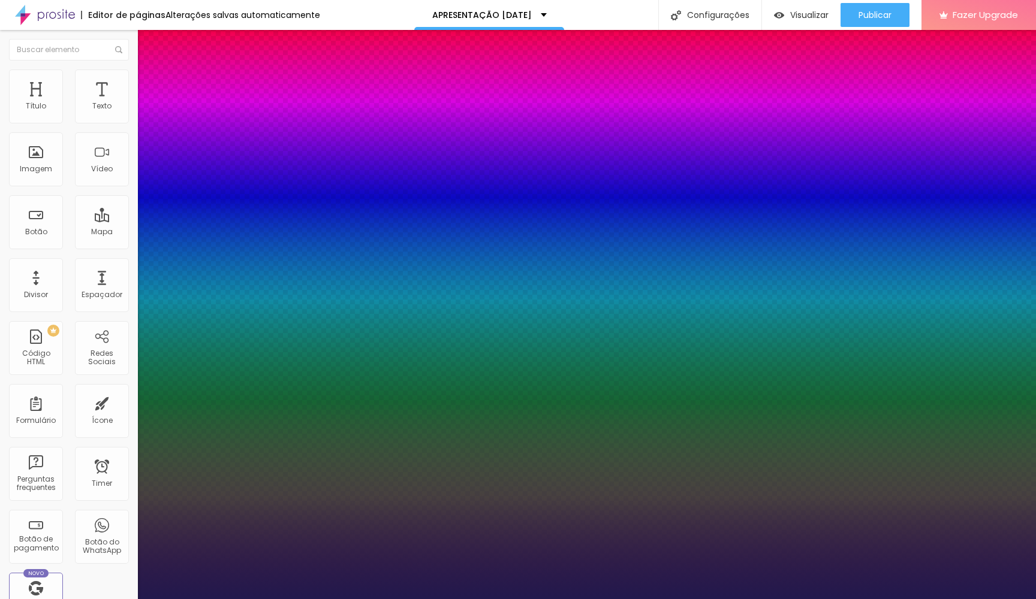
click at [447, 599] on div at bounding box center [518, 599] width 1036 height 0
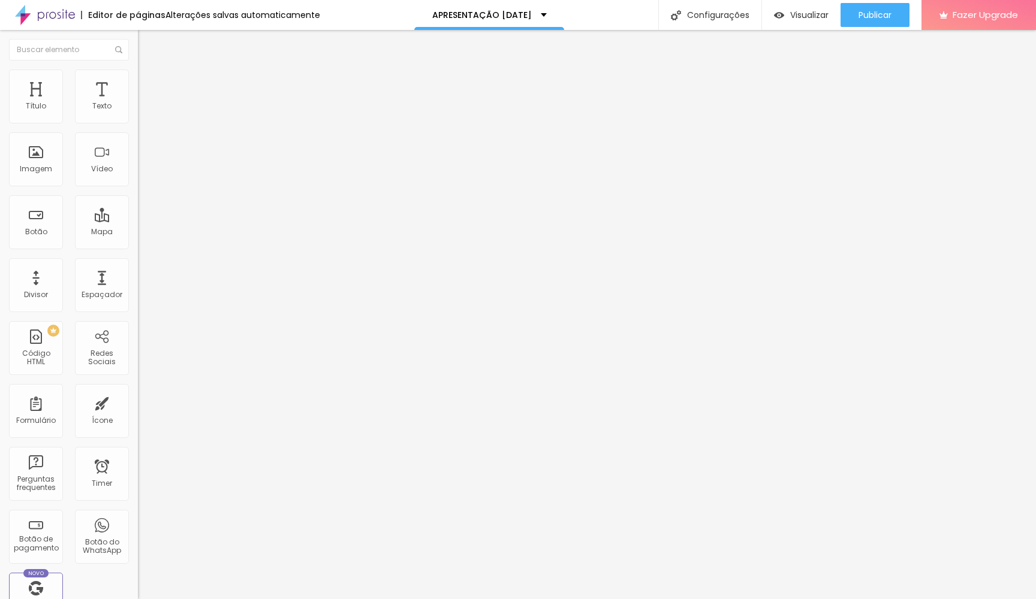
click at [138, 115] on button "button" at bounding box center [146, 108] width 17 height 13
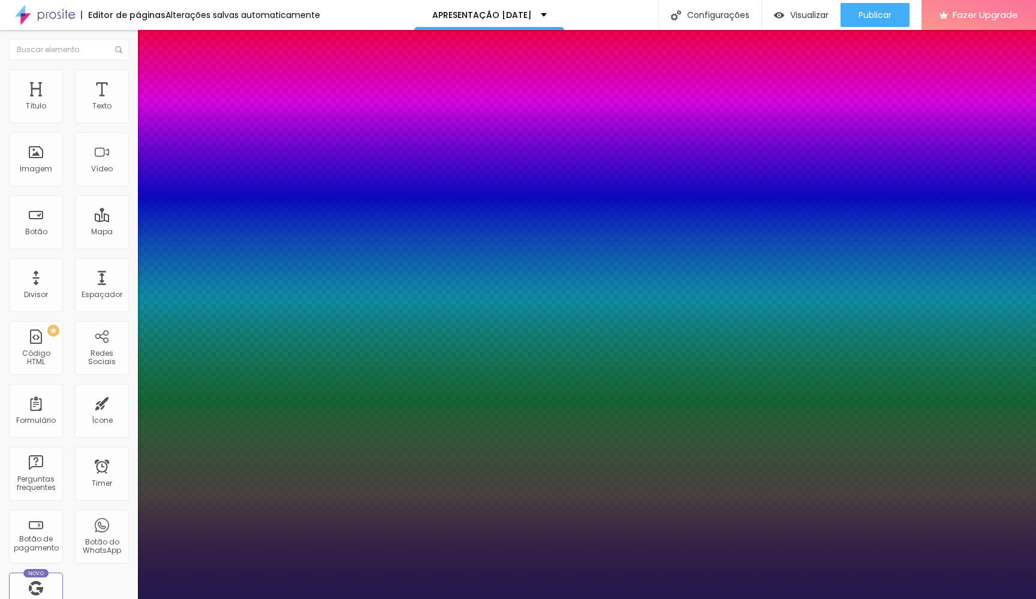
click at [476, 599] on div at bounding box center [518, 599] width 1036 height 0
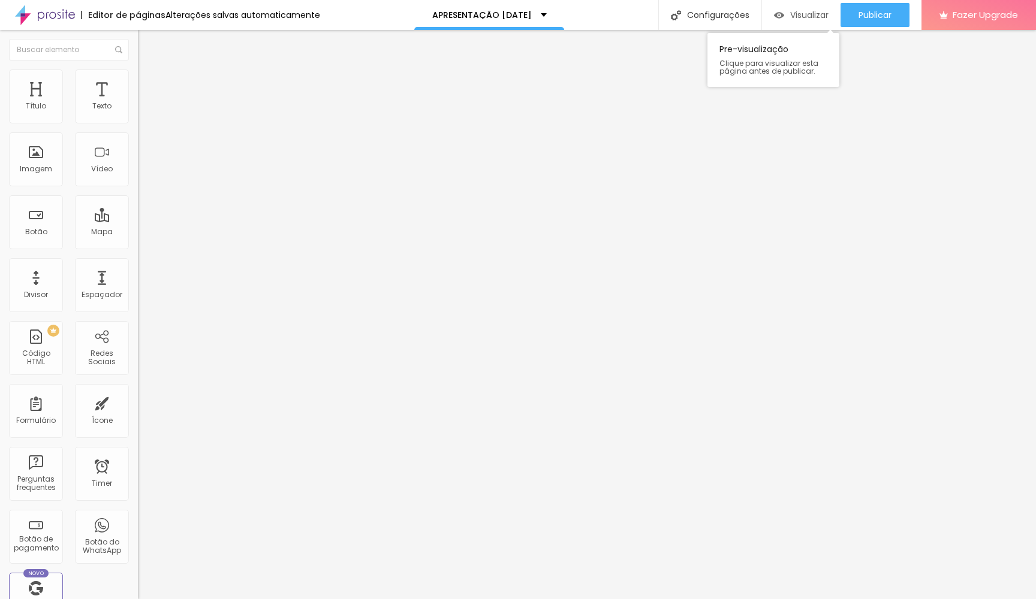
click at [808, 15] on span "Visualizar" at bounding box center [809, 15] width 38 height 10
click at [894, 16] on button "Publicar" at bounding box center [874, 15] width 69 height 24
click at [817, 14] on span "Visualizar" at bounding box center [798, 15] width 38 height 10
click at [873, 14] on span "Publicar" at bounding box center [874, 15] width 33 height 10
click at [821, 15] on span "Visualizar" at bounding box center [809, 15] width 38 height 10
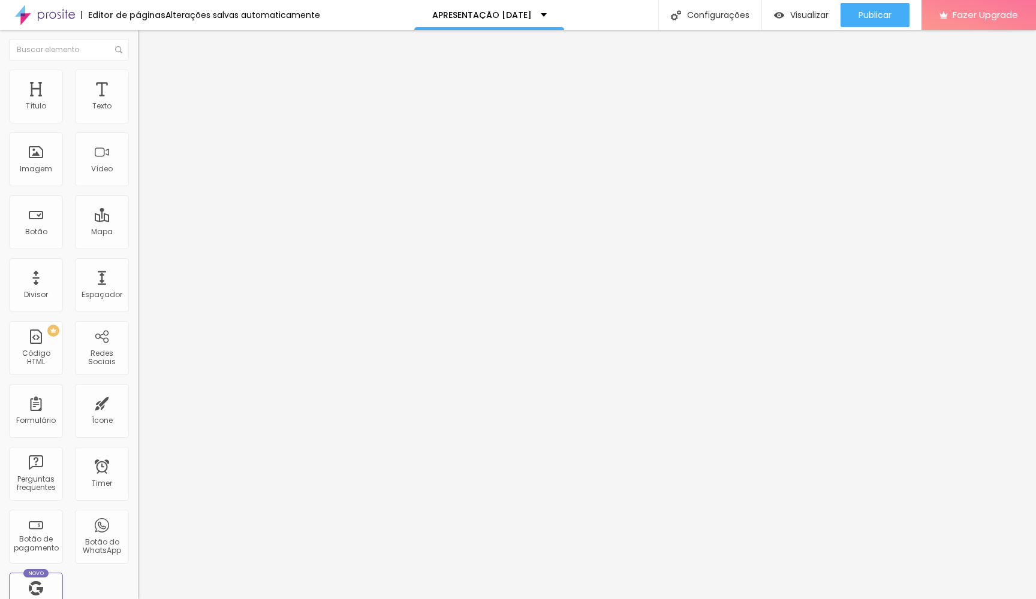
click at [138, 247] on input "www.estudiosoul.com.br/presentedenatalsoul" at bounding box center [210, 241] width 144 height 12
click at [882, 15] on span "Publicar" at bounding box center [874, 15] width 33 height 10
click at [796, 14] on span "Visualizar" at bounding box center [809, 15] width 38 height 10
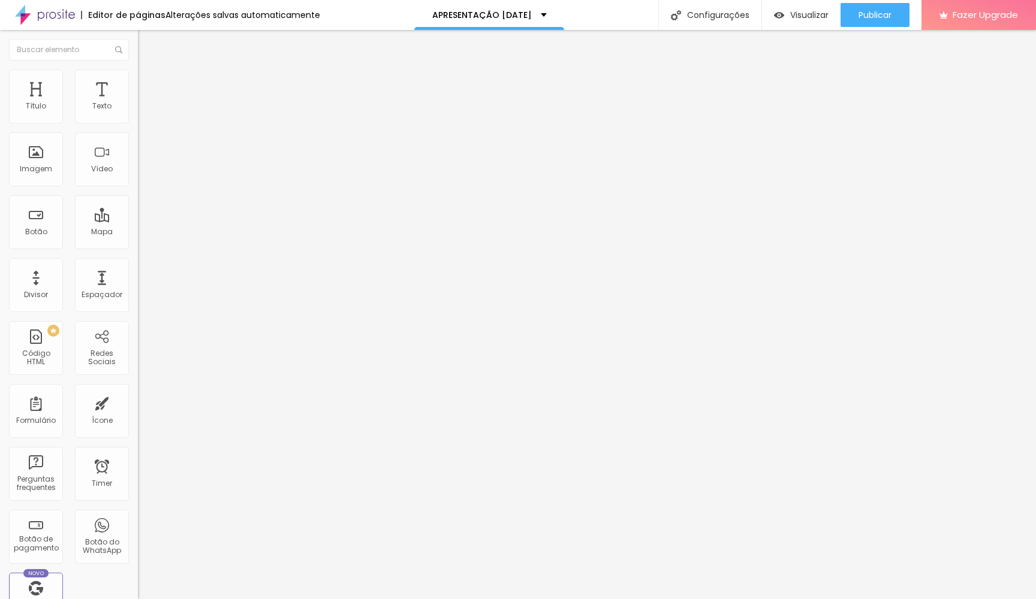
click at [138, 82] on li "Avançado" at bounding box center [207, 88] width 138 height 12
click at [138, 77] on img at bounding box center [143, 75] width 11 height 11
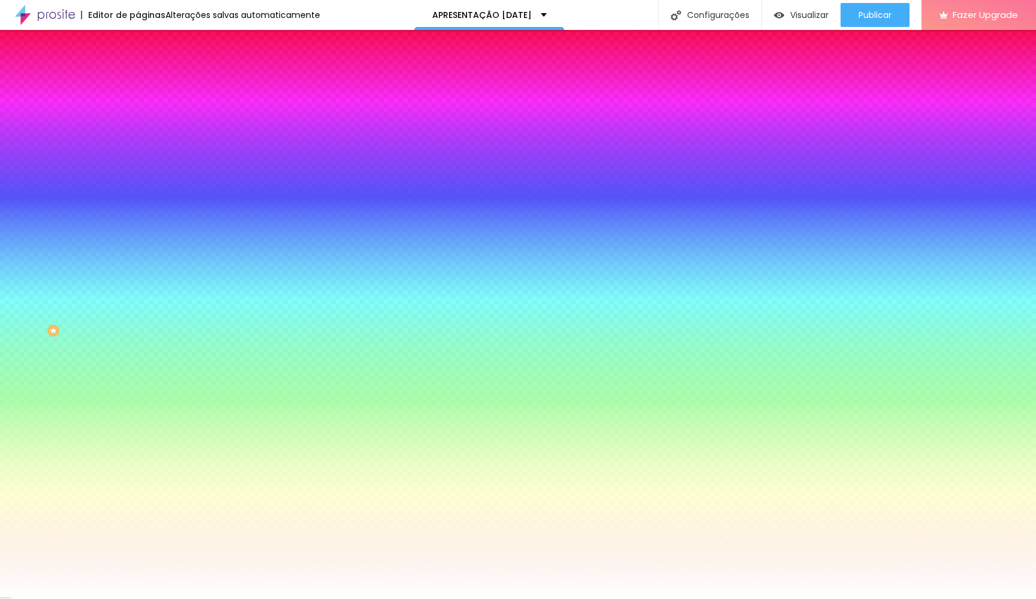
click at [138, 70] on li "Conteúdo" at bounding box center [207, 64] width 138 height 12
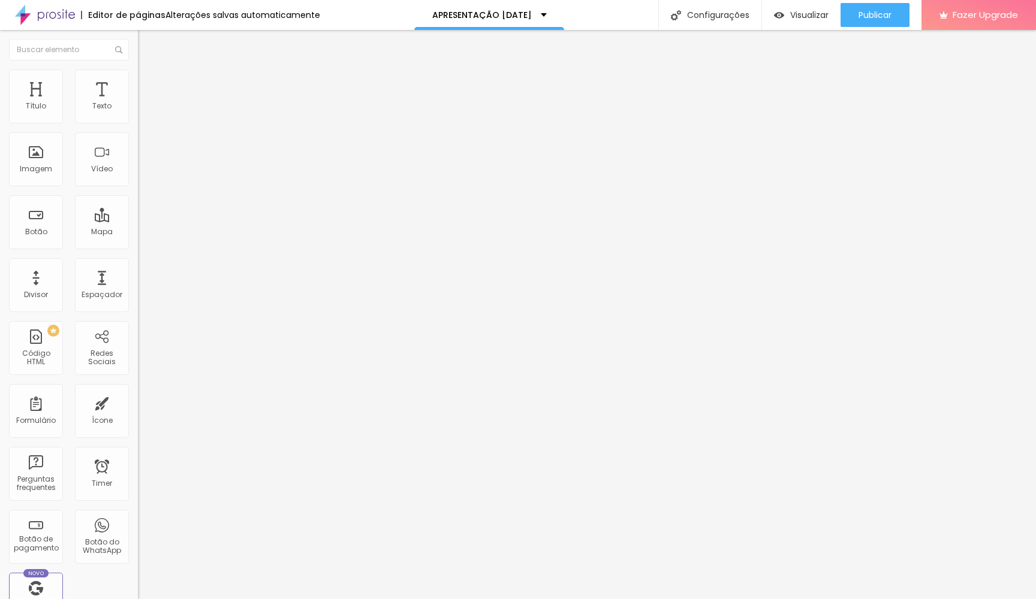
click at [138, 247] on input "www.estudiosoul.com.br/presentedenatalsoul" at bounding box center [210, 241] width 144 height 12
paste input "http://www.estudiosoul.com.br/presentedenatalsoul"
type input "http://www.estudiosoul.com.br/presentedenatalsoul"
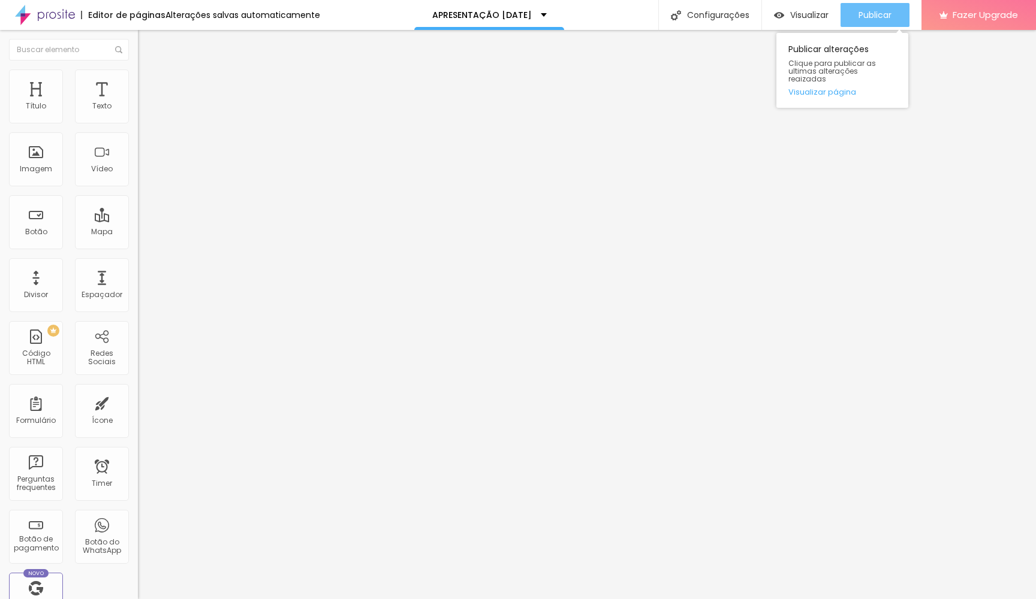
click at [891, 17] on span "Publicar" at bounding box center [874, 15] width 33 height 10
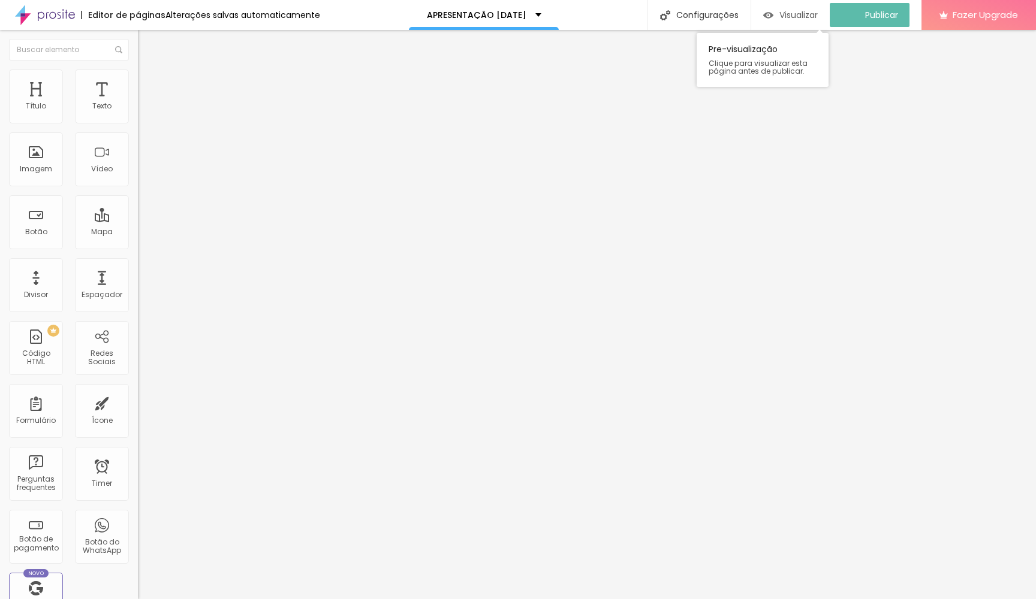
click at [795, 16] on span "Visualizar" at bounding box center [798, 15] width 38 height 10
